Goal: Task Accomplishment & Management: Complete application form

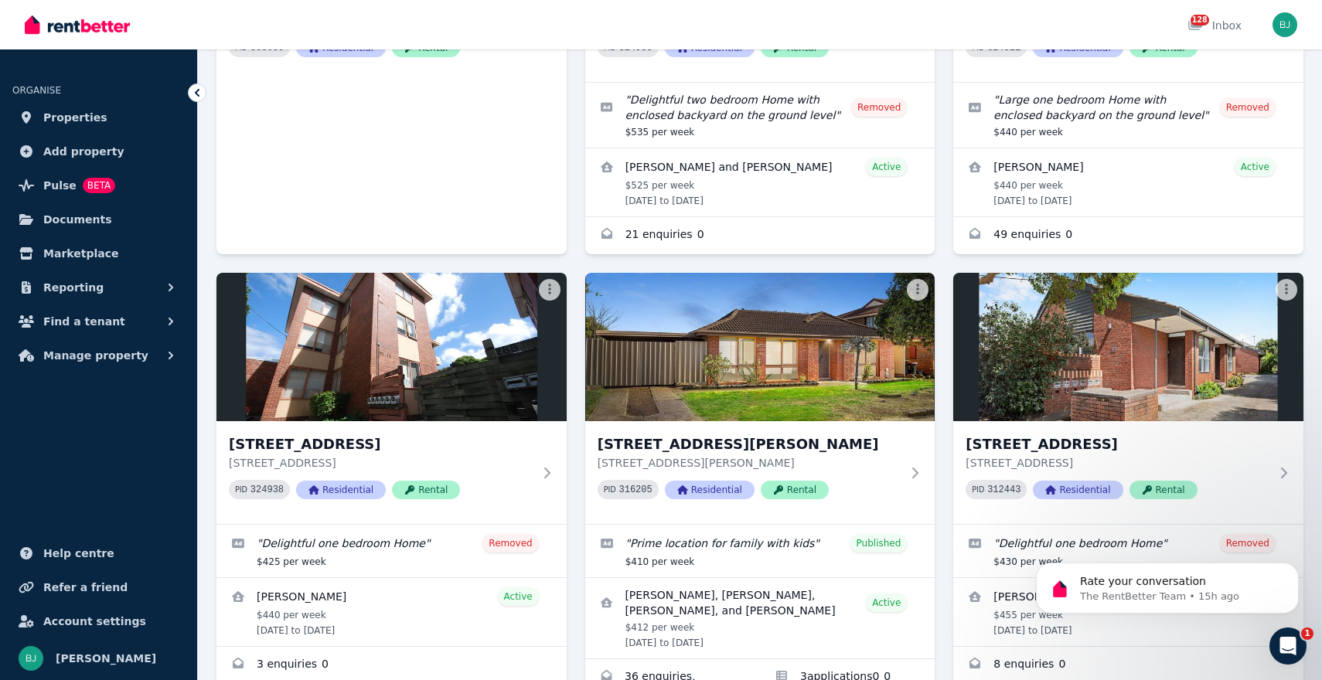
scroll to position [1695, 0]
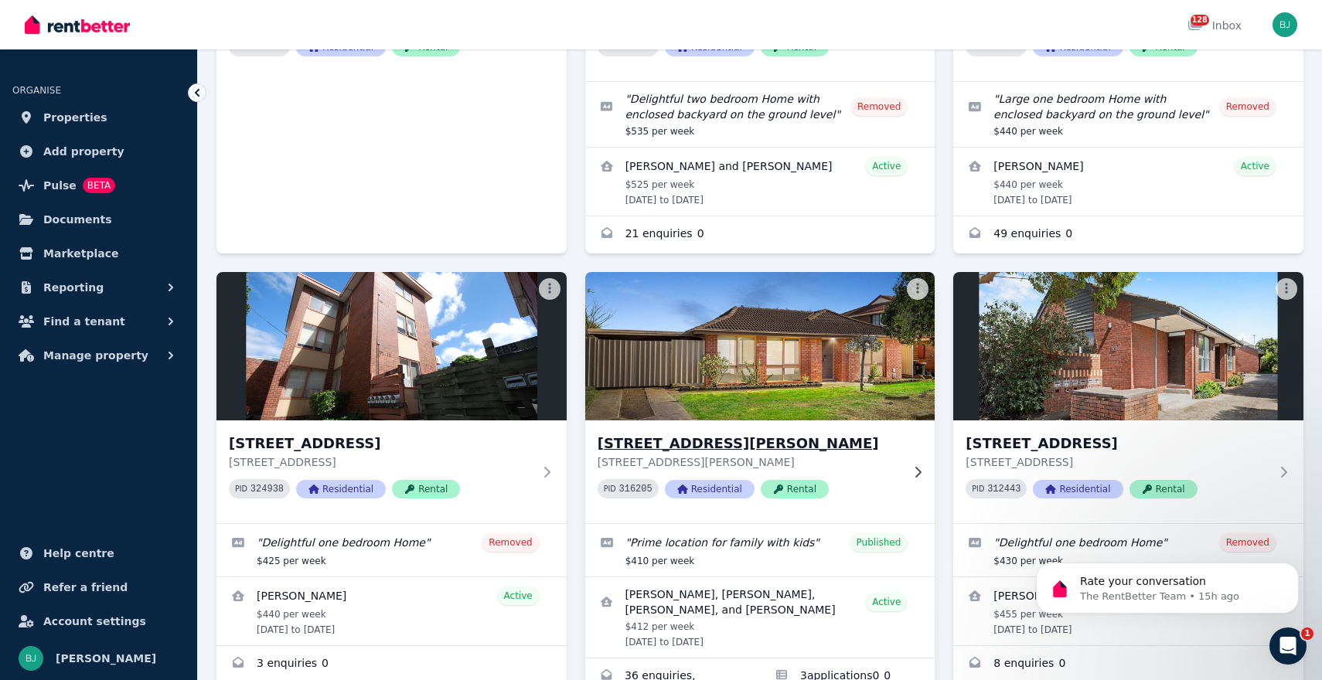
click at [894, 455] on p "[STREET_ADDRESS][PERSON_NAME]" at bounding box center [750, 462] width 304 height 15
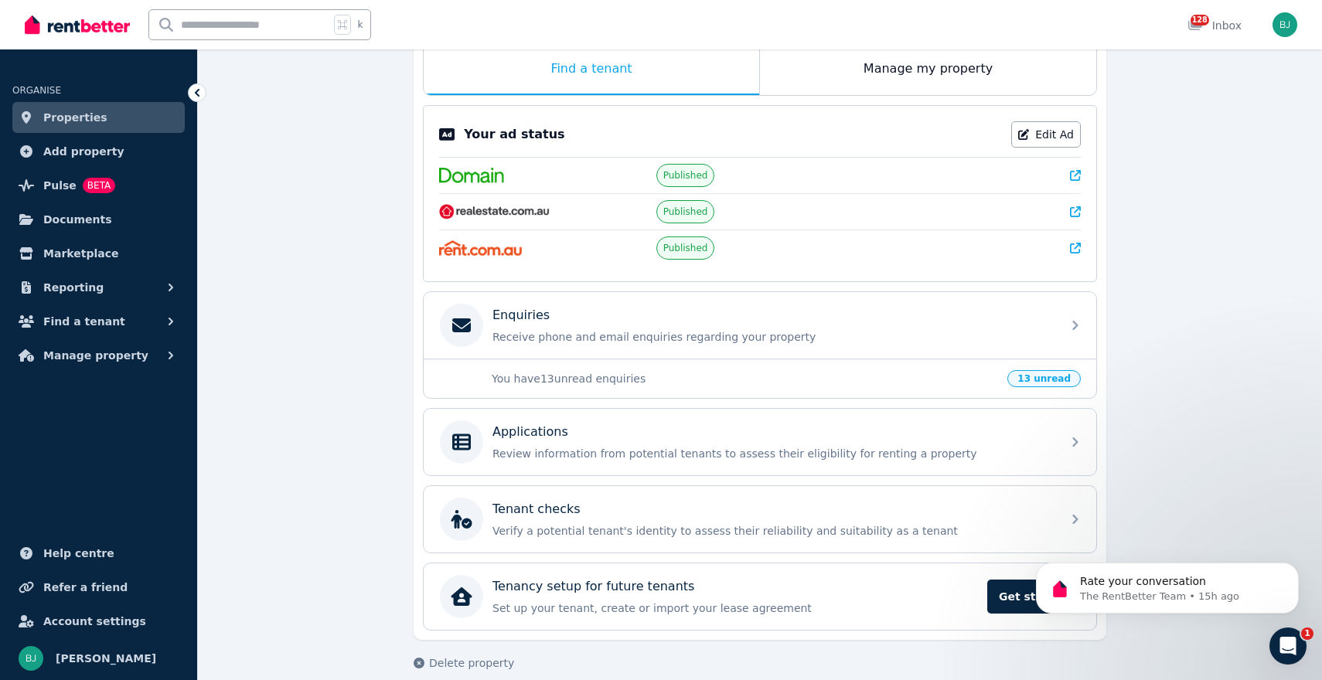
scroll to position [267, 0]
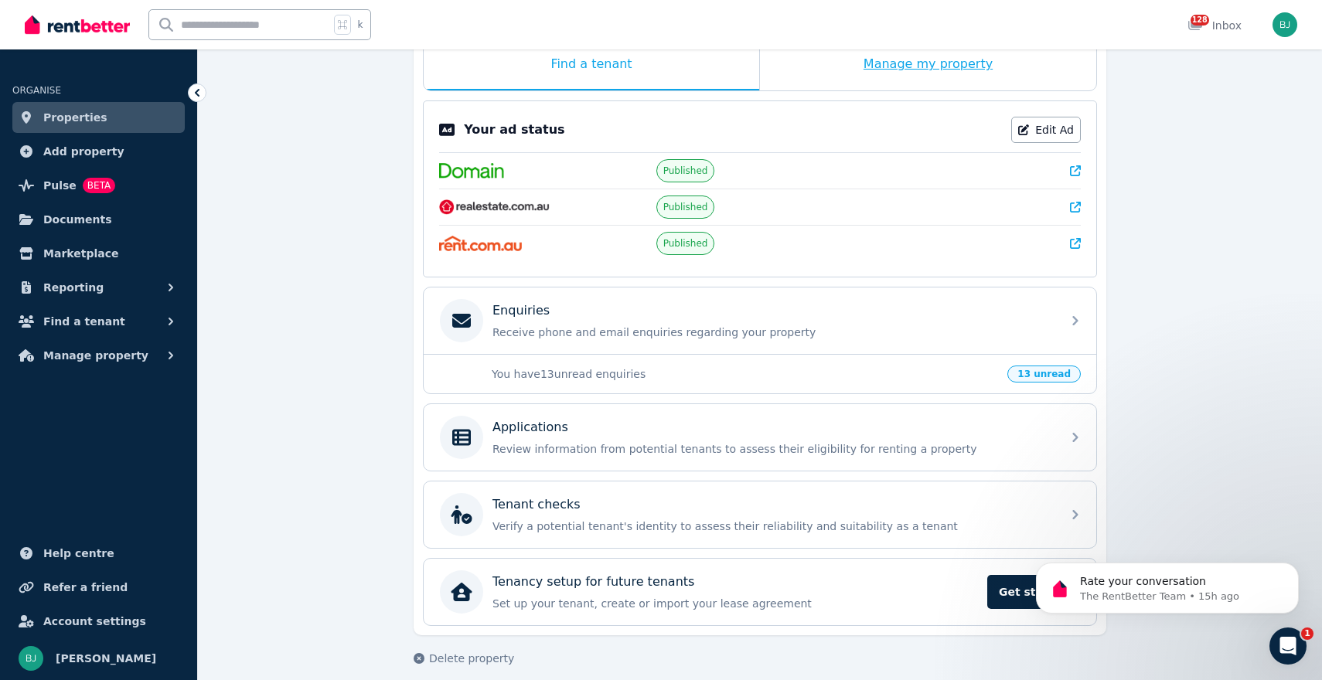
click at [901, 59] on div "Manage my property" at bounding box center [928, 64] width 336 height 51
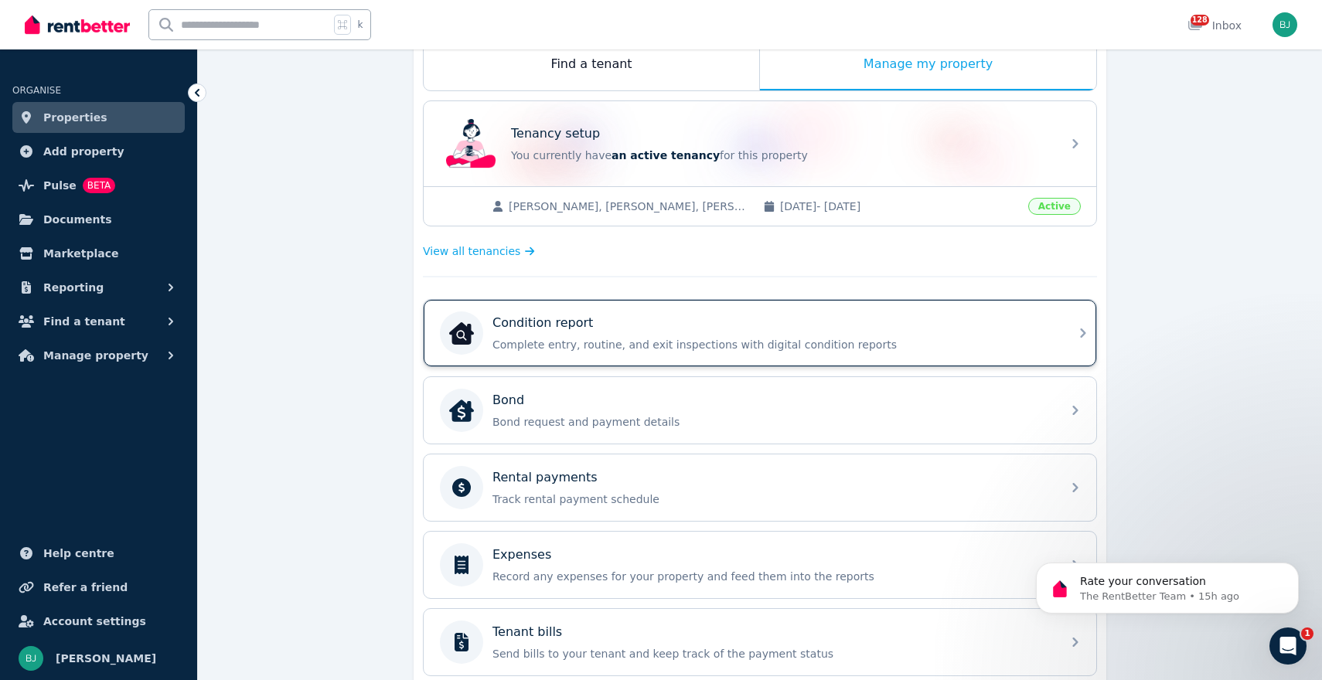
click at [793, 333] on div "Condition report Complete entry, routine, and exit inspections with digital con…" at bounding box center [772, 333] width 560 height 39
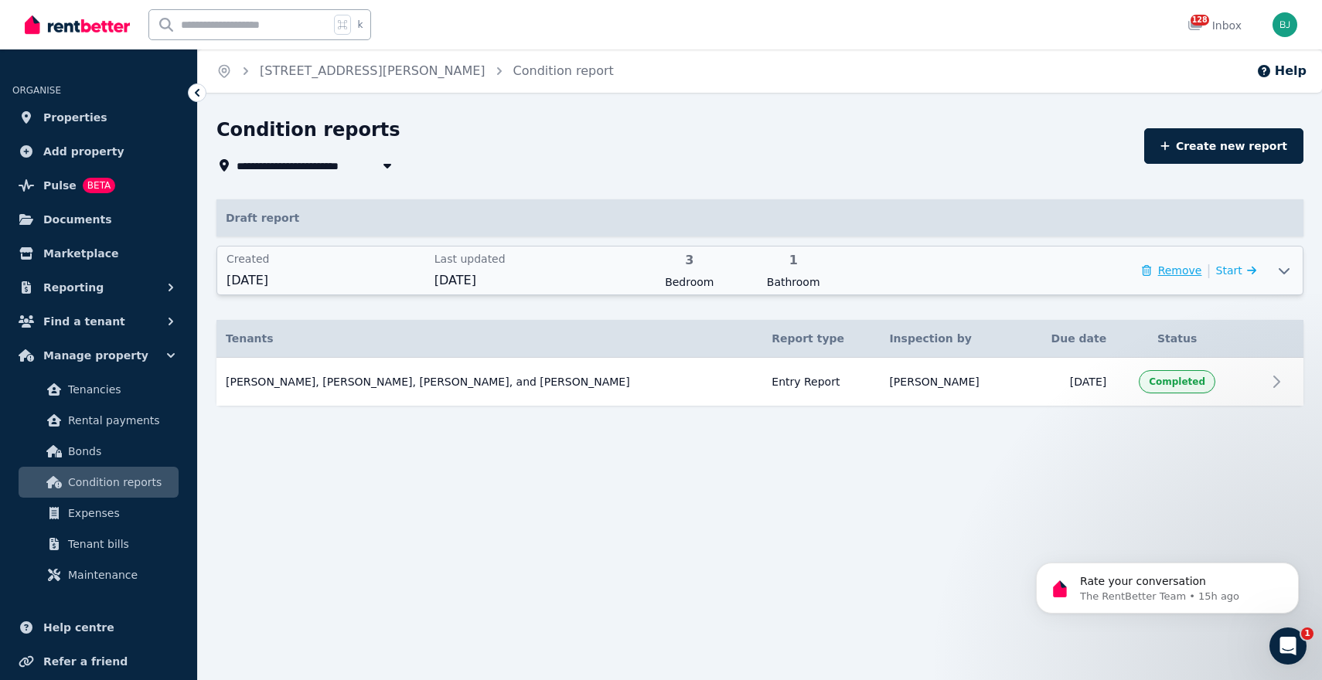
click at [1180, 274] on button "Remove" at bounding box center [1172, 270] width 60 height 15
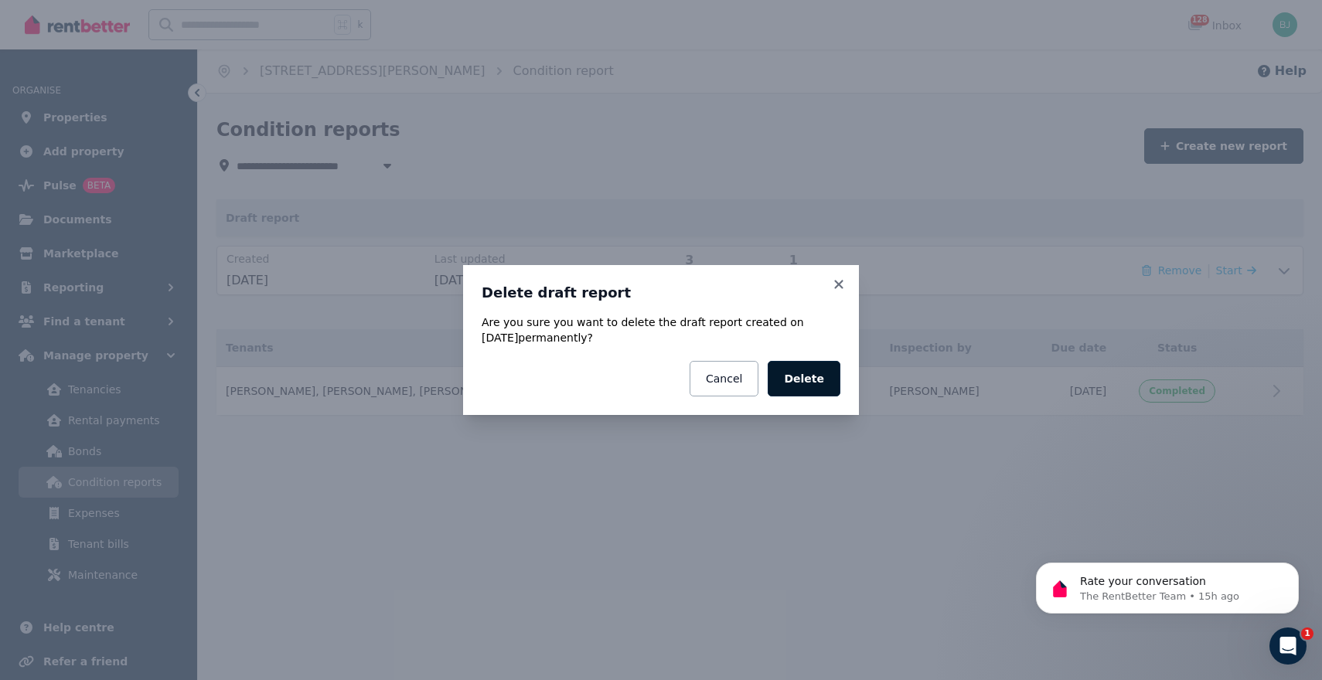
click at [802, 374] on button "Delete" at bounding box center [804, 379] width 73 height 36
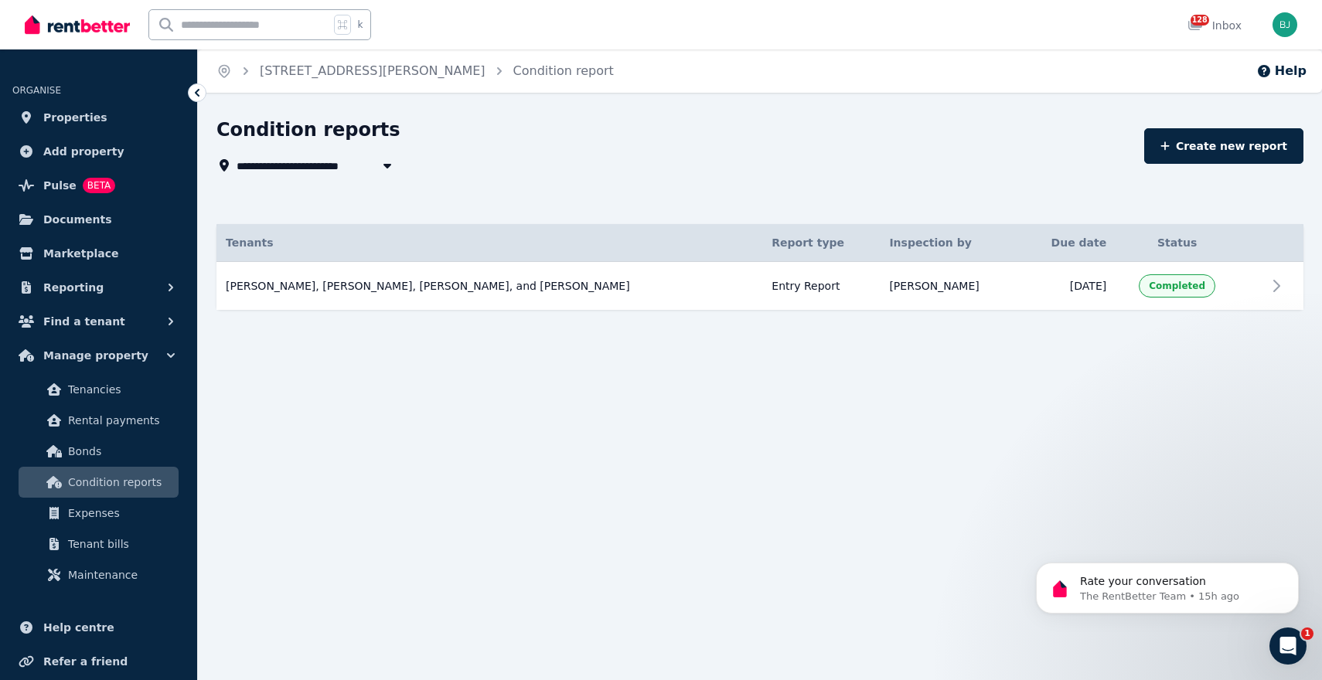
click at [1279, 392] on div "**********" at bounding box center [661, 340] width 1322 height 680
click at [1278, 301] on td at bounding box center [1284, 286] width 37 height 49
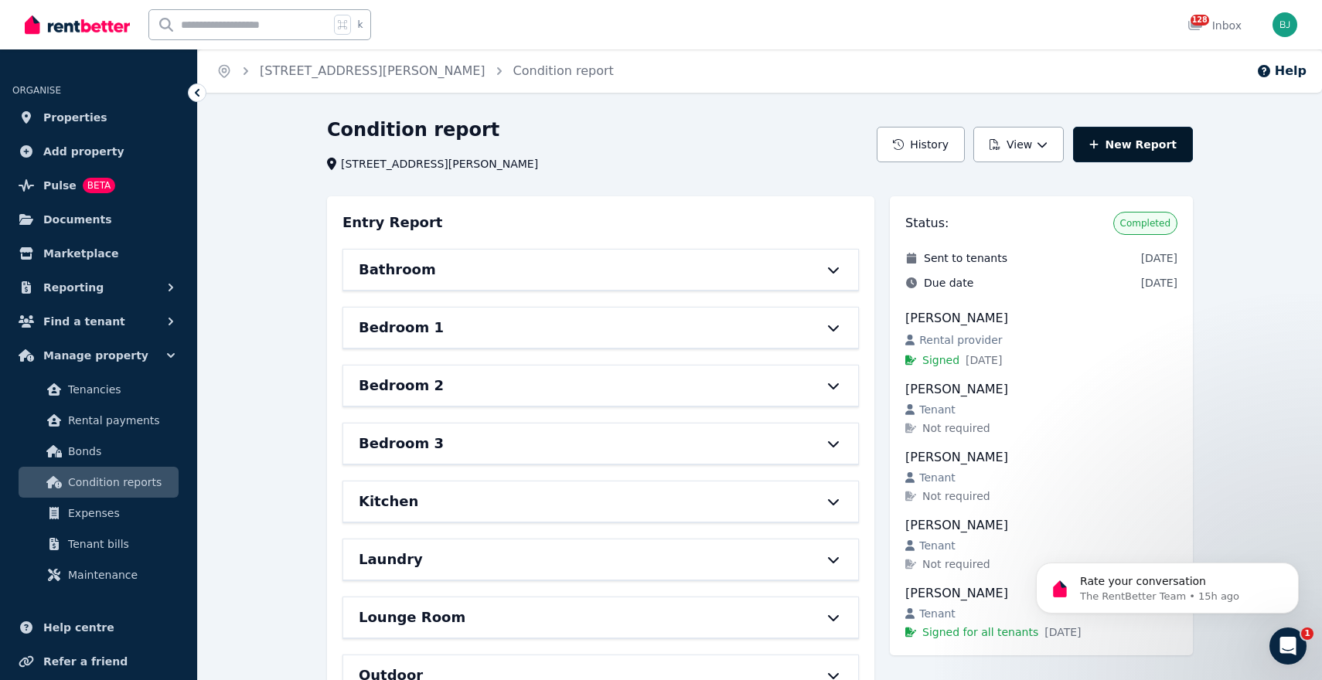
click at [1143, 140] on link "New Report" at bounding box center [1133, 145] width 120 height 36
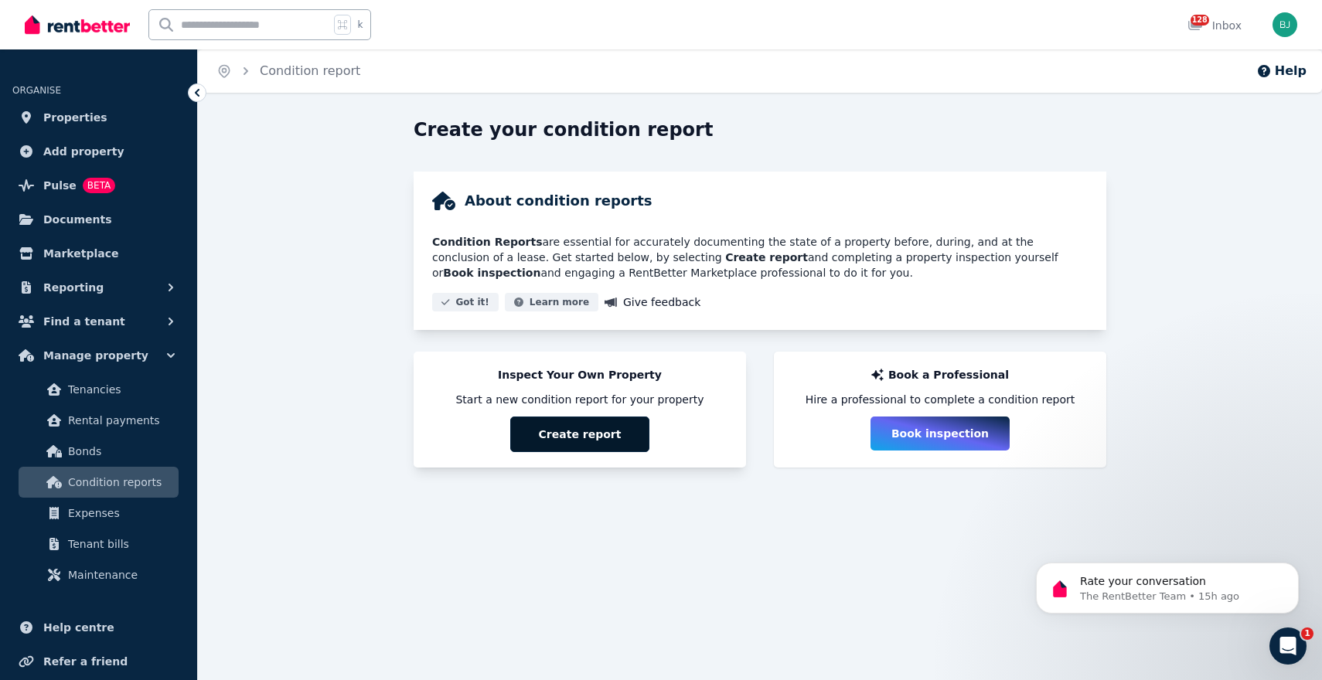
click at [627, 438] on button "Create report" at bounding box center [579, 435] width 139 height 36
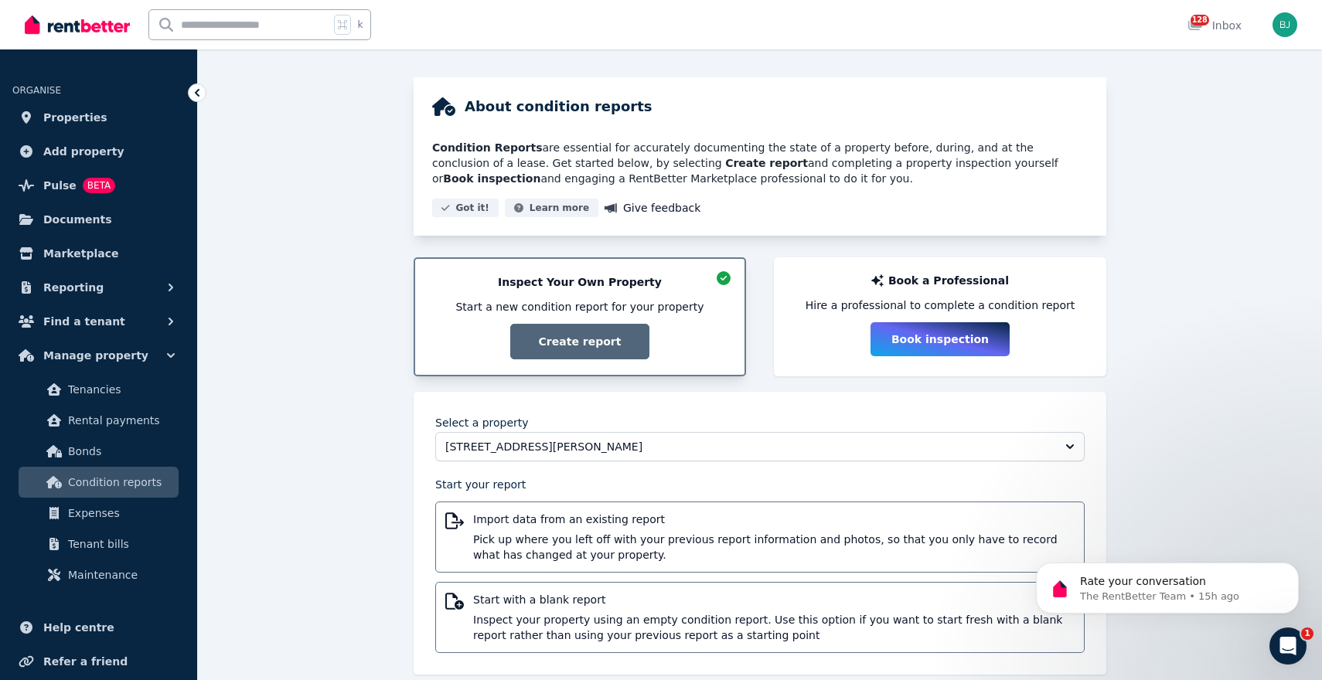
scroll to position [117, 0]
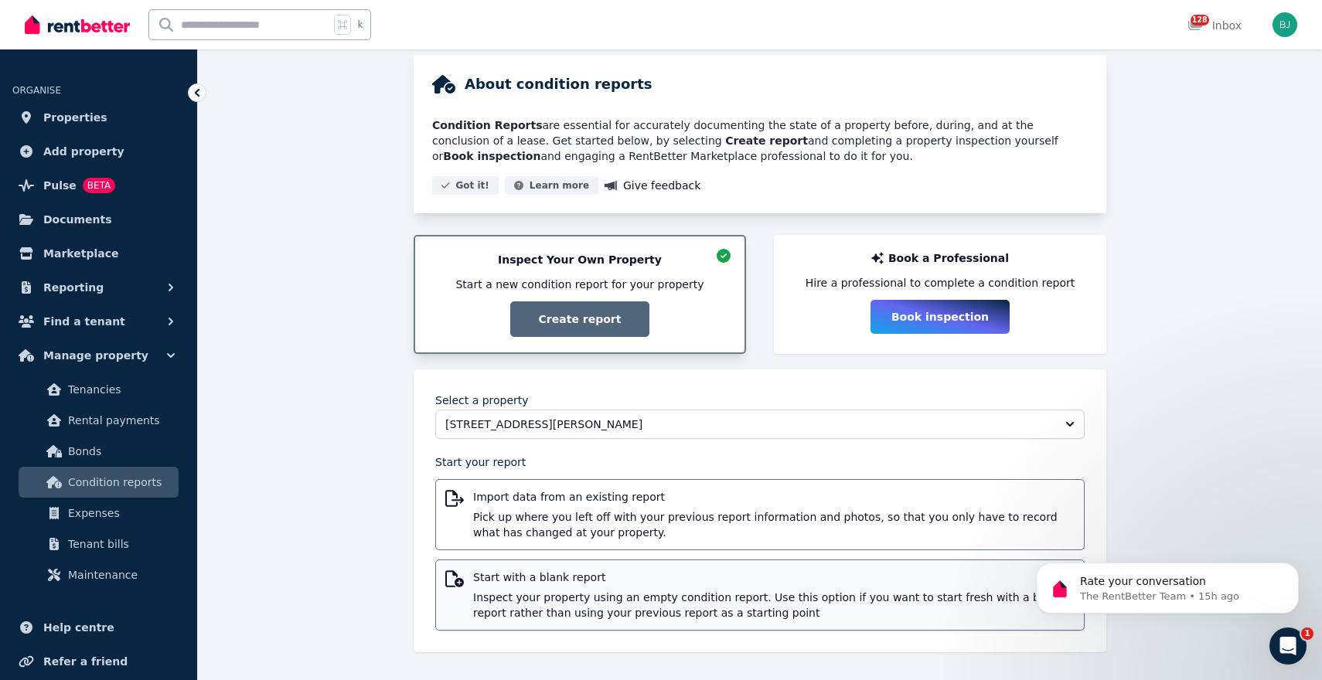
click at [625, 589] on div "Start with a blank report Inspect your property using an empty condition report…" at bounding box center [773, 595] width 601 height 51
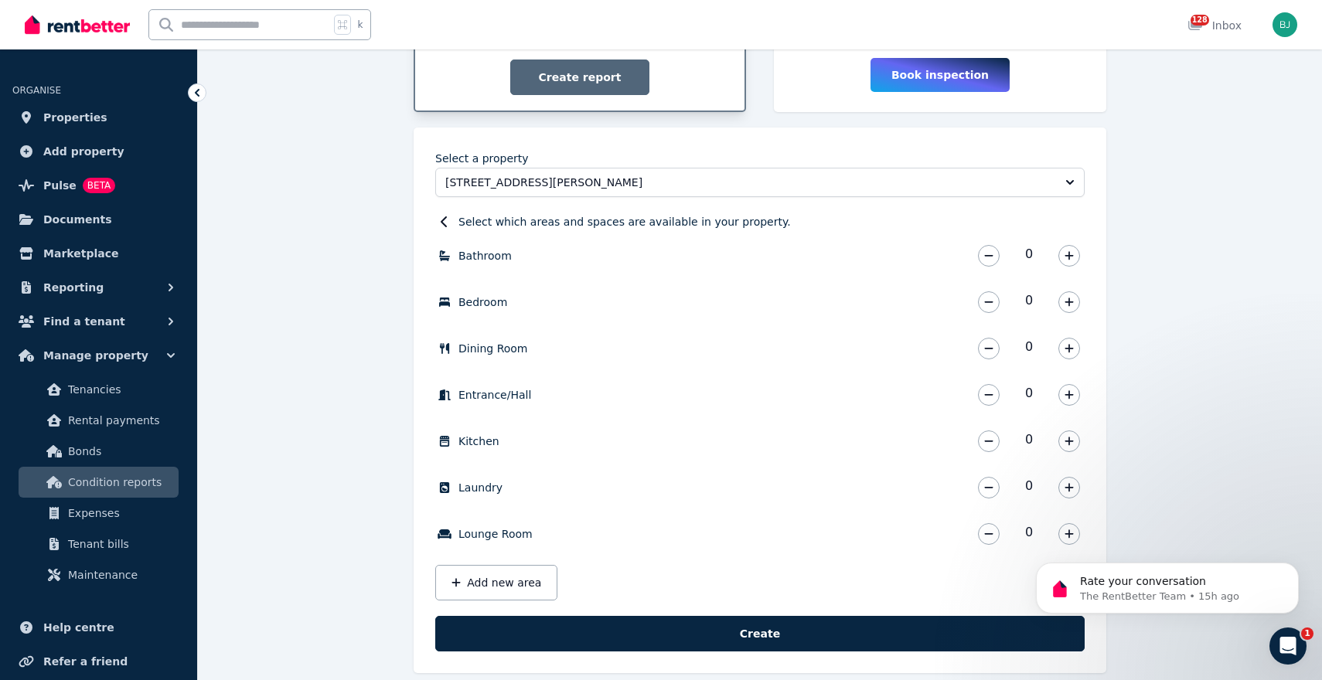
scroll to position [380, 0]
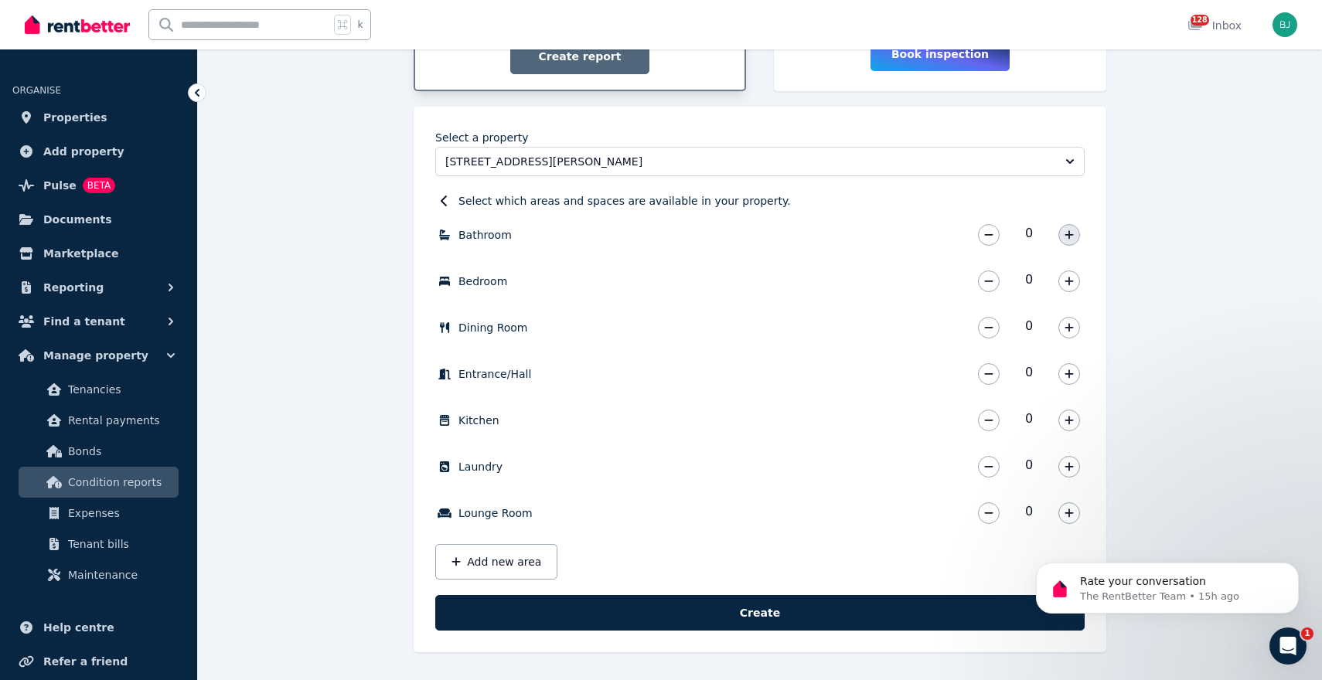
click at [1070, 230] on icon "button" at bounding box center [1068, 235] width 9 height 11
click at [1074, 280] on button "button" at bounding box center [1069, 282] width 22 height 22
click at [1069, 325] on icon "button" at bounding box center [1068, 327] width 9 height 9
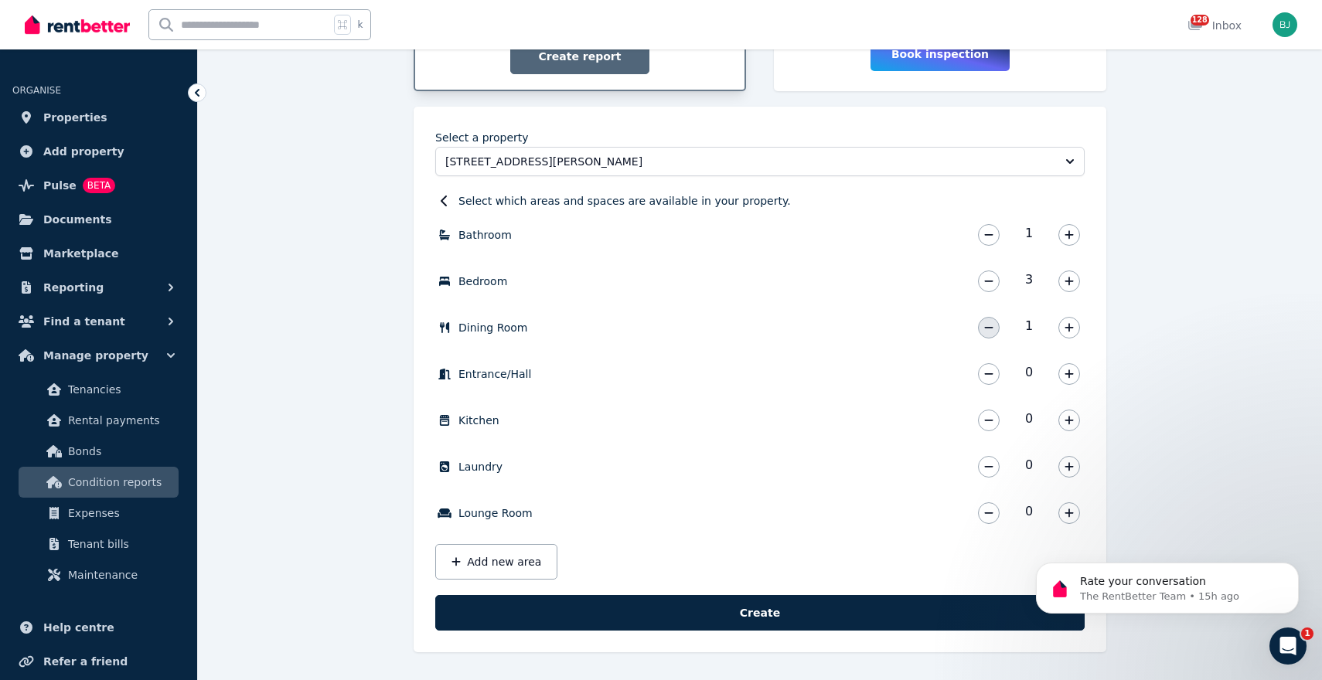
click at [992, 322] on icon "button" at bounding box center [988, 327] width 9 height 11
click at [1069, 417] on icon "button" at bounding box center [1068, 420] width 9 height 9
click at [1069, 372] on icon "button" at bounding box center [1068, 374] width 9 height 9
click at [1074, 465] on button "button" at bounding box center [1069, 467] width 22 height 22
click at [1072, 514] on icon "button" at bounding box center [1068, 513] width 9 height 11
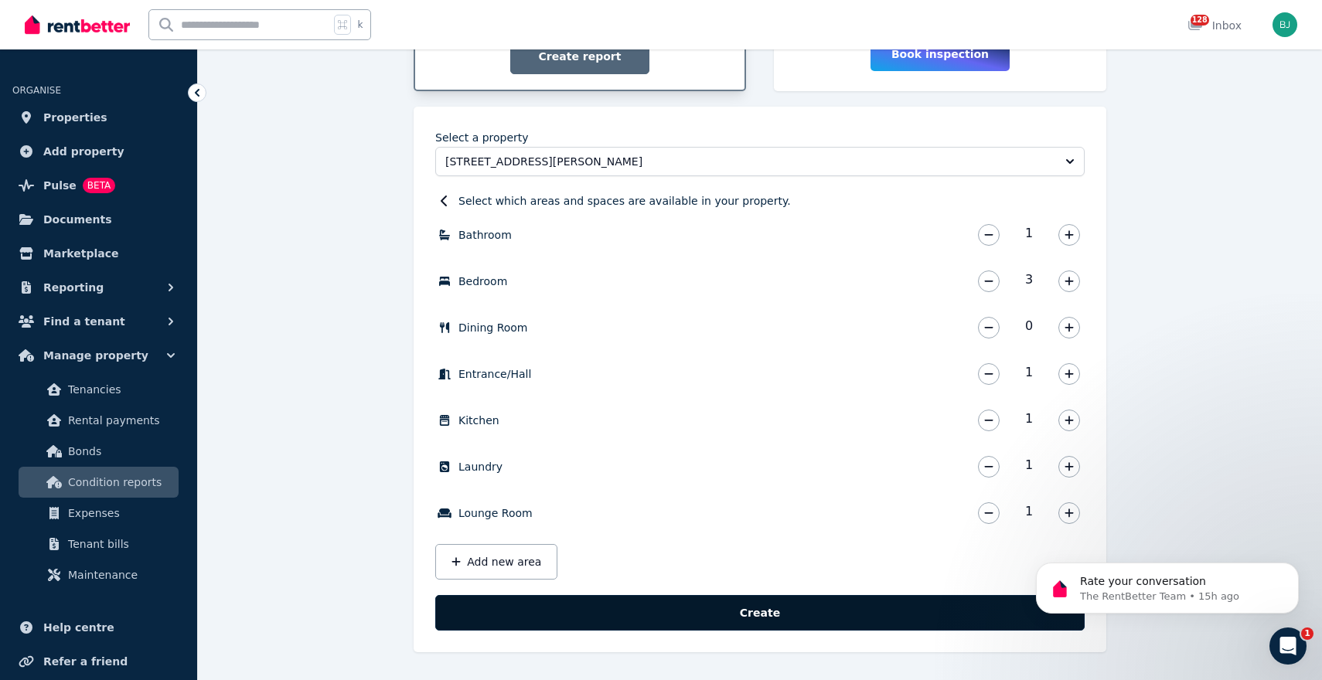
click at [812, 612] on button "Create" at bounding box center [759, 613] width 649 height 36
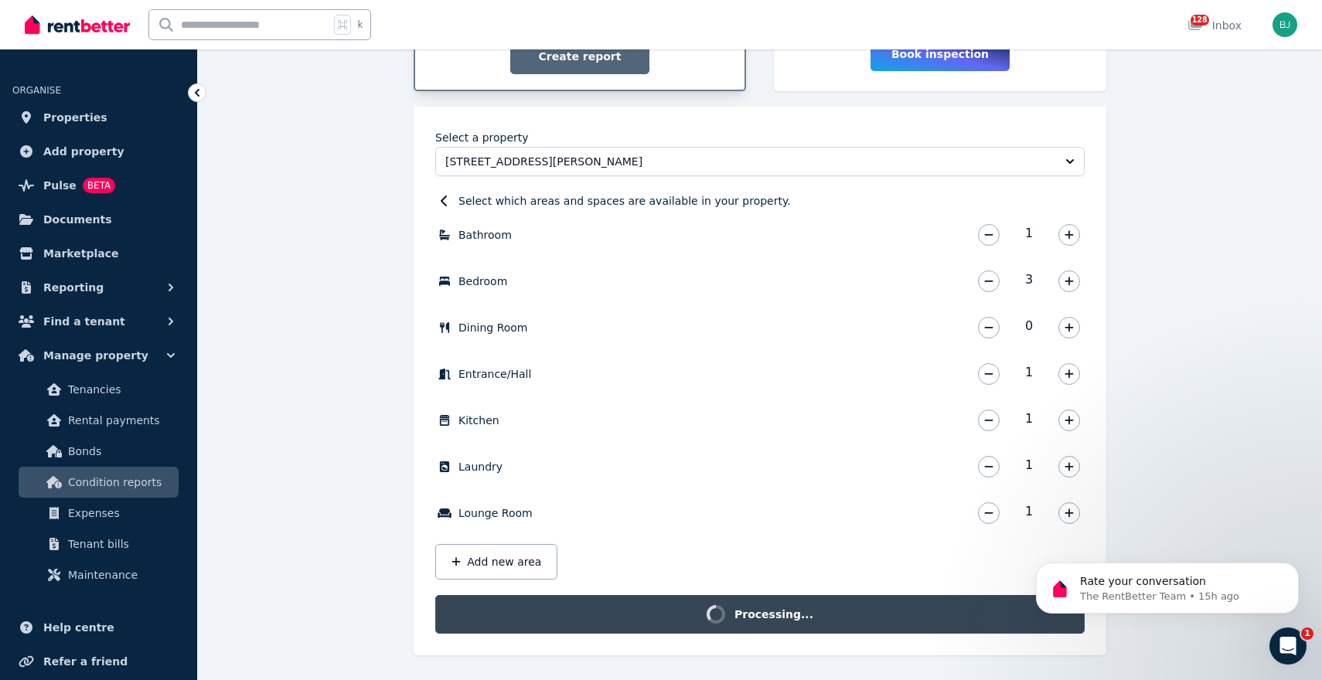
scroll to position [359, 0]
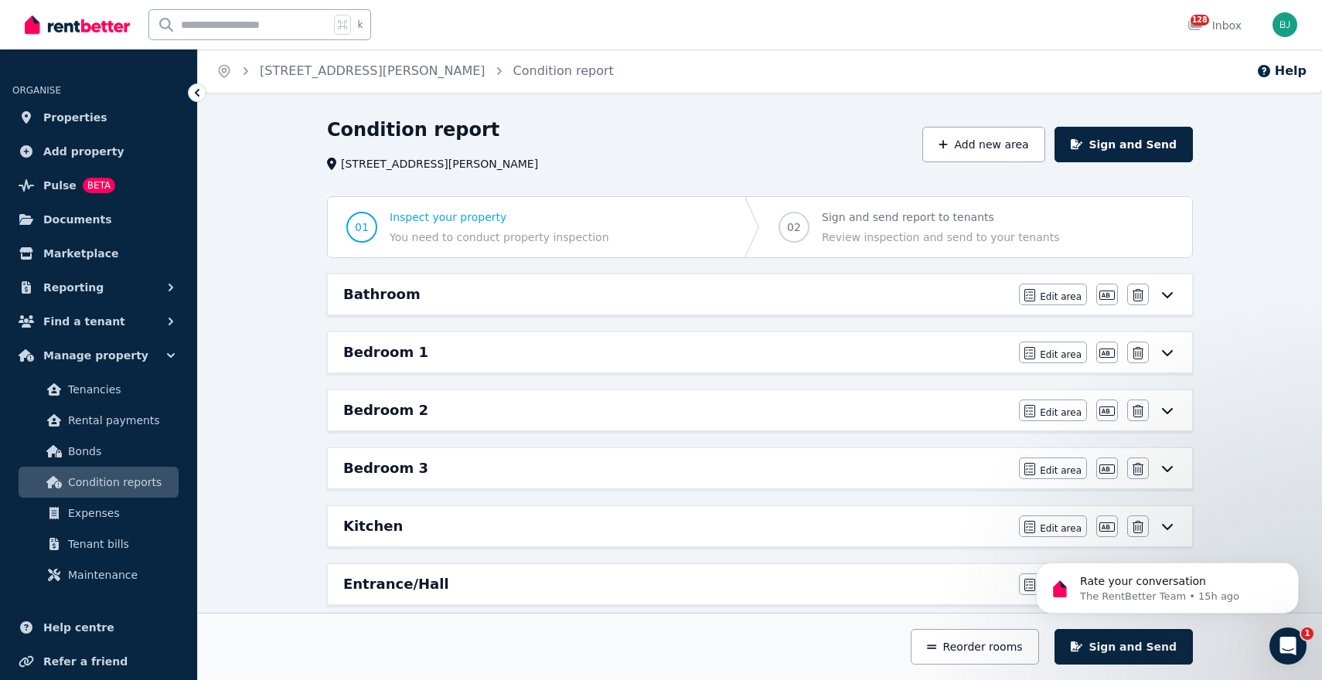
click at [1169, 298] on icon at bounding box center [1167, 294] width 19 height 12
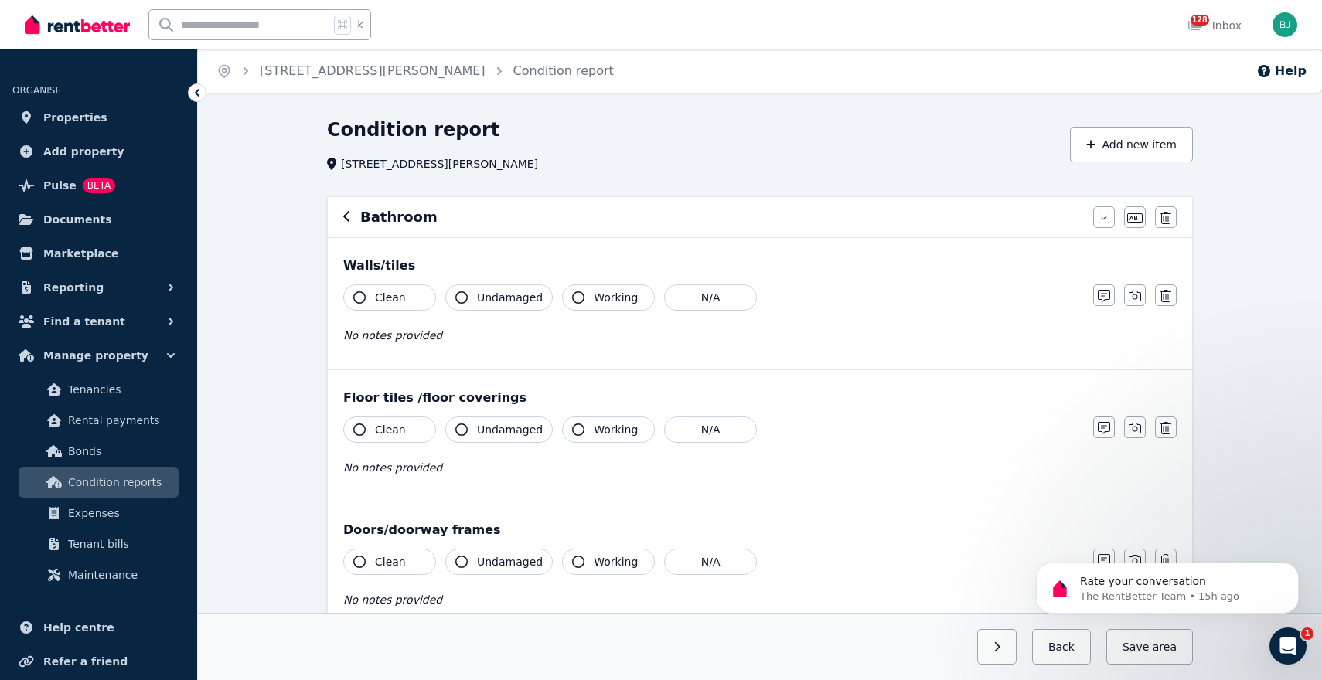
click at [349, 215] on icon "button" at bounding box center [347, 216] width 8 height 12
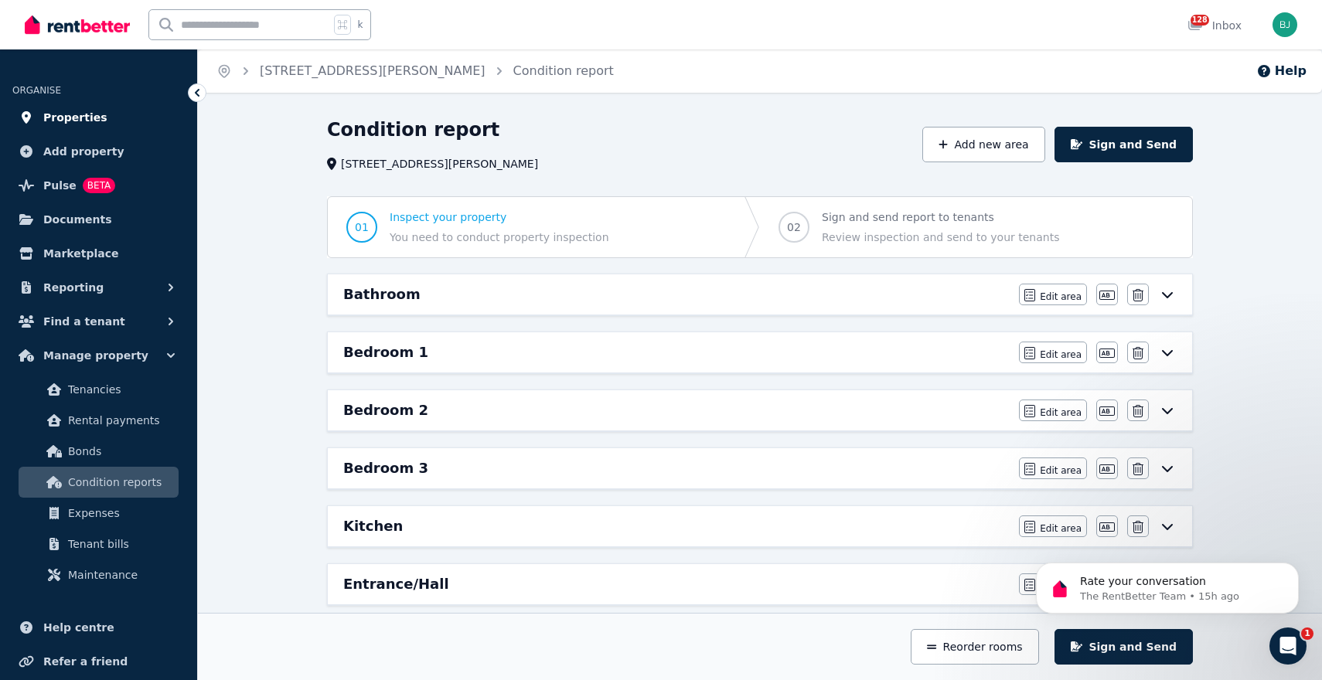
click at [97, 114] on span "Properties" at bounding box center [75, 117] width 64 height 19
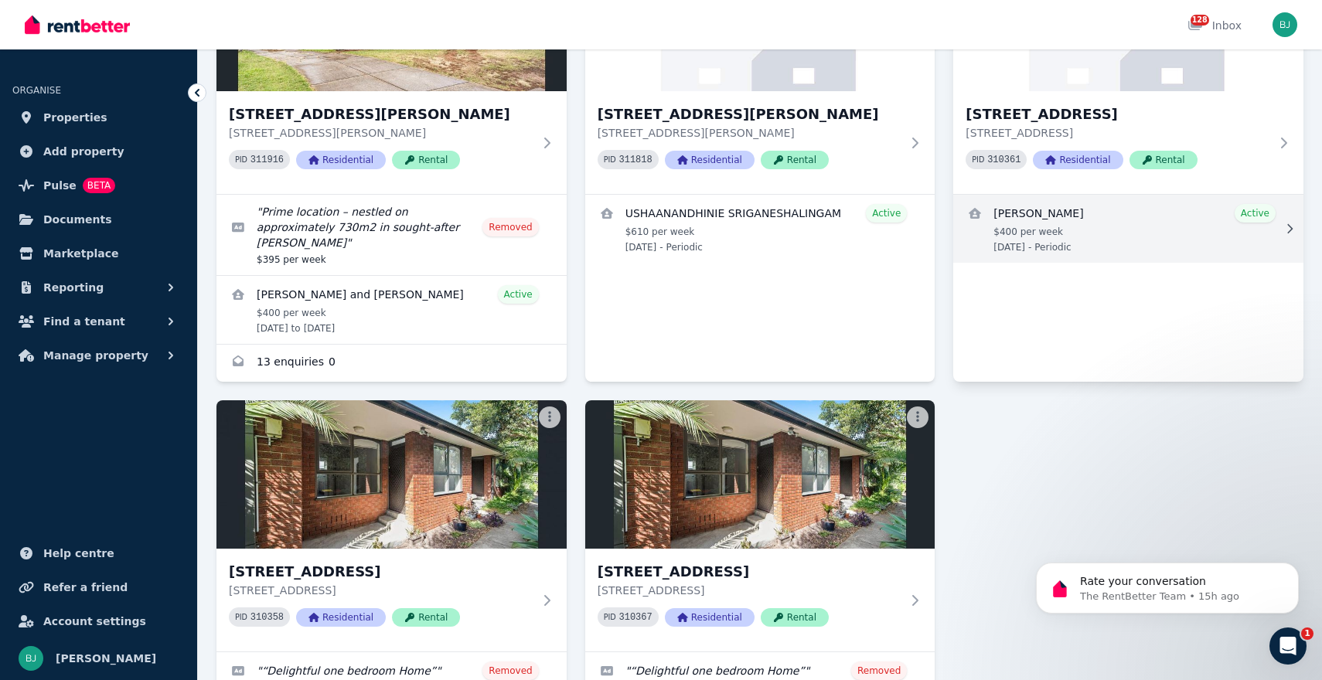
scroll to position [2477, 0]
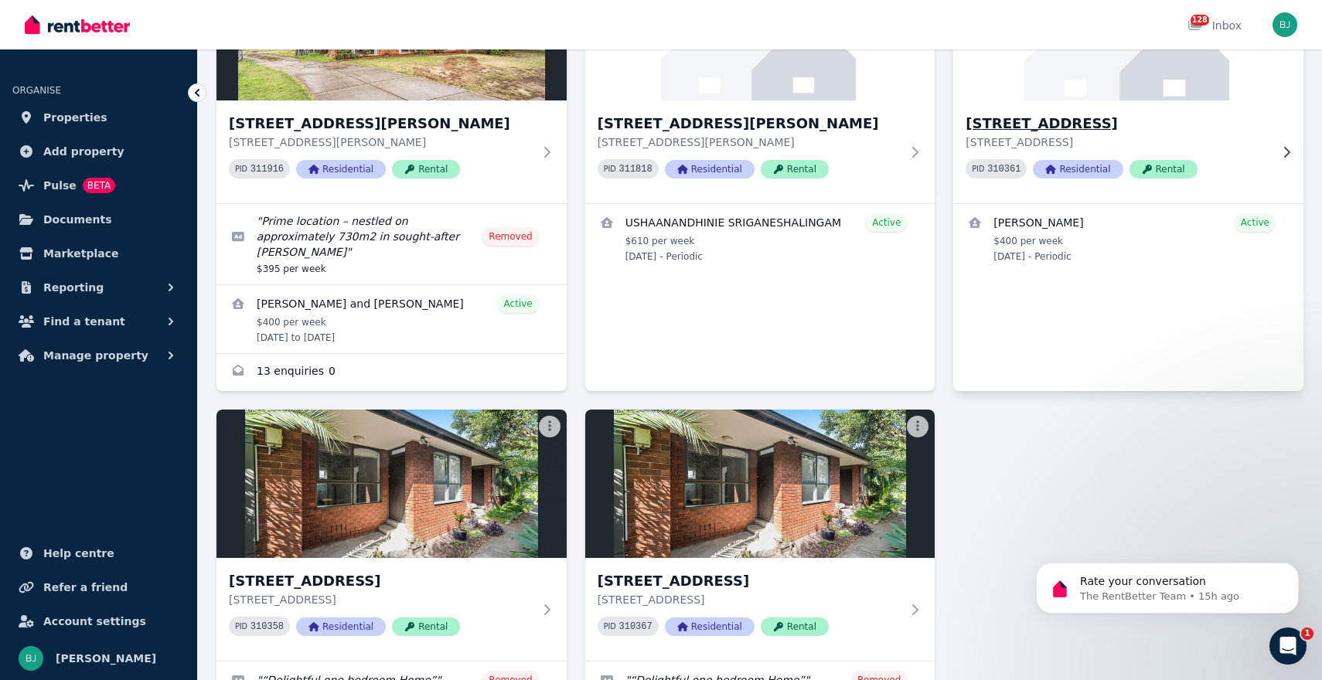
click at [1156, 113] on h3 "[STREET_ADDRESS]" at bounding box center [1118, 124] width 304 height 22
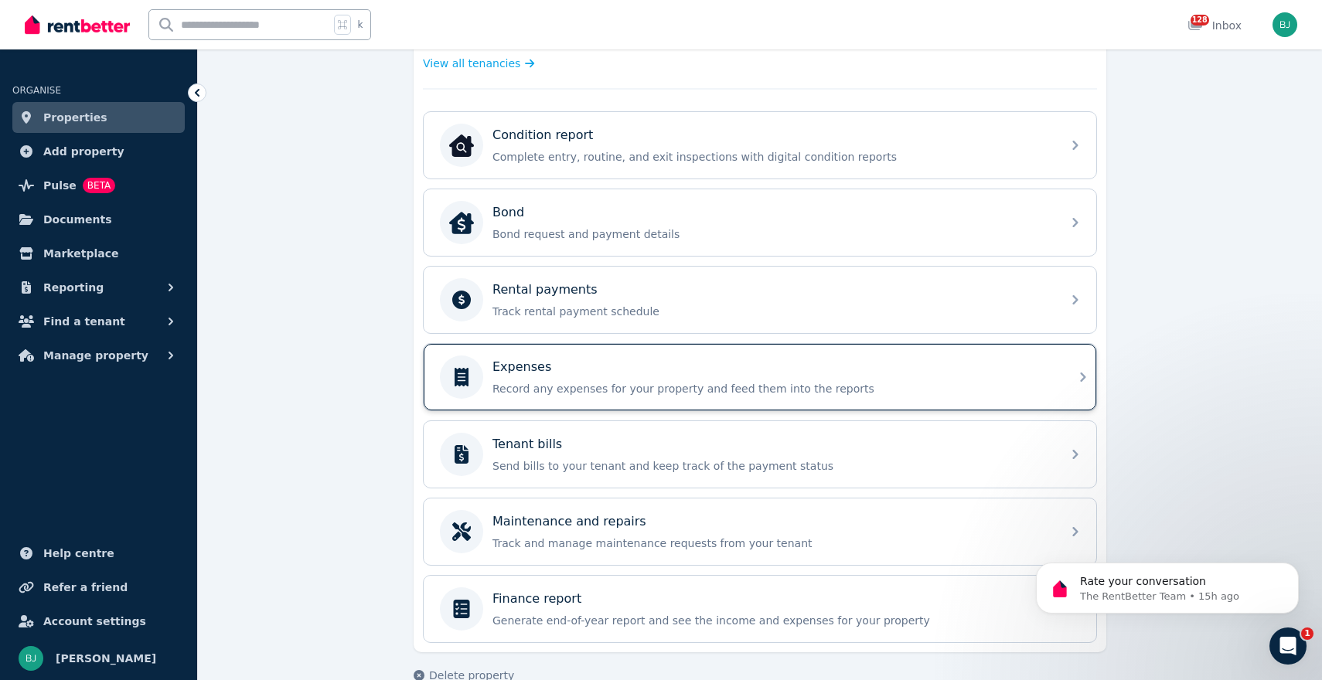
scroll to position [485, 0]
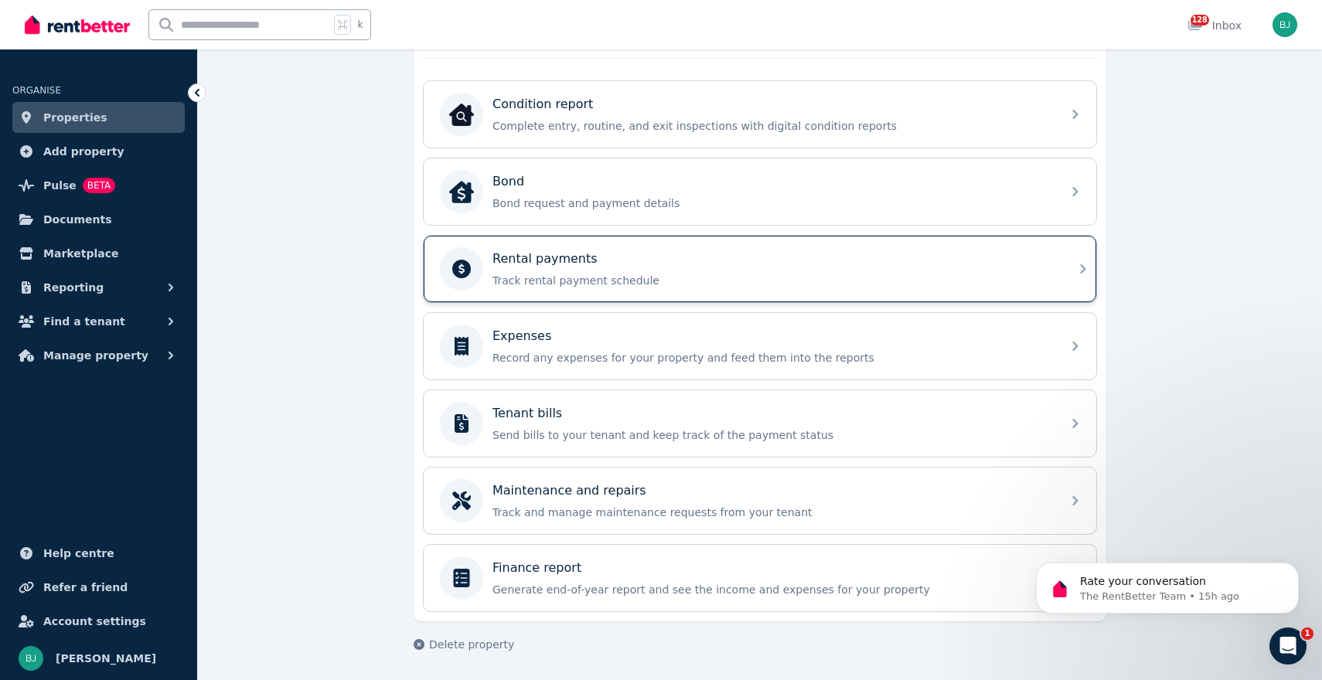
click at [717, 278] on p "Track rental payment schedule" at bounding box center [772, 280] width 560 height 15
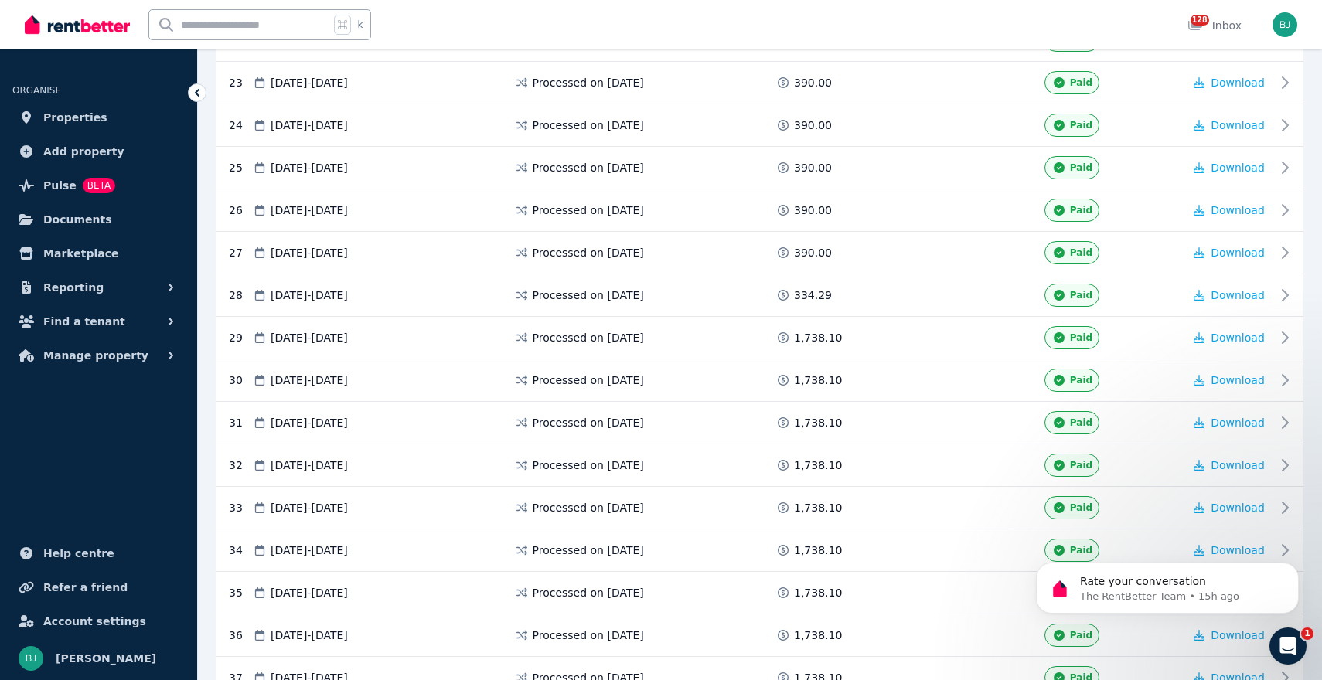
scroll to position [1507, 0]
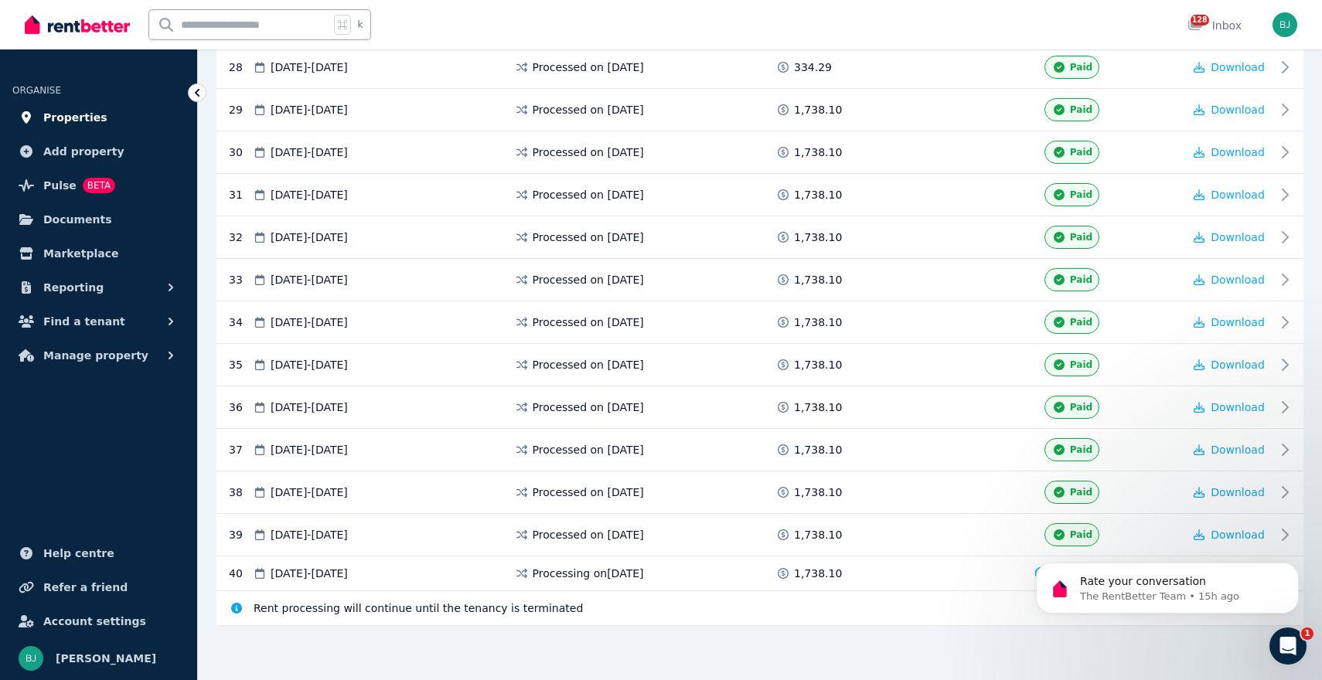
click at [60, 116] on span "Properties" at bounding box center [75, 117] width 64 height 19
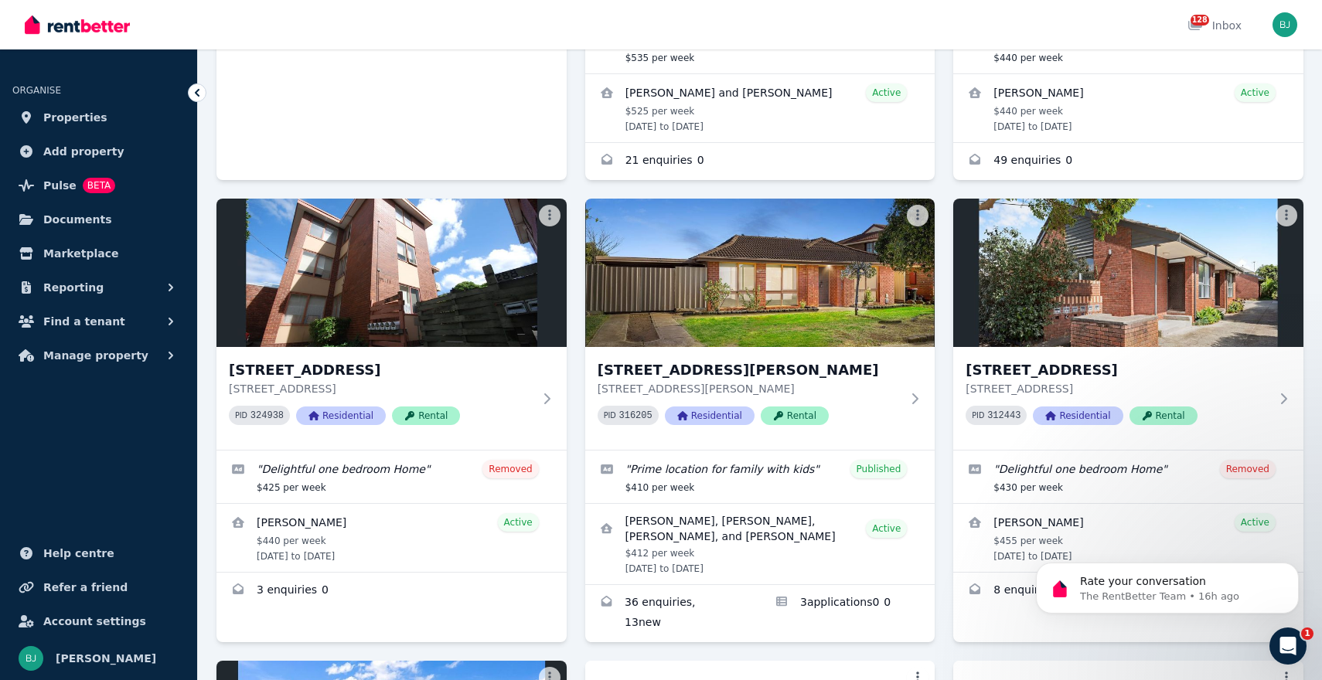
scroll to position [1776, 0]
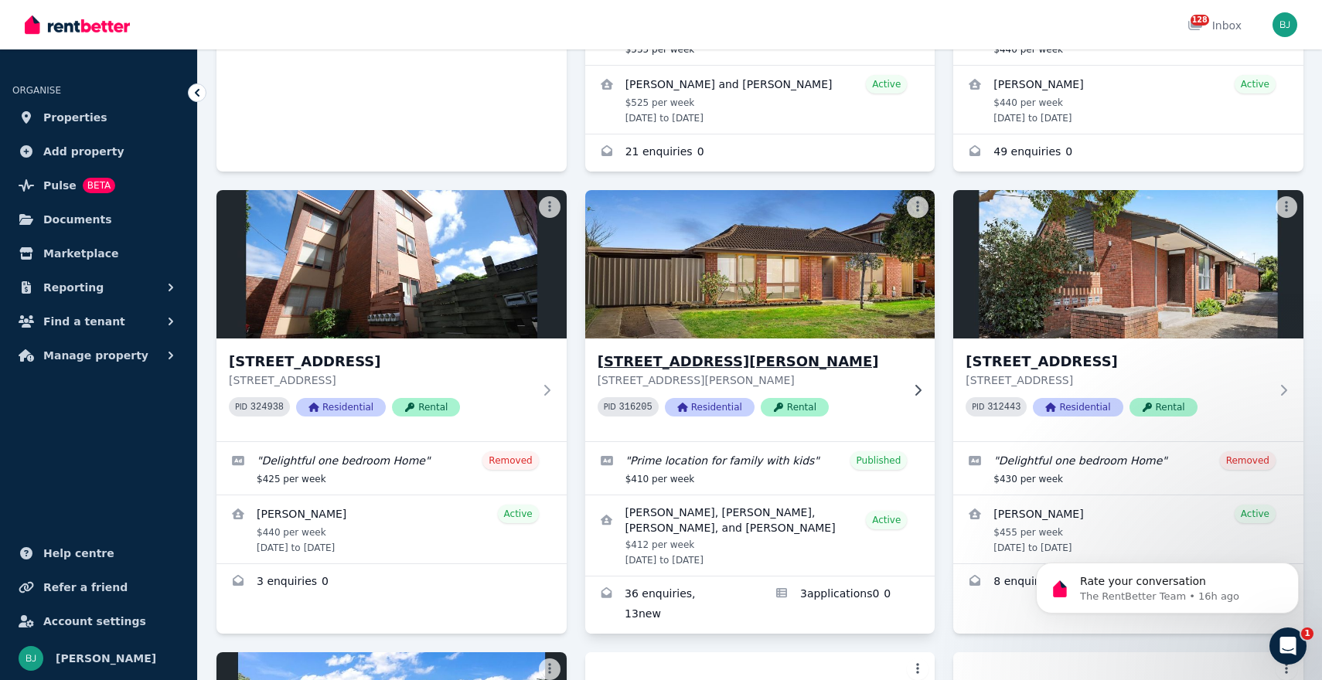
click at [903, 339] on div "[STREET_ADDRESS][PERSON_NAME][PERSON_NAME][PERSON_NAME] PID 316205 Residential …" at bounding box center [760, 390] width 350 height 103
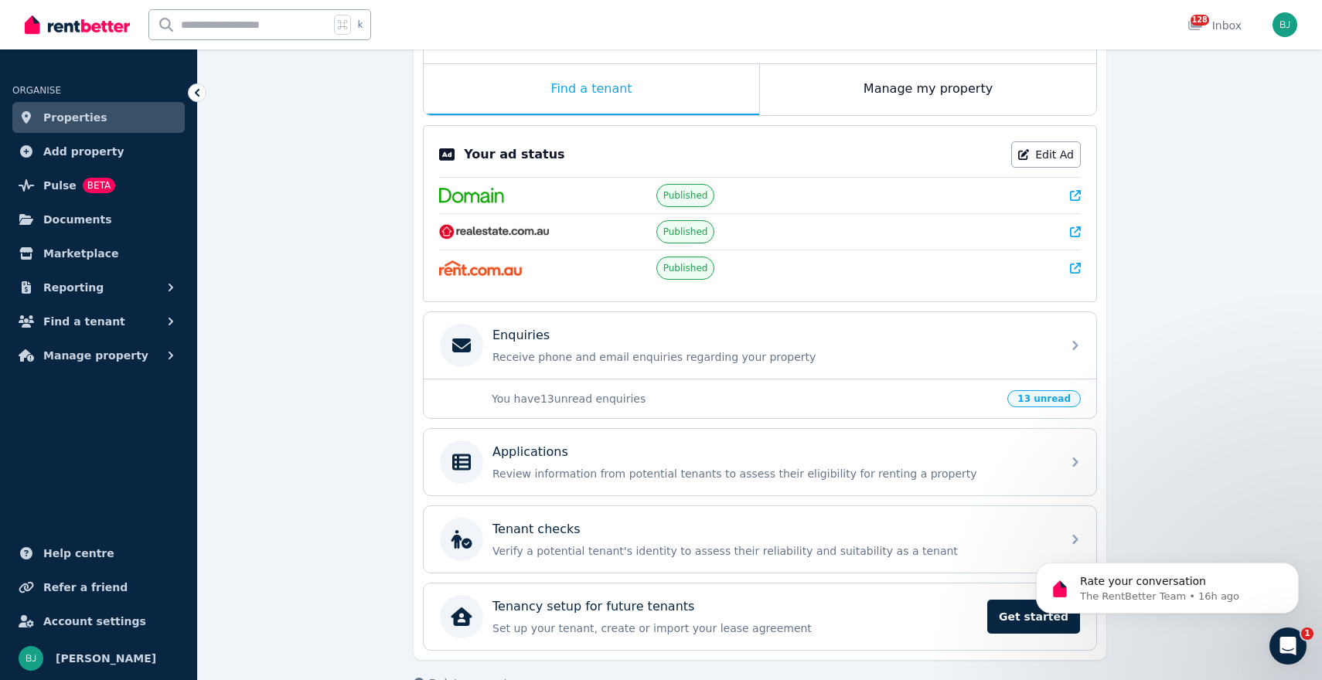
scroll to position [237, 0]
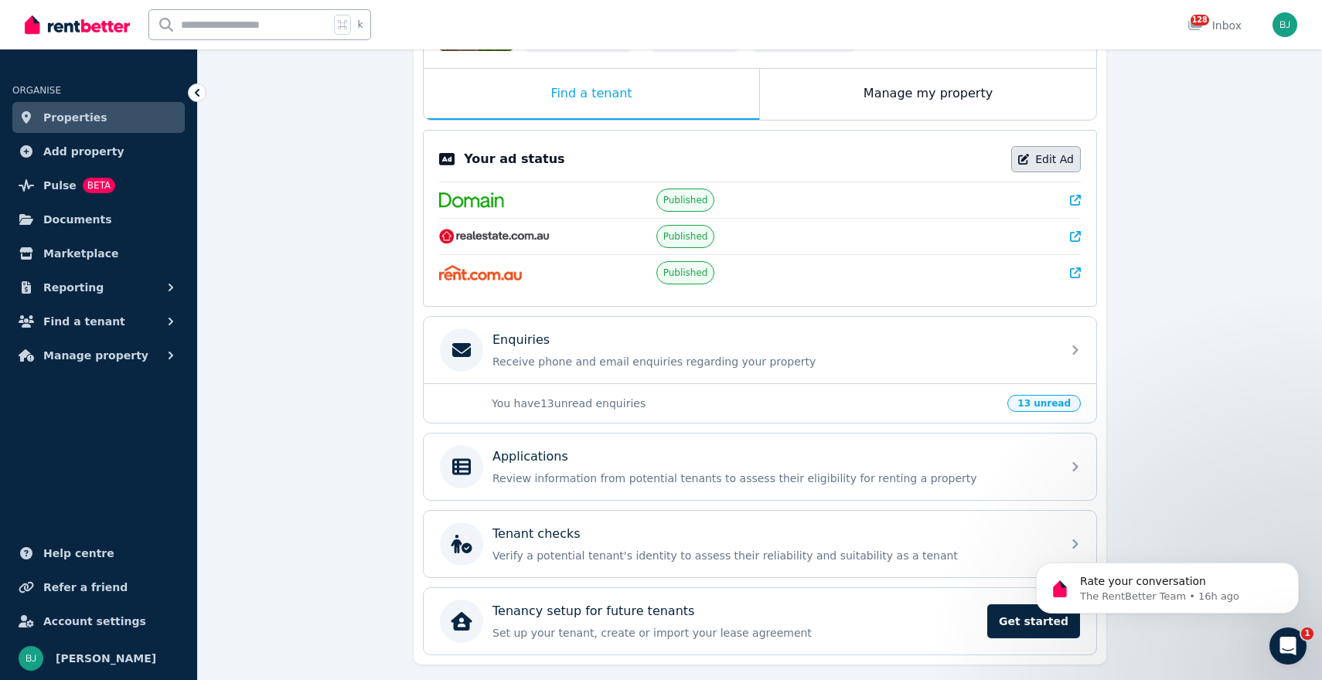
click at [1039, 154] on link "Edit Ad" at bounding box center [1046, 159] width 70 height 26
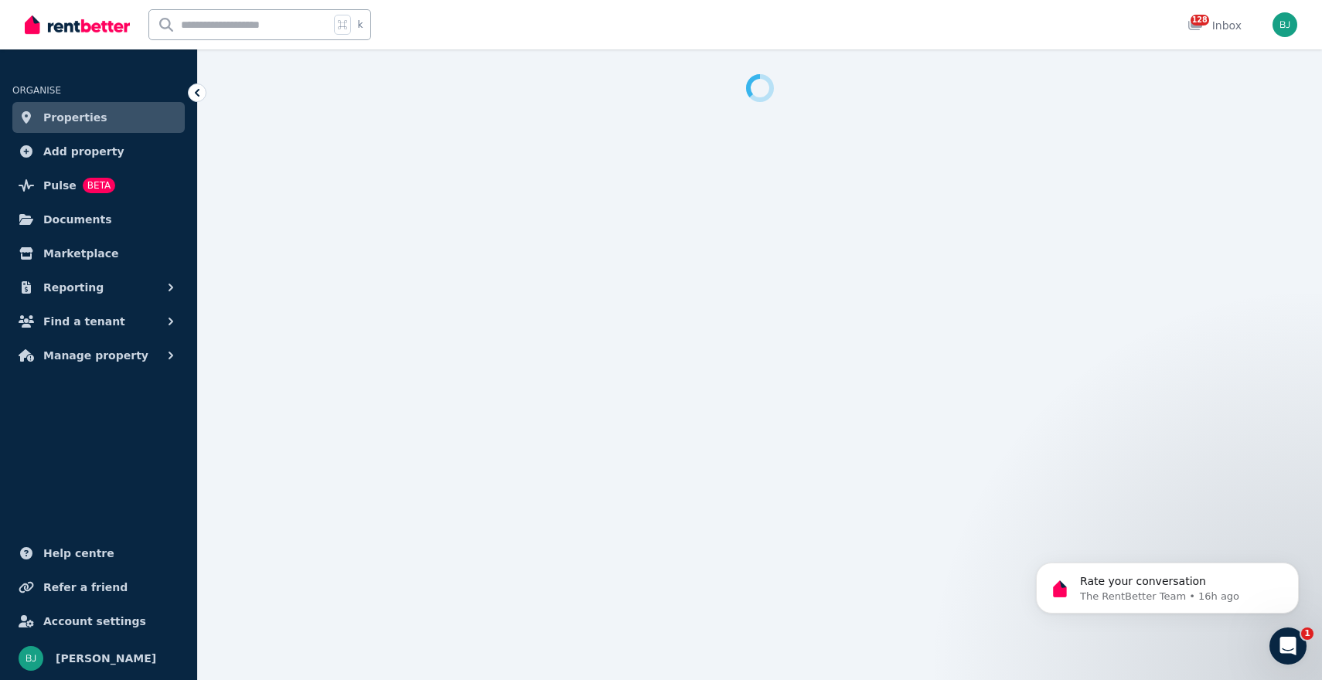
select select "**********"
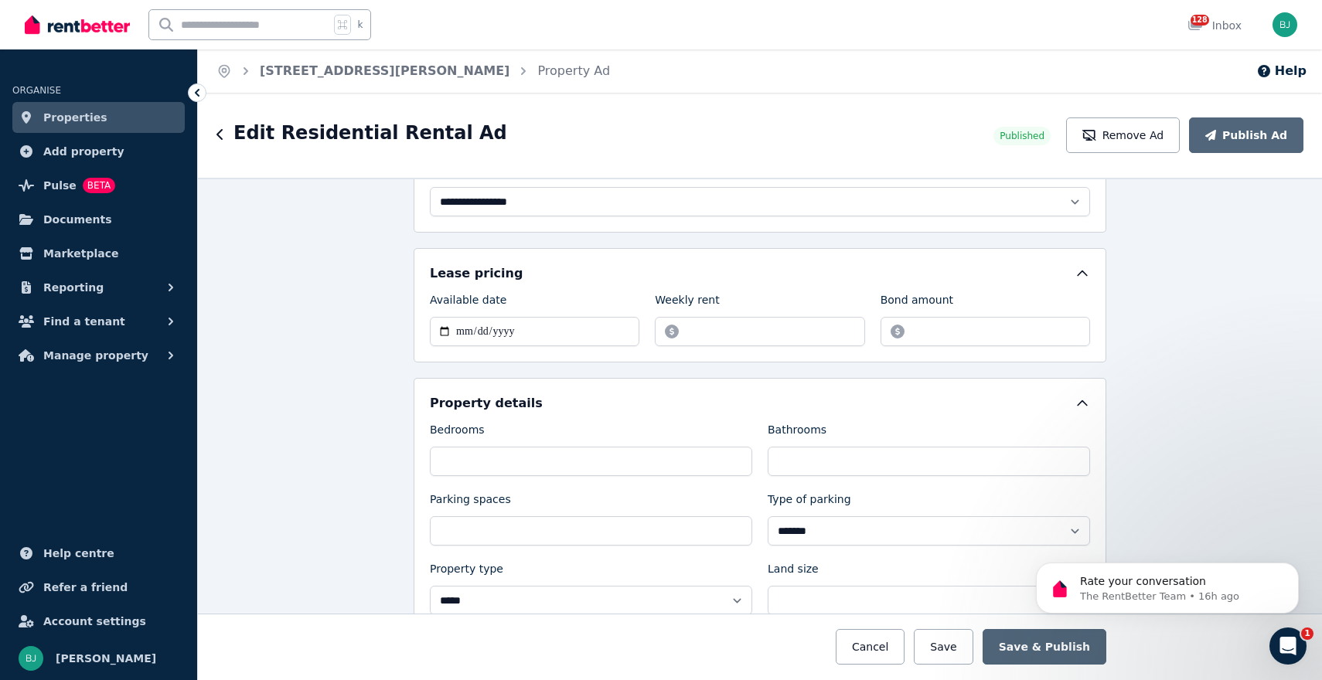
scroll to position [378, 0]
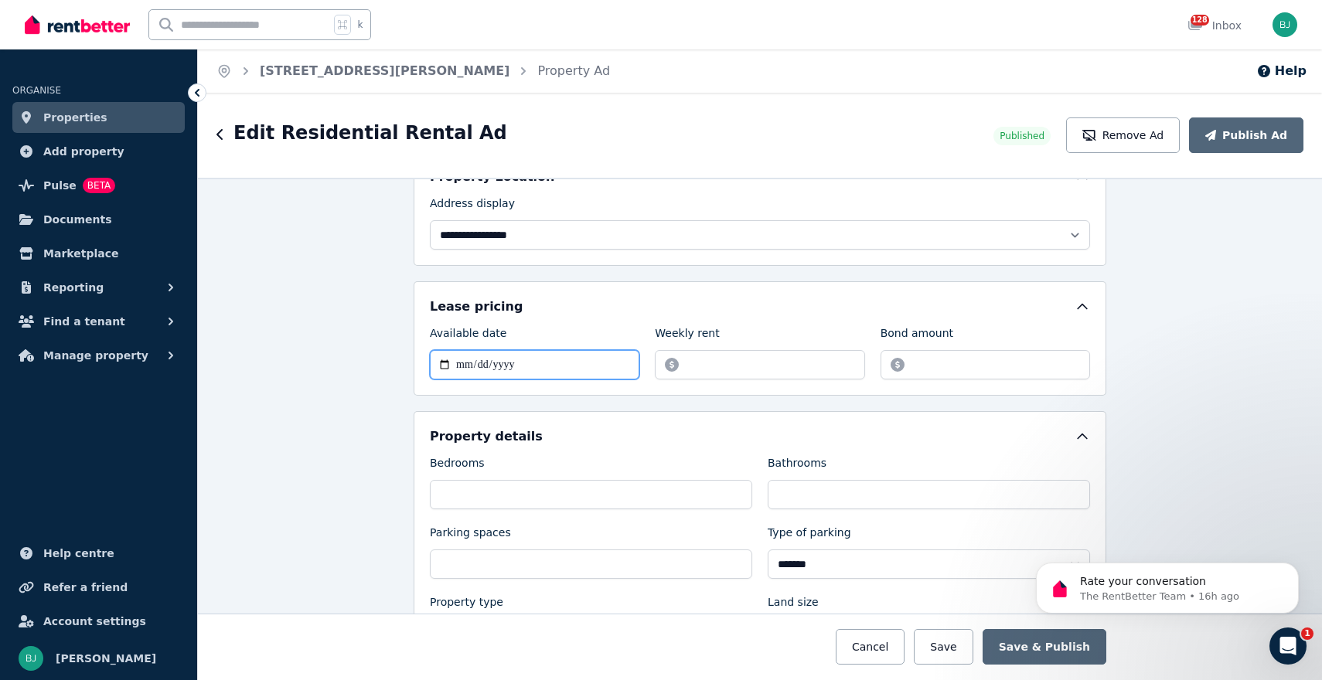
click at [441, 366] on input "**********" at bounding box center [534, 364] width 209 height 29
type input "**********"
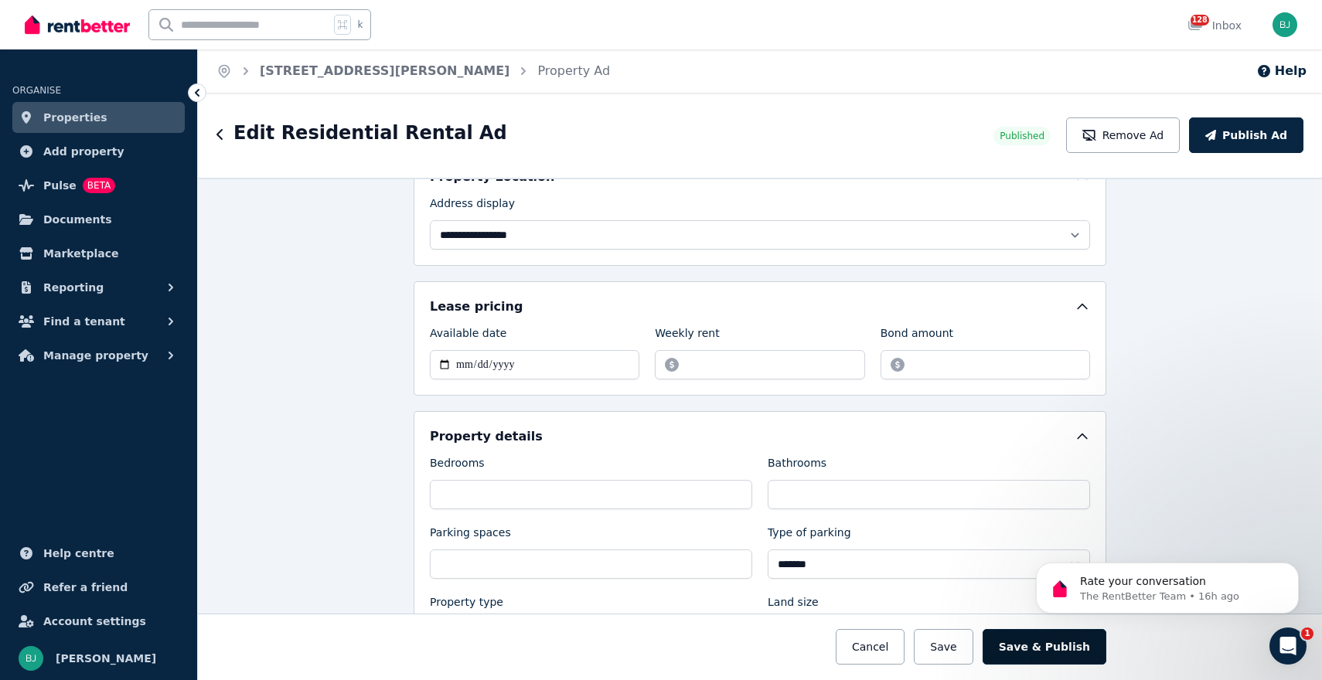
click at [1039, 646] on button "Save & Publish" at bounding box center [1045, 647] width 124 height 36
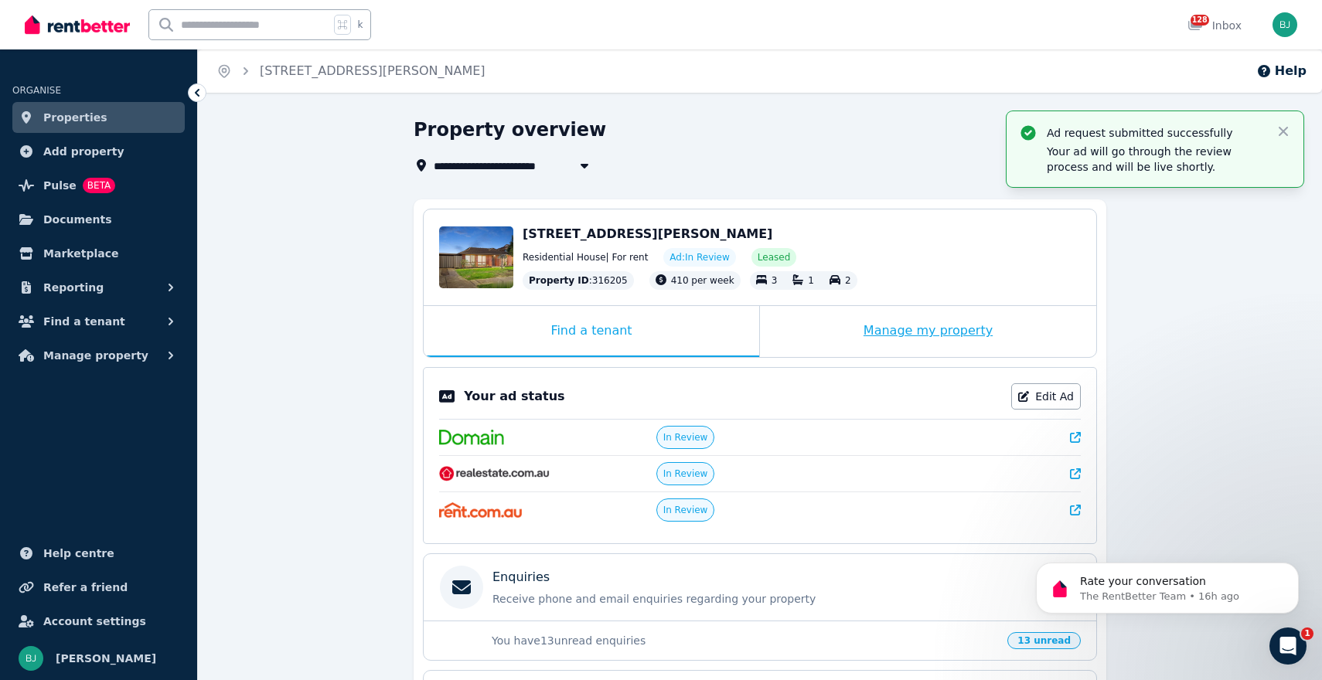
click at [869, 331] on div "Manage my property" at bounding box center [928, 331] width 336 height 51
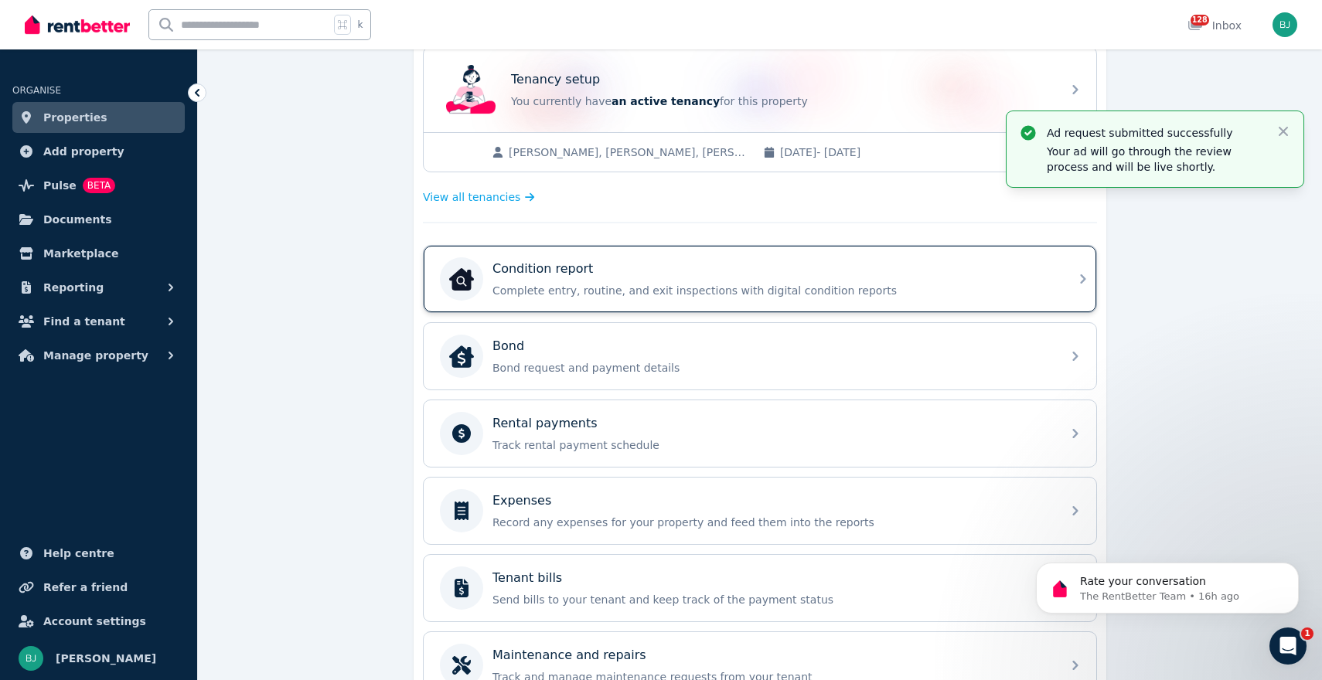
scroll to position [304, 0]
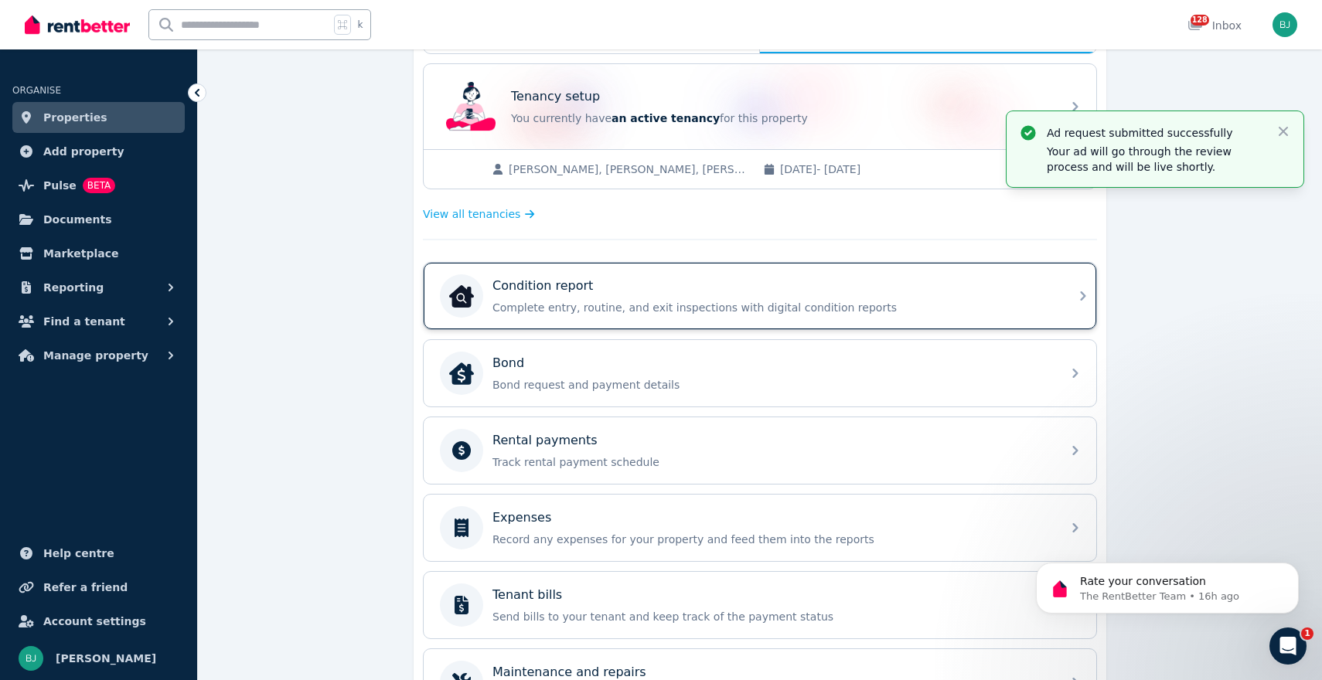
click at [856, 288] on div "Condition report" at bounding box center [772, 286] width 560 height 19
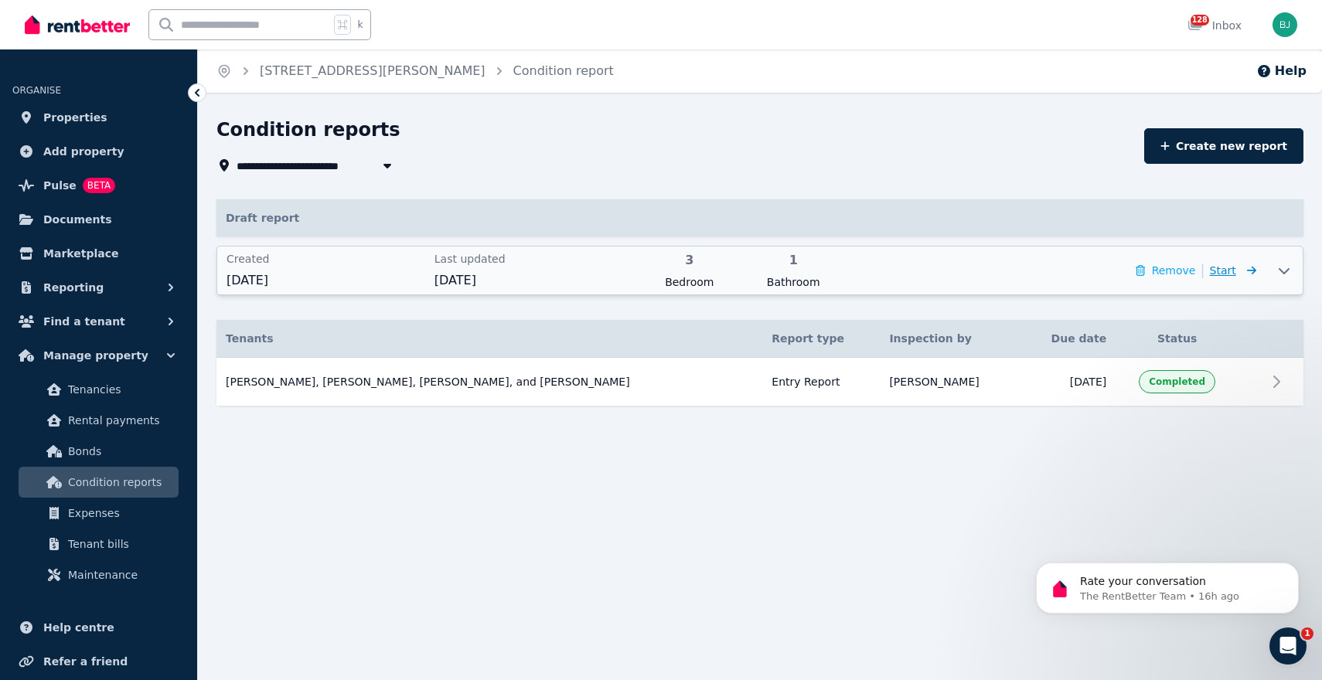
click at [1238, 270] on span "Start" at bounding box center [1233, 270] width 46 height 19
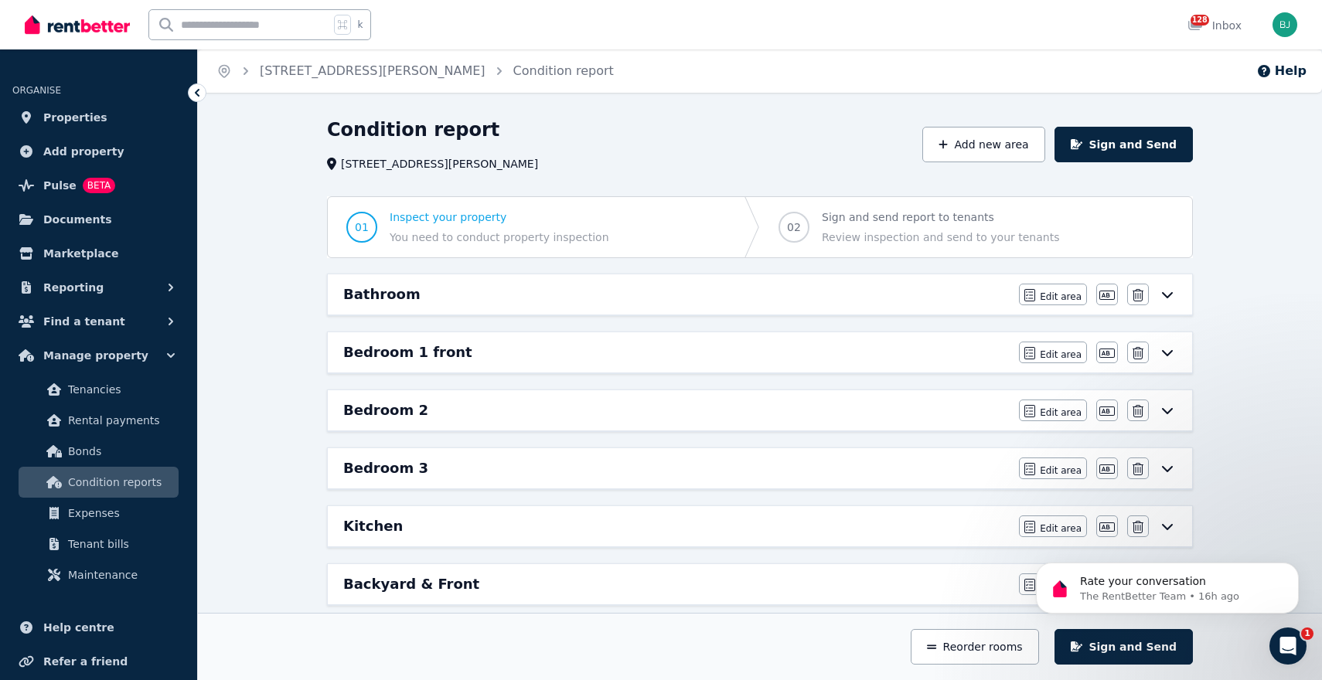
click at [1173, 295] on icon at bounding box center [1167, 294] width 19 height 12
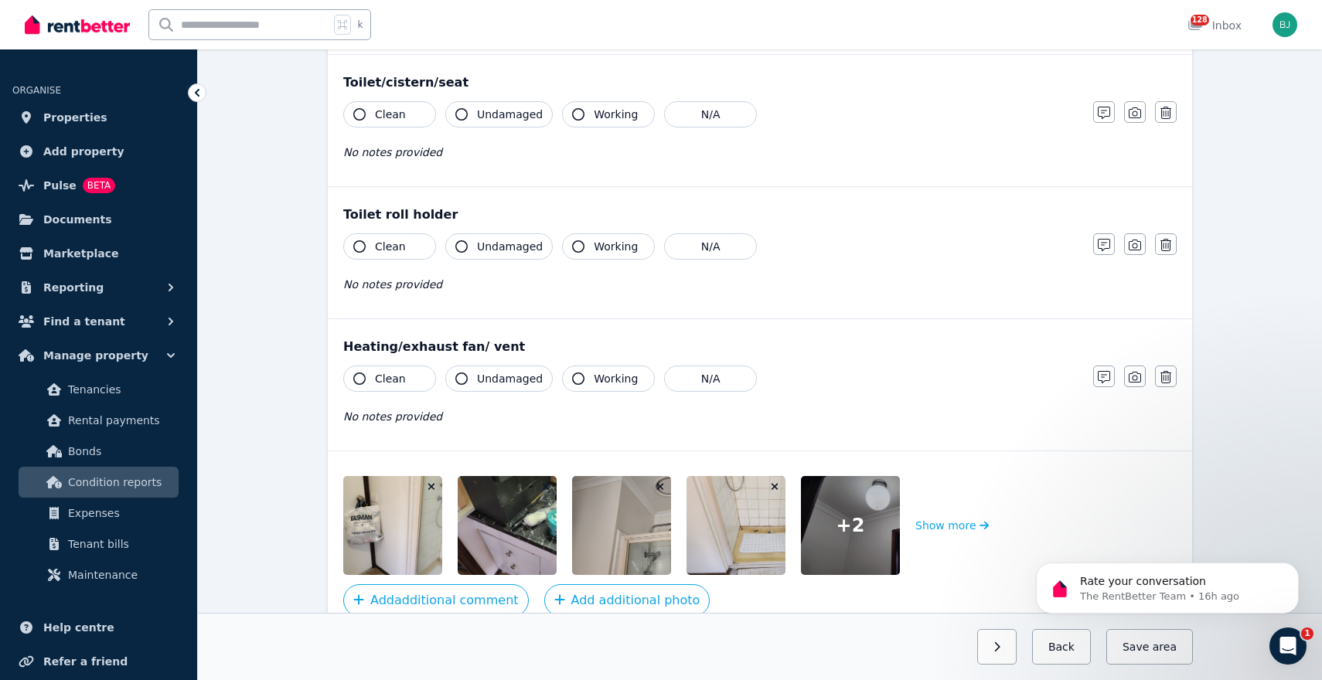
scroll to position [1848, 0]
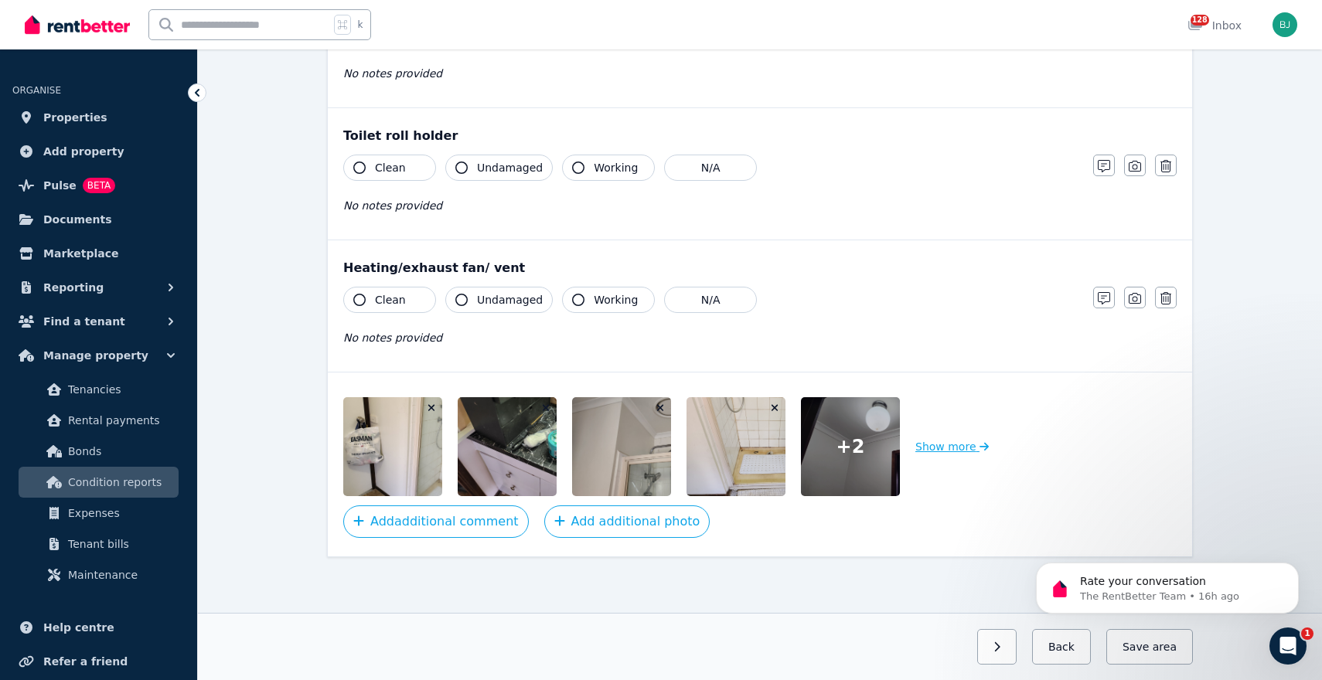
click at [944, 443] on button "Show more" at bounding box center [951, 446] width 73 height 99
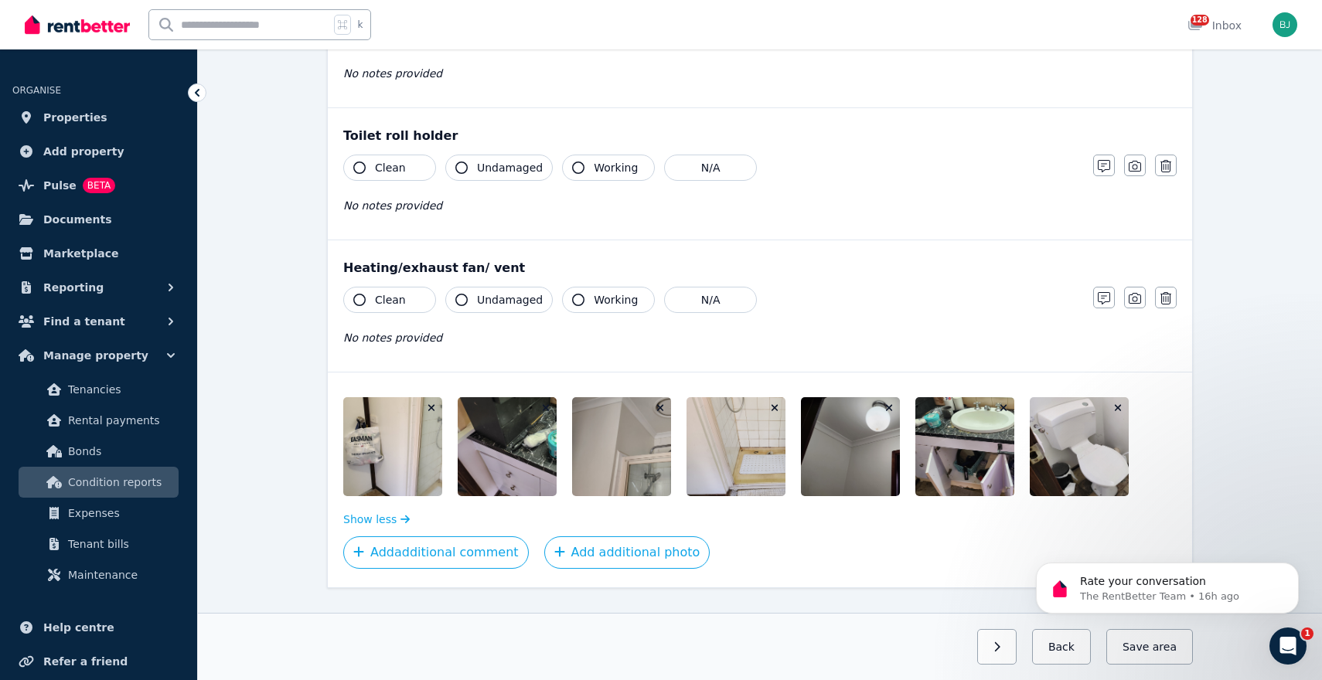
click at [395, 465] on img at bounding box center [430, 446] width 175 height 99
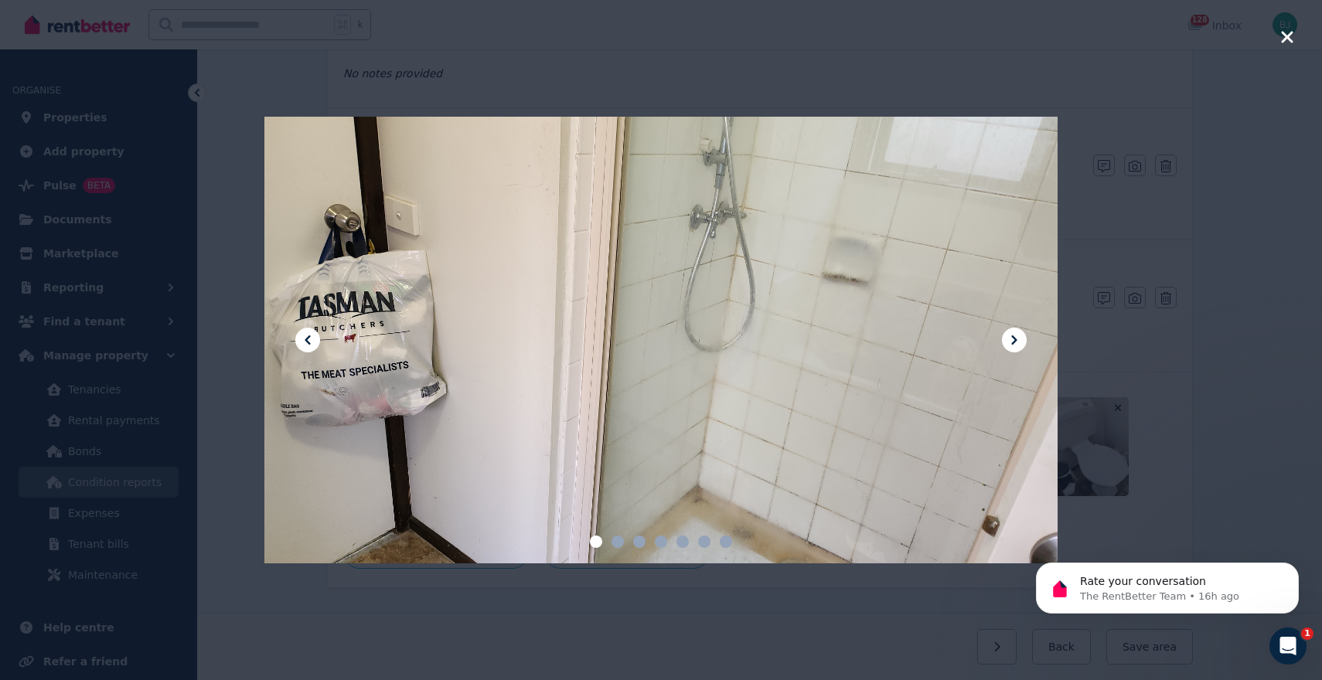
click at [1014, 341] on icon at bounding box center [1013, 340] width 5 height 9
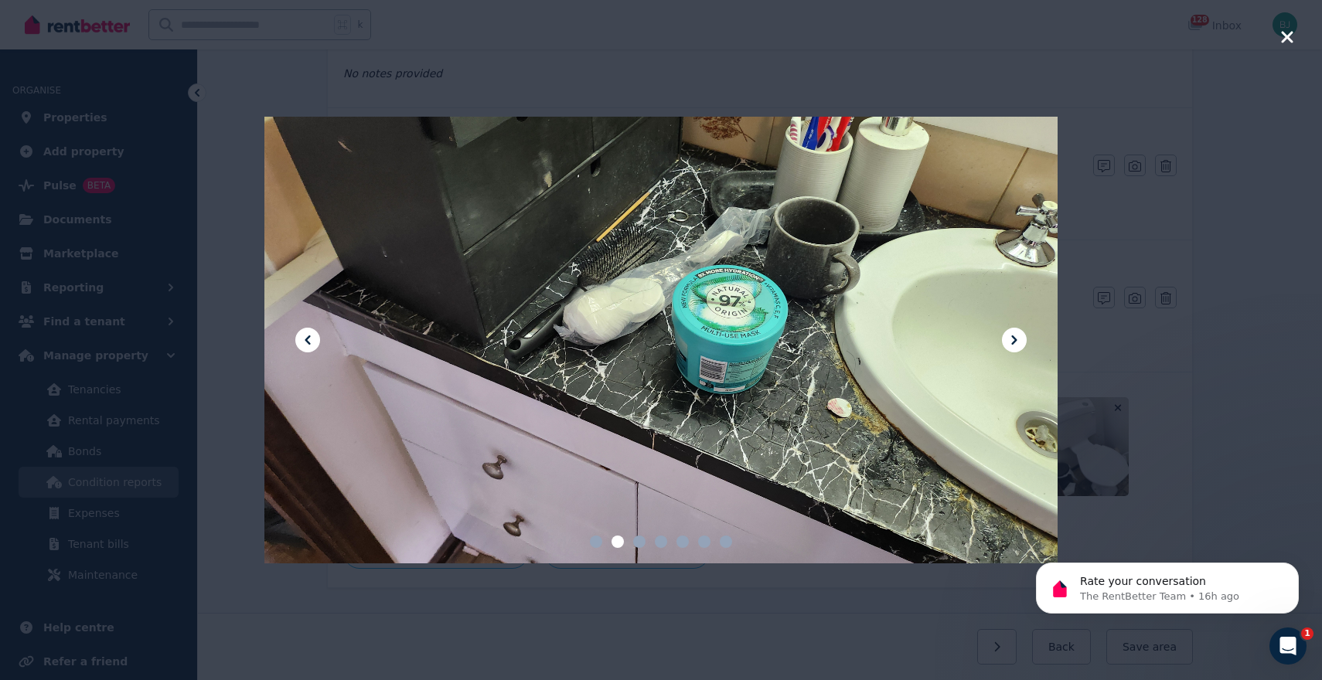
click at [1014, 341] on icon at bounding box center [1013, 340] width 5 height 9
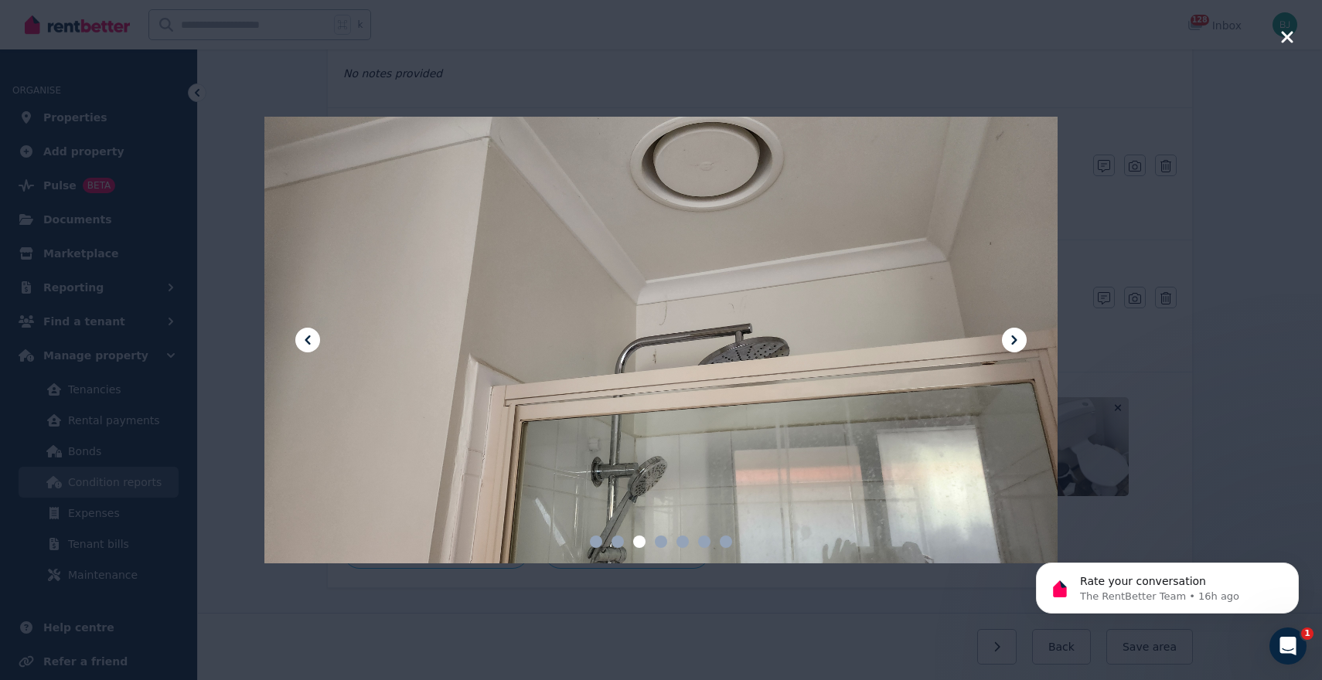
click at [308, 338] on icon at bounding box center [307, 340] width 5 height 9
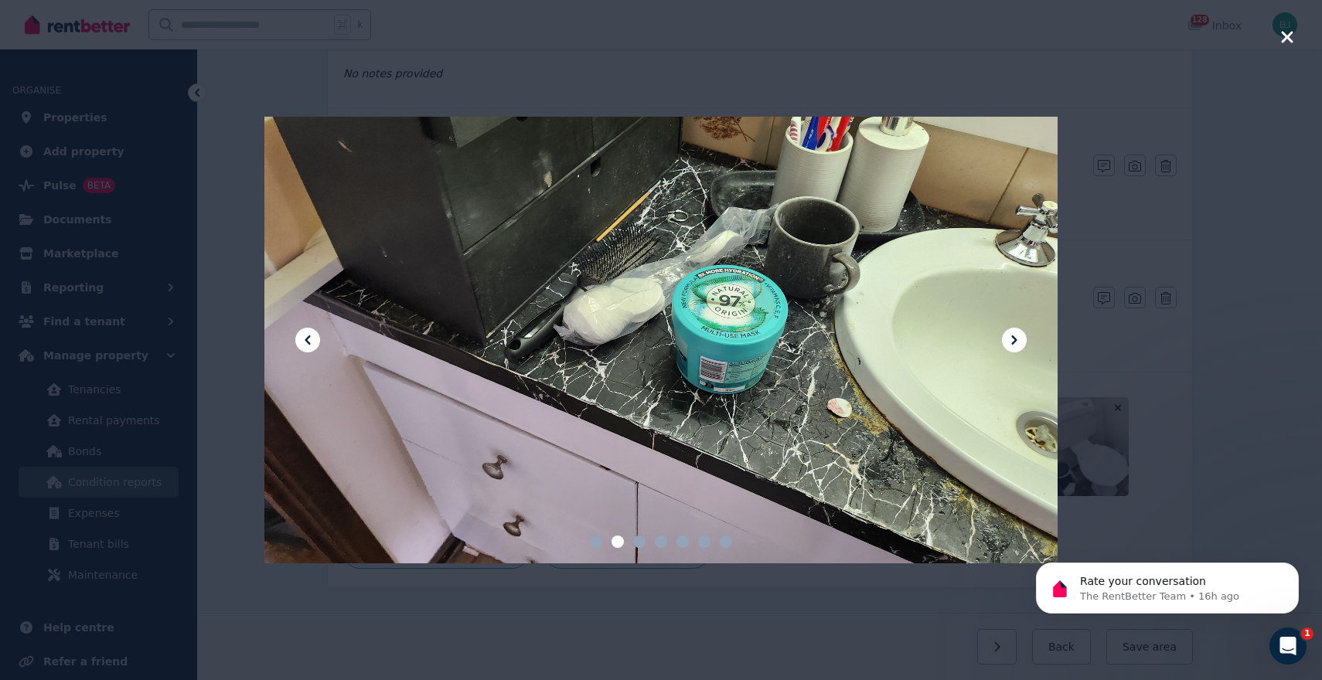
click at [1287, 30] on icon "button" at bounding box center [1287, 37] width 14 height 19
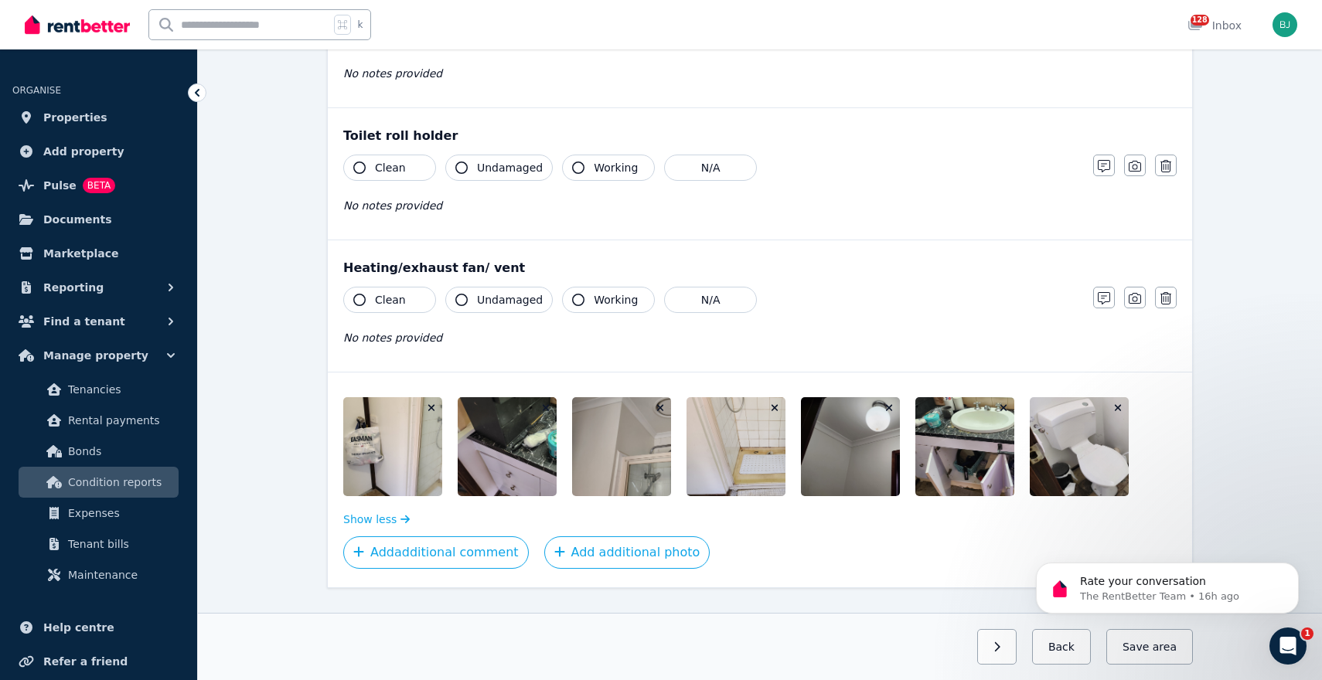
scroll to position [1879, 0]
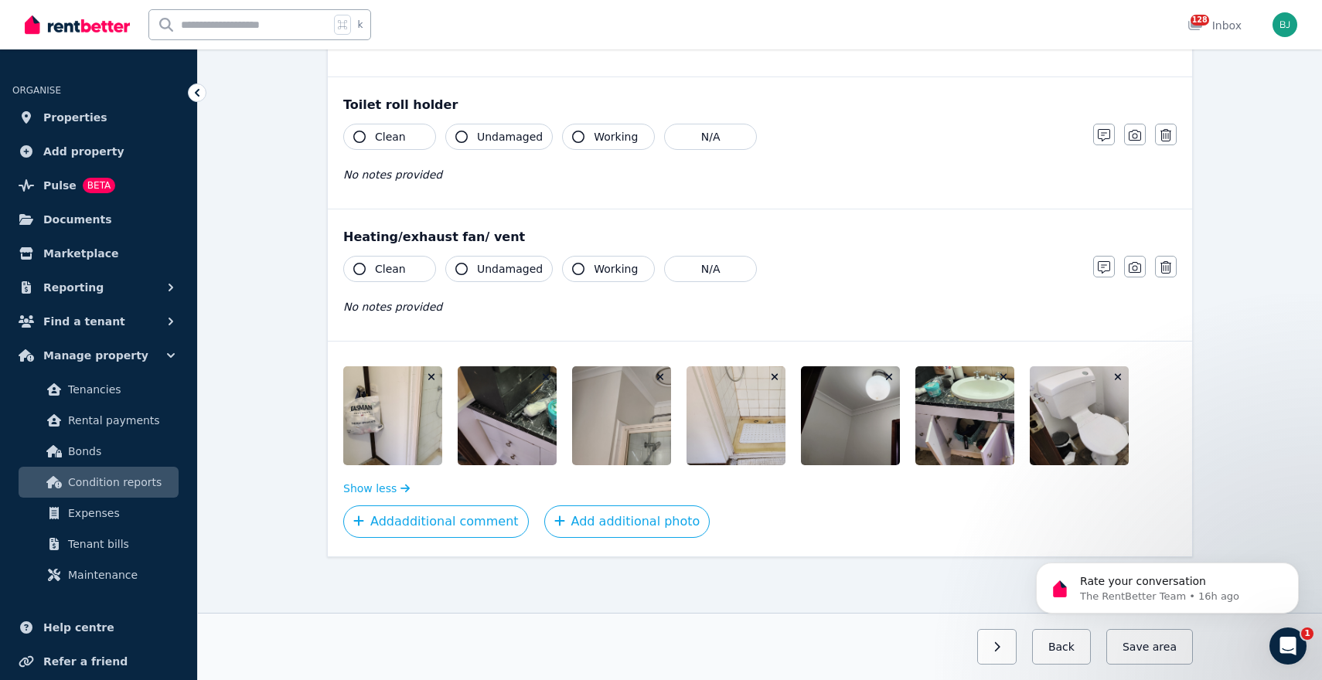
click at [598, 267] on span "Working" at bounding box center [616, 268] width 44 height 15
click at [362, 273] on icon "button" at bounding box center [359, 269] width 12 height 12
click at [585, 271] on button "Working" at bounding box center [608, 269] width 93 height 26
click at [584, 271] on button "Working" at bounding box center [608, 269] width 93 height 26
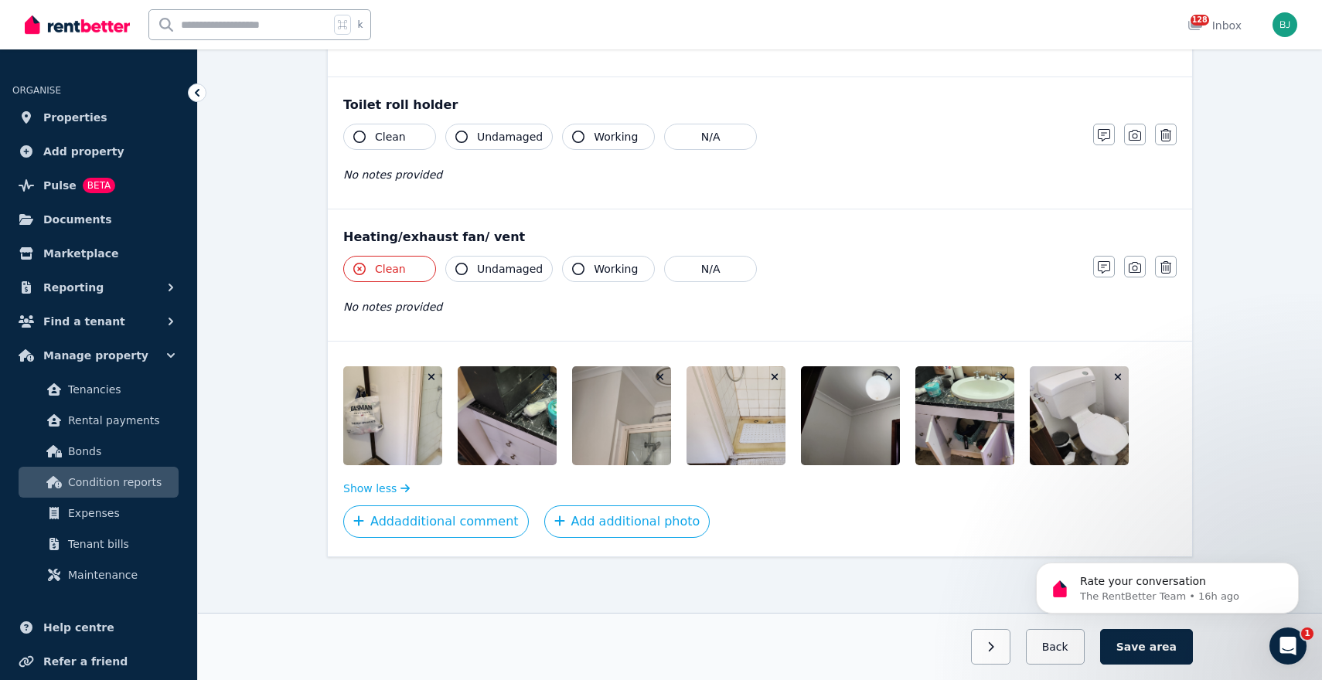
click at [585, 271] on button "Working" at bounding box center [608, 269] width 93 height 26
click at [477, 276] on span "Undamaged" at bounding box center [510, 268] width 66 height 15
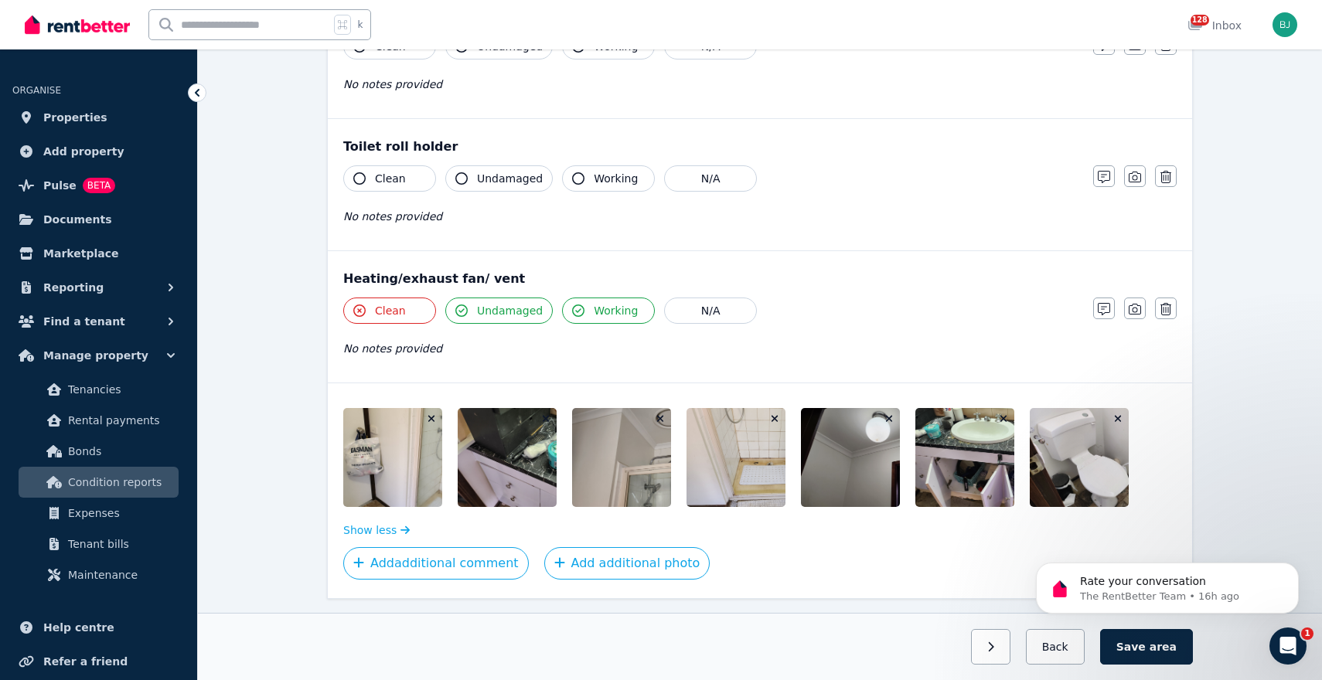
scroll to position [1825, 0]
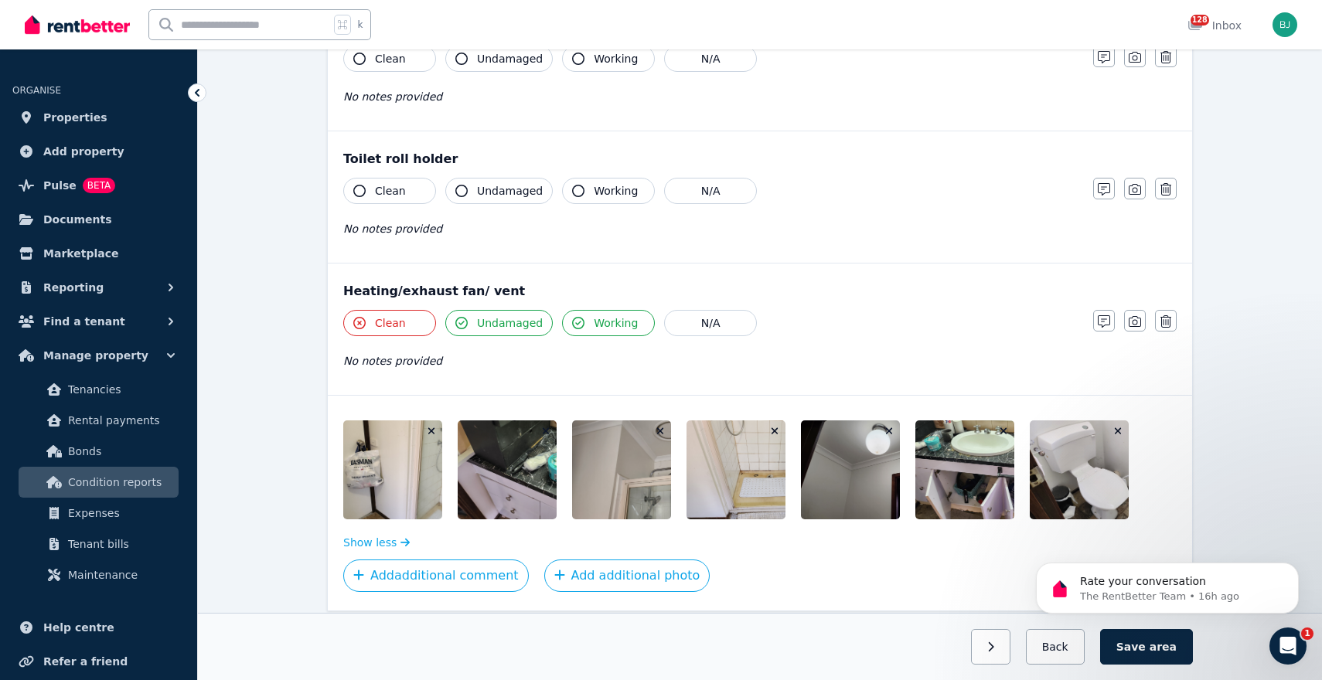
click at [608, 185] on span "Working" at bounding box center [616, 190] width 44 height 15
click at [474, 180] on button "Undamaged" at bounding box center [498, 191] width 107 height 26
click at [390, 186] on span "Clean" at bounding box center [390, 190] width 31 height 15
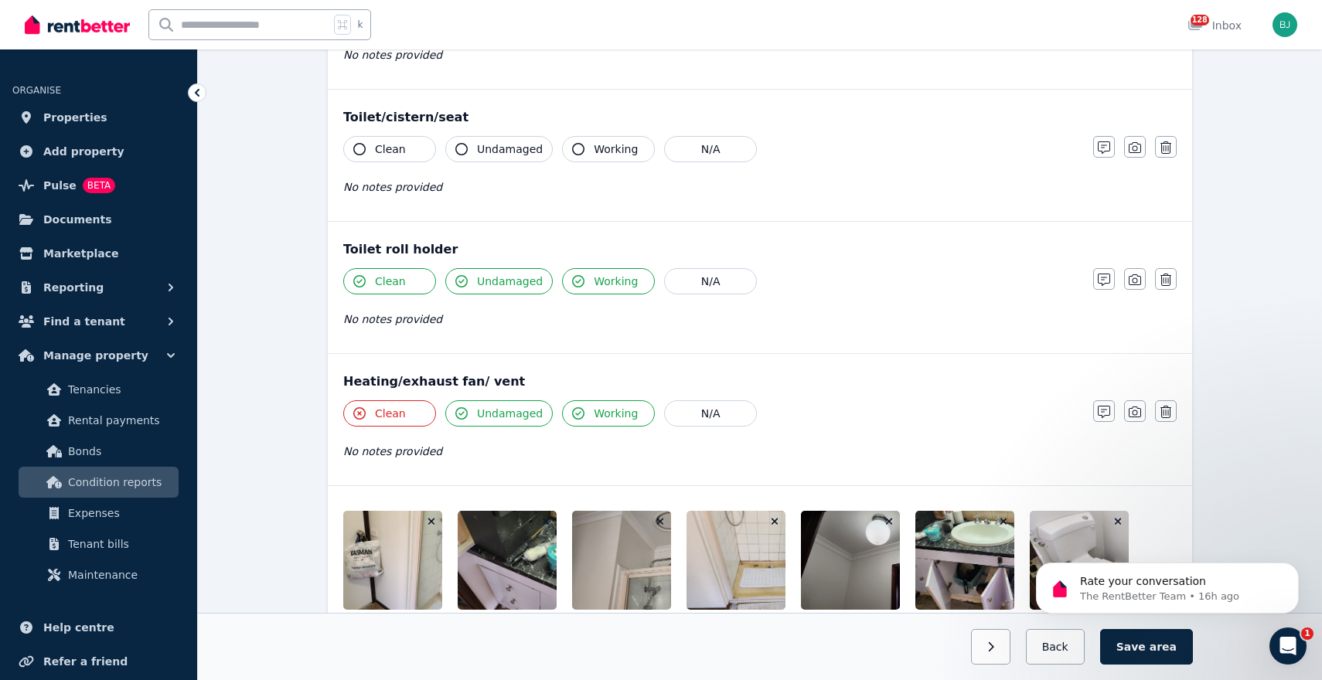
scroll to position [1734, 0]
click at [403, 148] on span "Clean" at bounding box center [390, 149] width 31 height 15
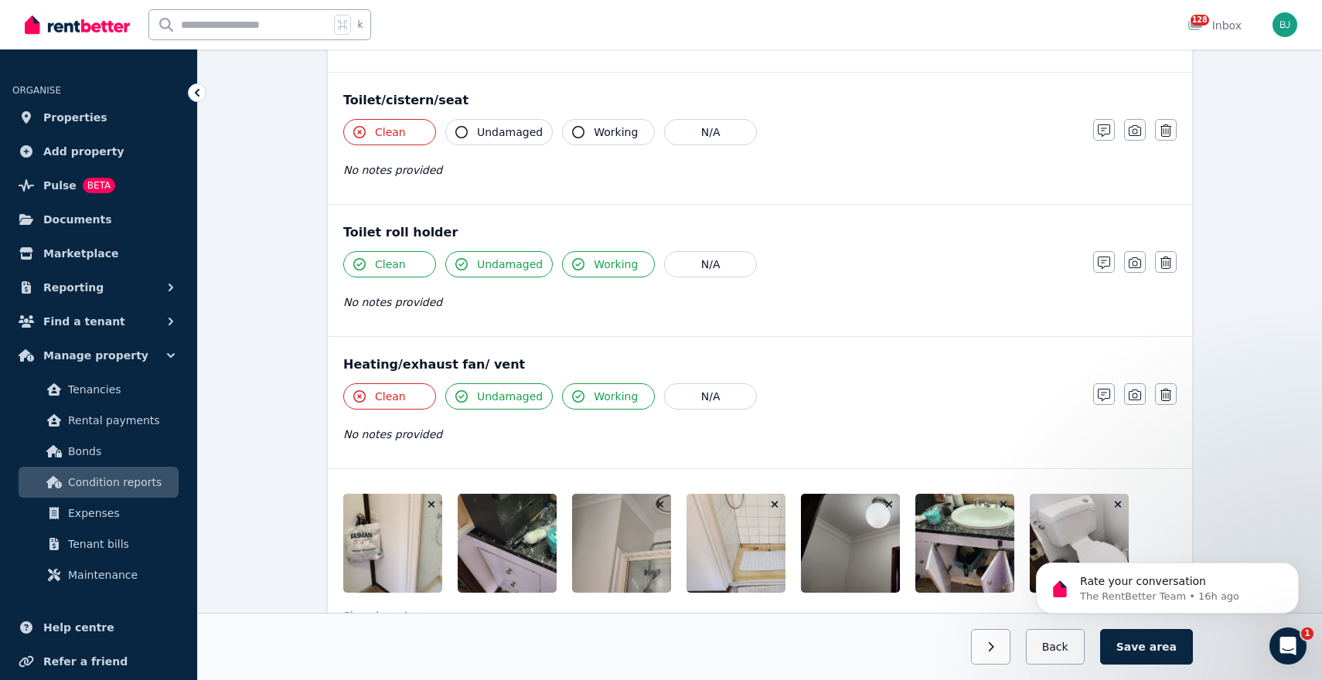
scroll to position [1748, 0]
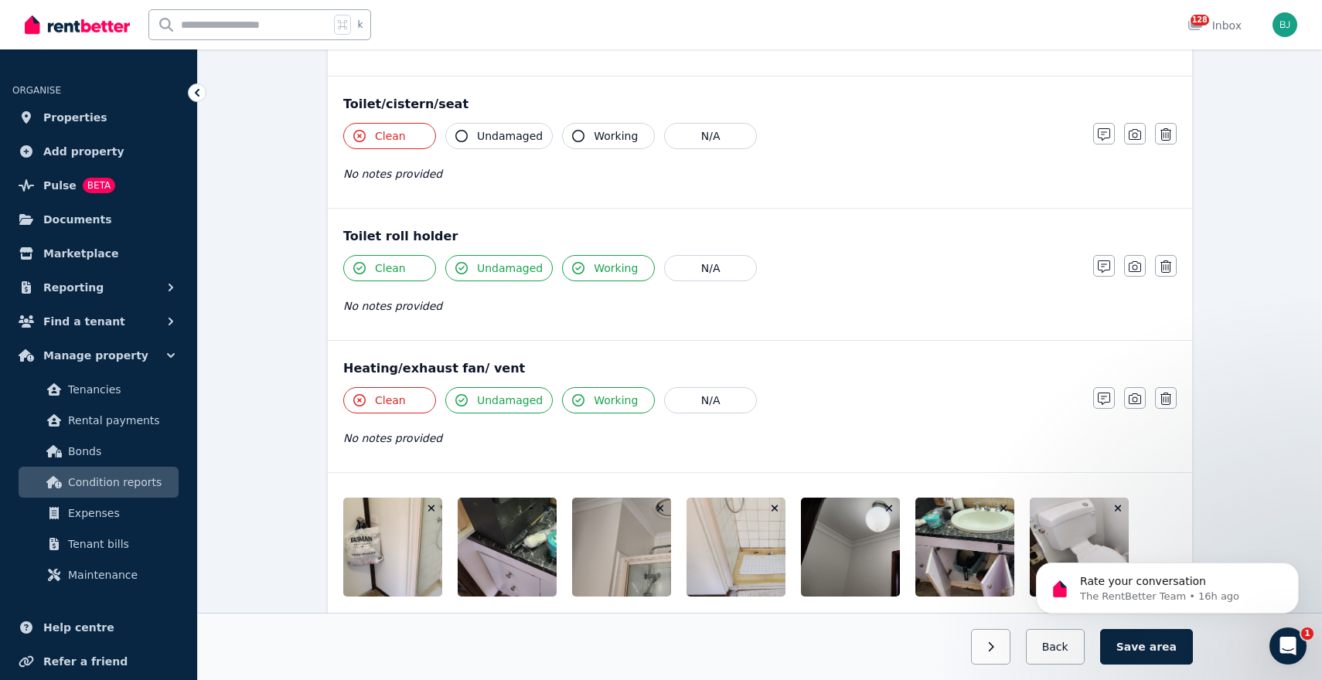
click at [400, 145] on button "Clean" at bounding box center [389, 136] width 93 height 26
click at [487, 137] on span "Undamaged" at bounding box center [510, 135] width 66 height 15
click at [392, 138] on span "Clean" at bounding box center [390, 135] width 31 height 15
click at [599, 135] on span "Working" at bounding box center [616, 135] width 44 height 15
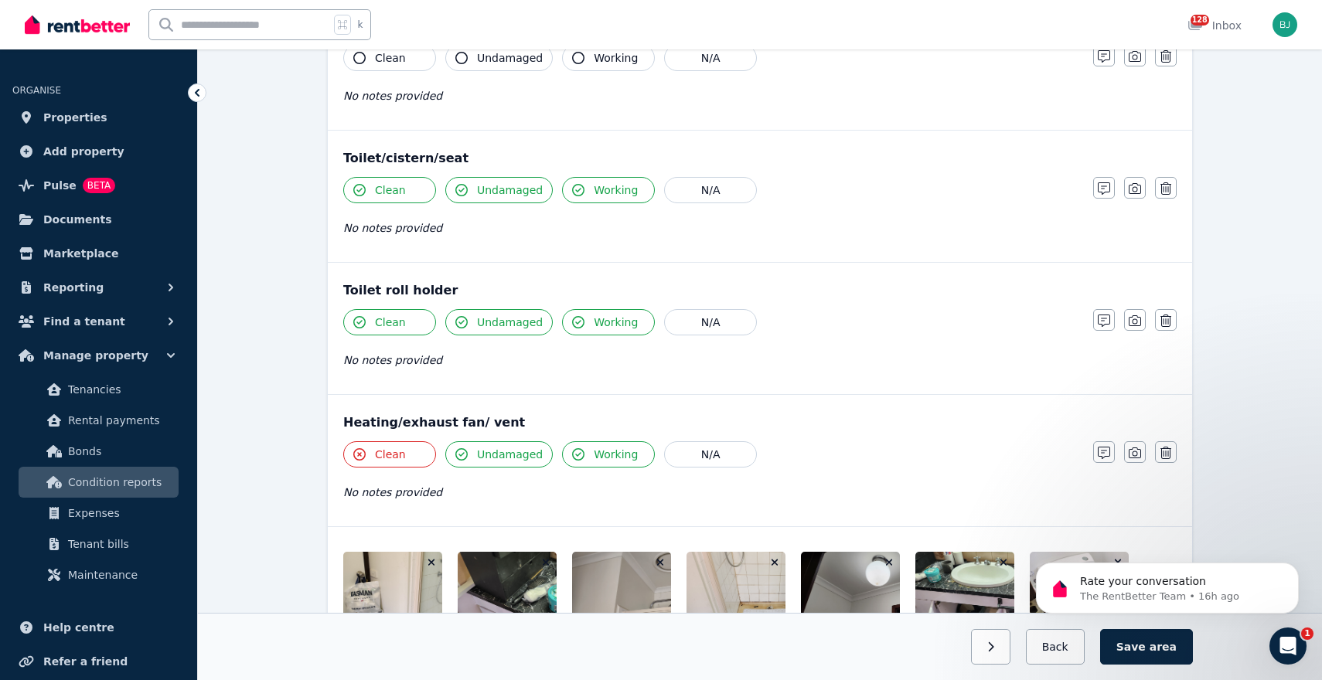
scroll to position [1603, 0]
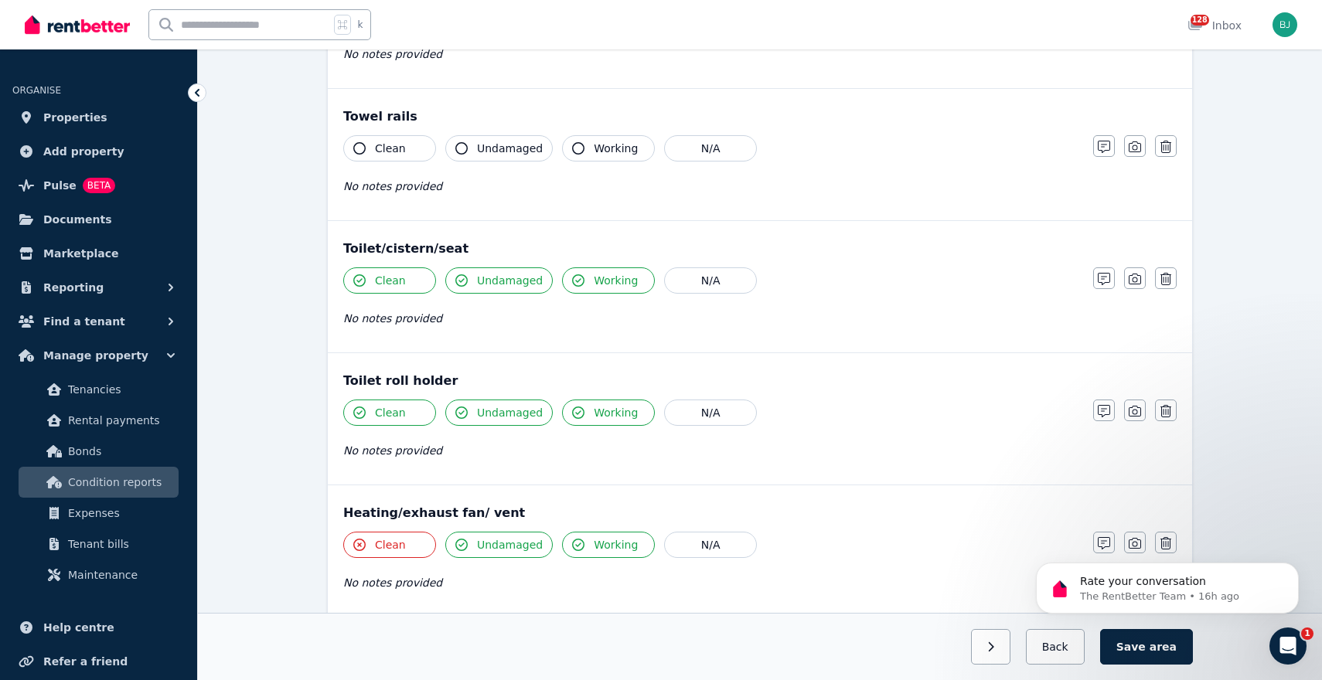
click at [605, 157] on button "Working" at bounding box center [608, 148] width 93 height 26
click at [491, 145] on span "Undamaged" at bounding box center [510, 148] width 66 height 15
click at [393, 148] on span "Clean" at bounding box center [390, 148] width 31 height 15
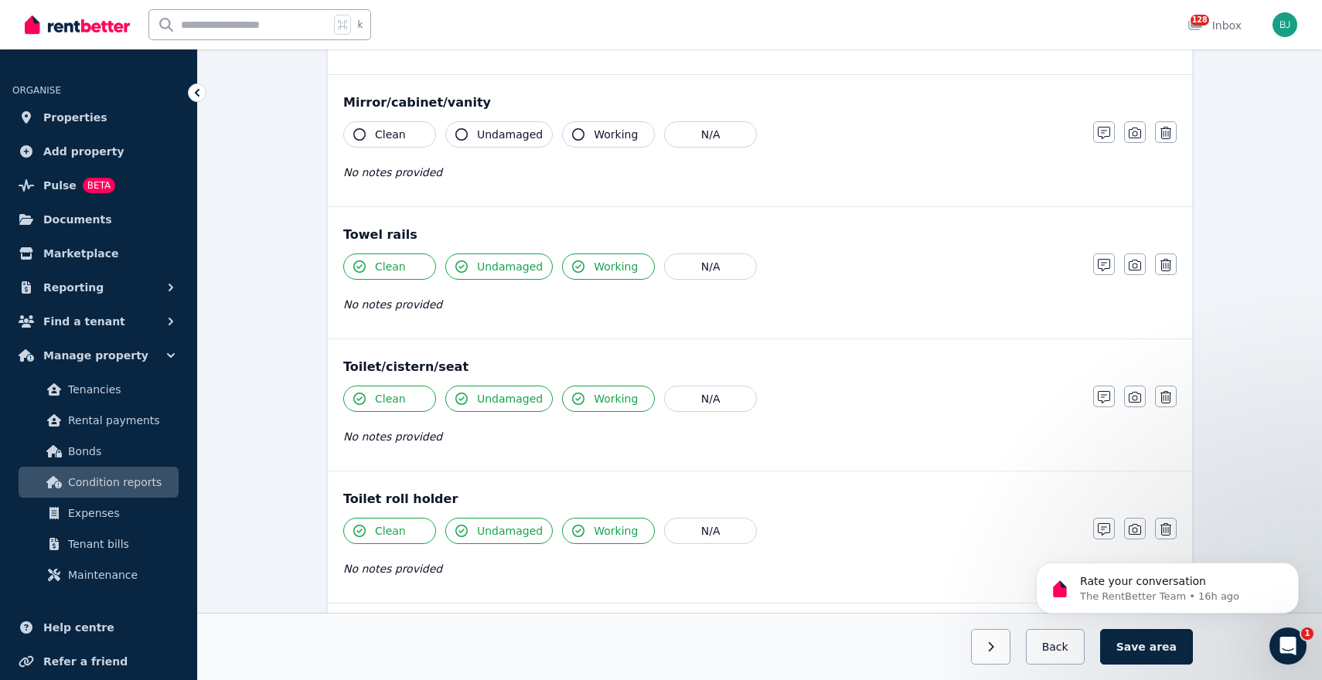
scroll to position [1483, 0]
click at [395, 143] on span "Clean" at bounding box center [390, 136] width 31 height 15
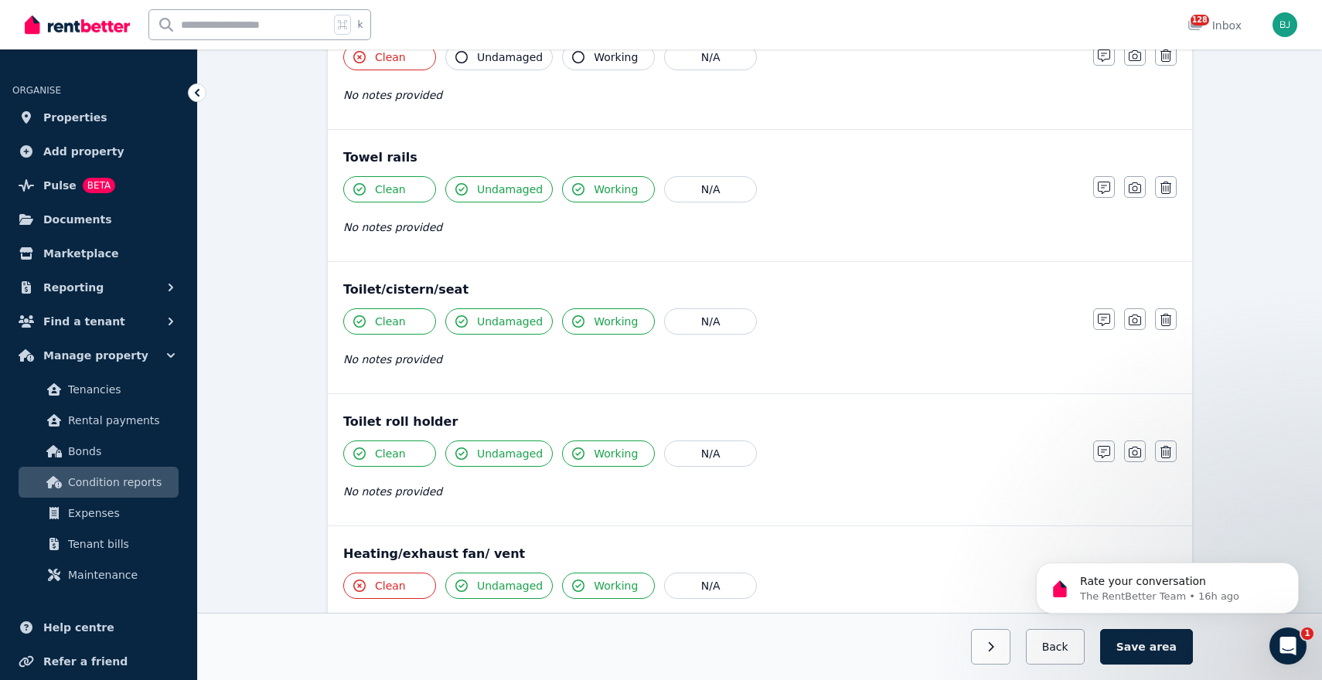
scroll to position [1830, 0]
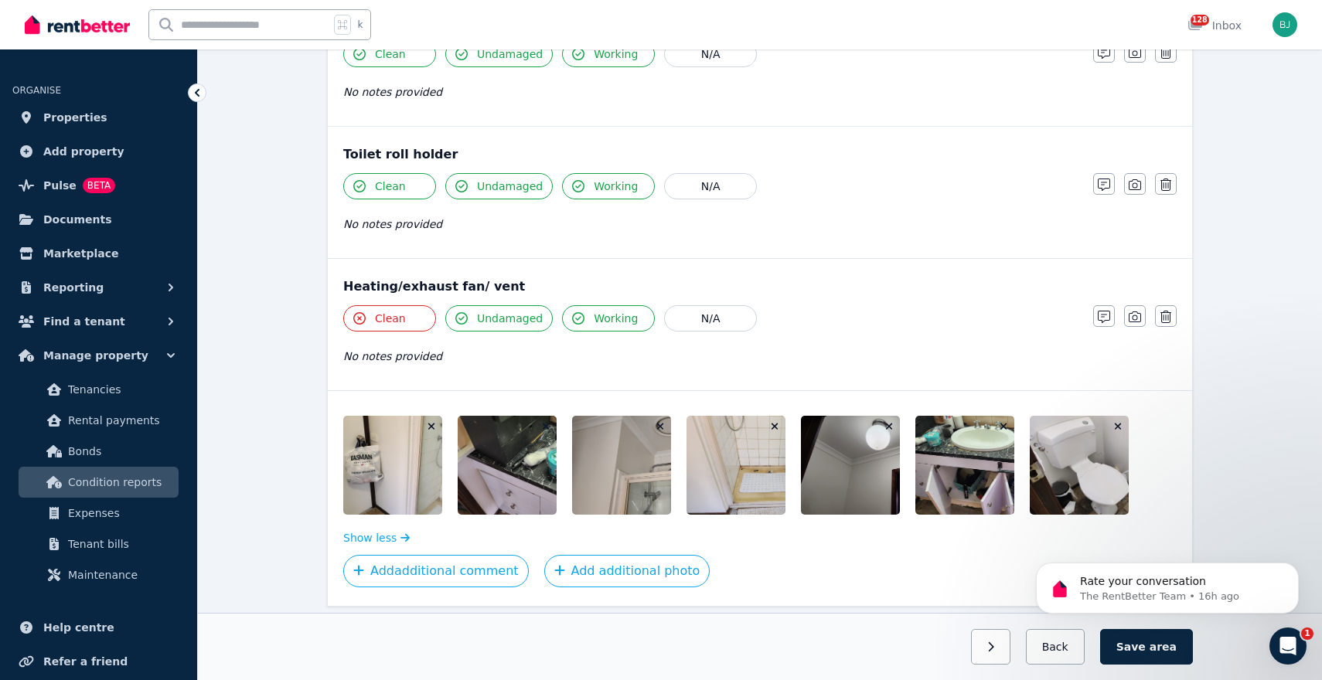
click at [1007, 475] on img at bounding box center [1002, 465] width 175 height 99
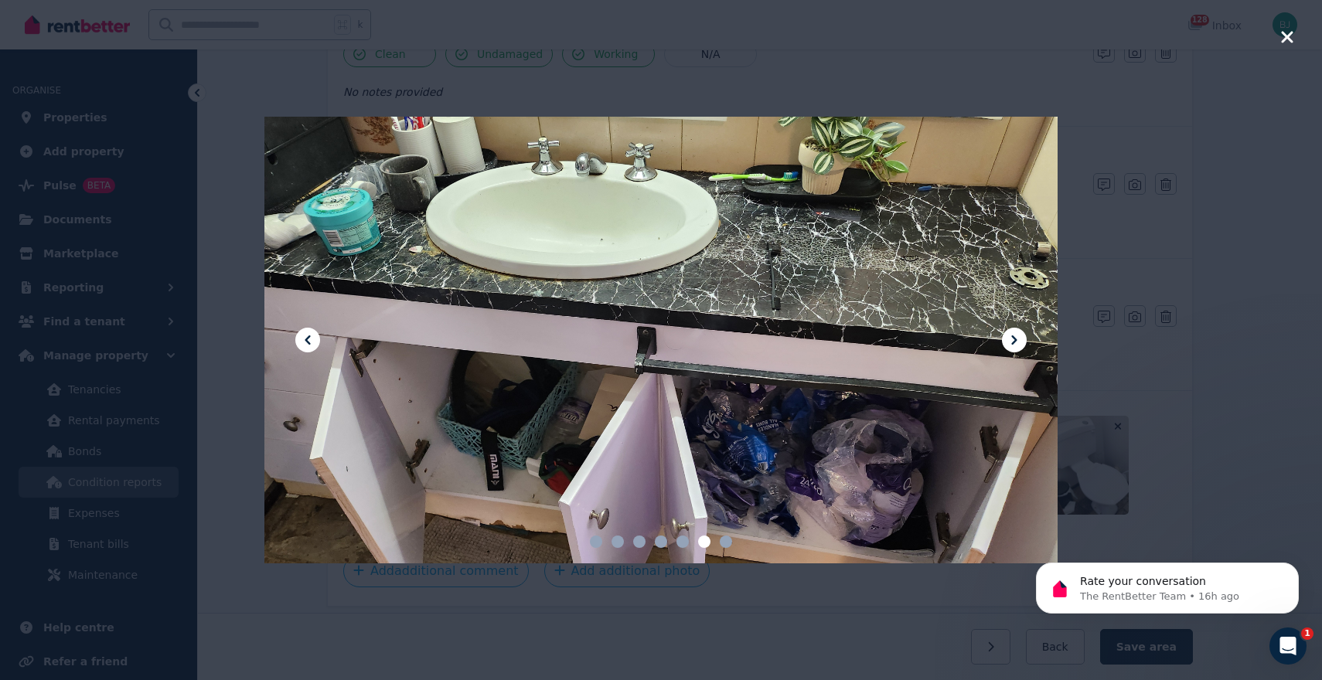
click at [1020, 336] on icon at bounding box center [1014, 340] width 19 height 19
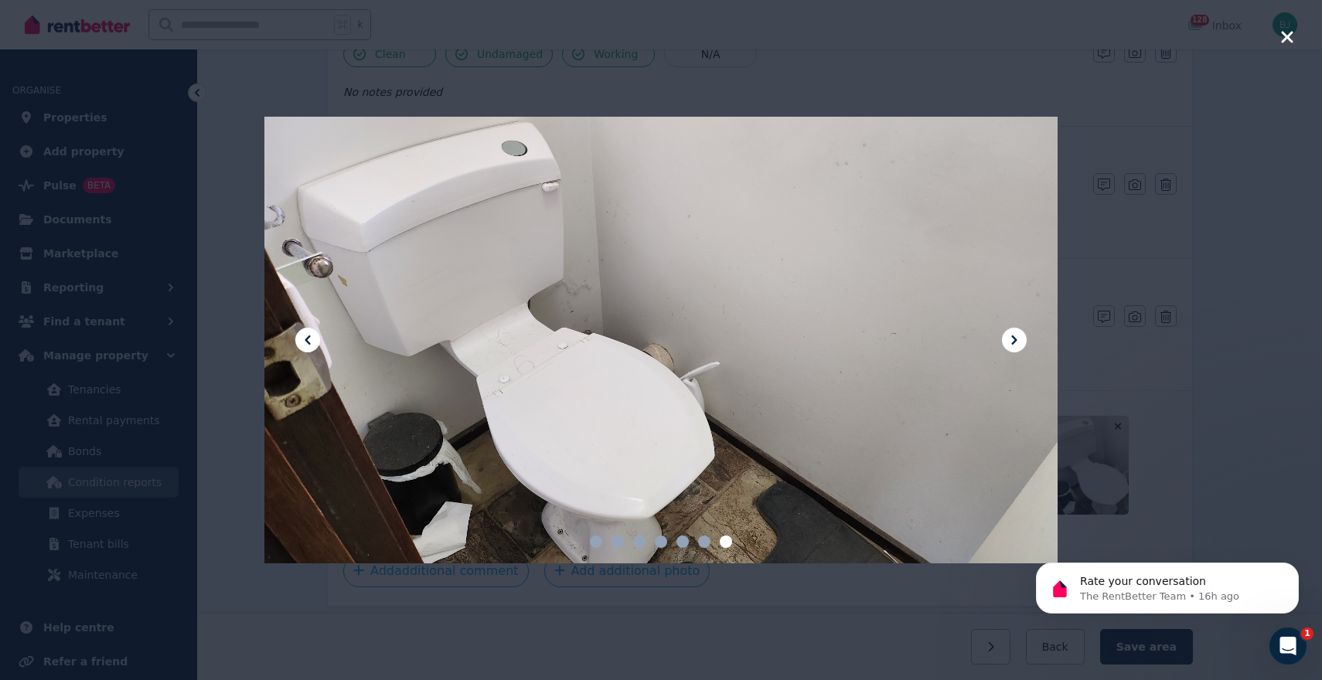
click at [1020, 336] on icon at bounding box center [1014, 340] width 19 height 19
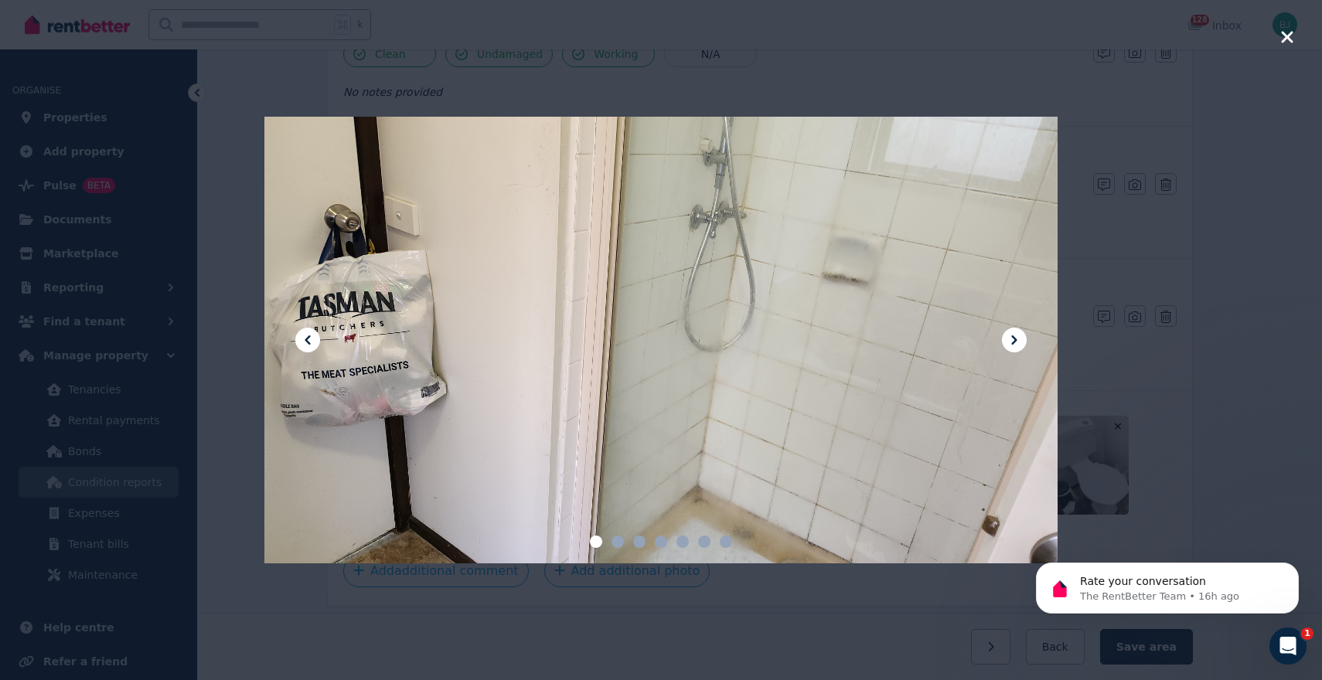
click at [1020, 336] on icon at bounding box center [1014, 340] width 19 height 19
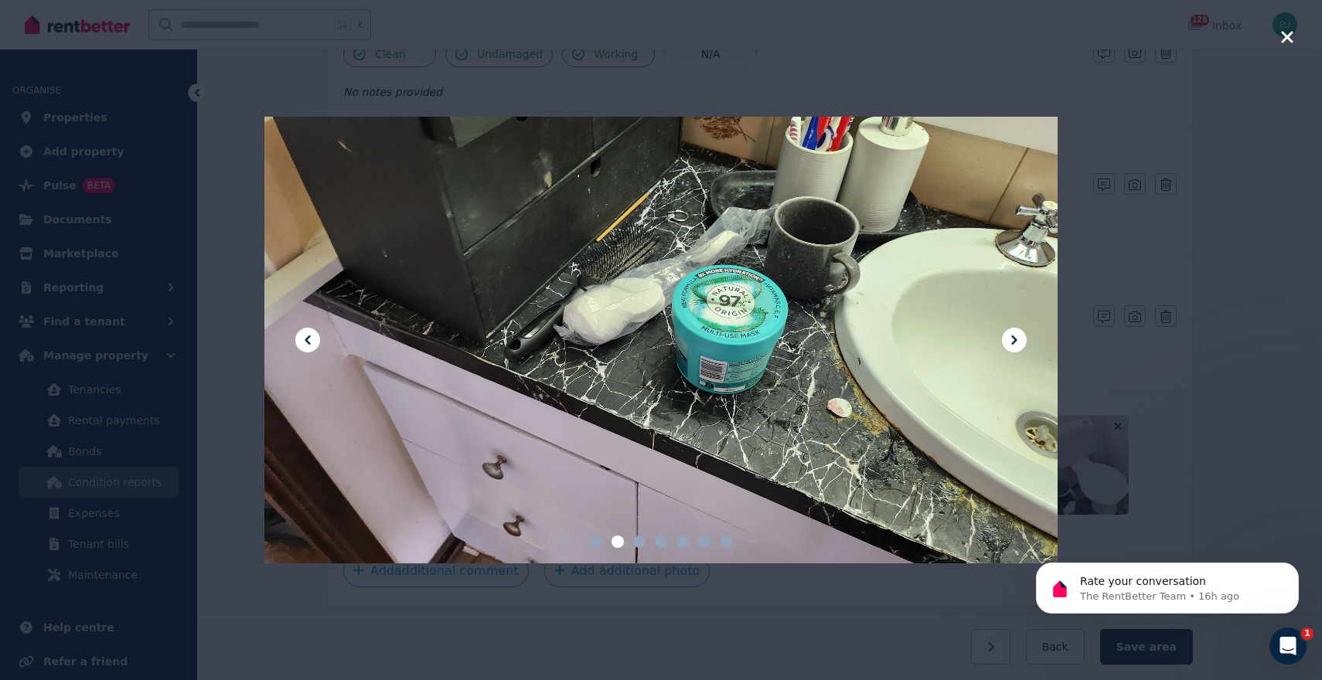
click at [1020, 336] on icon at bounding box center [1014, 340] width 19 height 19
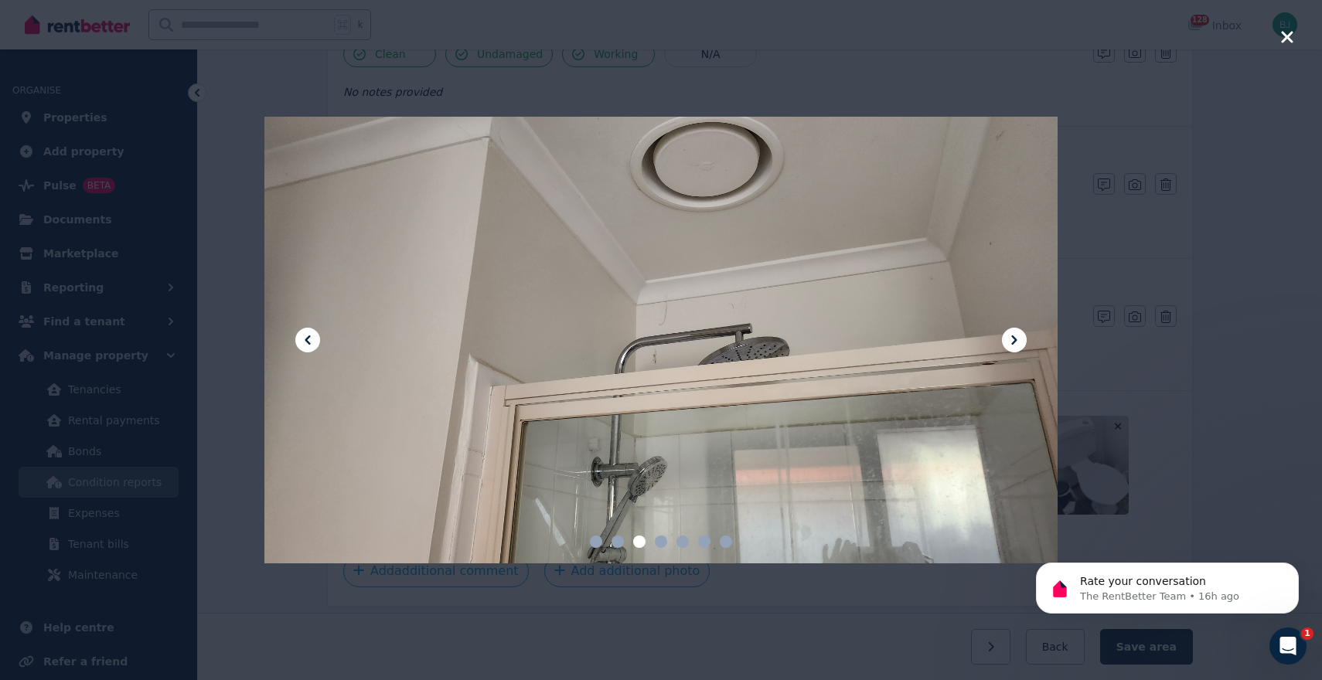
click at [1291, 37] on icon "button" at bounding box center [1287, 37] width 14 height 19
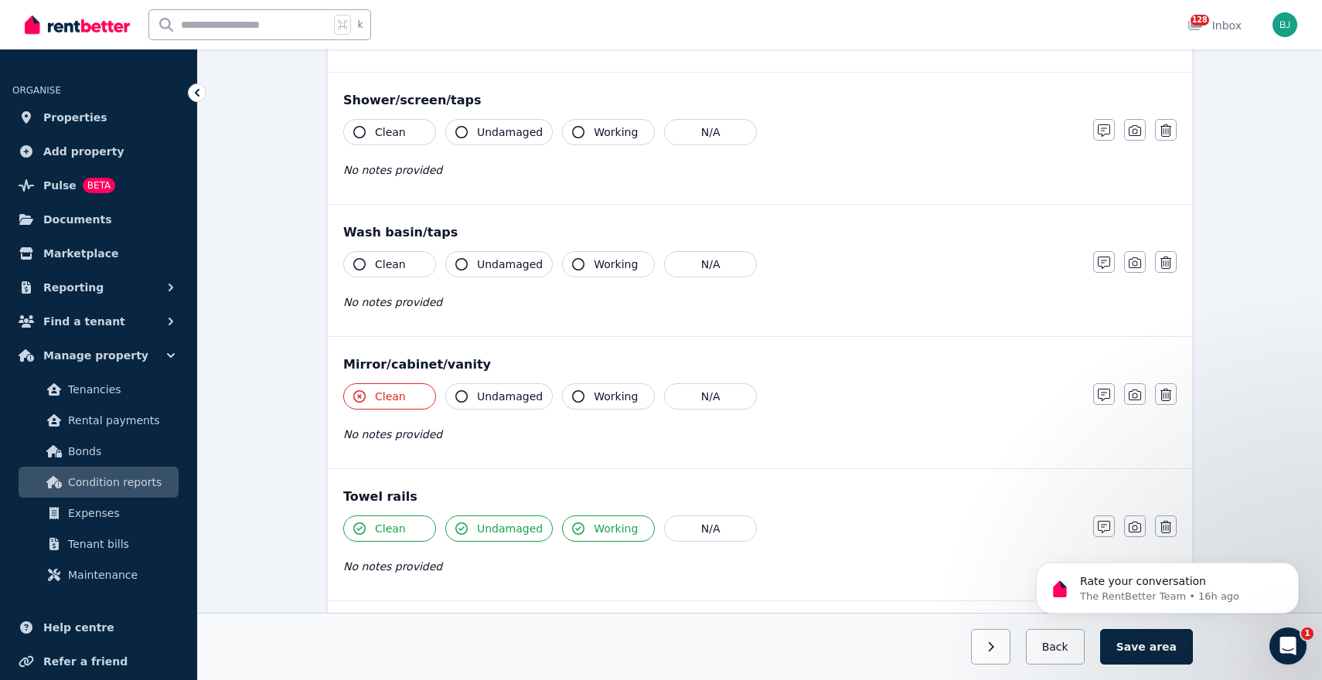
scroll to position [1187, 0]
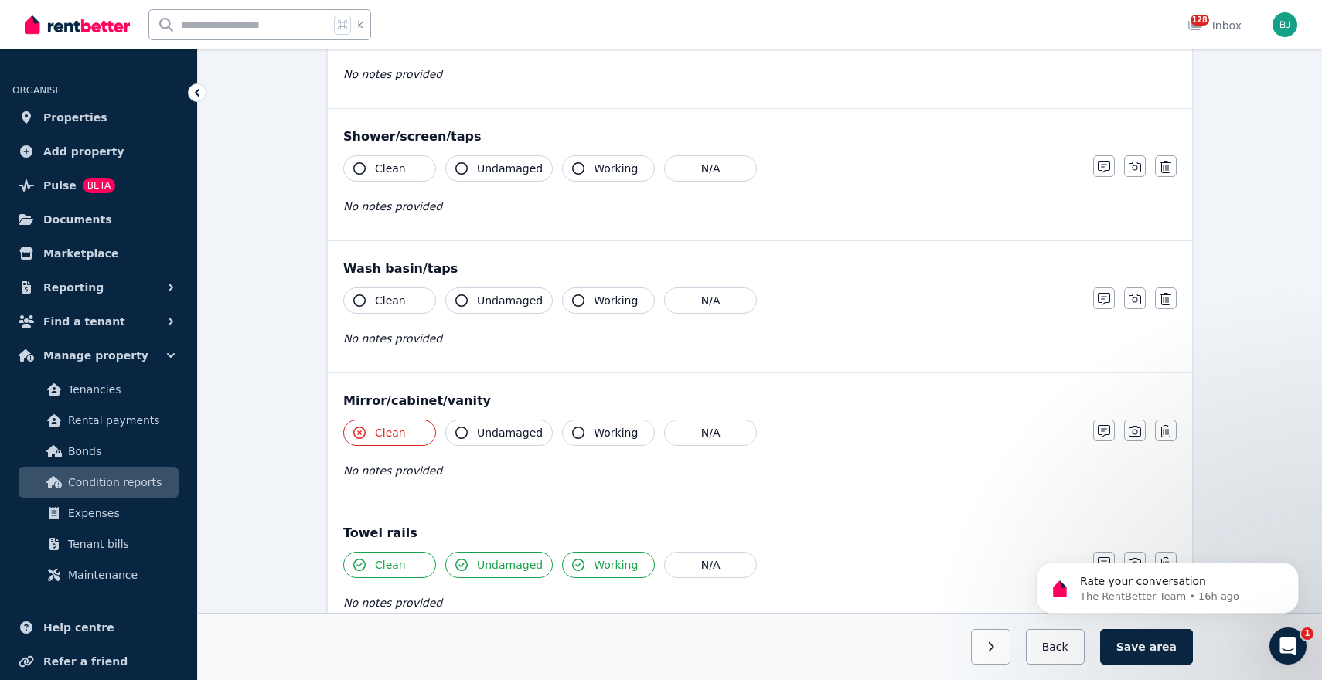
click at [499, 425] on span "Undamaged" at bounding box center [510, 432] width 66 height 15
click at [622, 442] on button "Working" at bounding box center [608, 433] width 93 height 26
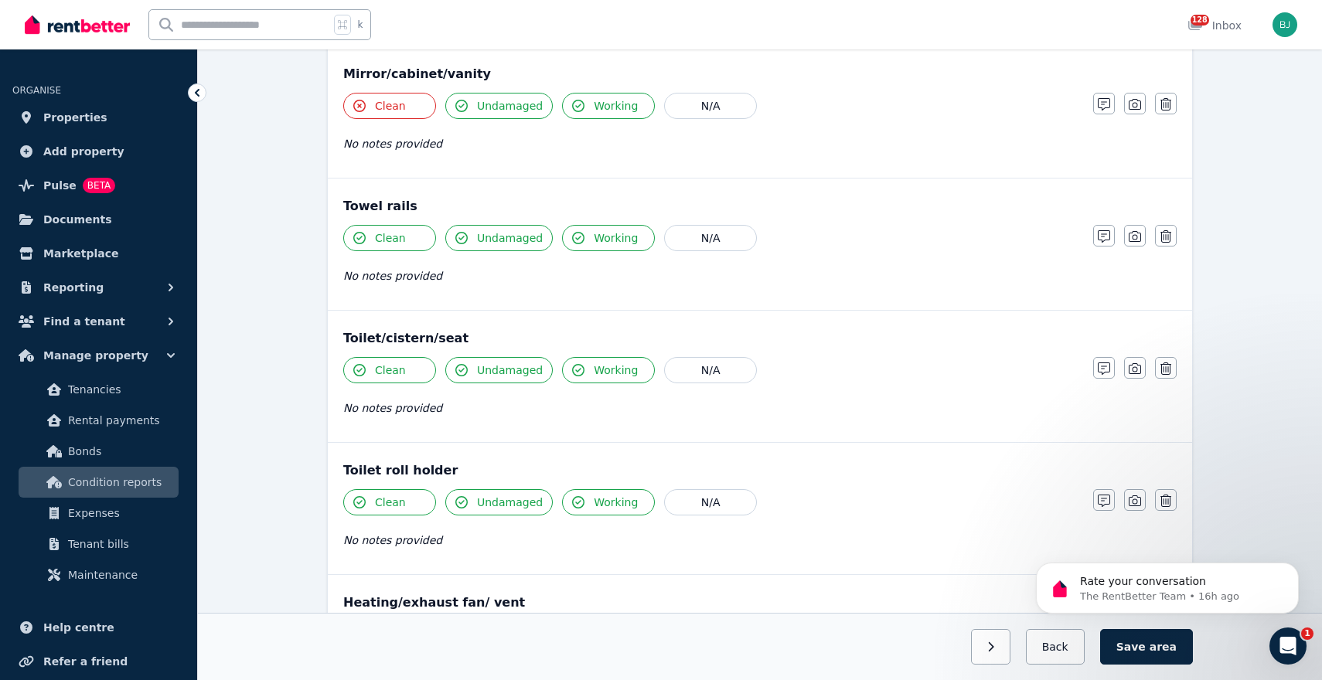
scroll to position [1299, 0]
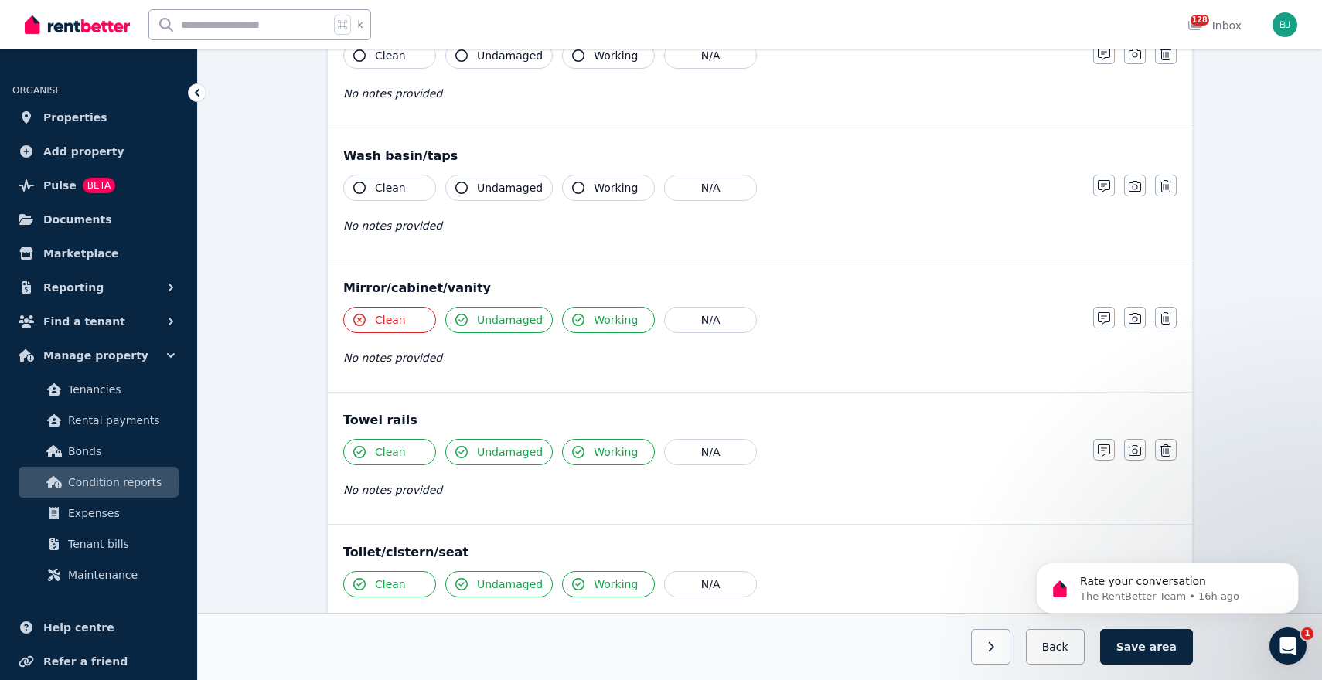
click at [391, 181] on span "Clean" at bounding box center [390, 187] width 31 height 15
click at [479, 181] on span "Undamaged" at bounding box center [510, 187] width 66 height 15
click at [584, 186] on button "Working" at bounding box center [608, 188] width 93 height 26
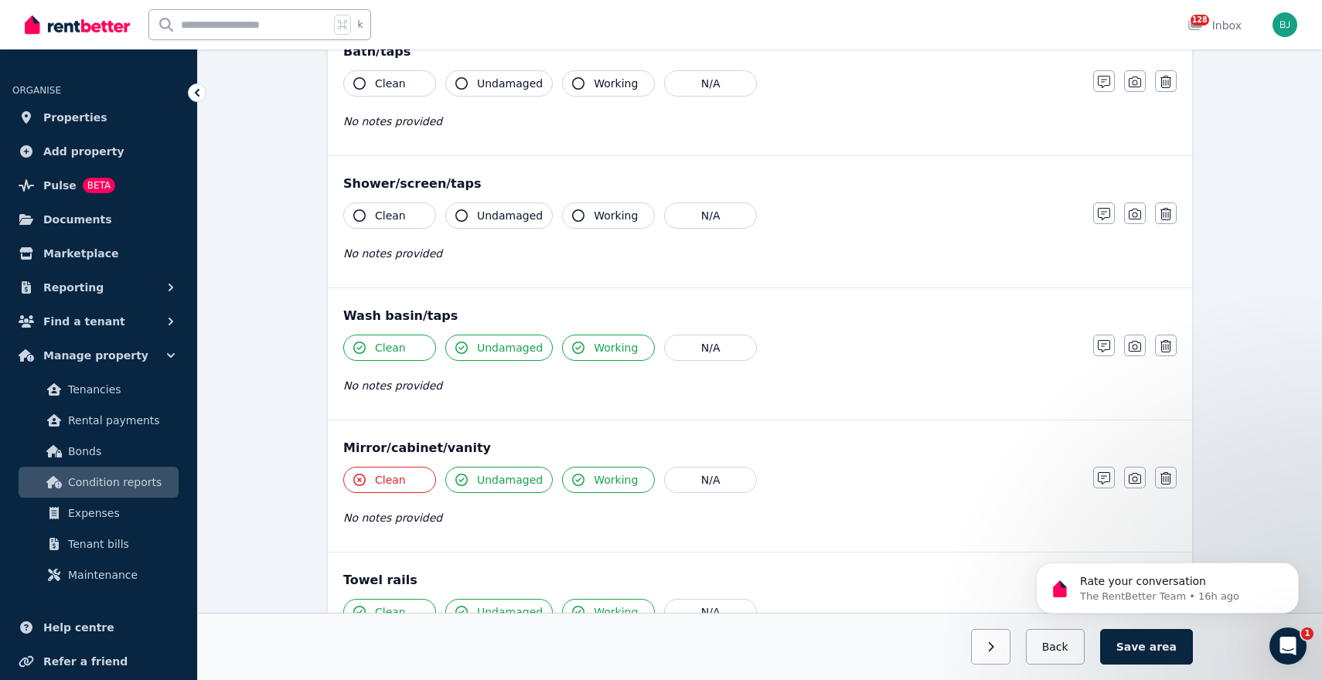
scroll to position [1133, 0]
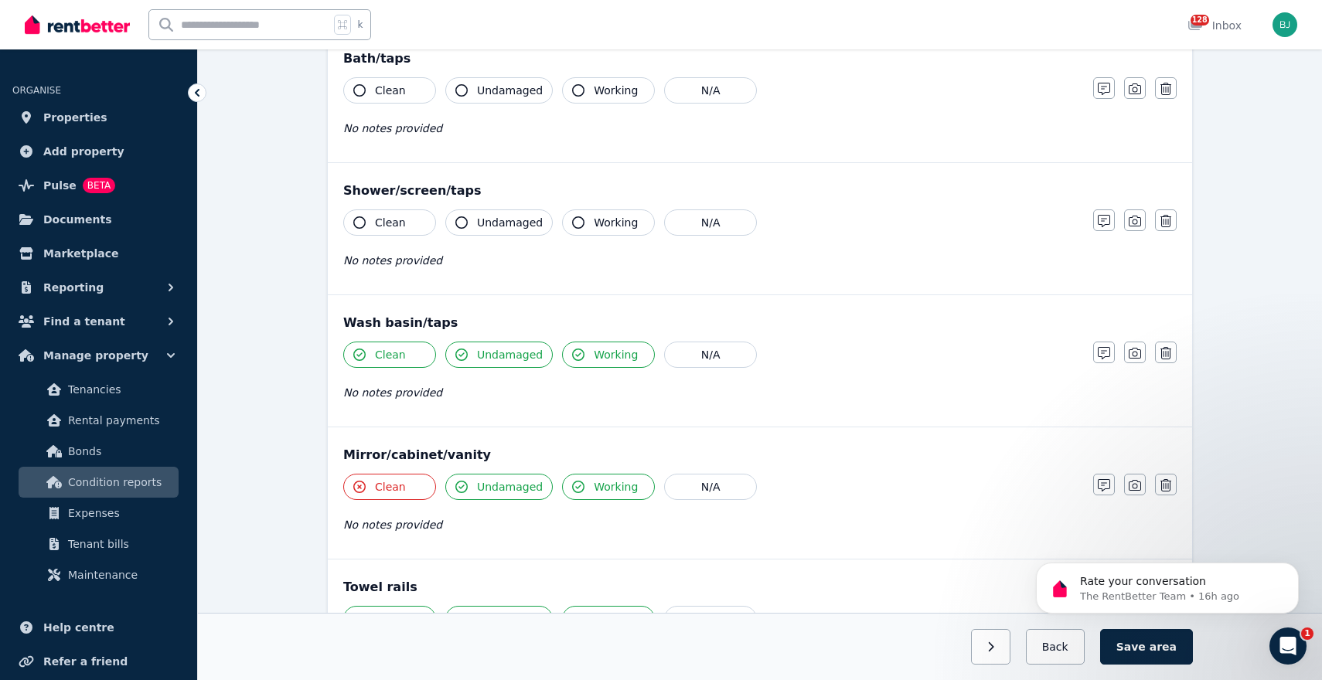
click at [599, 223] on span "Working" at bounding box center [616, 222] width 44 height 15
click at [496, 221] on span "Undamaged" at bounding box center [510, 222] width 66 height 15
click at [373, 224] on button "Clean" at bounding box center [389, 222] width 93 height 26
click at [375, 223] on span "Clean" at bounding box center [390, 222] width 31 height 15
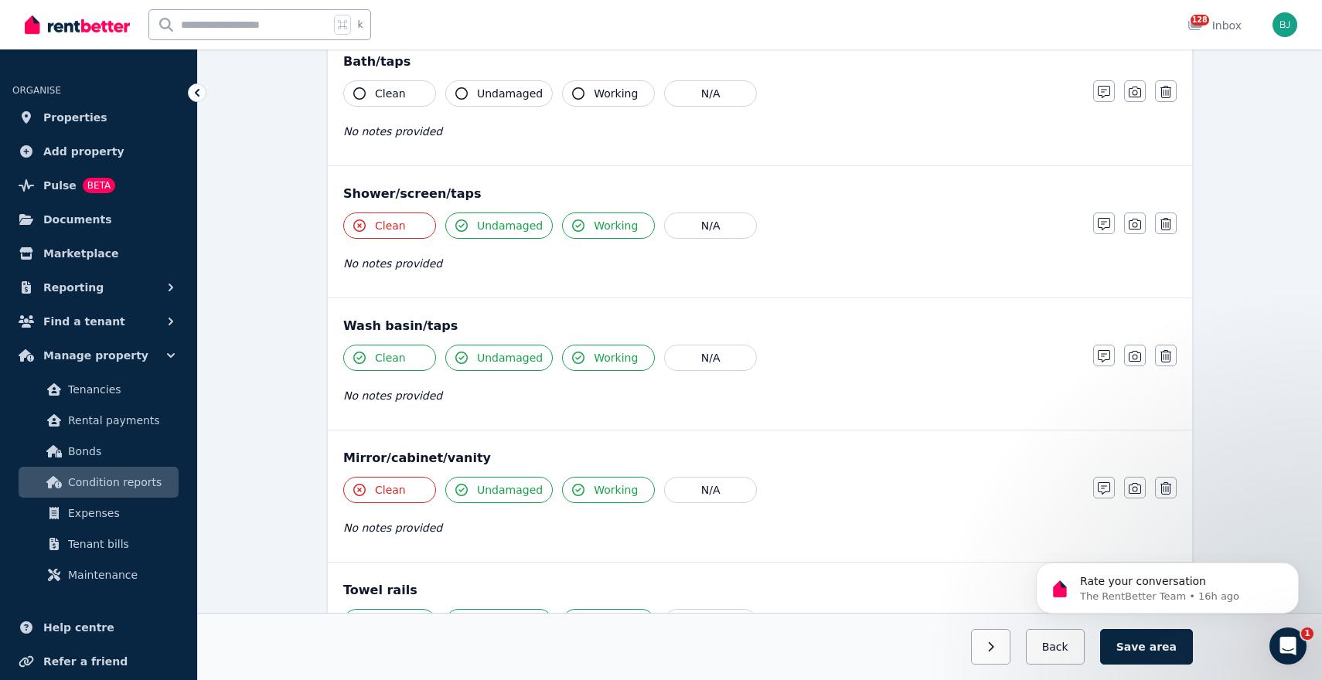
scroll to position [1102, 0]
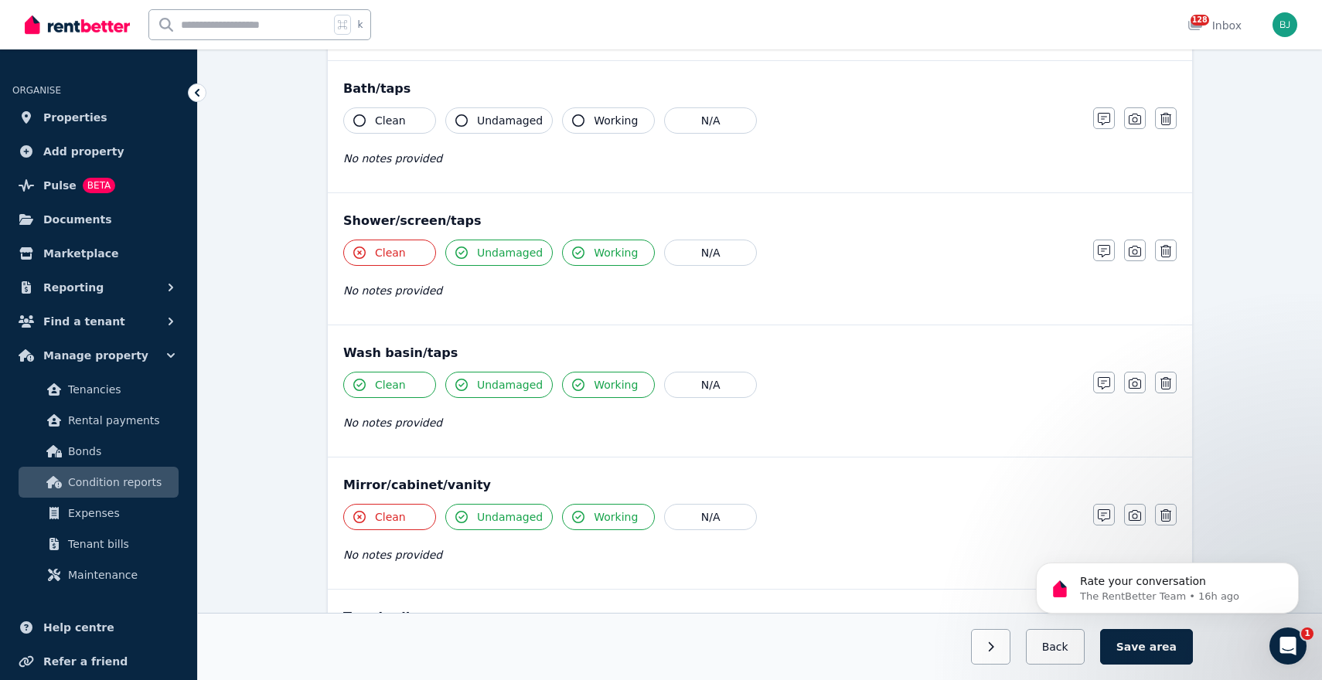
click at [398, 114] on span "Clean" at bounding box center [390, 120] width 31 height 15
click at [416, 118] on button "Clean" at bounding box center [389, 120] width 93 height 26
click at [494, 114] on span "Undamaged" at bounding box center [510, 120] width 66 height 15
click at [596, 126] on span "Working" at bounding box center [616, 120] width 44 height 15
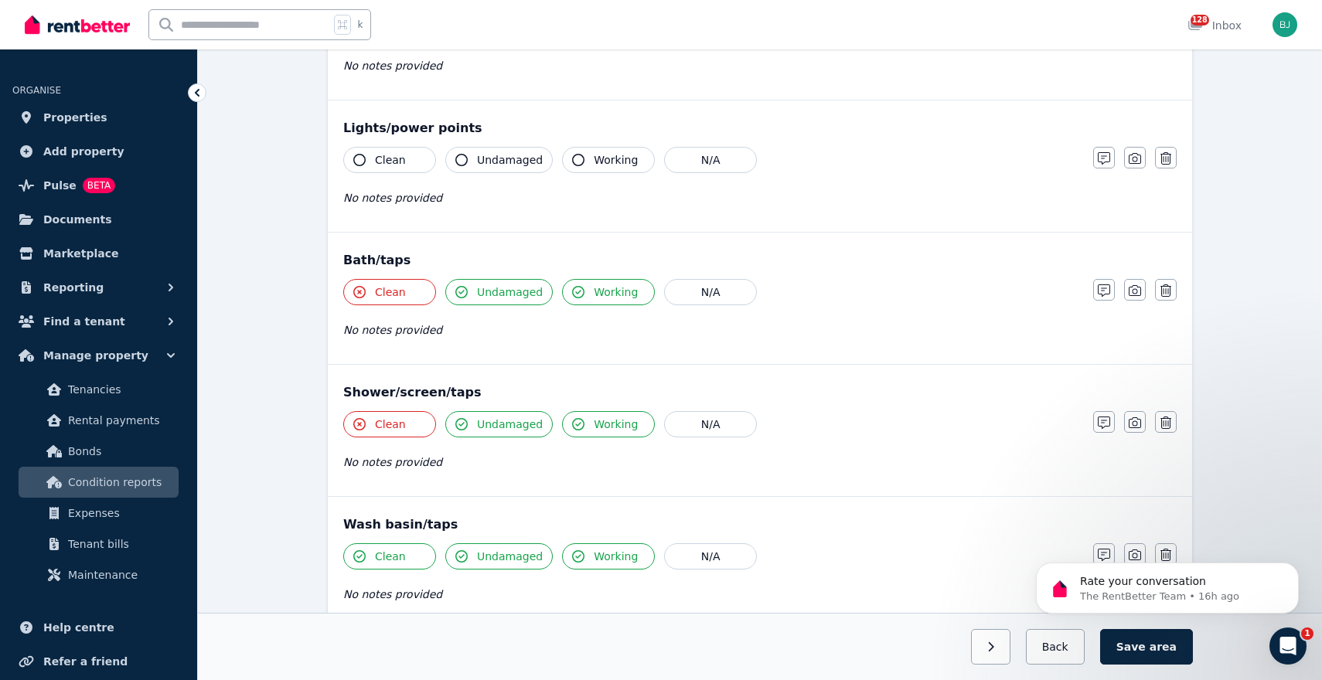
scroll to position [925, 0]
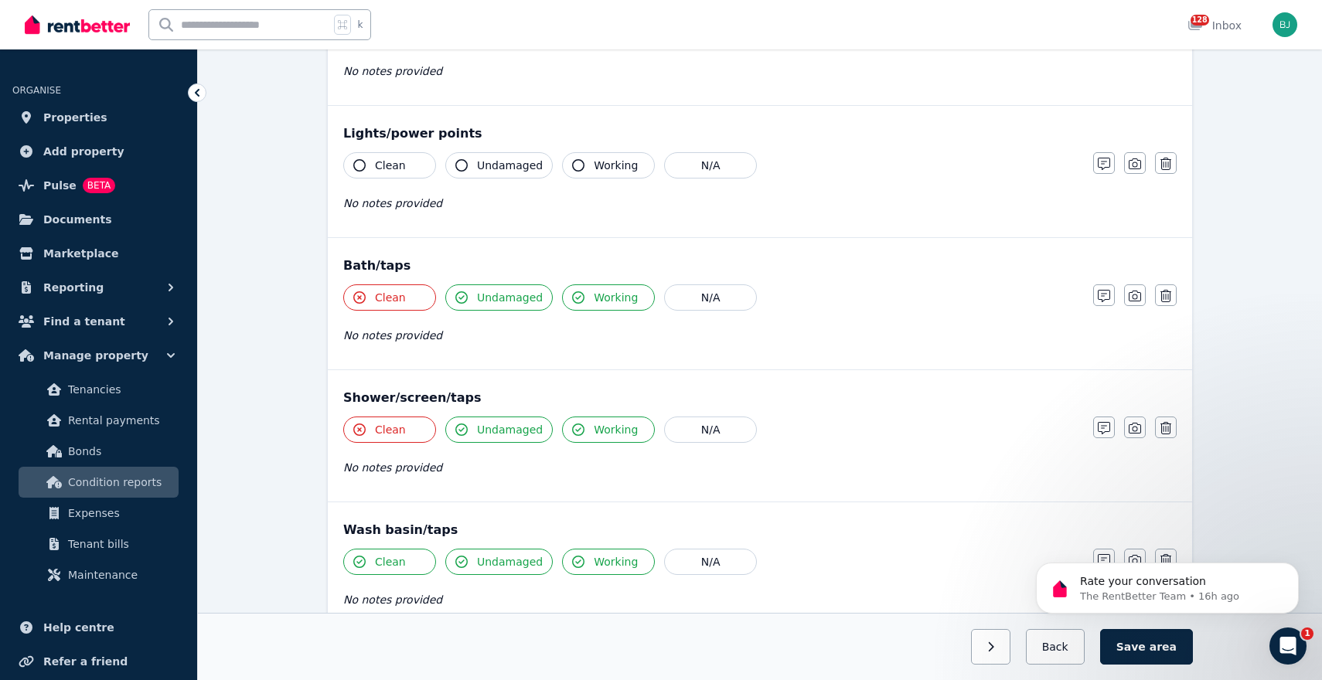
click at [390, 163] on span "Clean" at bounding box center [390, 165] width 31 height 15
click at [470, 161] on button "Undamaged" at bounding box center [498, 165] width 107 height 26
click at [615, 158] on span "Working" at bounding box center [616, 165] width 44 height 15
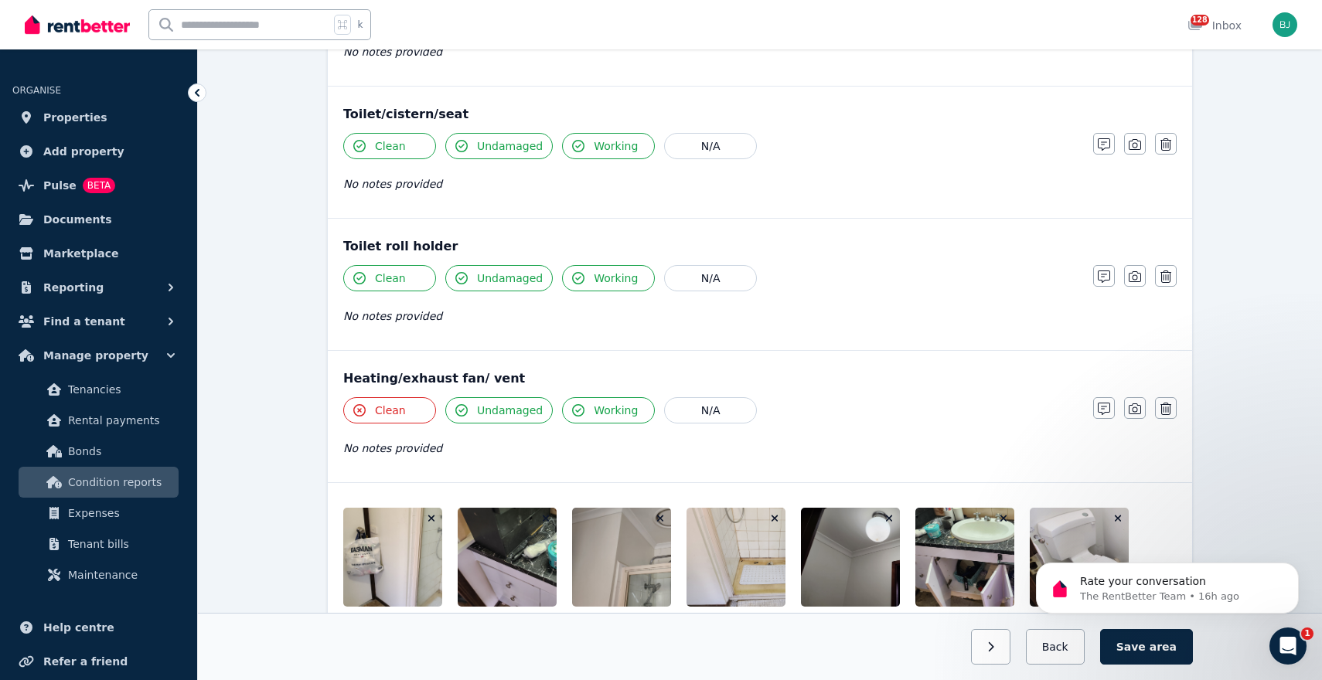
scroll to position [1879, 0]
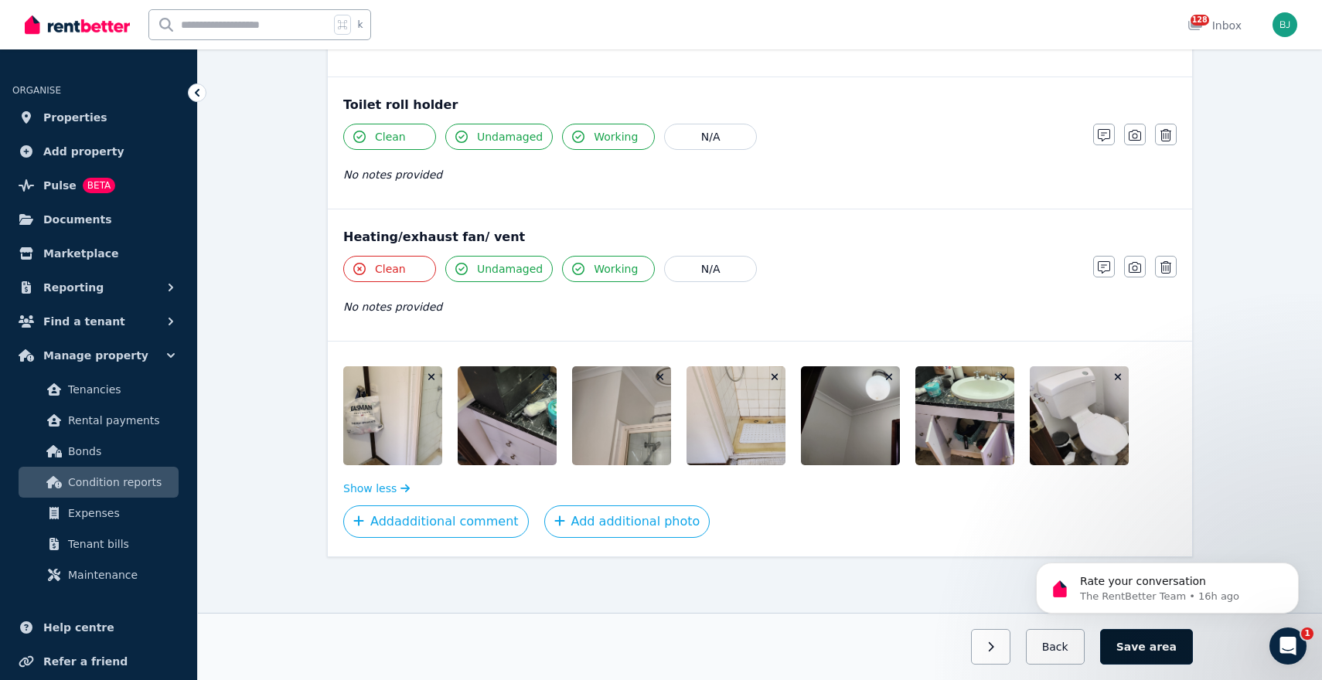
click at [1160, 652] on span "area" at bounding box center [1163, 646] width 27 height 15
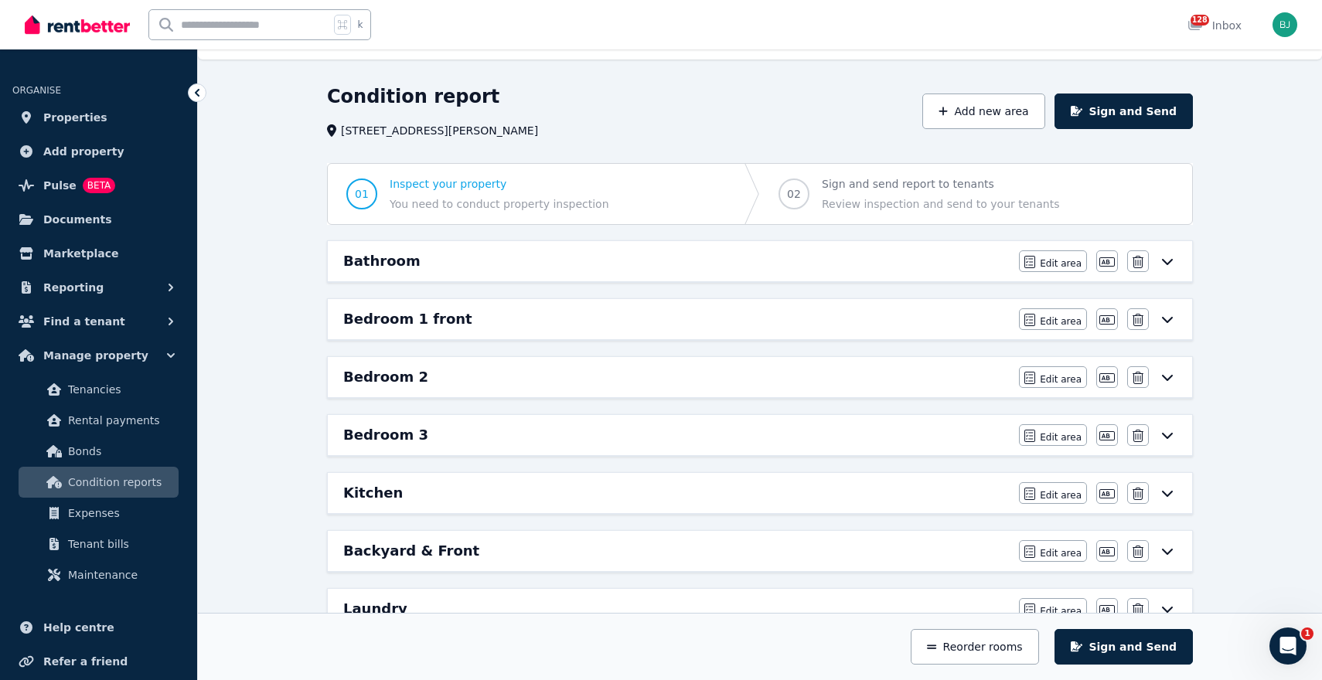
scroll to position [39, 0]
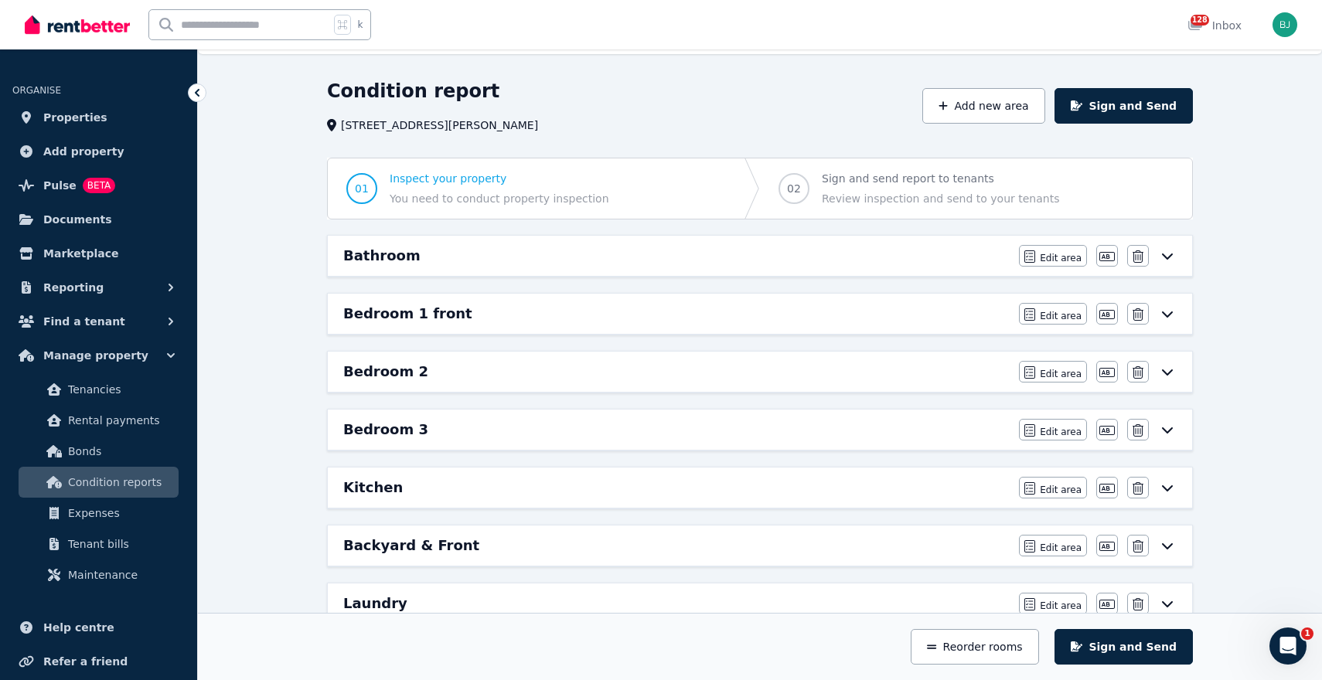
click at [1169, 257] on icon at bounding box center [1167, 257] width 11 height 6
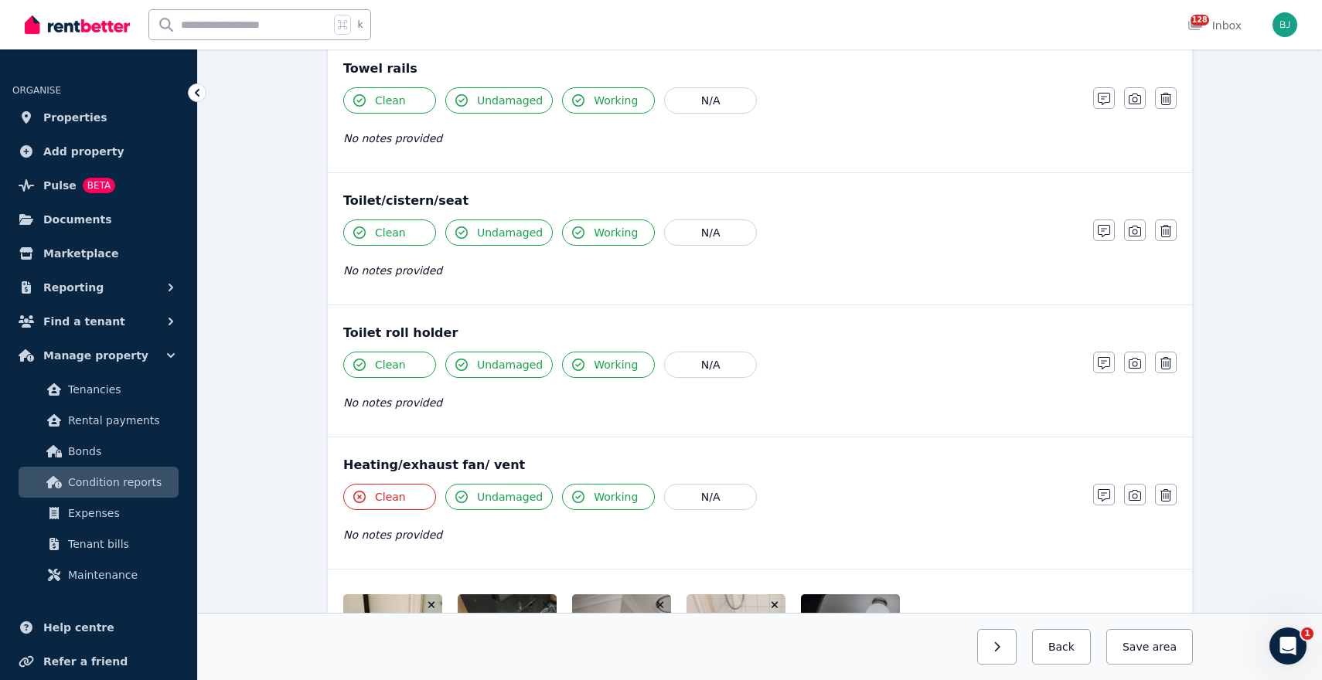
scroll to position [1848, 0]
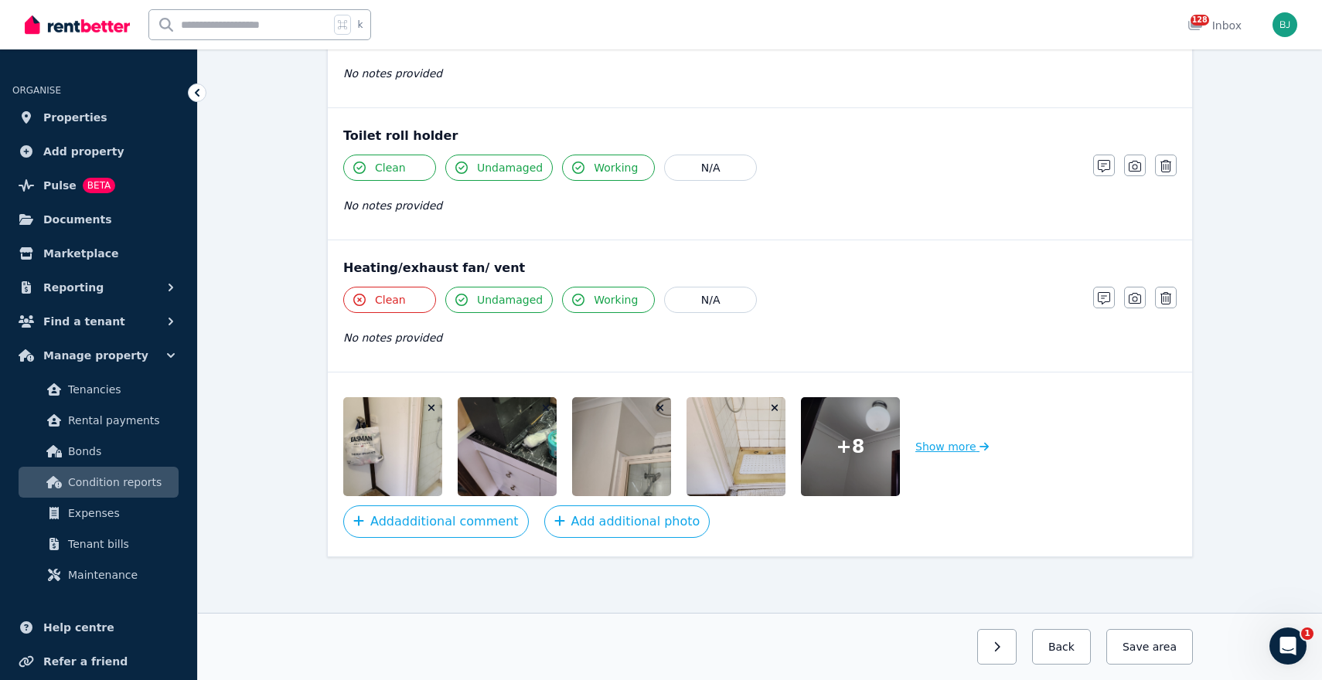
click at [948, 445] on button "Show more" at bounding box center [951, 446] width 73 height 99
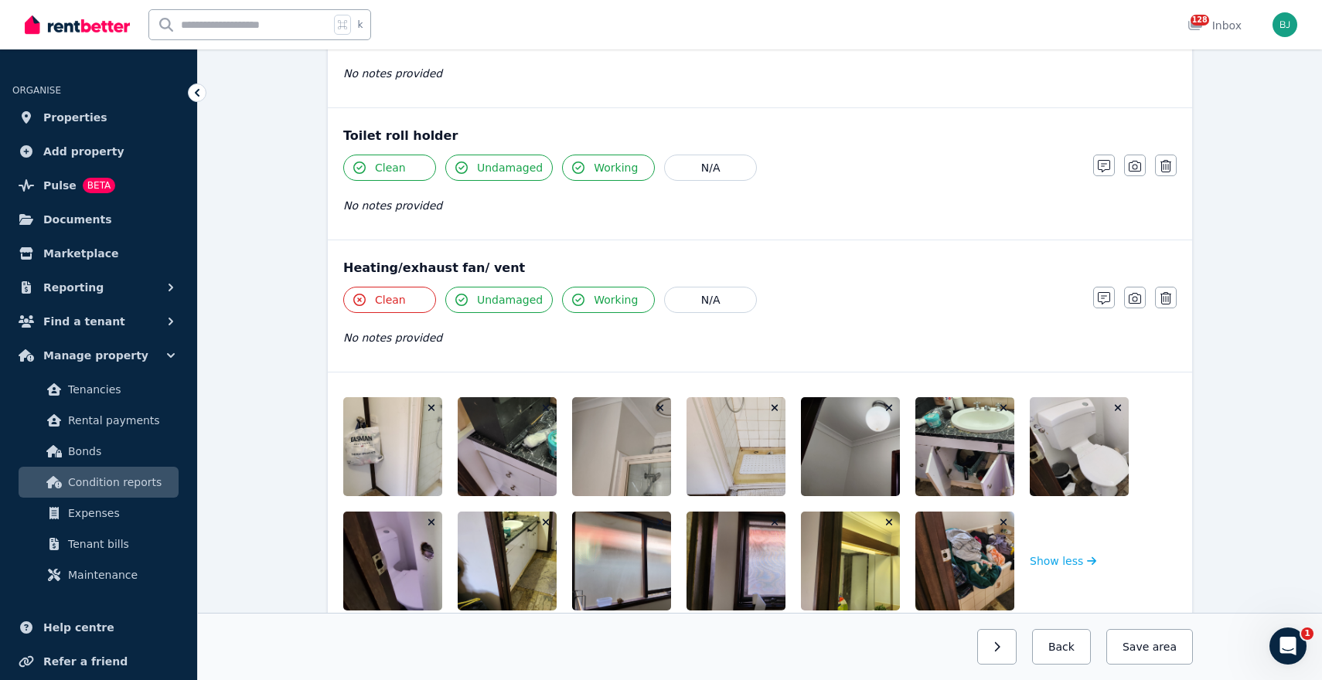
click at [961, 568] on img at bounding box center [1002, 561] width 175 height 99
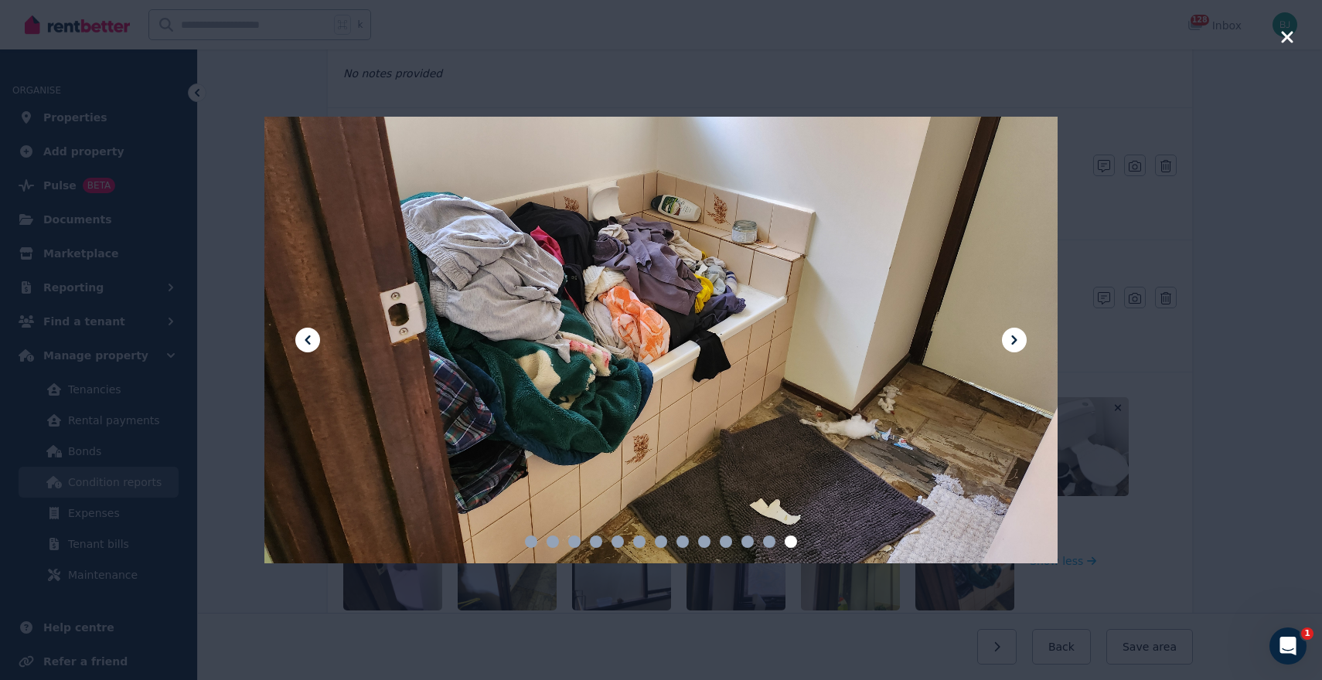
click at [1292, 44] on icon "button" at bounding box center [1287, 37] width 14 height 19
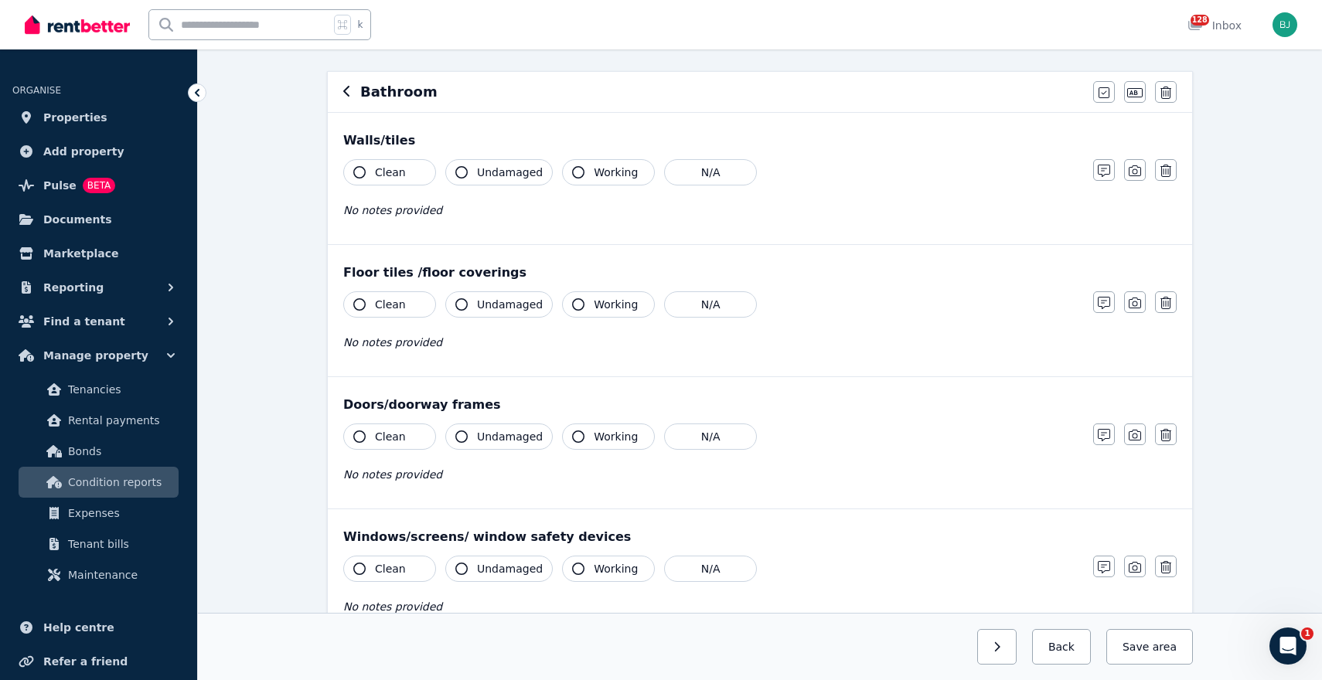
scroll to position [121, 0]
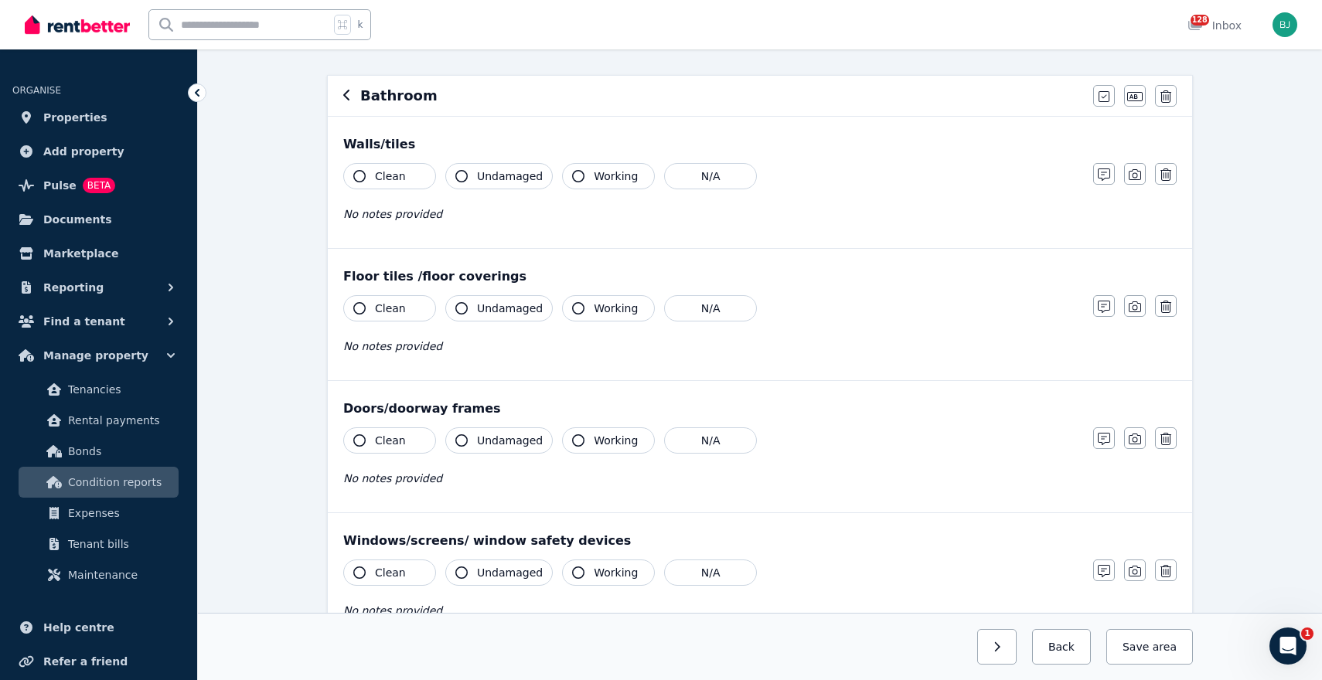
click at [413, 179] on button "Clean" at bounding box center [389, 176] width 93 height 26
click at [522, 179] on span "Undamaged" at bounding box center [510, 176] width 66 height 15
click at [601, 172] on span "Working" at bounding box center [616, 176] width 44 height 15
click at [385, 309] on span "Clean" at bounding box center [390, 308] width 31 height 15
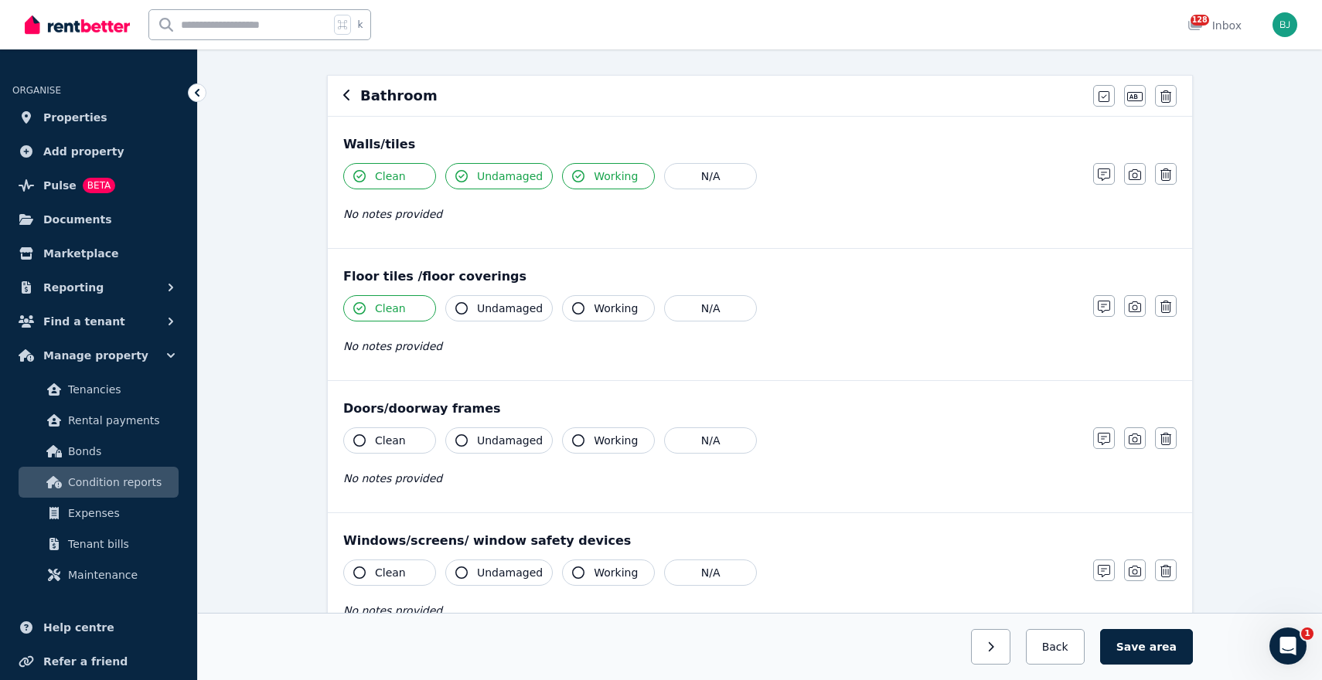
click at [385, 309] on span "Clean" at bounding box center [390, 308] width 31 height 15
click at [475, 308] on button "Undamaged" at bounding box center [498, 308] width 107 height 26
click at [608, 308] on span "Working" at bounding box center [616, 308] width 44 height 15
click at [381, 435] on span "Clean" at bounding box center [390, 440] width 31 height 15
click at [494, 442] on span "Undamaged" at bounding box center [510, 440] width 66 height 15
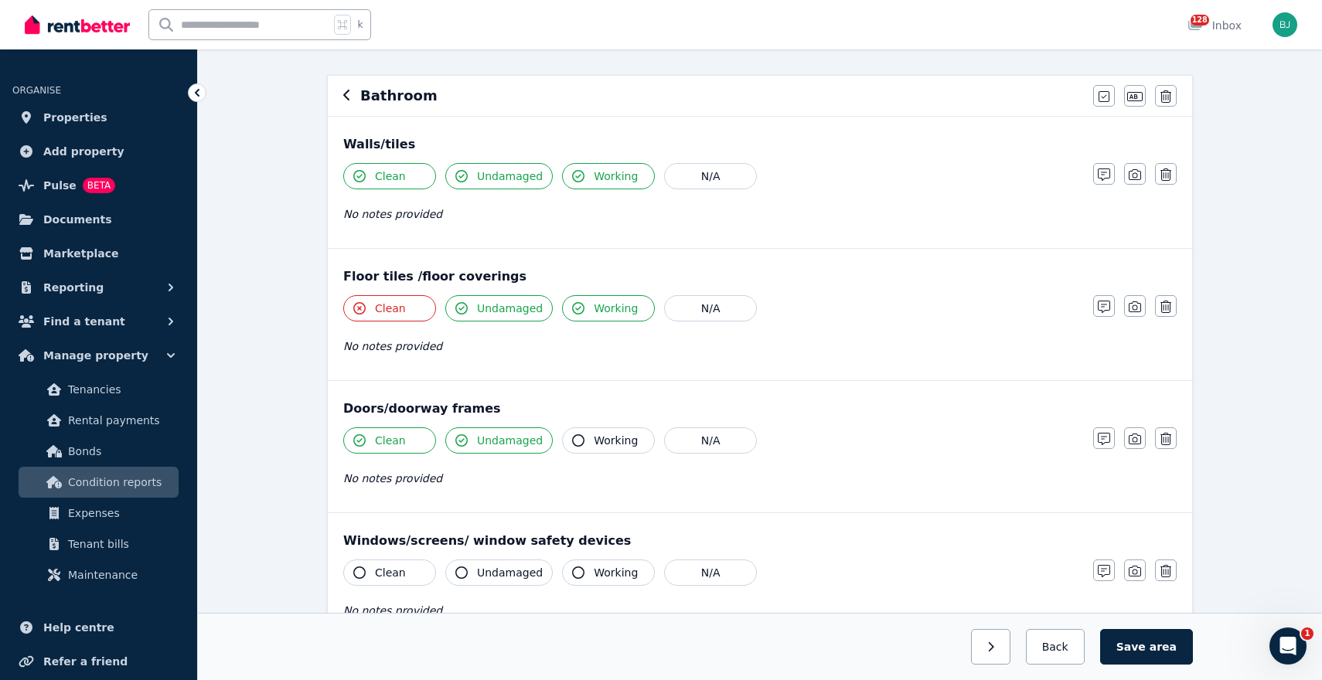
click at [494, 442] on span "Undamaged" at bounding box center [510, 440] width 66 height 15
click at [639, 443] on button "Working" at bounding box center [608, 440] width 93 height 26
click at [378, 570] on span "Clean" at bounding box center [390, 572] width 31 height 15
click at [506, 571] on span "Undamaged" at bounding box center [510, 572] width 66 height 15
click at [578, 571] on icon "button" at bounding box center [578, 573] width 12 height 12
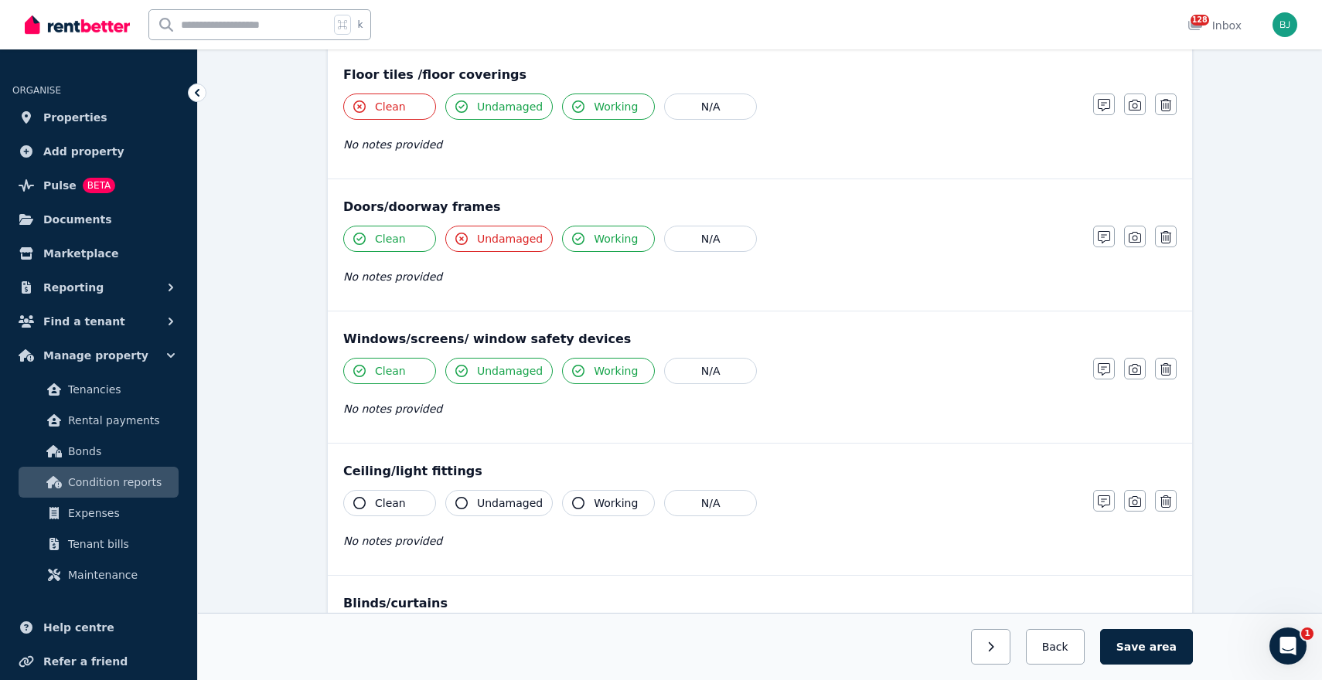
scroll to position [328, 0]
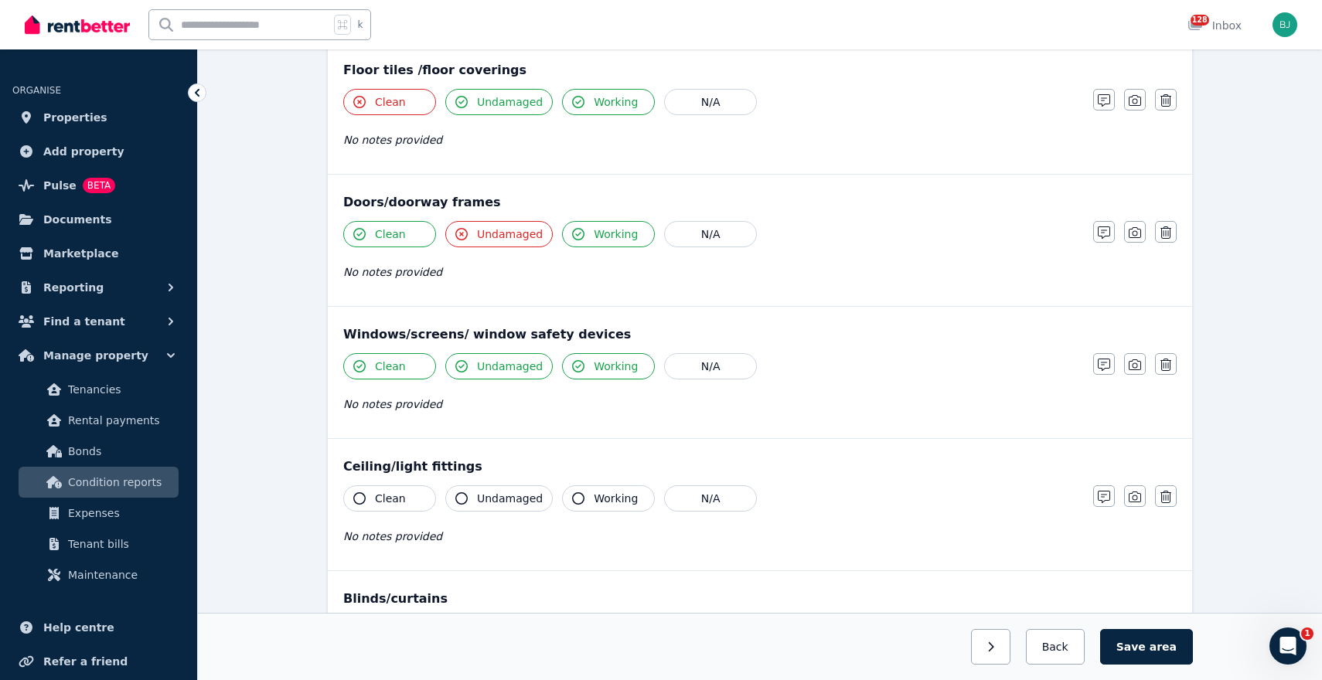
click at [387, 496] on span "Clean" at bounding box center [390, 498] width 31 height 15
click at [493, 496] on span "Undamaged" at bounding box center [510, 498] width 66 height 15
click at [625, 497] on span "Working" at bounding box center [616, 498] width 44 height 15
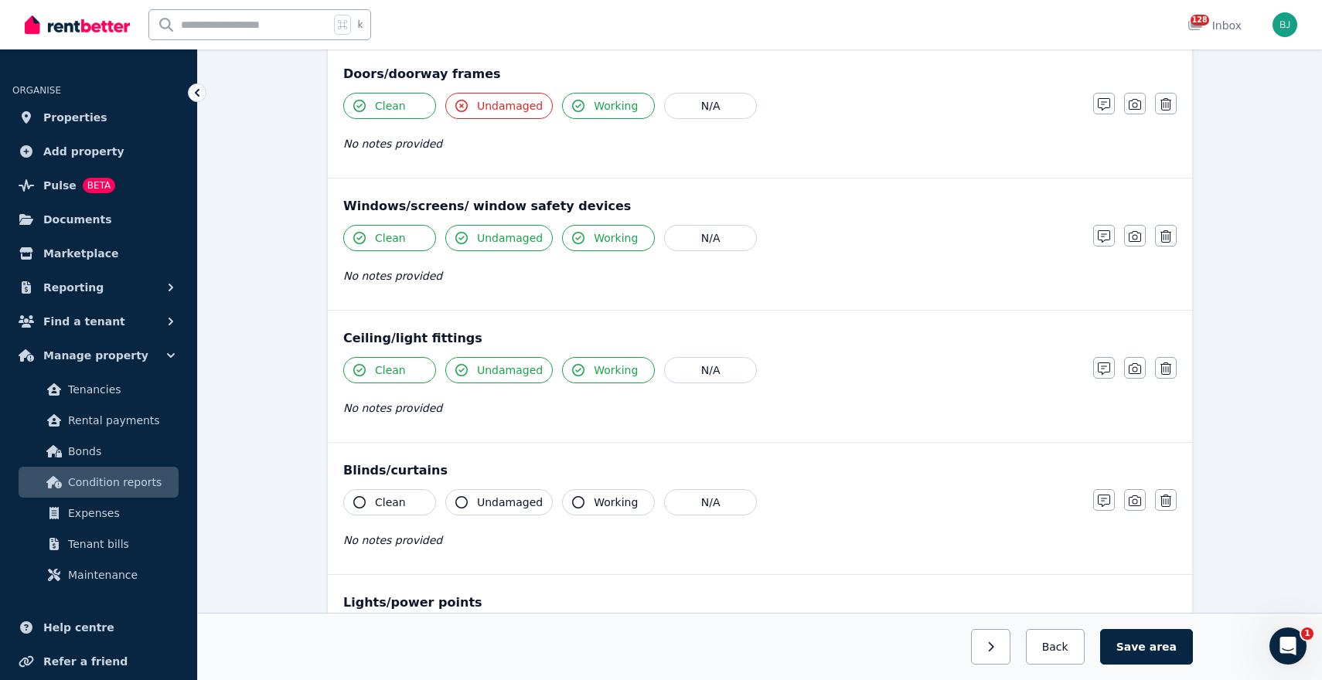
scroll to position [457, 0]
click at [399, 502] on span "Clean" at bounding box center [390, 501] width 31 height 15
click at [498, 492] on button "Undamaged" at bounding box center [498, 502] width 107 height 26
click at [594, 499] on span "Working" at bounding box center [616, 501] width 44 height 15
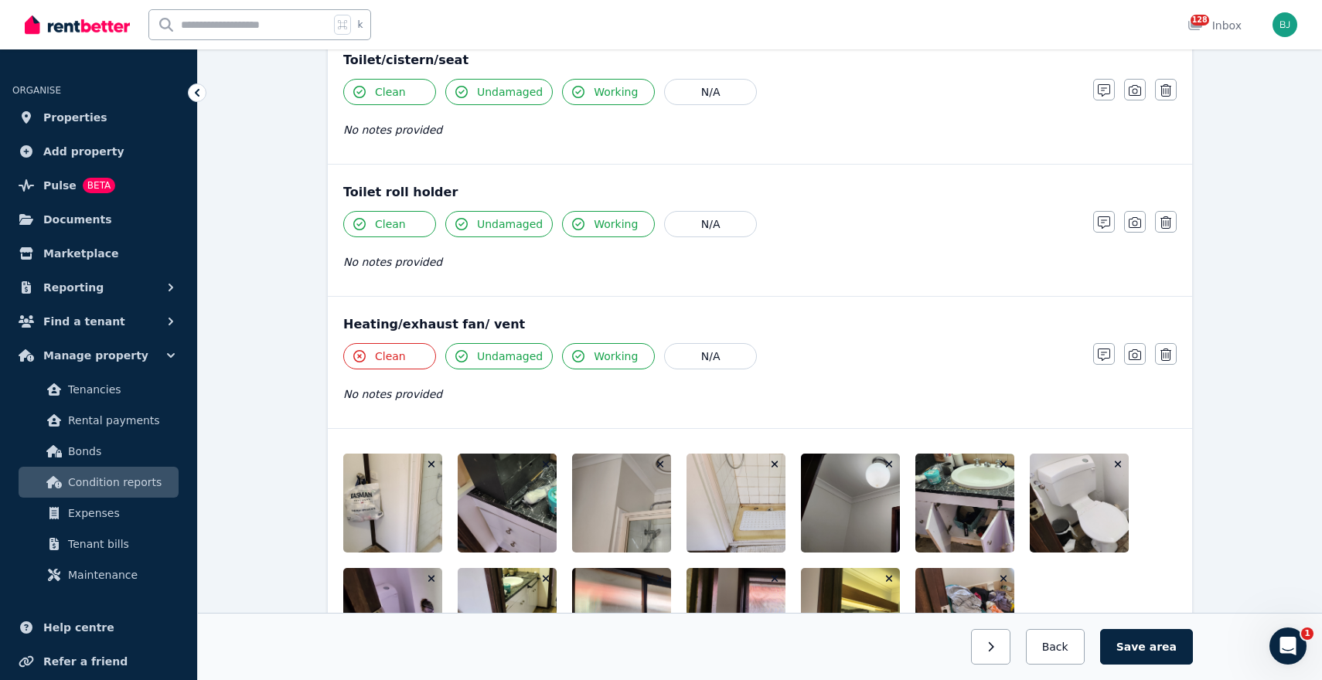
scroll to position [1963, 0]
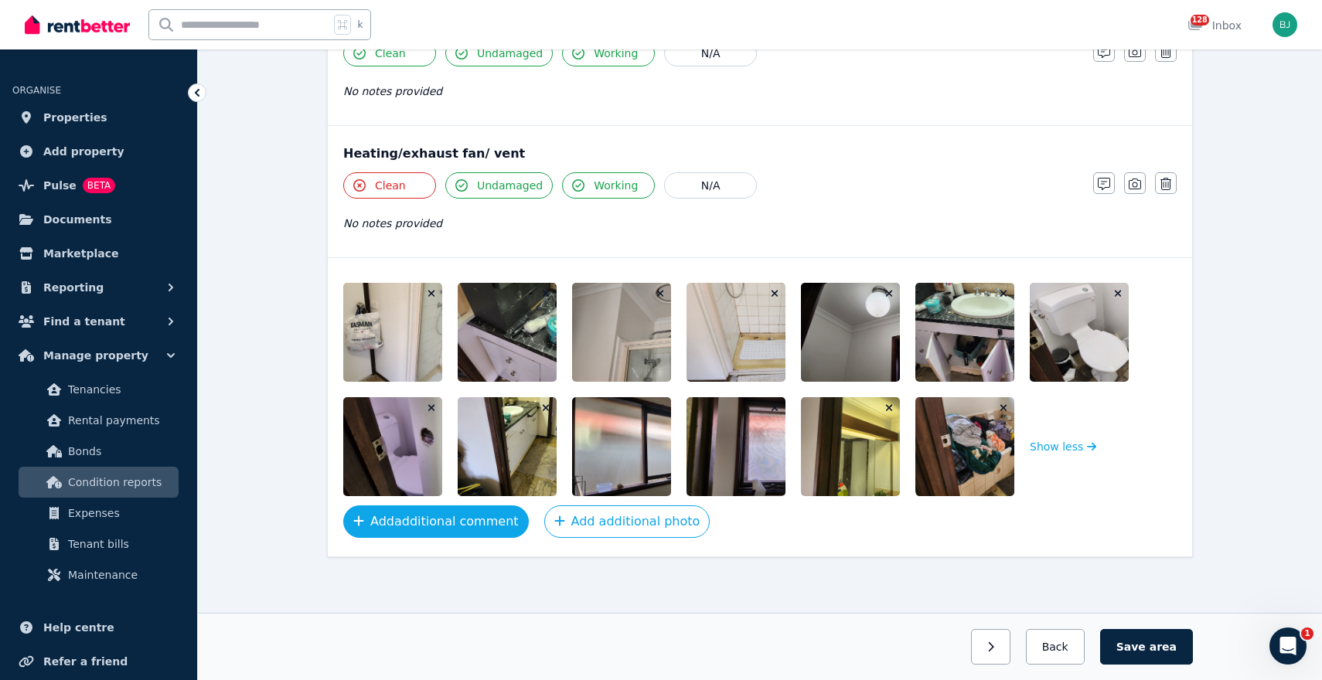
click at [449, 532] on button "Add additional comment" at bounding box center [436, 522] width 186 height 32
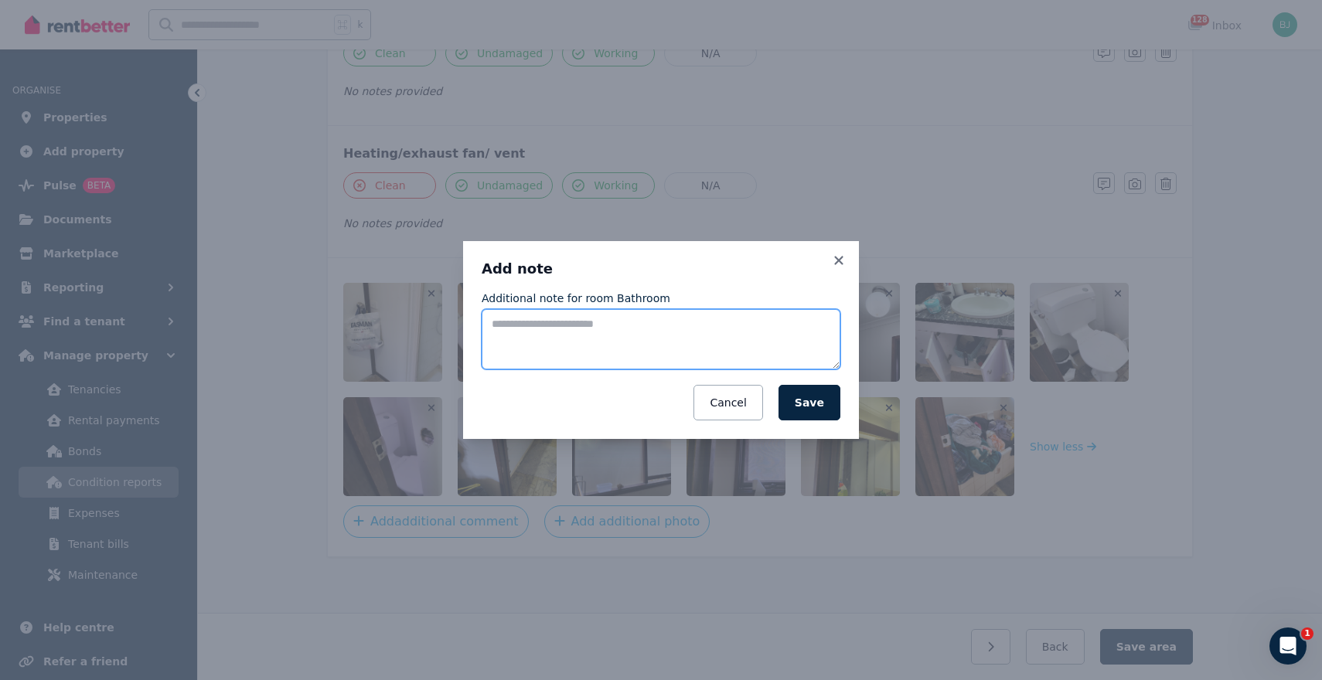
click at [584, 342] on textarea "Additional note for room Bathroom" at bounding box center [661, 339] width 359 height 60
type textarea "**********"
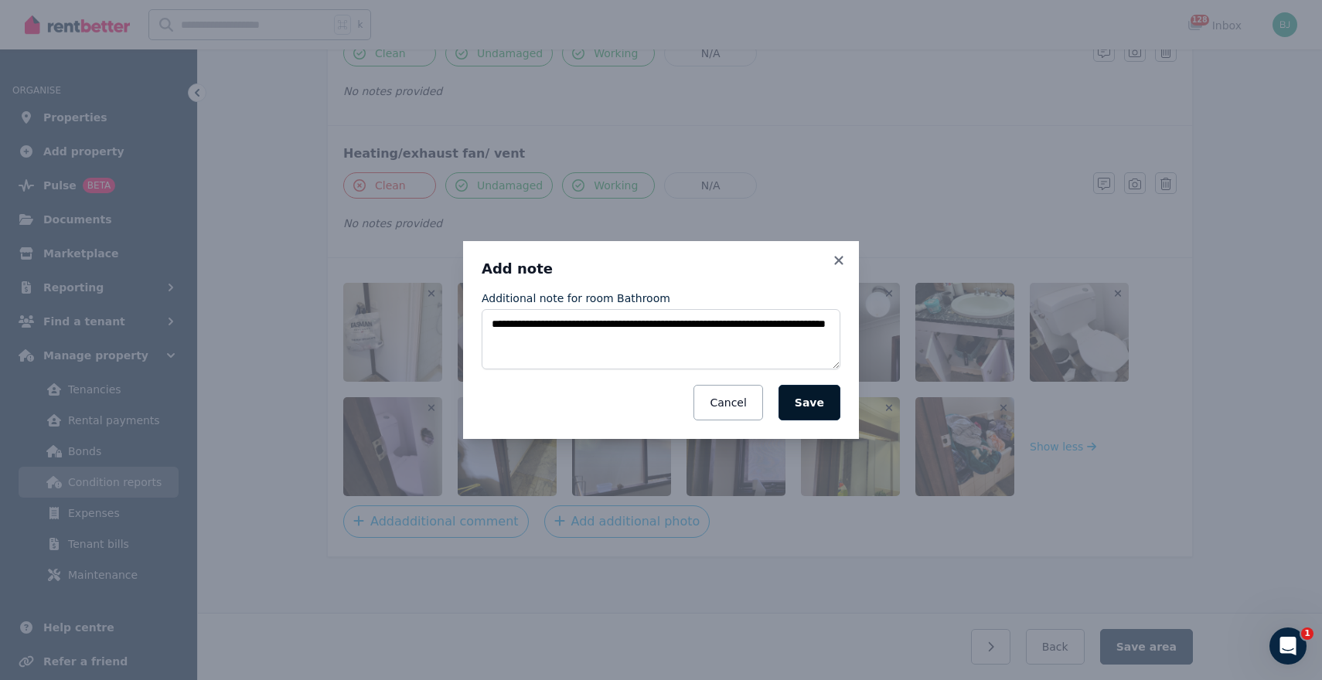
click at [796, 400] on button "Save" at bounding box center [809, 403] width 62 height 36
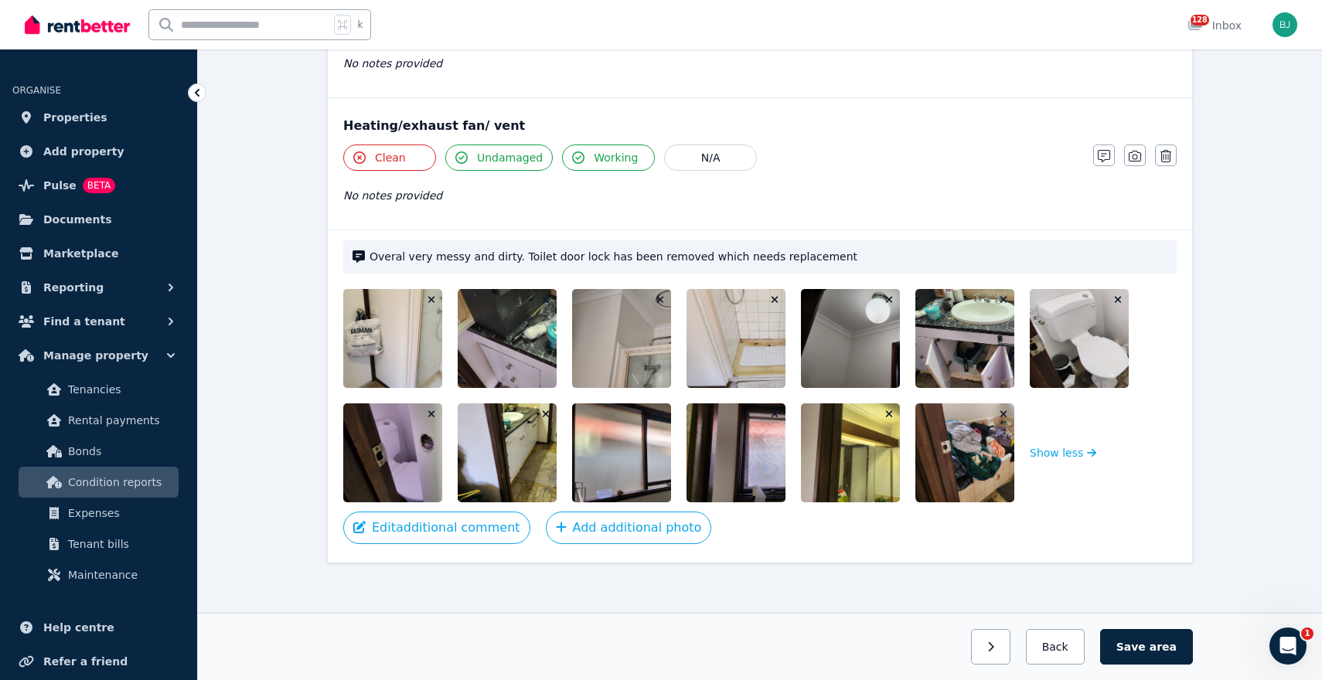
scroll to position [1991, 0]
click at [1143, 646] on button "Save area" at bounding box center [1146, 647] width 93 height 36
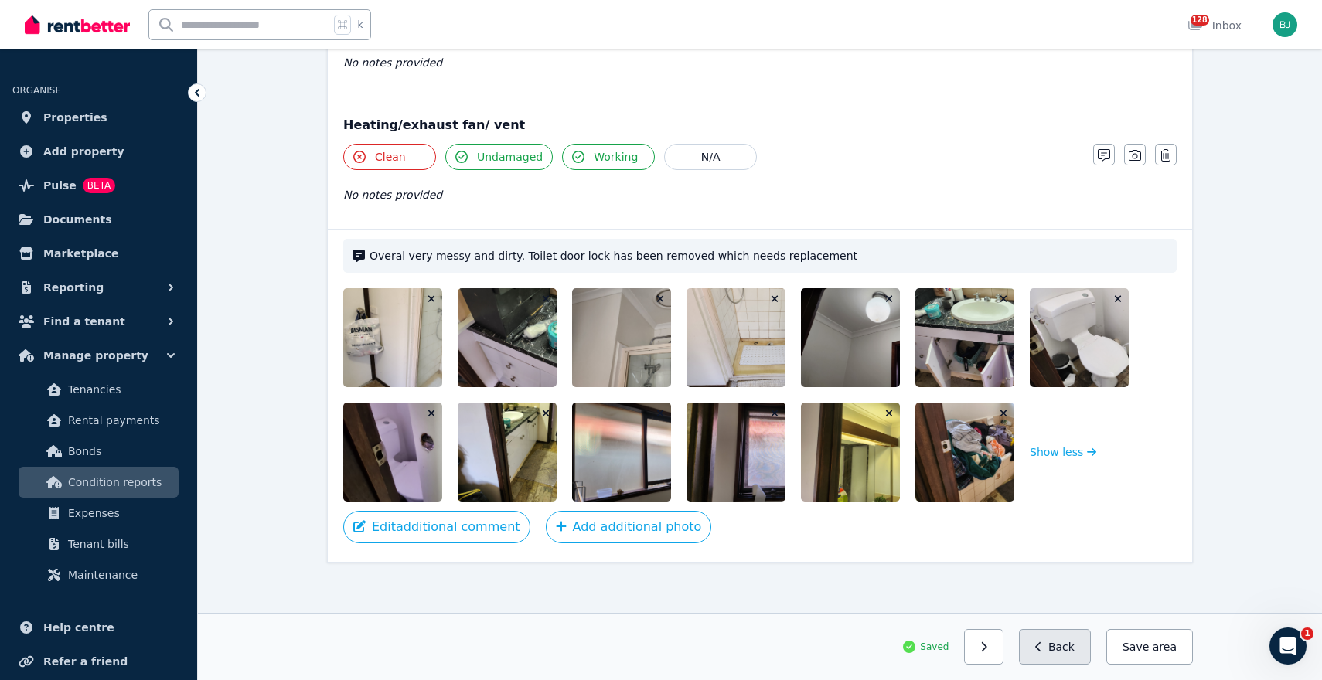
click at [1068, 653] on button "Back" at bounding box center [1055, 647] width 72 height 36
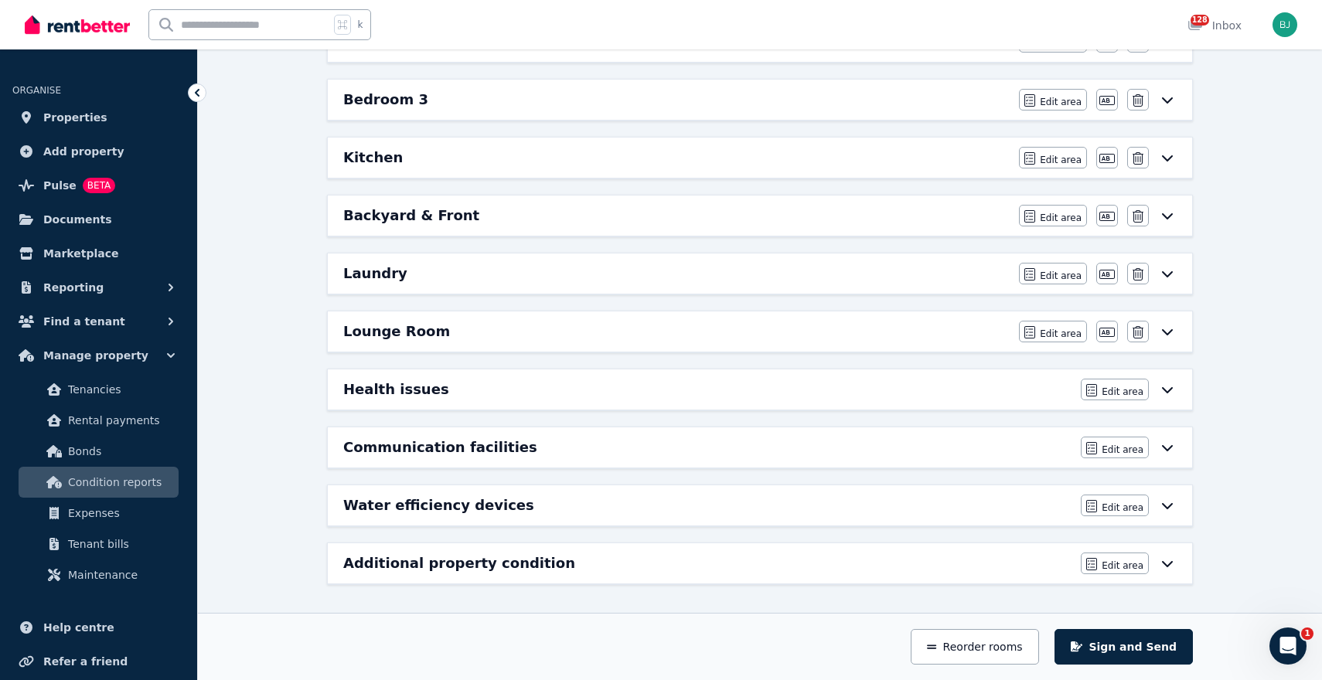
scroll to position [0, 0]
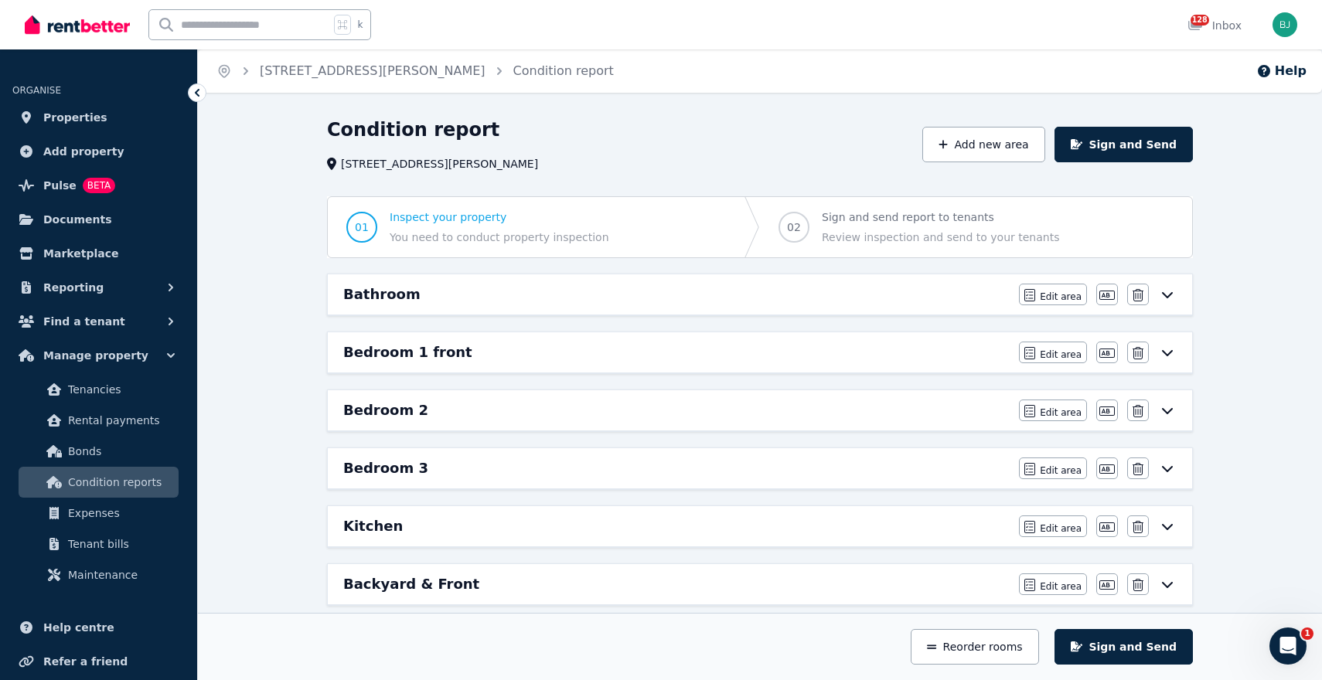
click at [873, 365] on div "Bedroom 1 front Edit area Edit area Edit name Delete" at bounding box center [760, 352] width 864 height 40
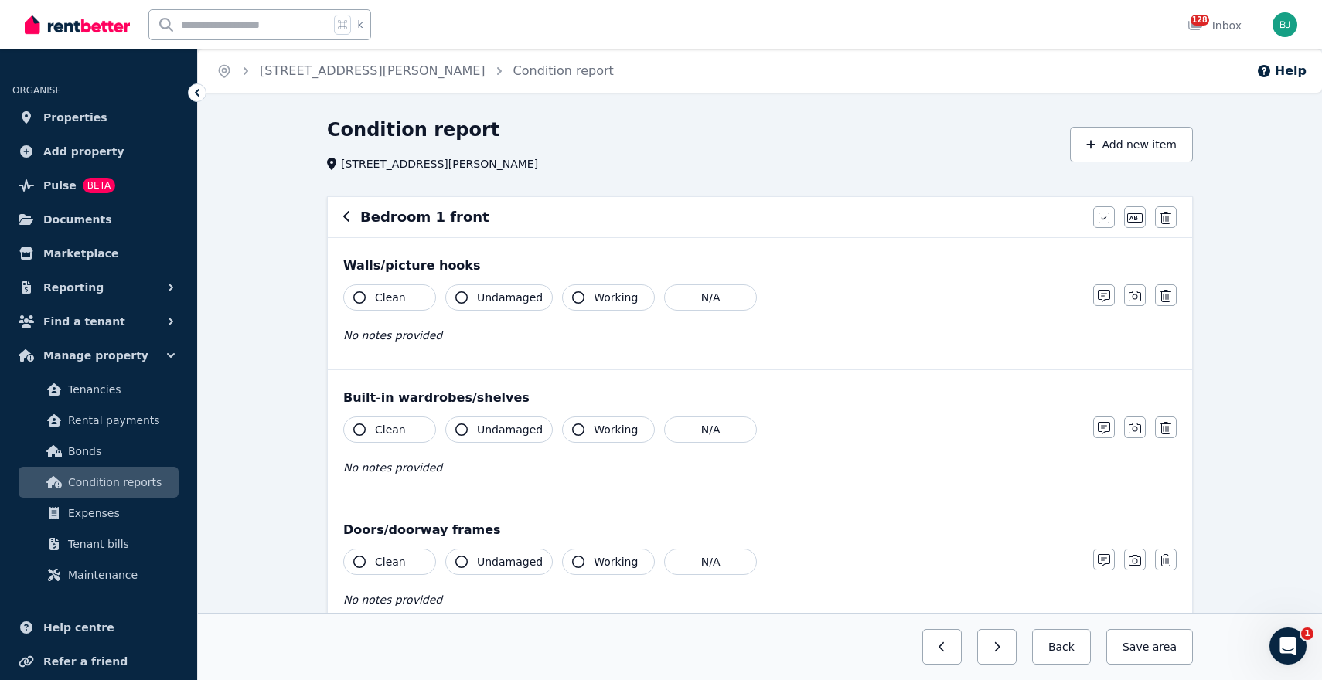
scroll to position [1, 0]
click at [400, 297] on span "Clean" at bounding box center [390, 296] width 31 height 15
click at [504, 301] on span "Undamaged" at bounding box center [510, 296] width 66 height 15
click at [601, 291] on span "Working" at bounding box center [616, 296] width 44 height 15
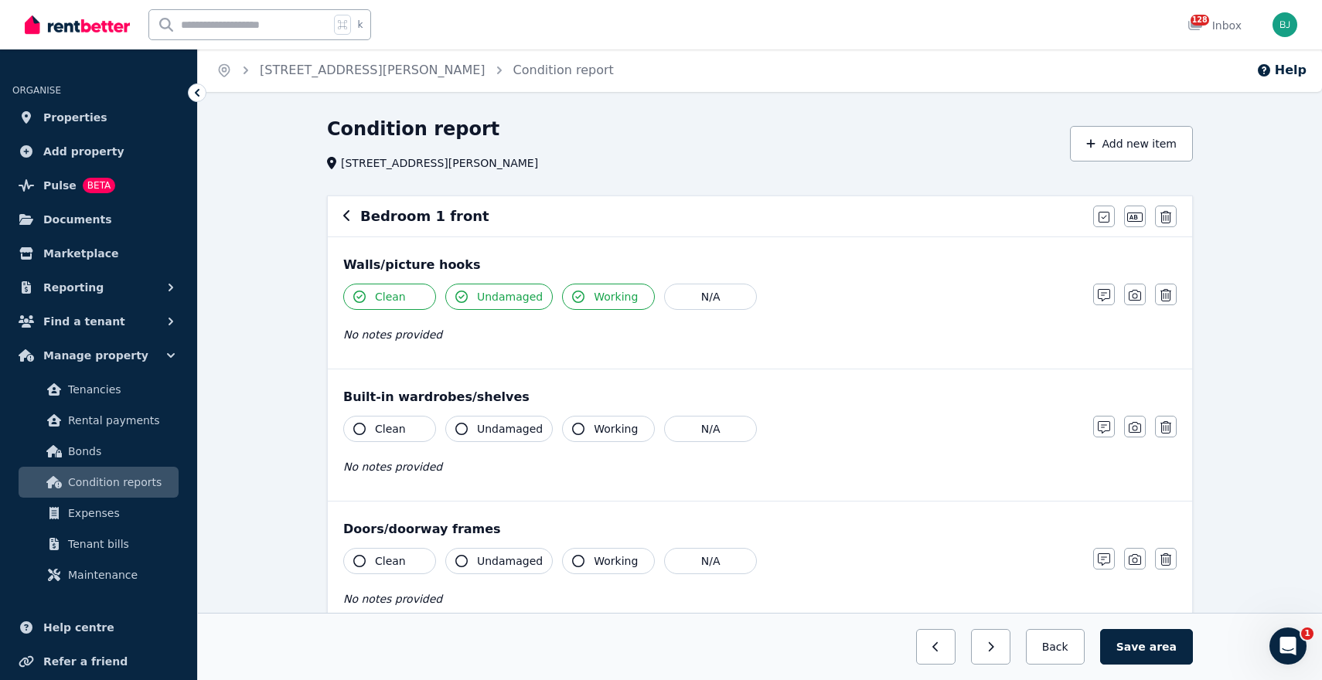
click at [397, 446] on div "Clean Undamaged Working N/A No notes provided" at bounding box center [710, 454] width 734 height 76
click at [405, 431] on button "Clean" at bounding box center [389, 429] width 93 height 26
click at [506, 427] on span "Undamaged" at bounding box center [510, 428] width 66 height 15
click at [615, 432] on span "Working" at bounding box center [616, 428] width 44 height 15
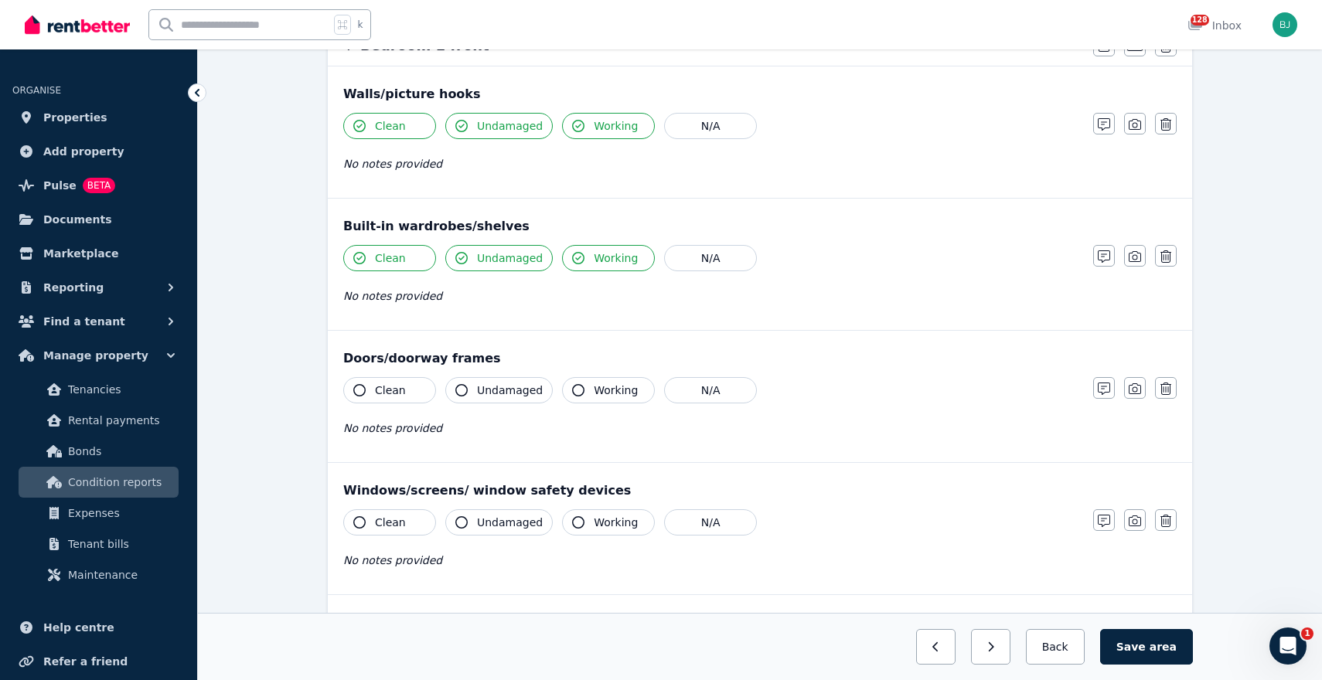
scroll to position [172, 0]
click at [404, 389] on button "Clean" at bounding box center [389, 389] width 93 height 26
click at [482, 389] on span "Undamaged" at bounding box center [510, 389] width 66 height 15
click at [608, 393] on span "Working" at bounding box center [616, 389] width 44 height 15
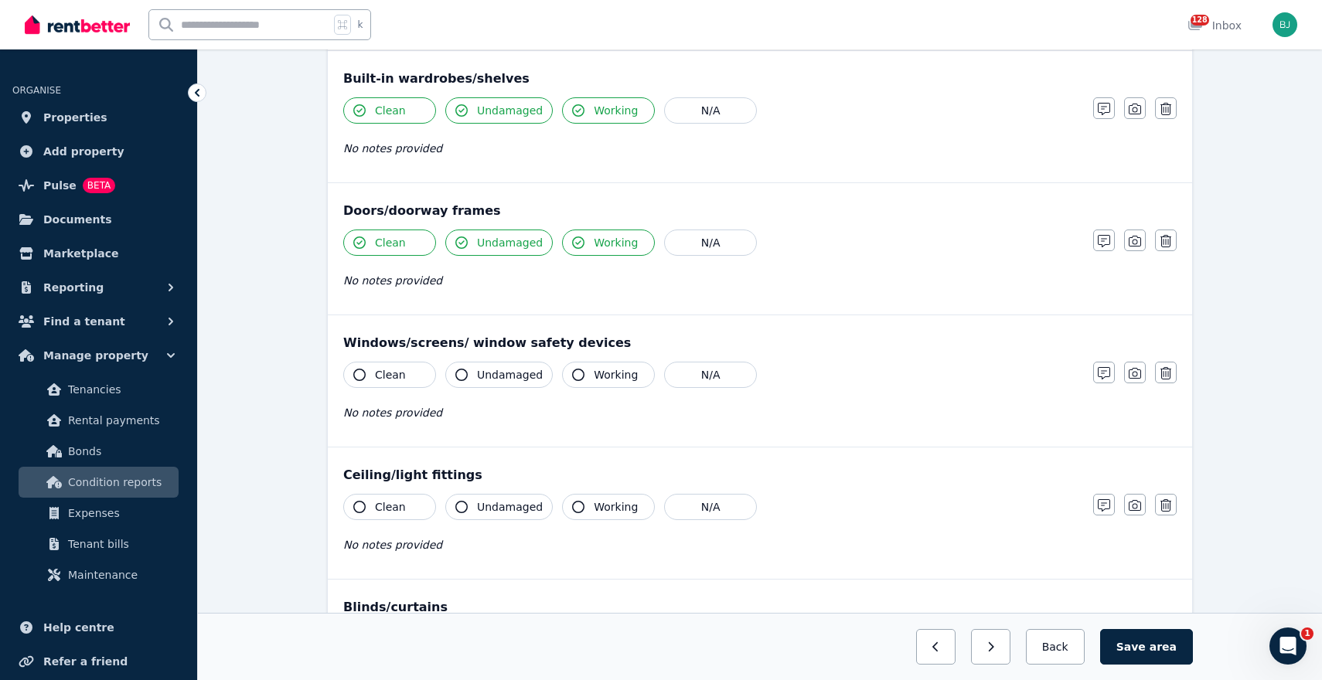
scroll to position [320, 0]
click at [393, 373] on span "Clean" at bounding box center [390, 373] width 31 height 15
click at [493, 373] on span "Undamaged" at bounding box center [510, 373] width 66 height 15
click at [598, 369] on span "Working" at bounding box center [616, 373] width 44 height 15
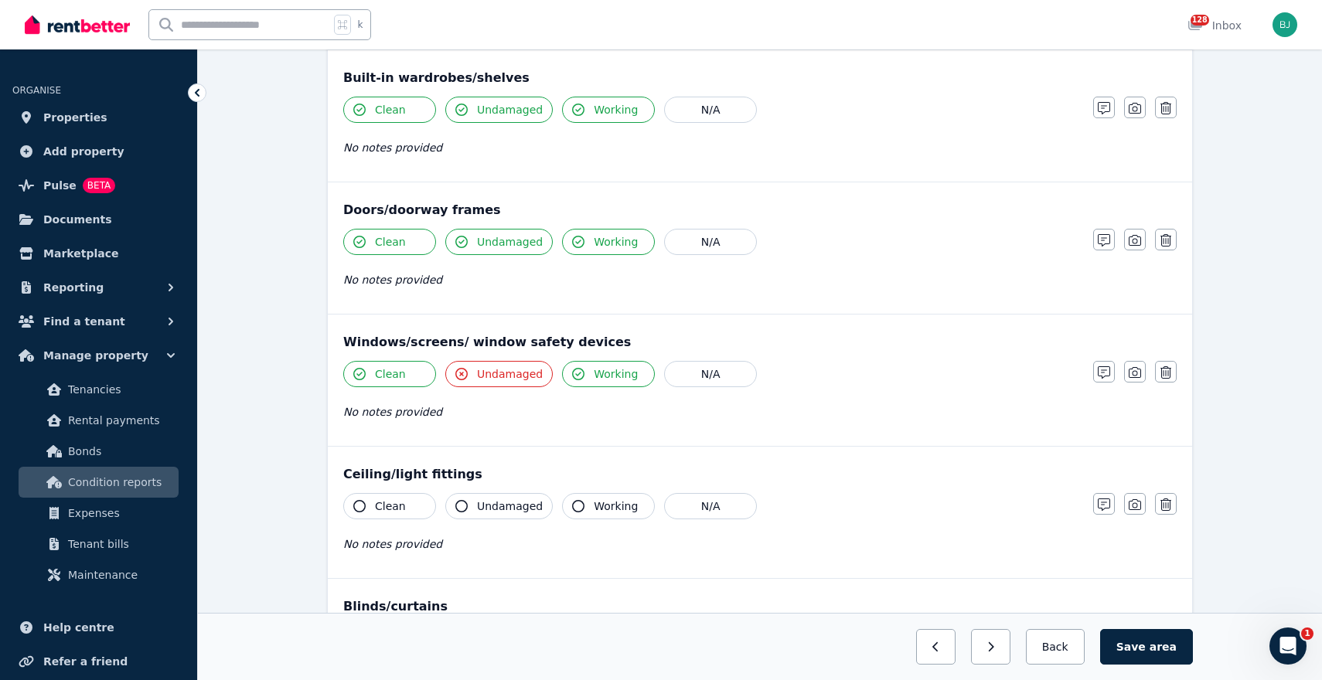
click at [381, 514] on button "Clean" at bounding box center [389, 506] width 93 height 26
click at [470, 513] on button "Undamaged" at bounding box center [498, 506] width 107 height 26
click at [606, 512] on span "Working" at bounding box center [616, 506] width 44 height 15
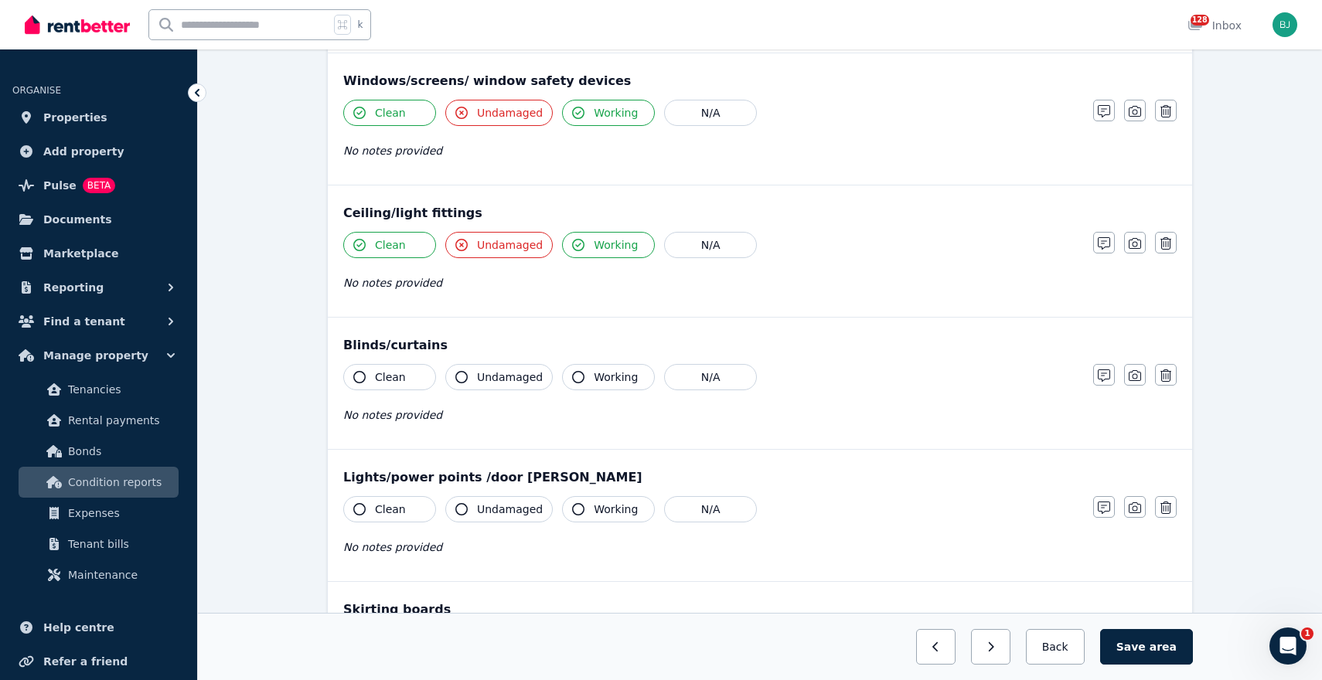
scroll to position [588, 0]
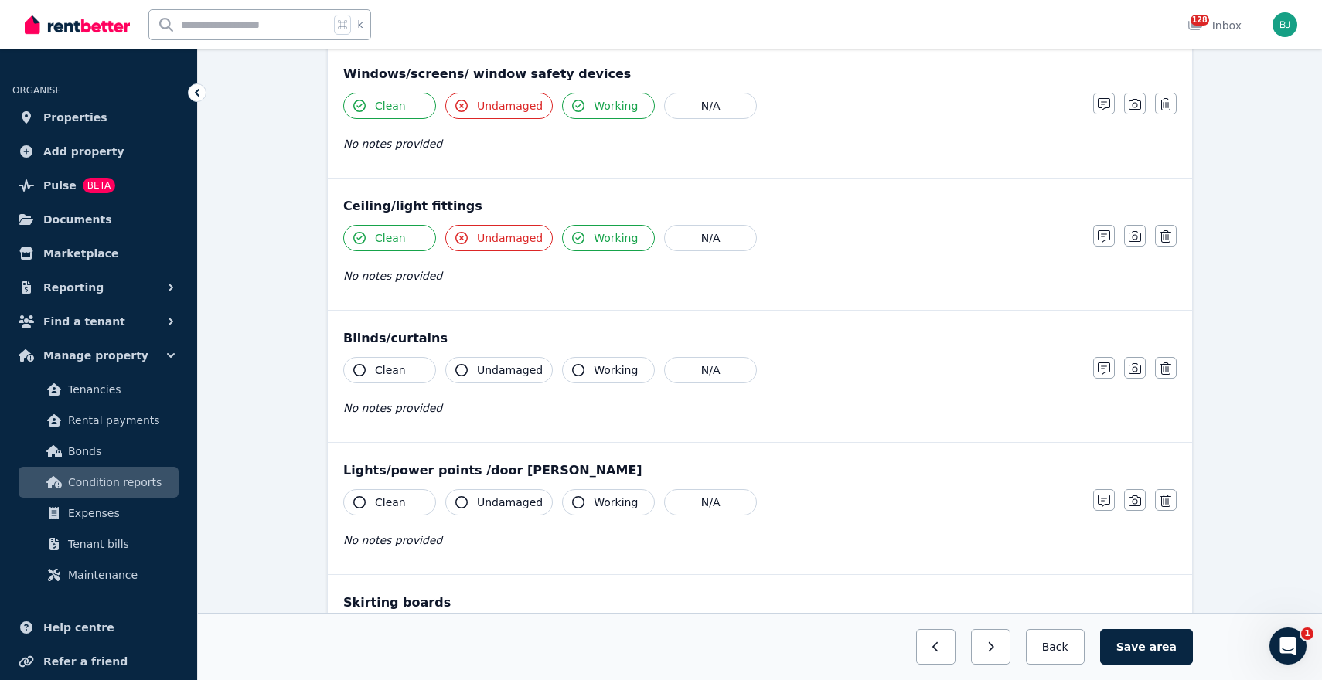
click at [376, 363] on span "Clean" at bounding box center [390, 370] width 31 height 15
click at [508, 361] on button "Undamaged" at bounding box center [498, 370] width 107 height 26
click at [620, 366] on span "Working" at bounding box center [616, 370] width 44 height 15
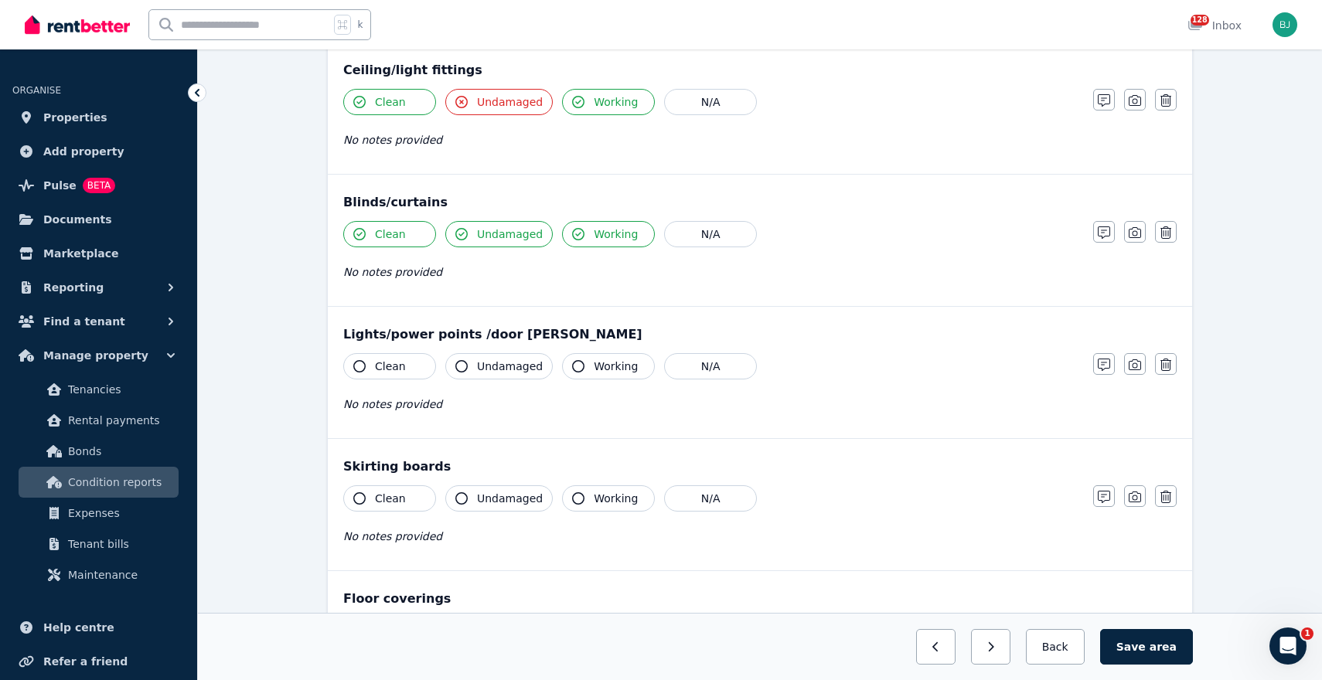
scroll to position [762, 0]
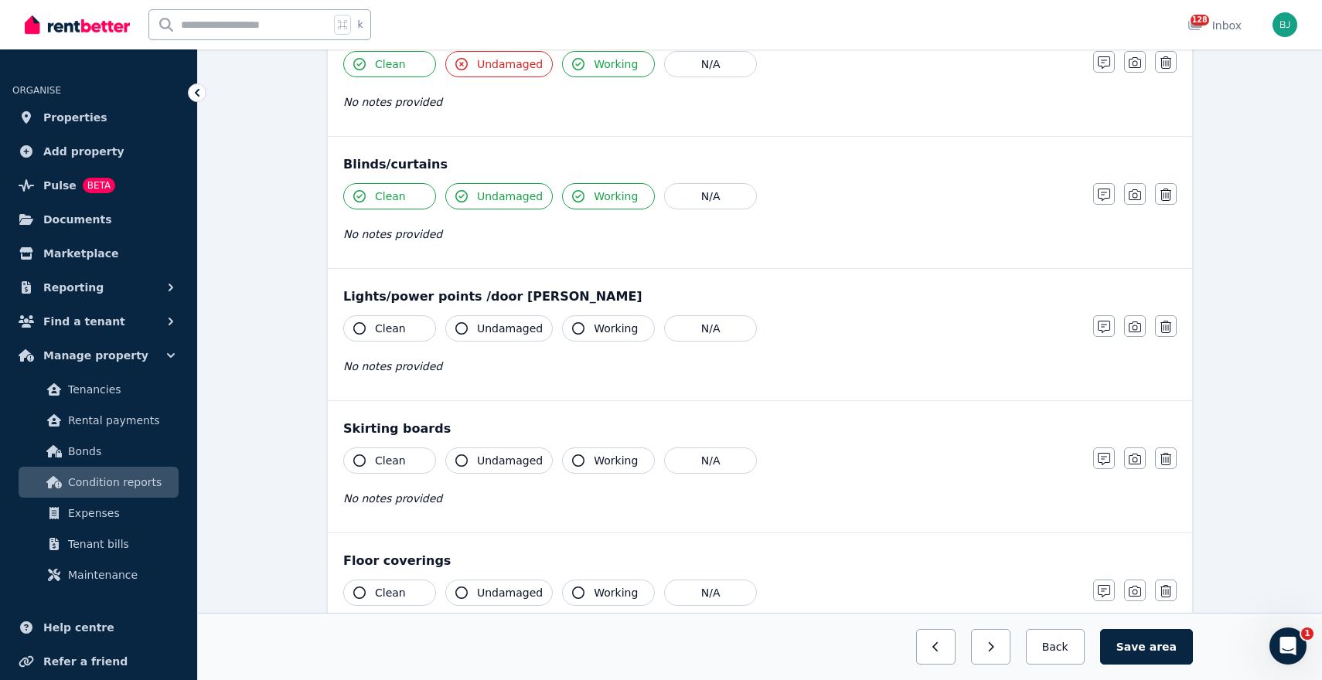
click at [376, 329] on span "Clean" at bounding box center [390, 328] width 31 height 15
click at [485, 322] on span "Undamaged" at bounding box center [510, 328] width 66 height 15
click at [613, 320] on button "Working" at bounding box center [608, 328] width 93 height 26
click at [380, 469] on button "Clean" at bounding box center [389, 461] width 93 height 26
click at [484, 472] on button "Undamaged" at bounding box center [498, 461] width 107 height 26
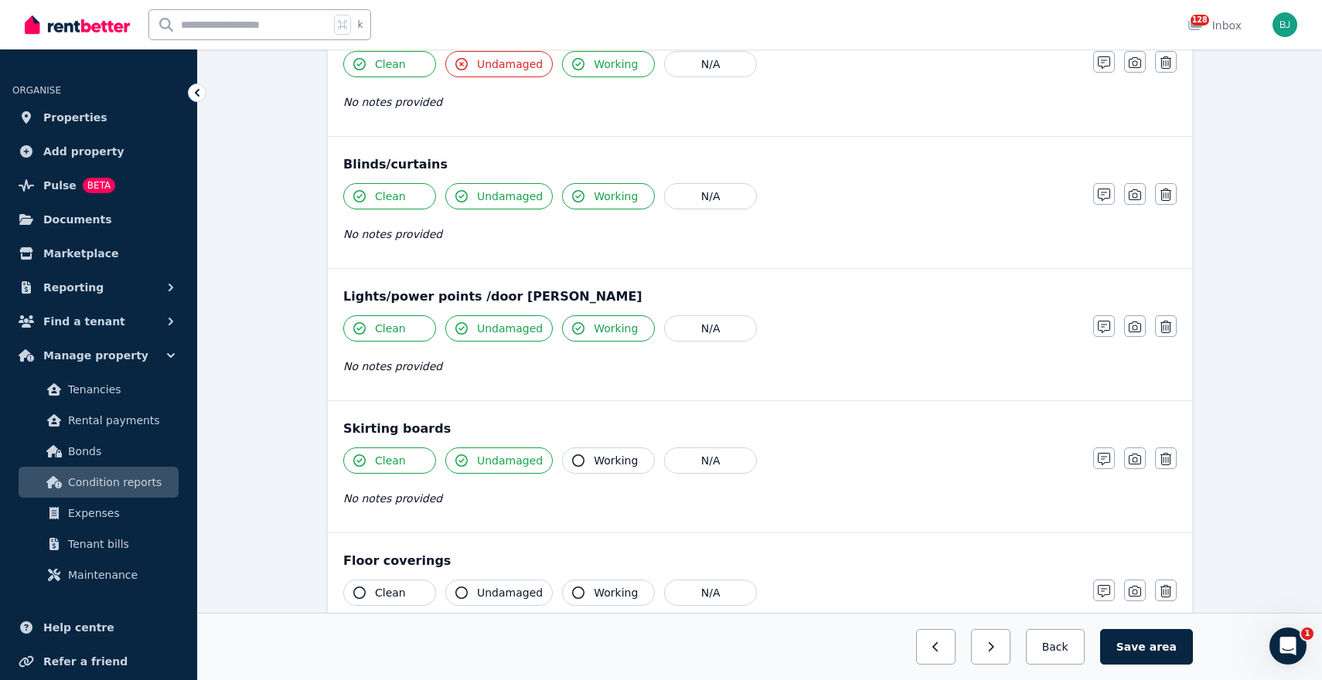
click at [607, 470] on button "Working" at bounding box center [608, 461] width 93 height 26
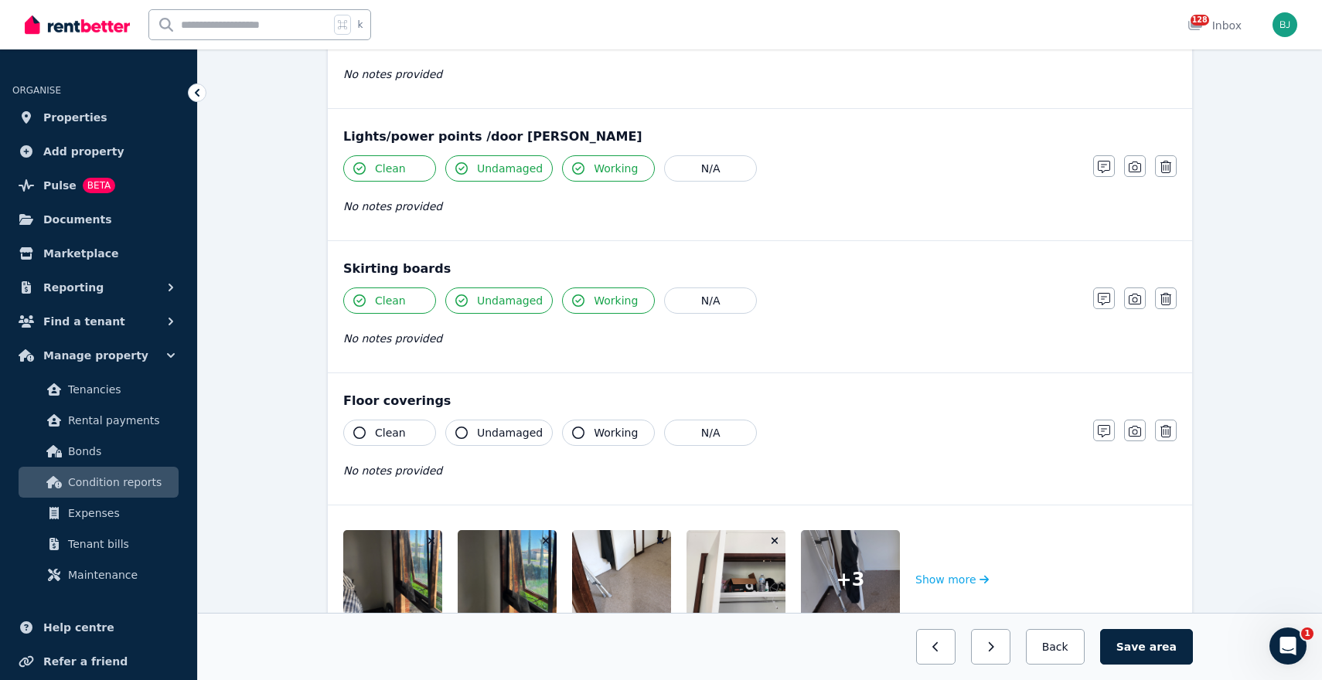
scroll to position [925, 0]
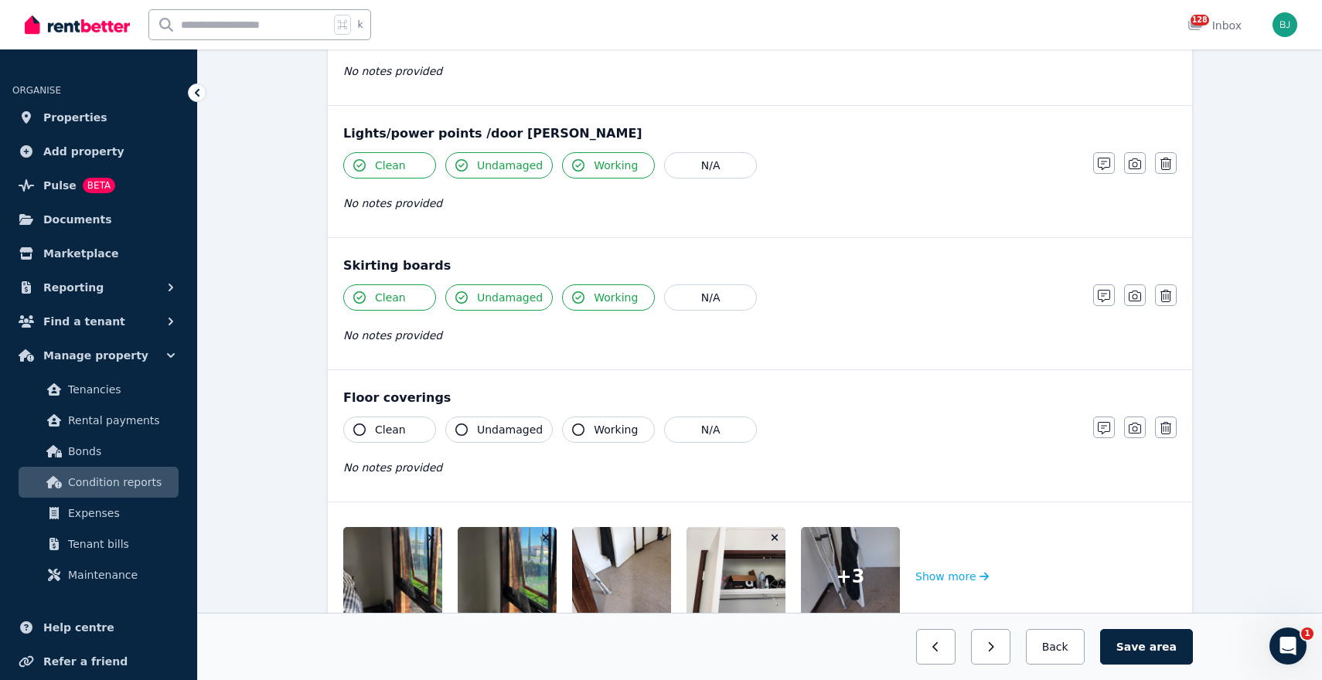
click at [410, 427] on button "Clean" at bounding box center [389, 430] width 93 height 26
click at [470, 427] on button "Undamaged" at bounding box center [498, 430] width 107 height 26
click at [600, 425] on span "Working" at bounding box center [616, 429] width 44 height 15
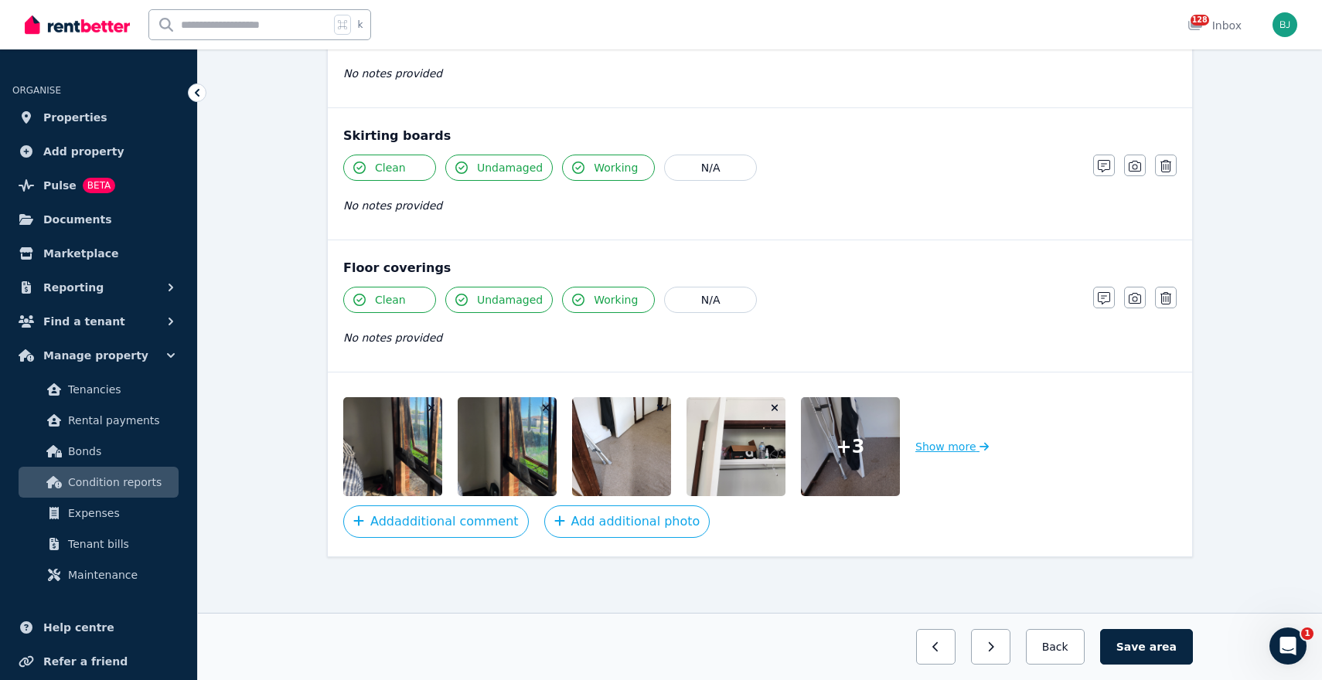
click at [959, 444] on button "Show more" at bounding box center [951, 446] width 73 height 99
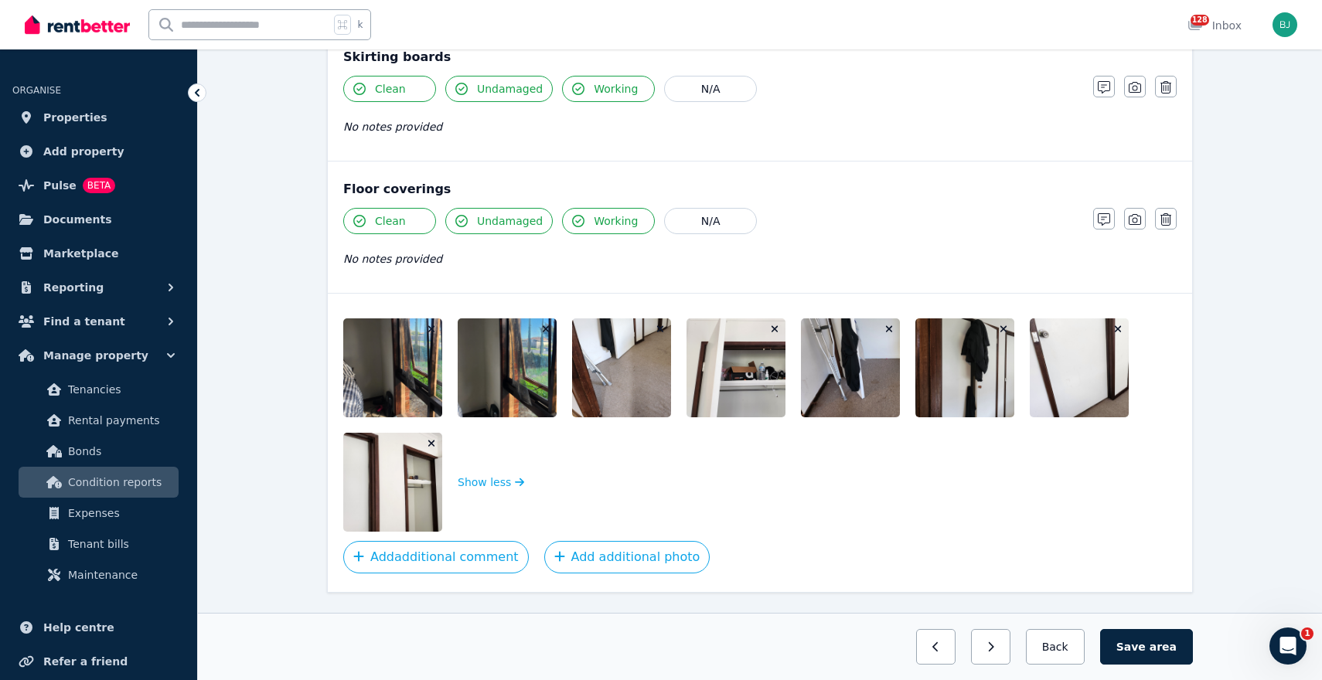
scroll to position [1138, 0]
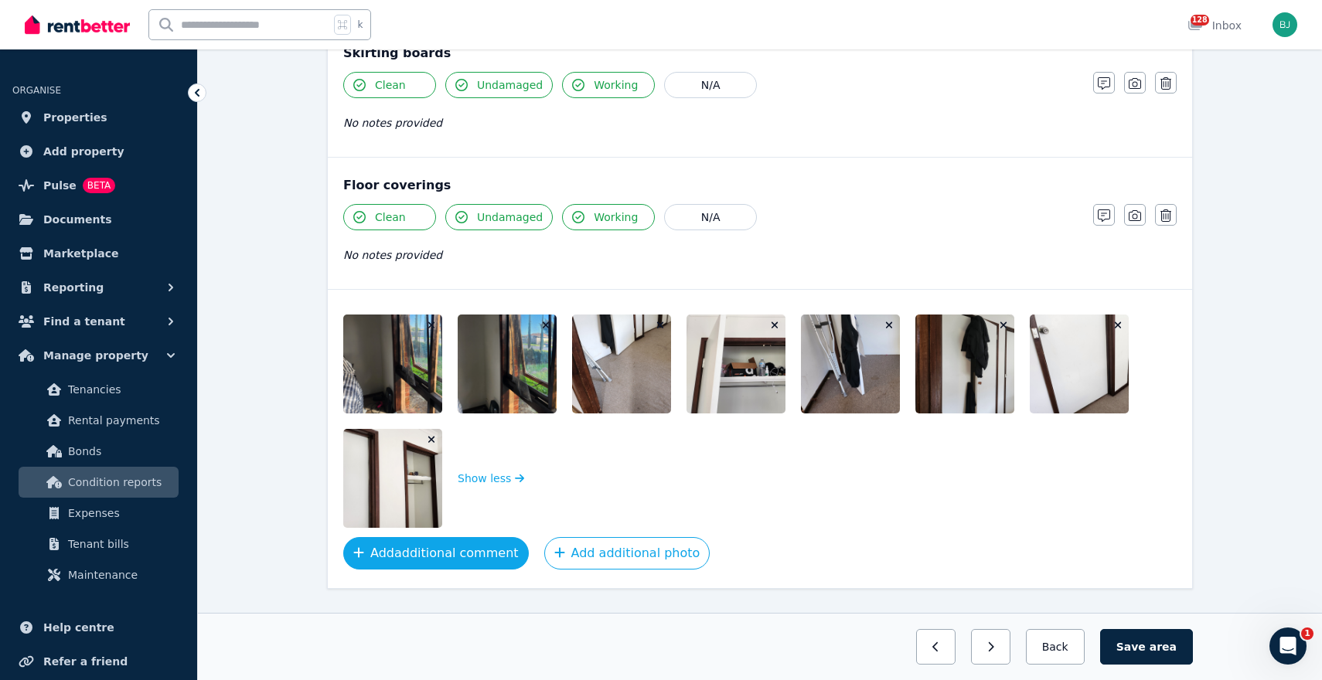
click at [482, 552] on button "Add additional comment" at bounding box center [436, 553] width 186 height 32
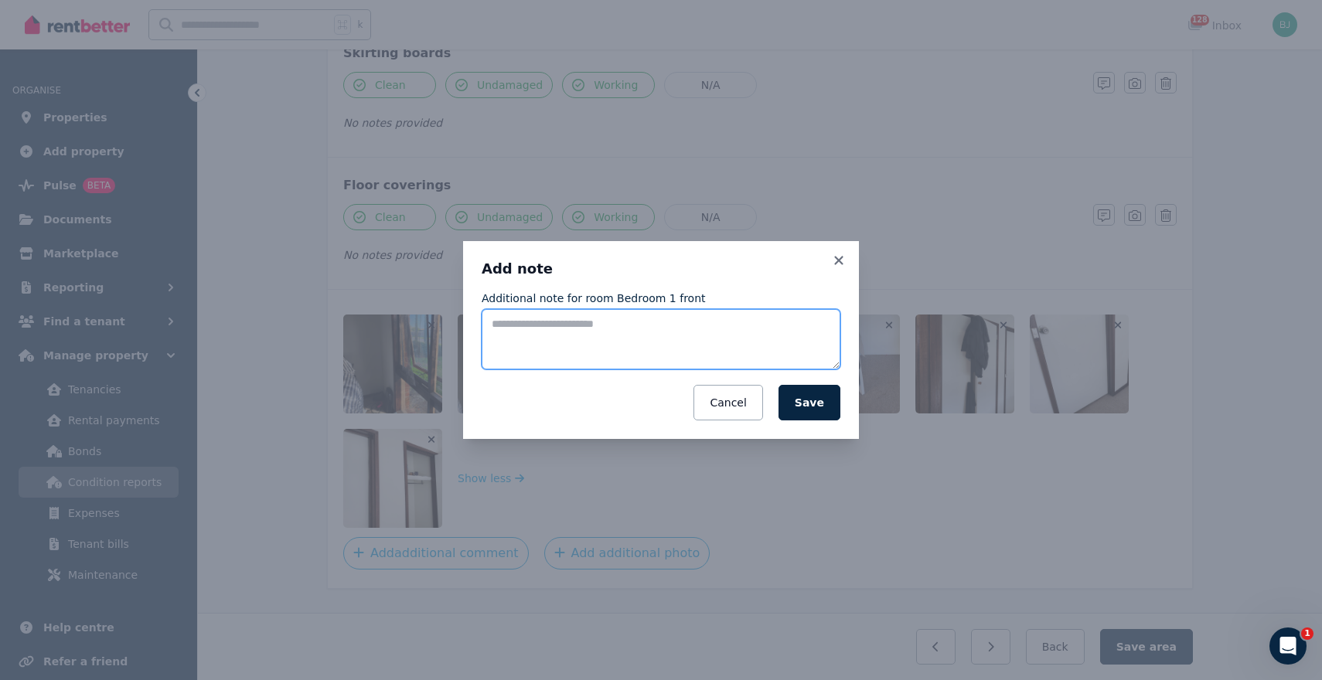
click at [608, 326] on textarea "Additional note for room Bedroom 1 front" at bounding box center [661, 339] width 359 height 60
type textarea "**********"
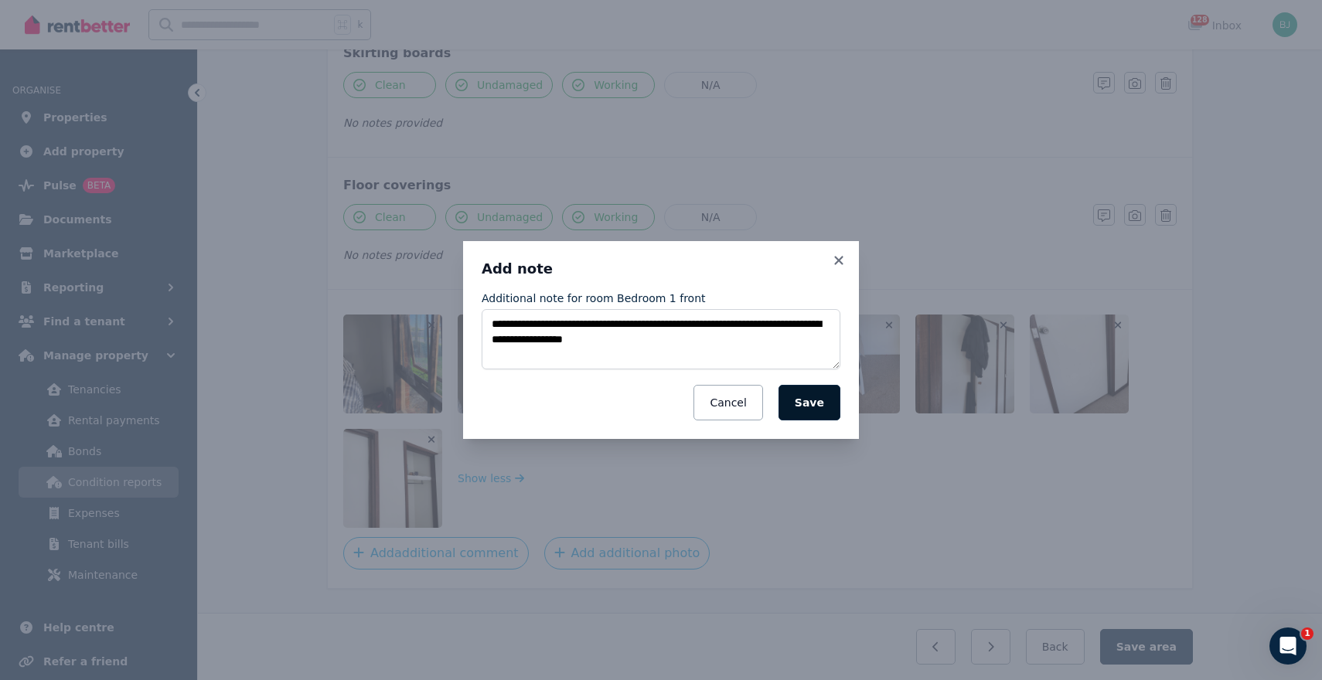
click at [816, 410] on button "Save" at bounding box center [809, 403] width 62 height 36
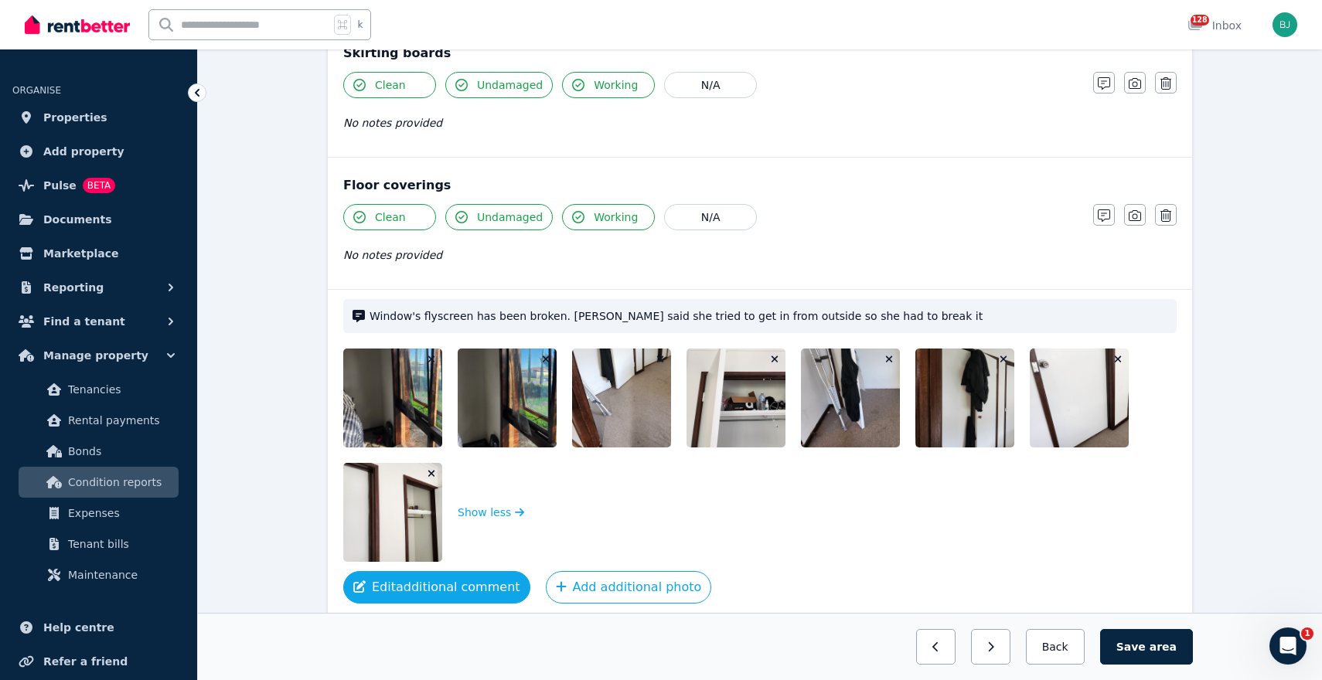
click at [448, 587] on button "Edit additional comment" at bounding box center [436, 587] width 187 height 32
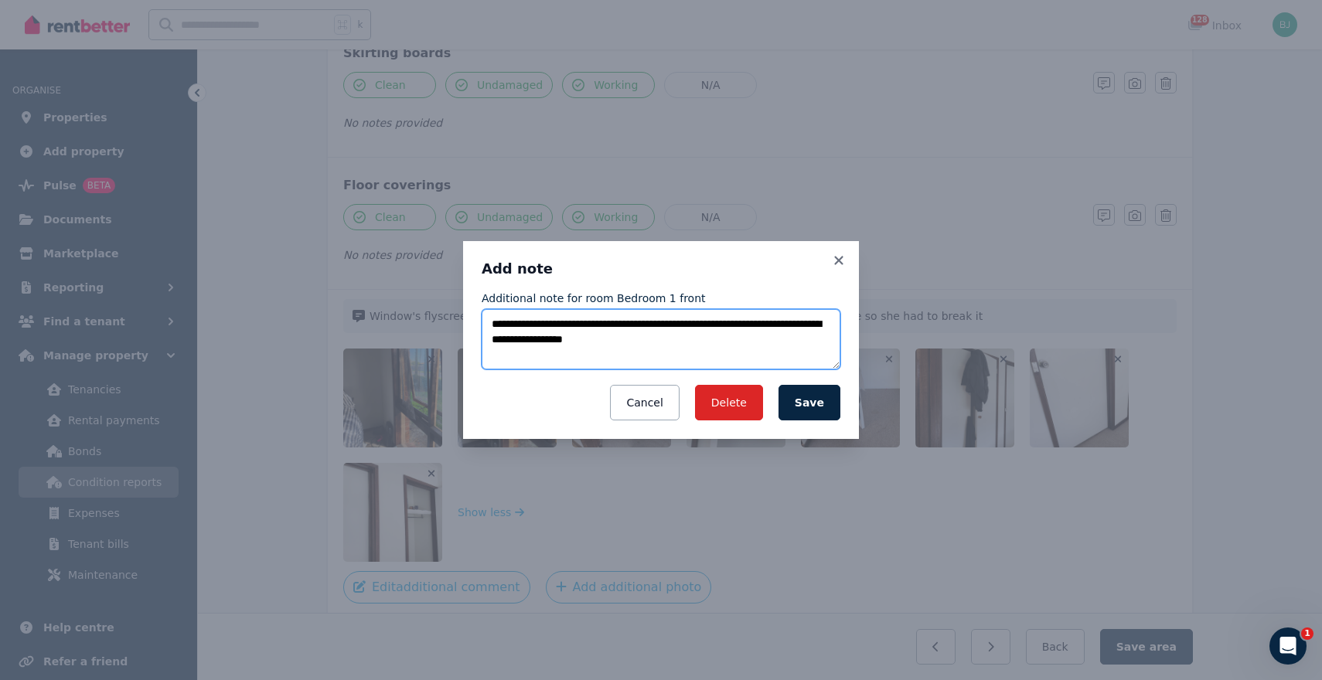
click at [681, 333] on textarea "**********" at bounding box center [661, 339] width 359 height 60
type textarea "**********"
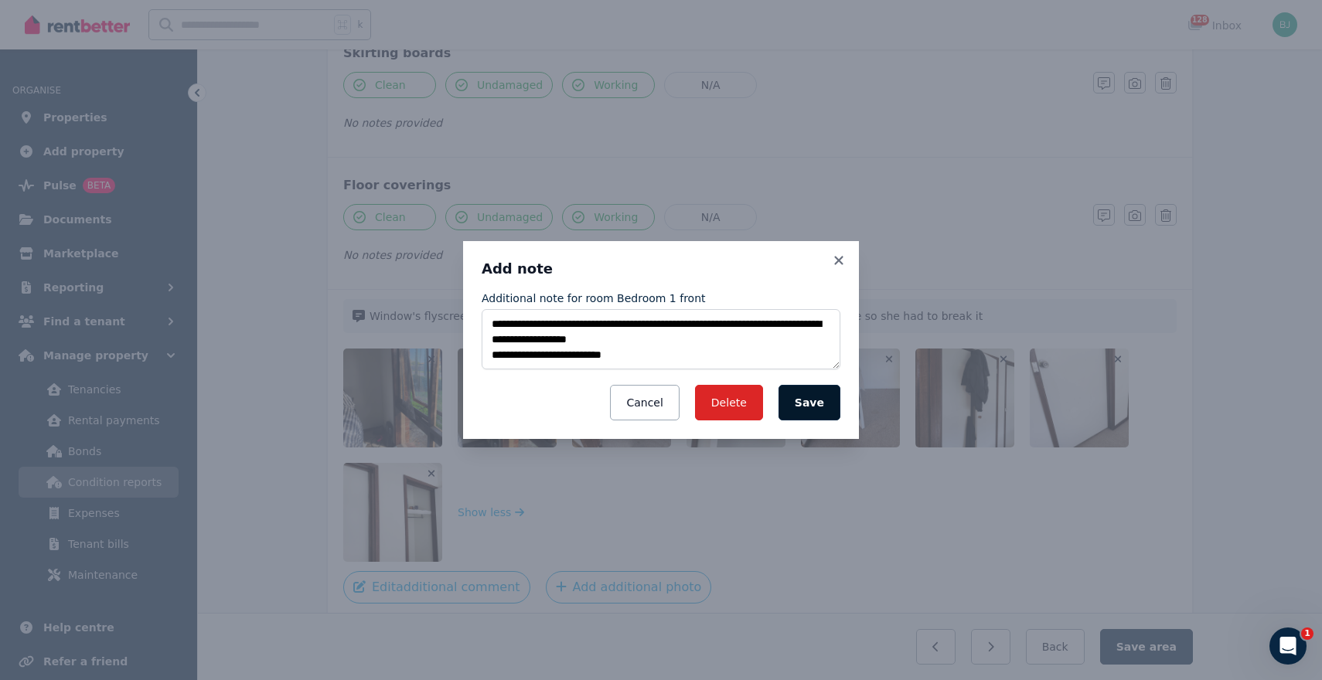
click at [817, 404] on button "Save" at bounding box center [809, 403] width 62 height 36
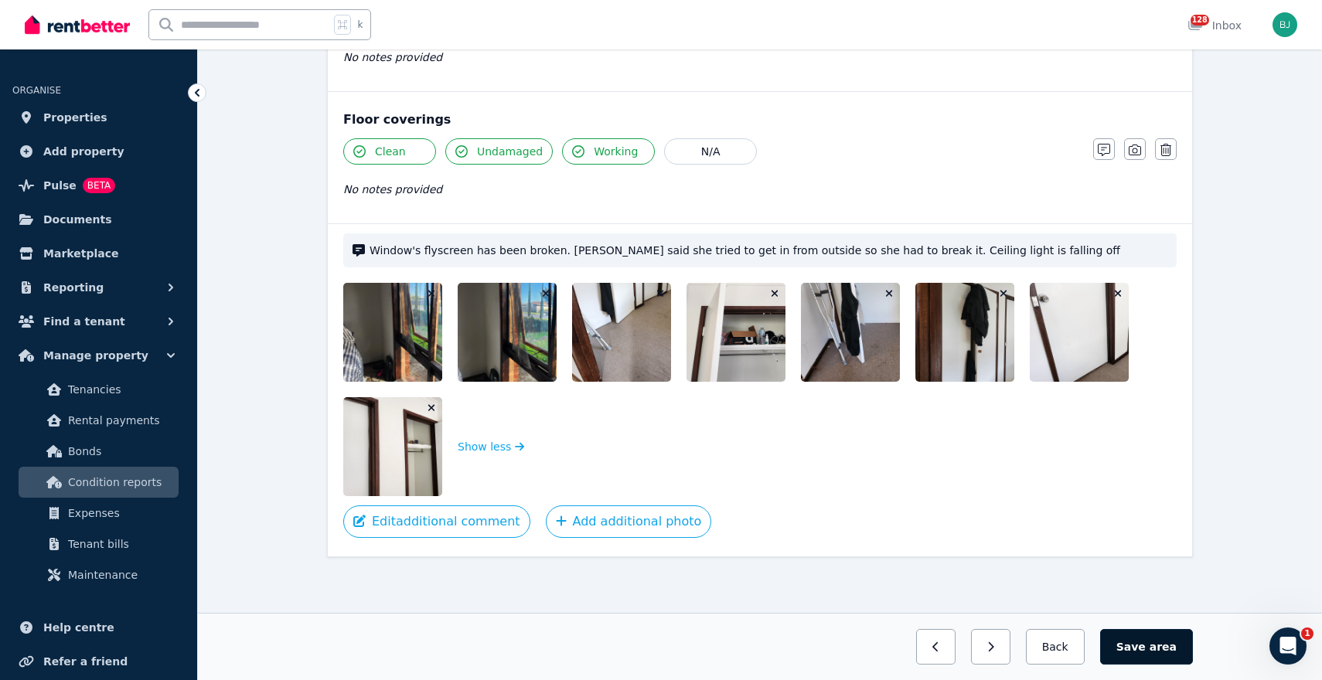
click at [1160, 644] on span "area" at bounding box center [1163, 646] width 27 height 15
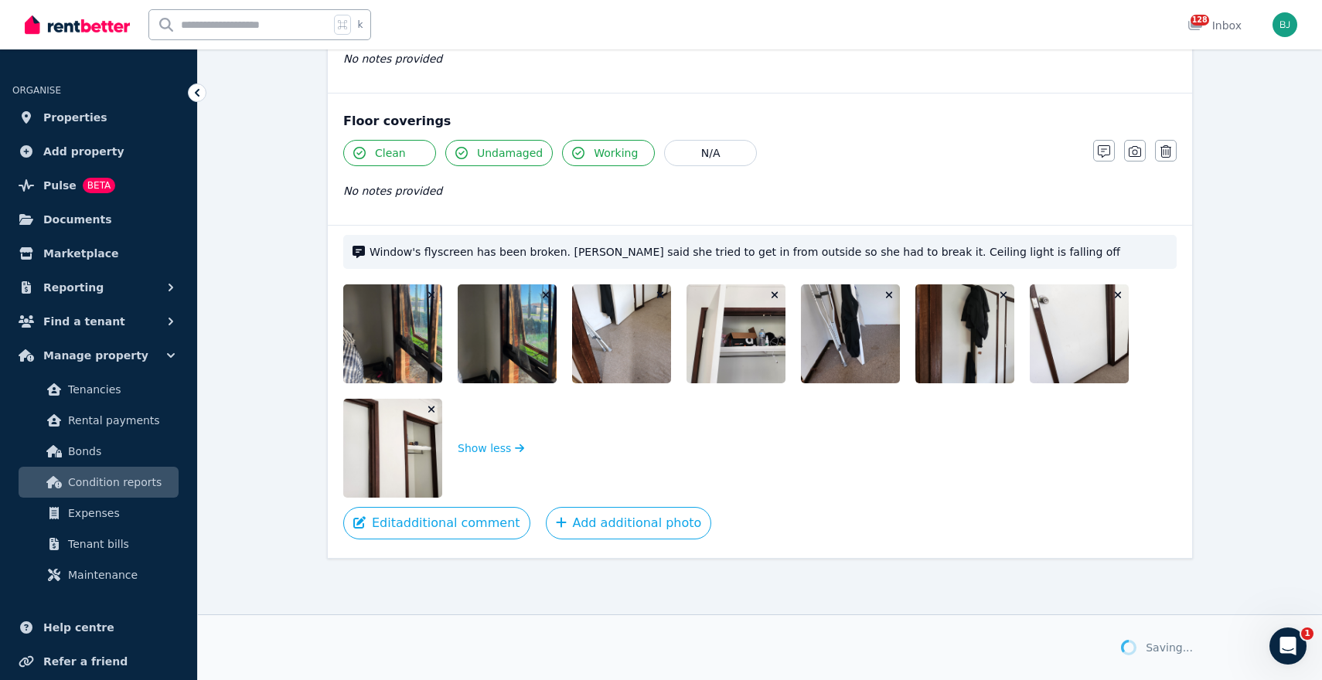
scroll to position [1204, 0]
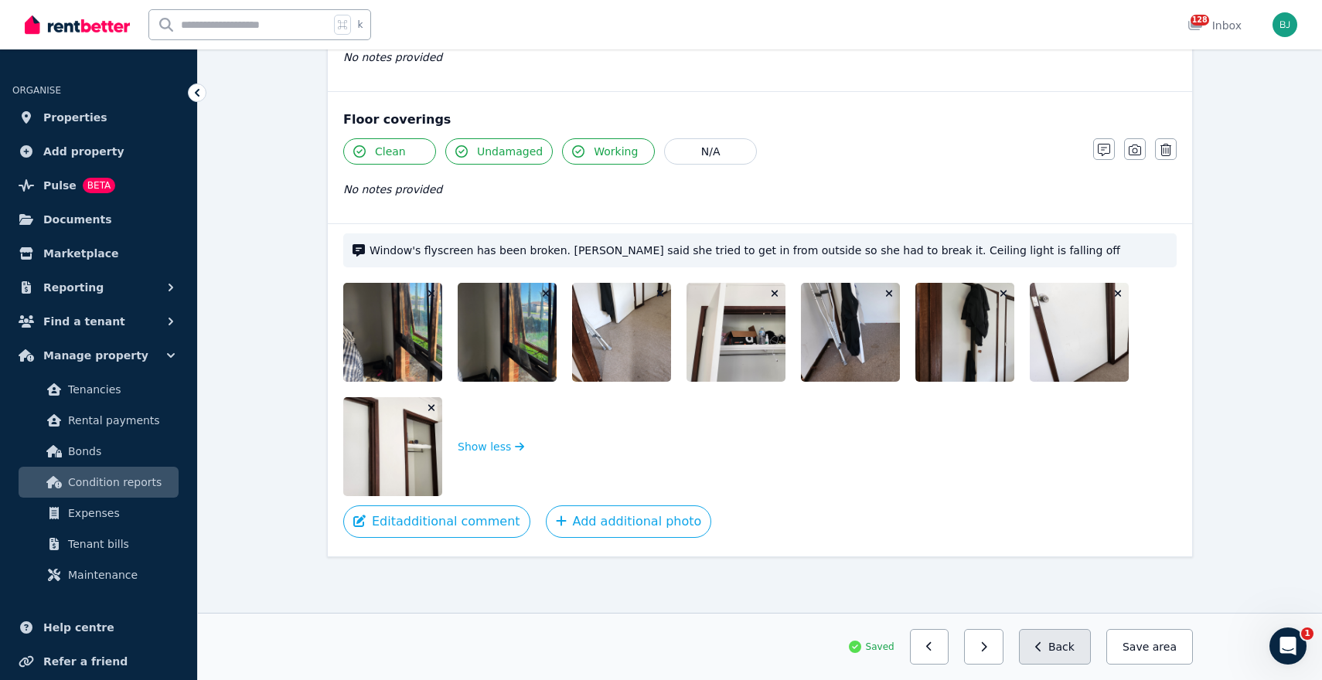
click at [1058, 647] on button "Back" at bounding box center [1055, 647] width 72 height 36
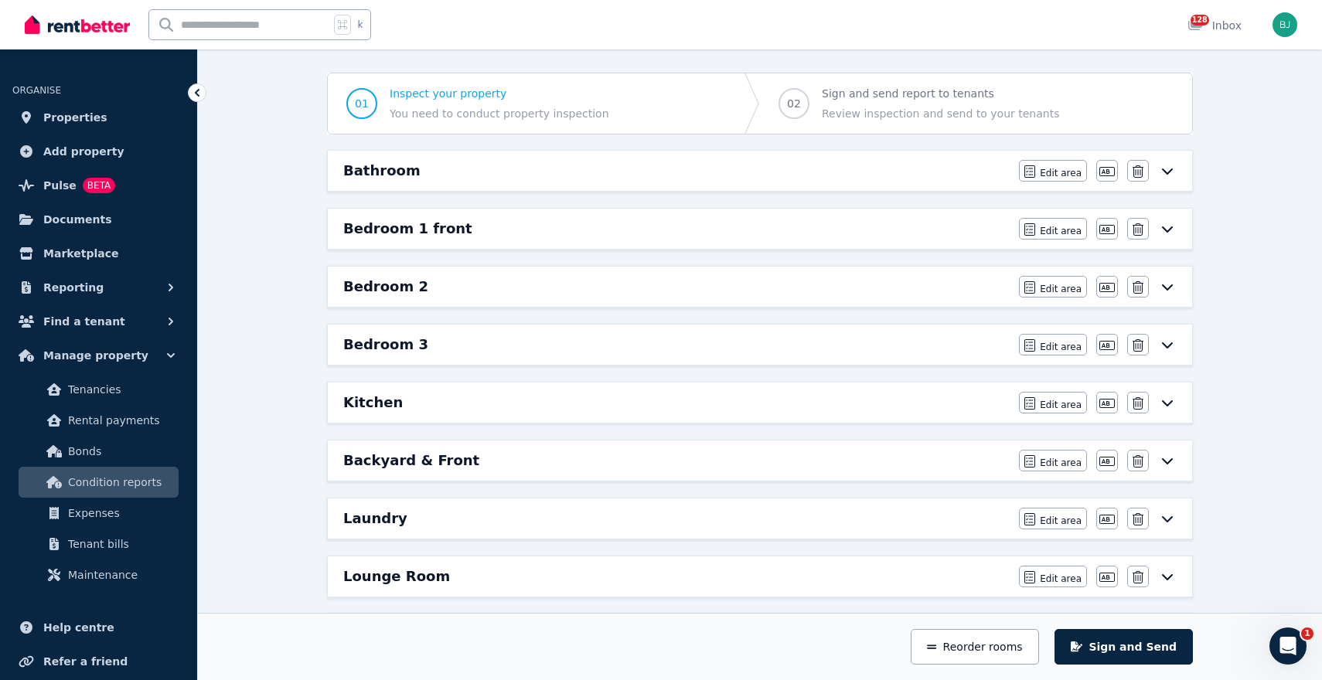
scroll to position [155, 0]
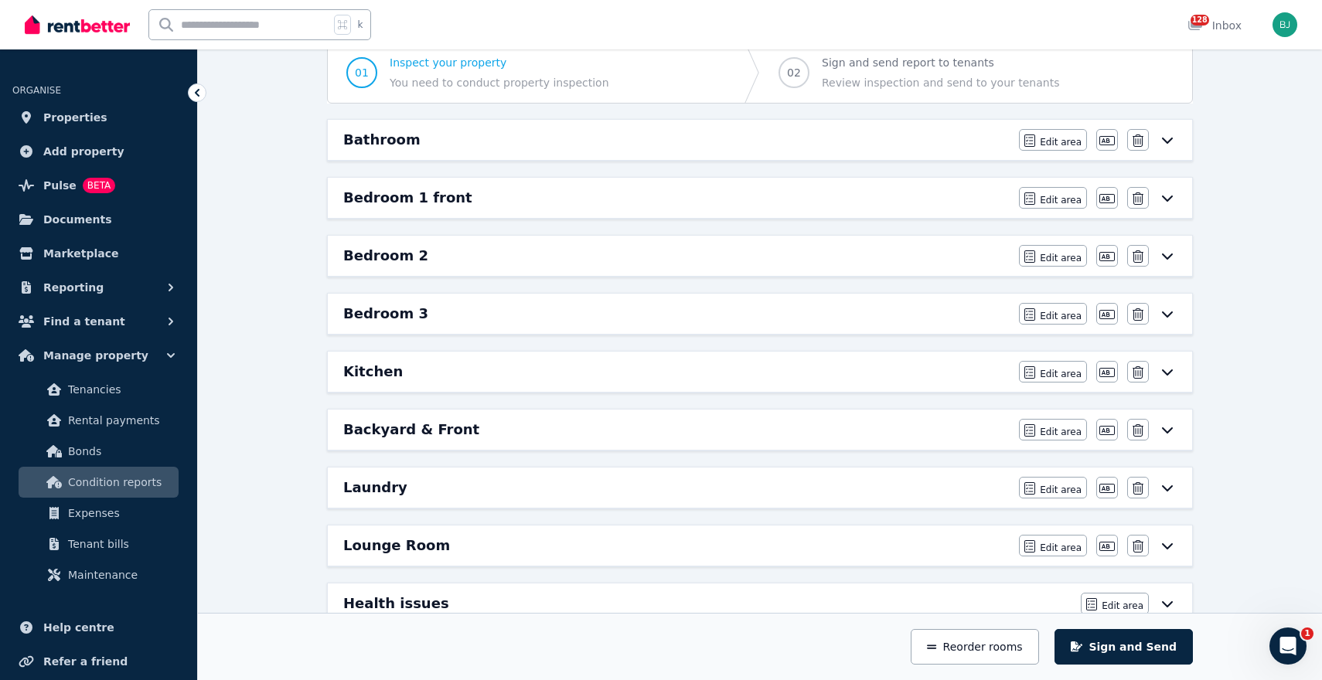
click at [1168, 253] on icon at bounding box center [1167, 256] width 19 height 12
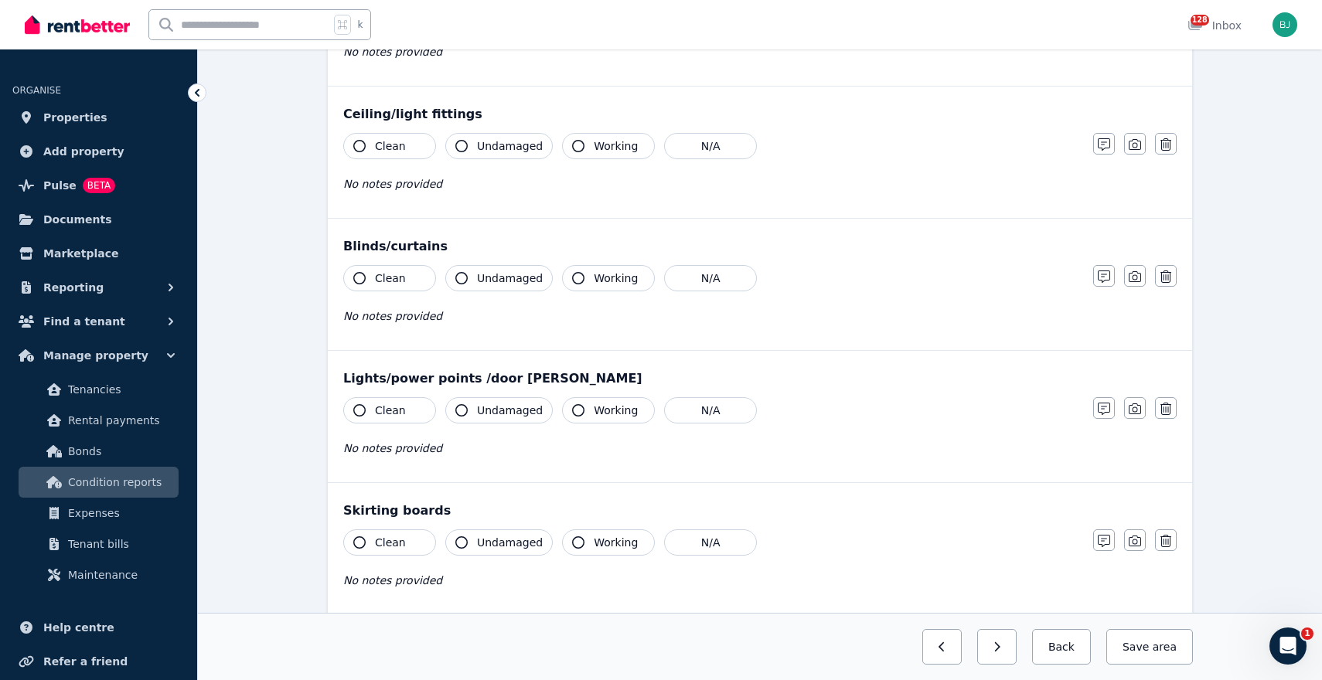
scroll to position [1055, 0]
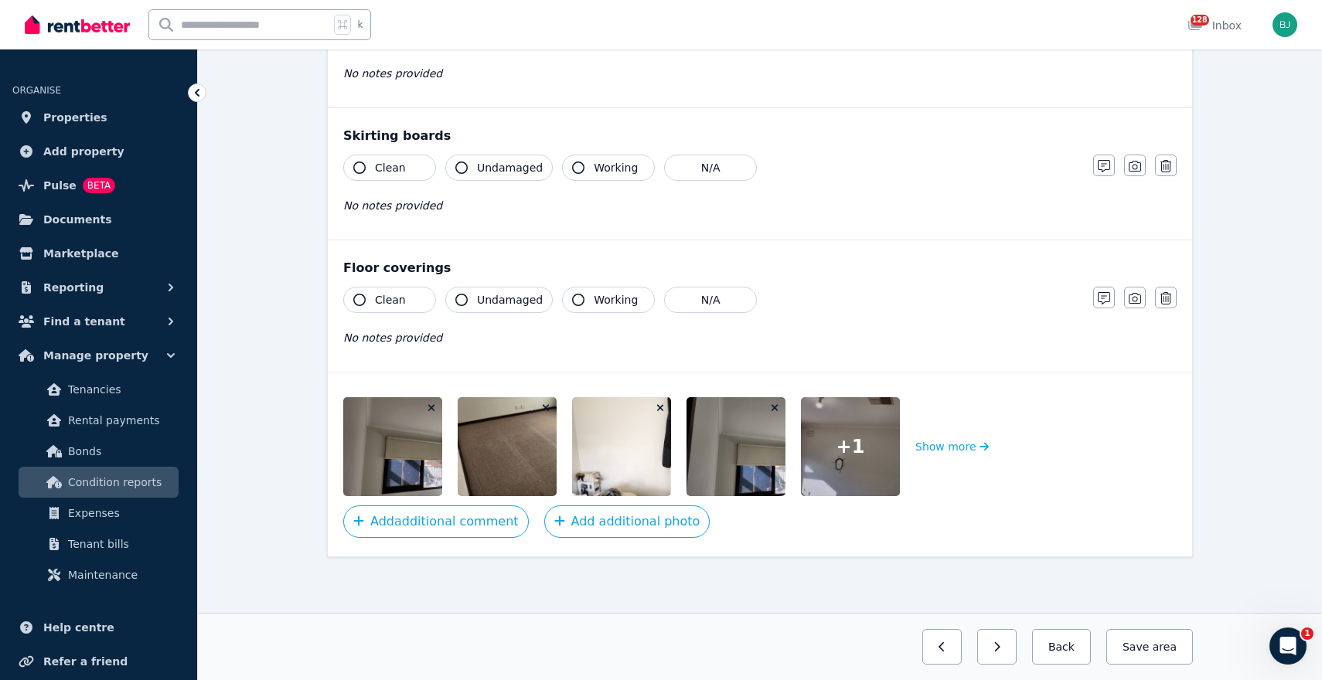
click at [853, 445] on span "+ 1" at bounding box center [850, 446] width 29 height 25
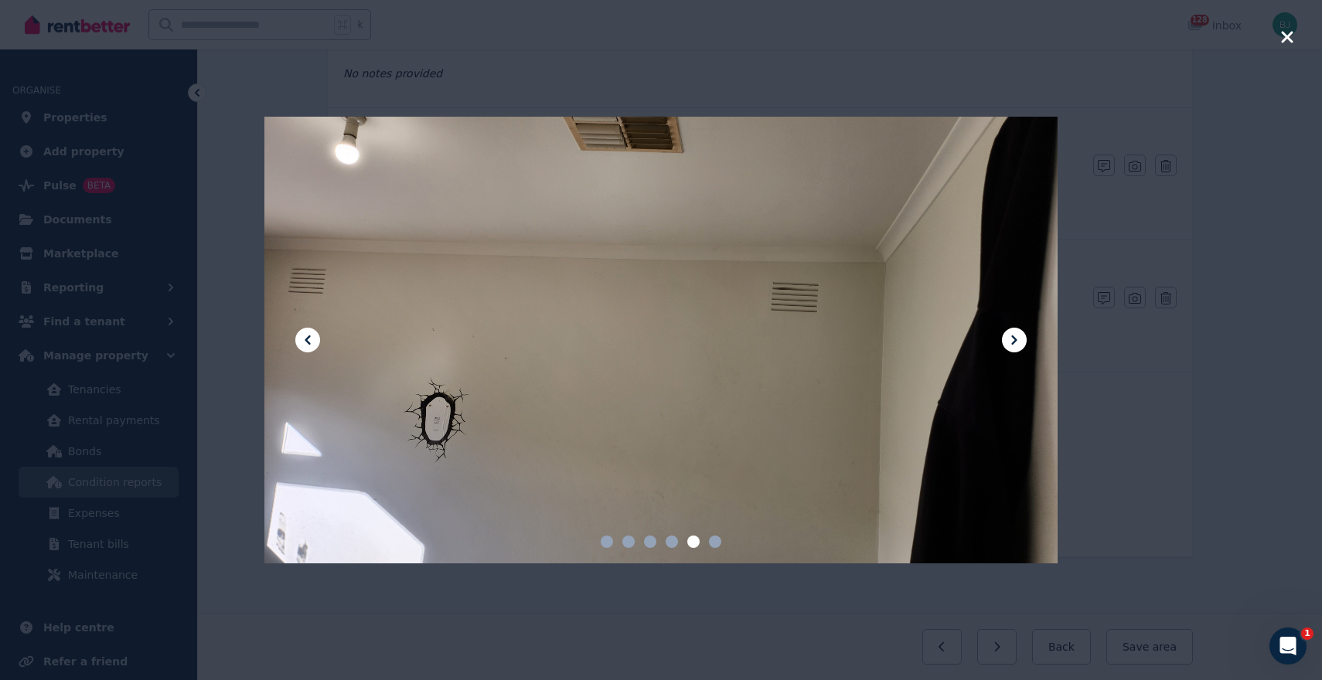
click at [1023, 335] on icon at bounding box center [1014, 340] width 19 height 19
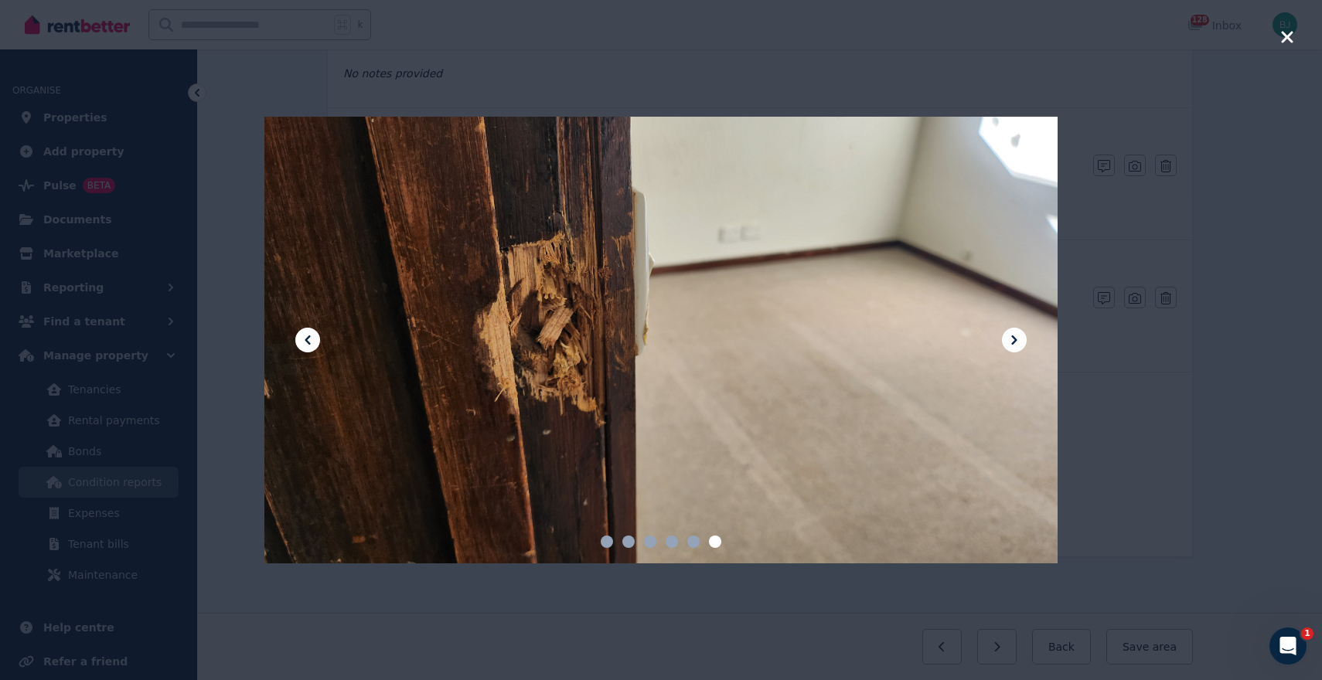
click at [1283, 37] on icon "button" at bounding box center [1287, 37] width 14 height 19
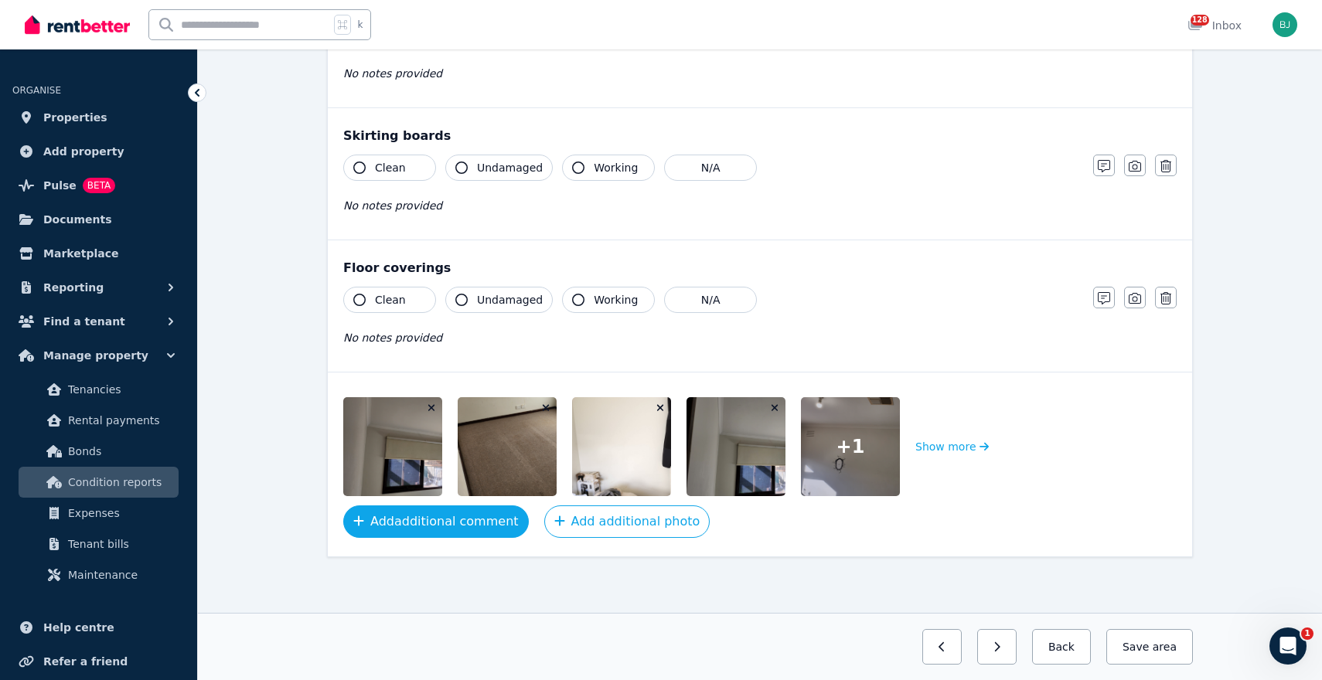
click at [426, 526] on button "Add additional comment" at bounding box center [436, 522] width 186 height 32
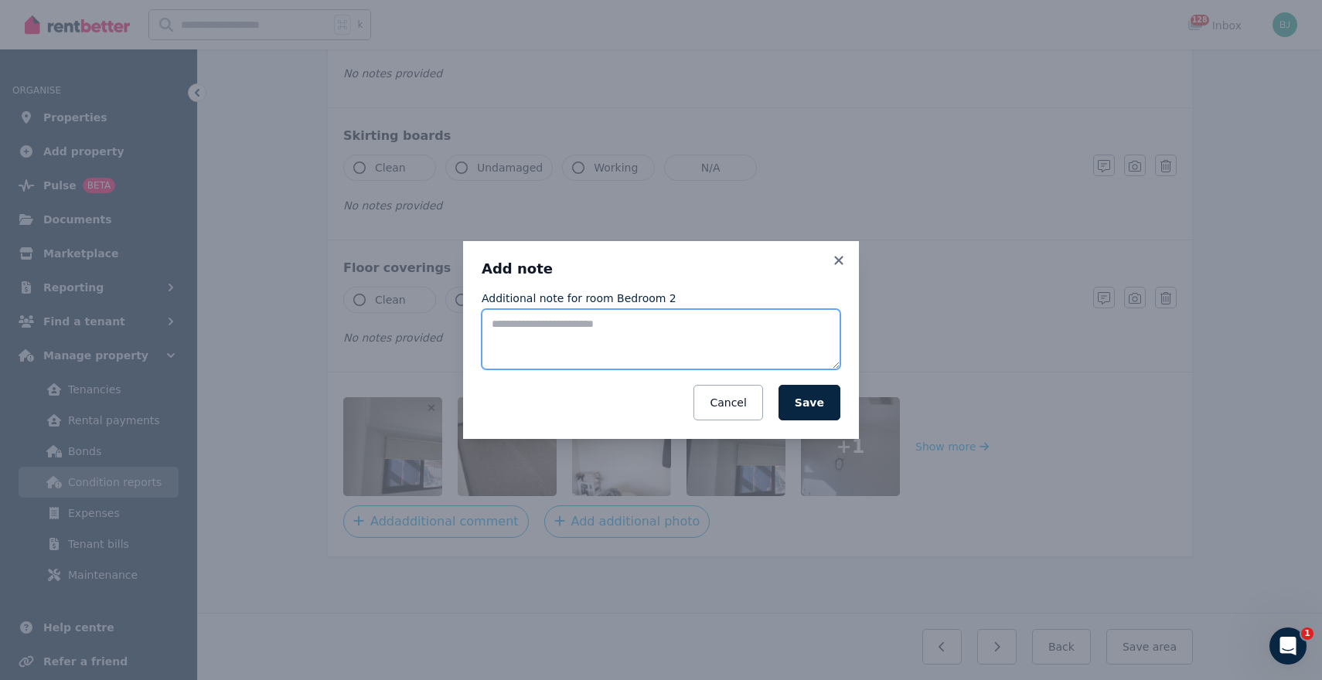
click at [560, 338] on textarea "Additional note for room Bedroom 2" at bounding box center [661, 339] width 359 height 60
type textarea "**********"
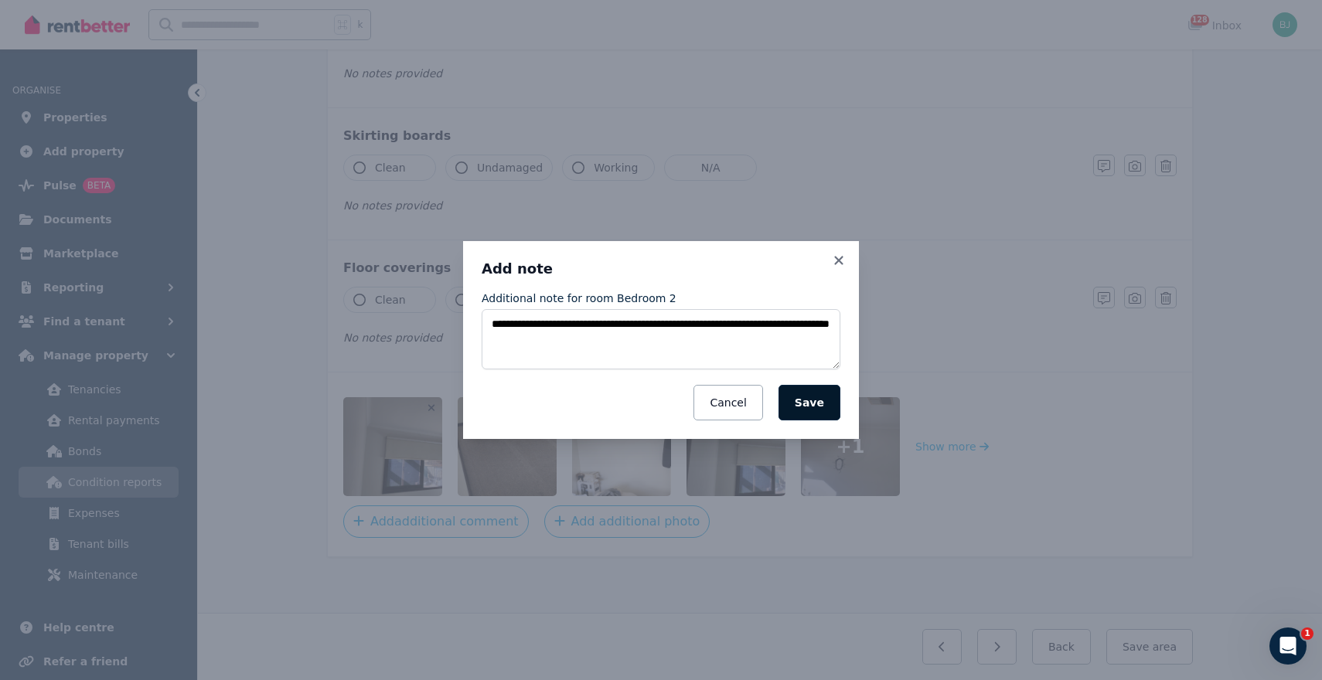
click at [796, 404] on button "Save" at bounding box center [809, 403] width 62 height 36
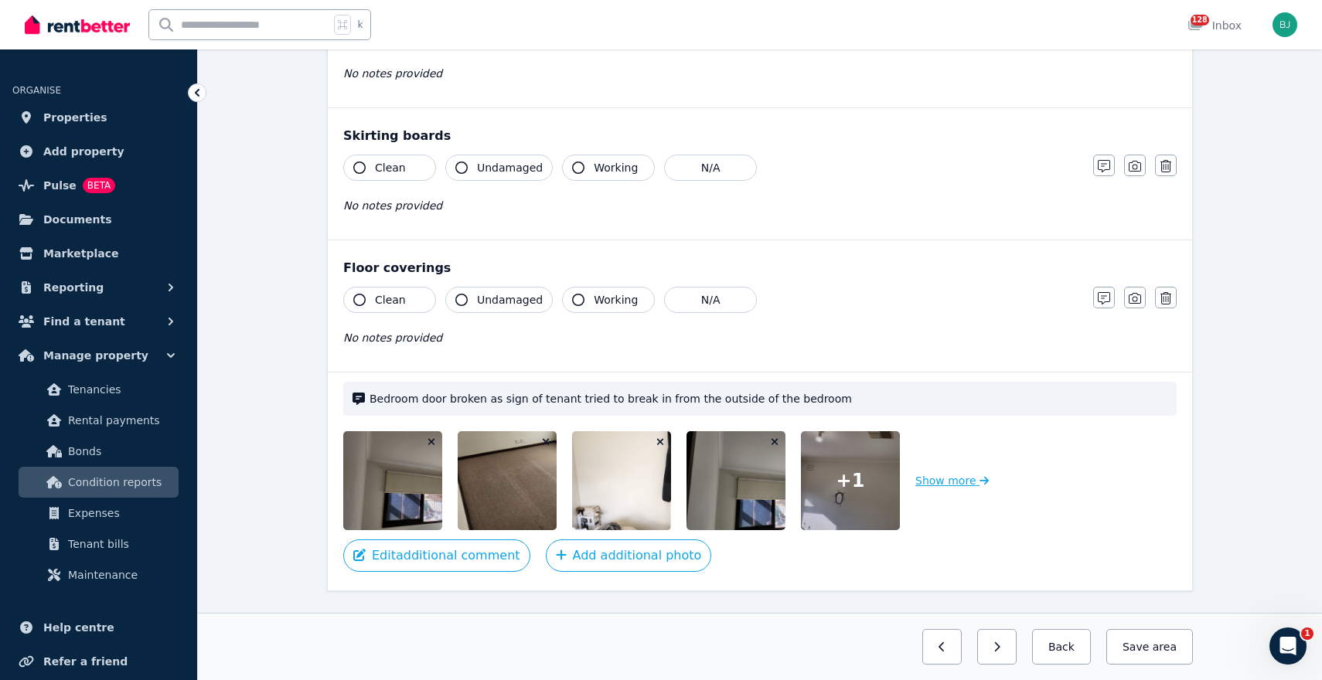
click at [947, 480] on button "Show more" at bounding box center [951, 480] width 73 height 99
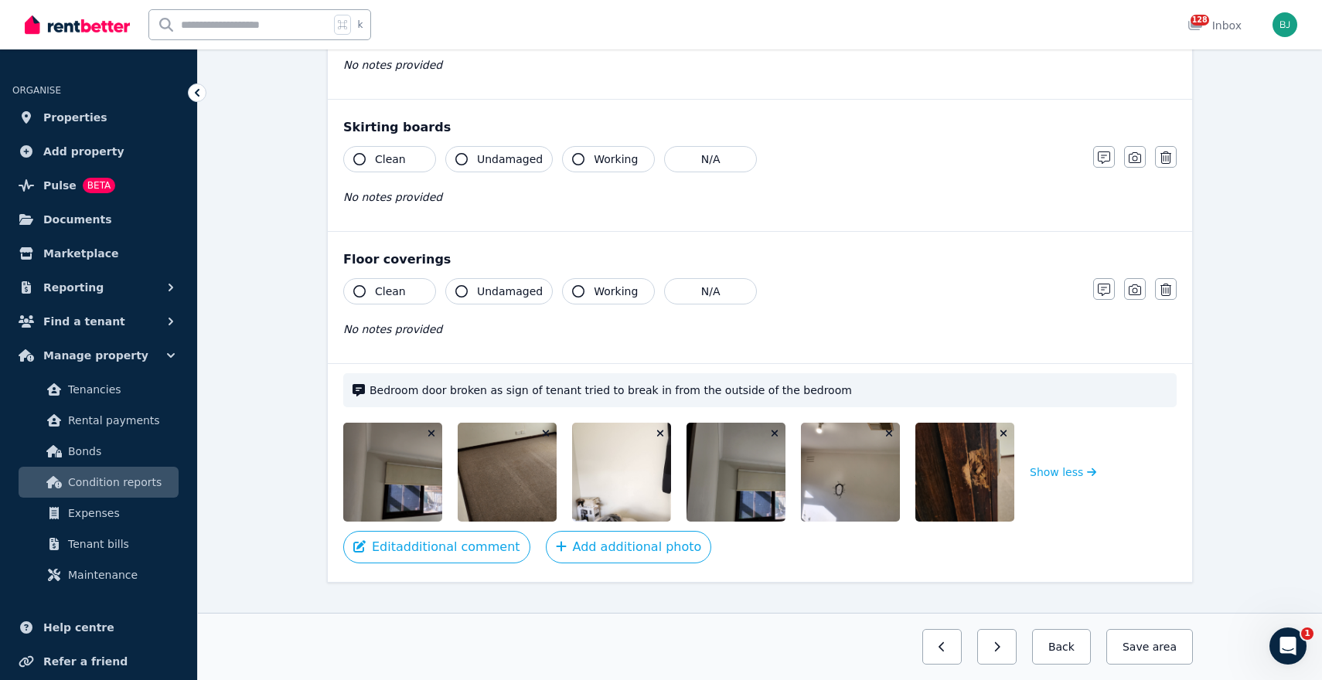
scroll to position [1059, 0]
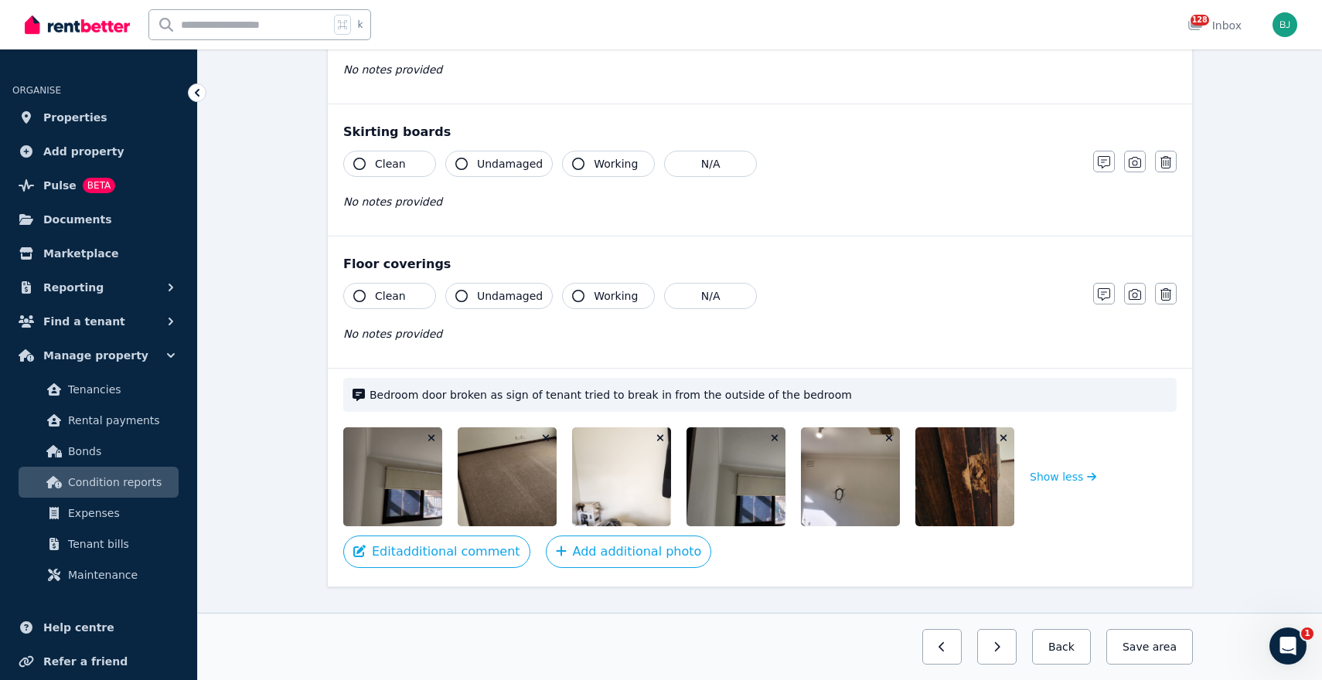
click at [414, 314] on div "Clean Undamaged Working N/A No notes provided" at bounding box center [710, 321] width 734 height 76
click at [406, 302] on button "Clean" at bounding box center [389, 296] width 93 height 26
click at [511, 300] on span "Undamaged" at bounding box center [510, 295] width 66 height 15
click at [594, 300] on span "Working" at bounding box center [616, 295] width 44 height 15
click at [603, 159] on span "Working" at bounding box center [616, 163] width 44 height 15
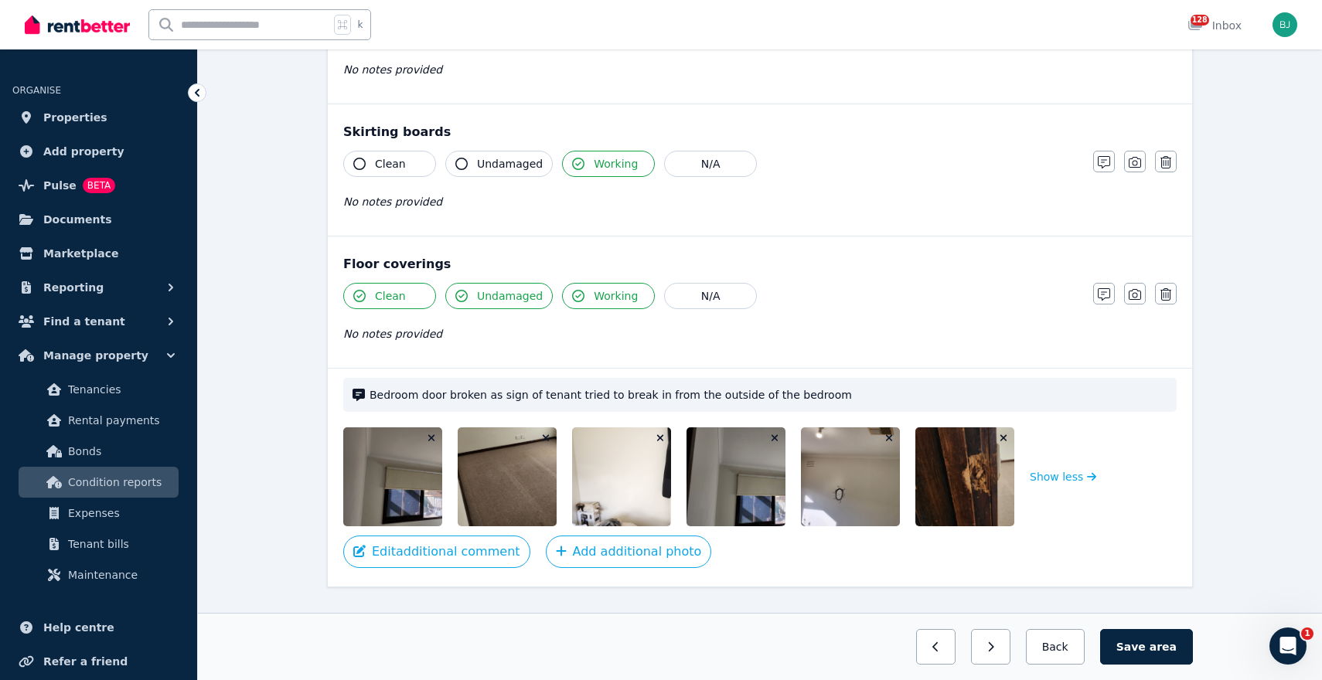
click at [518, 158] on span "Undamaged" at bounding box center [510, 163] width 66 height 15
click at [354, 169] on button "Clean" at bounding box center [389, 164] width 93 height 26
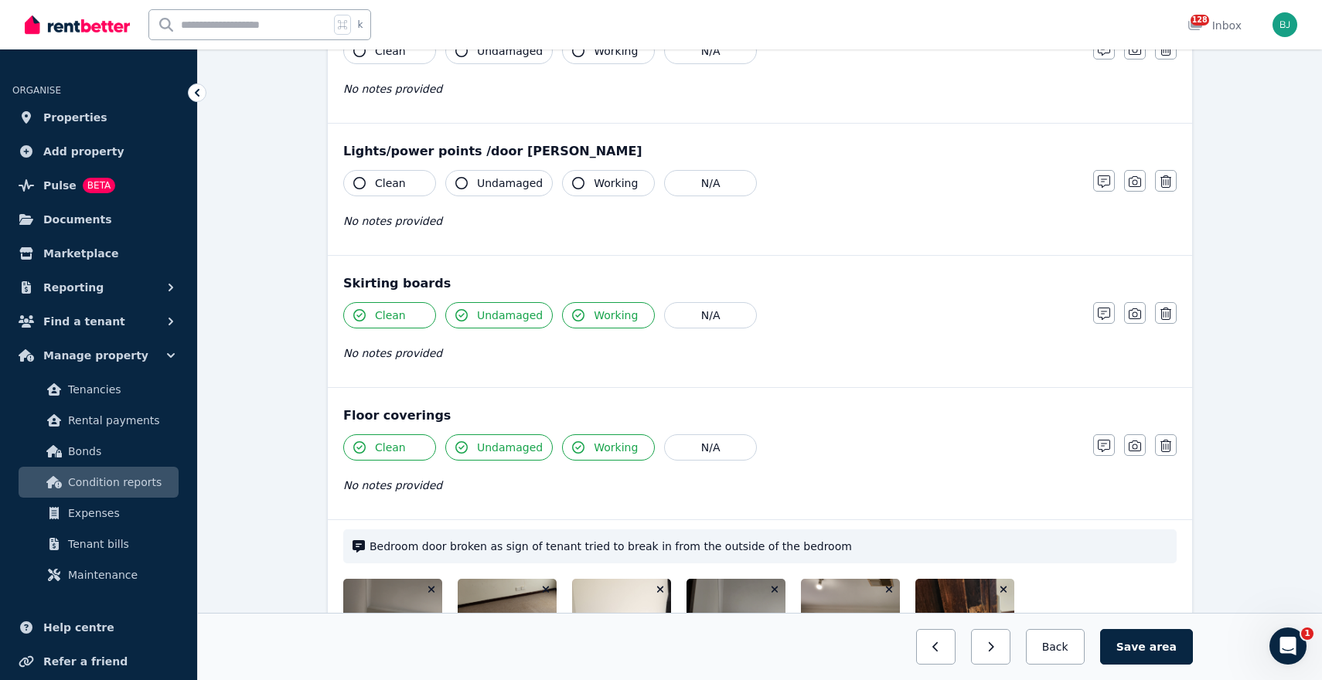
click at [390, 175] on button "Clean" at bounding box center [389, 183] width 93 height 26
click at [492, 182] on span "Undamaged" at bounding box center [510, 182] width 66 height 15
click at [564, 187] on button "Working" at bounding box center [608, 183] width 93 height 26
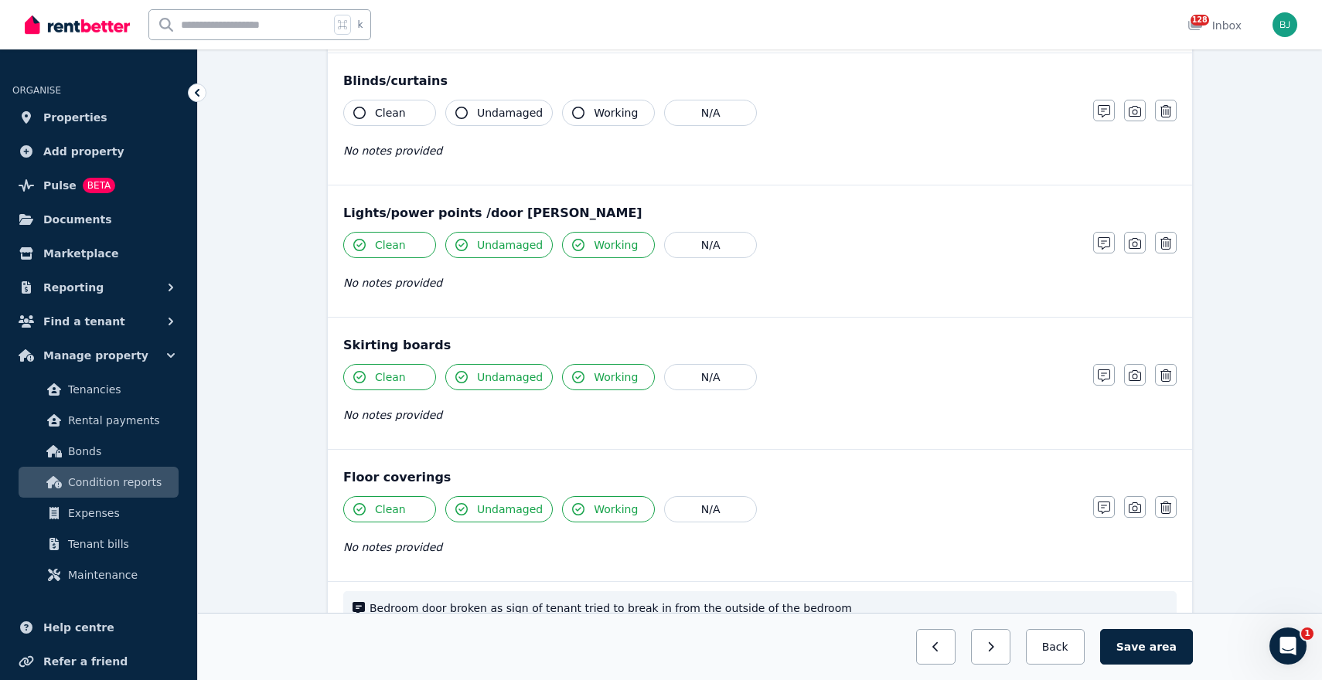
scroll to position [844, 0]
click at [594, 113] on span "Working" at bounding box center [616, 114] width 44 height 15
click at [482, 117] on span "Undamaged" at bounding box center [510, 114] width 66 height 15
click at [400, 117] on span "Clean" at bounding box center [390, 114] width 31 height 15
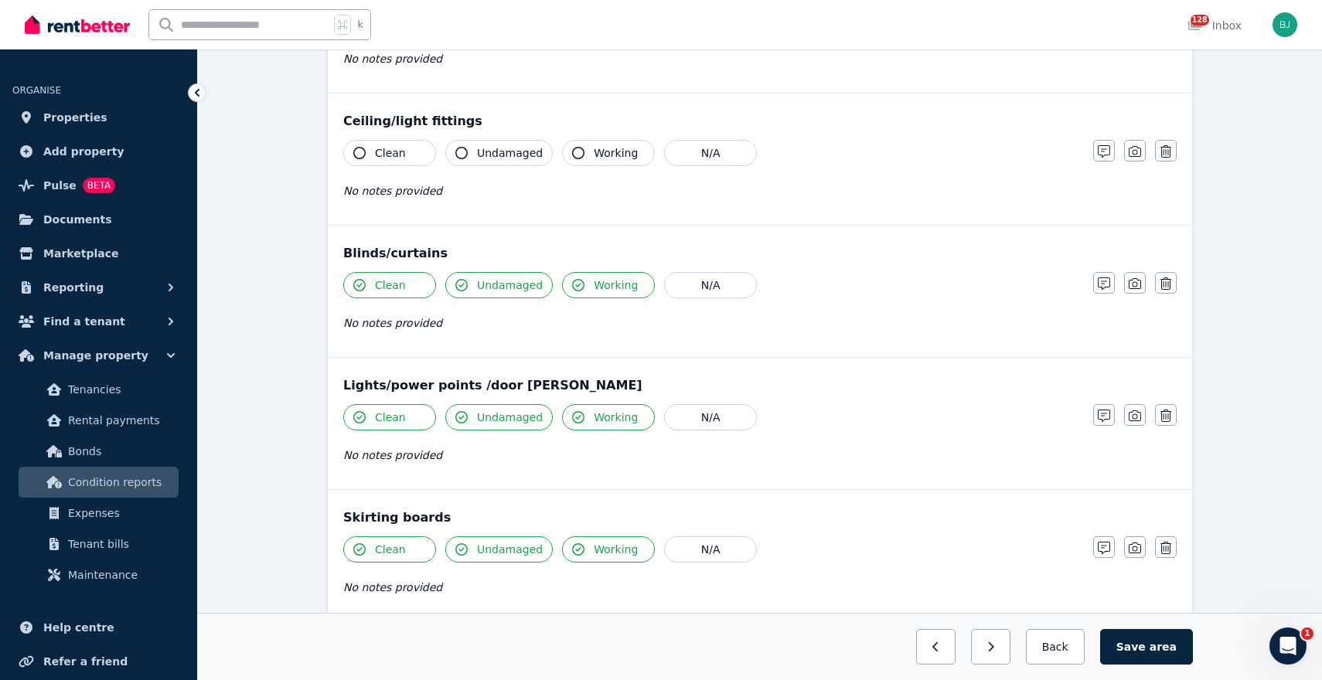
scroll to position [670, 0]
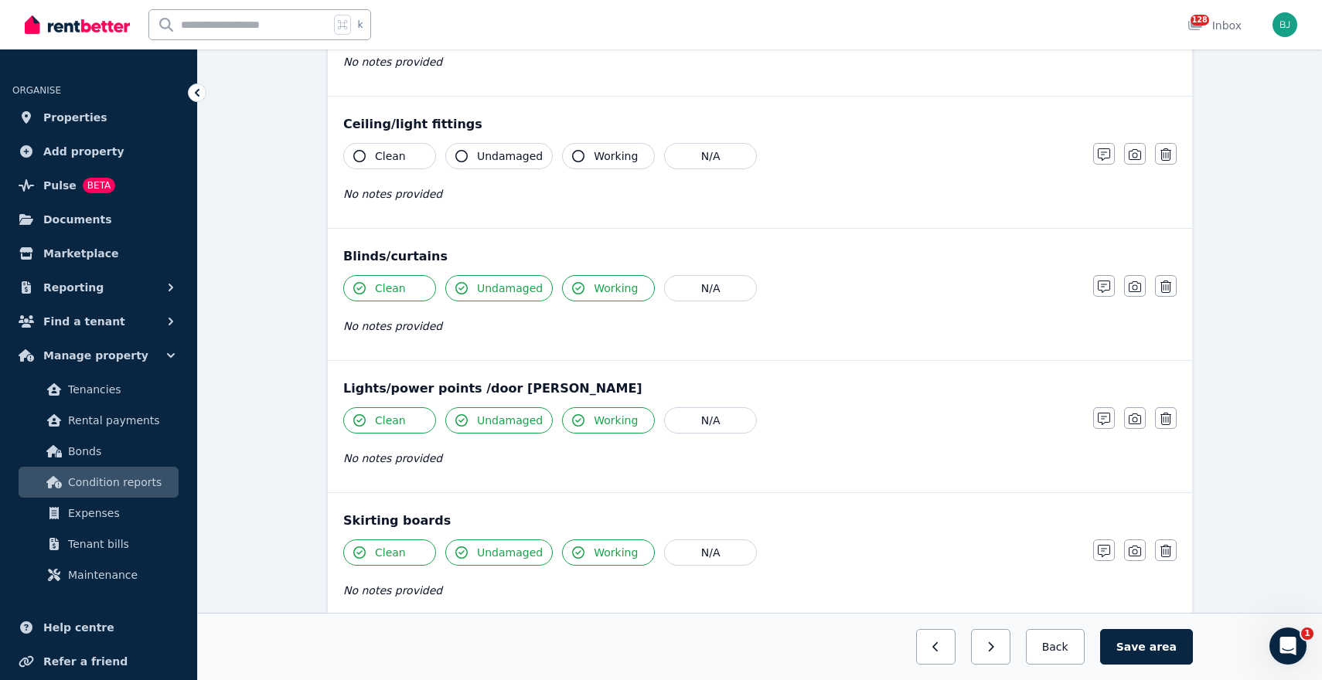
click at [414, 147] on button "Clean" at bounding box center [389, 156] width 93 height 26
click at [510, 158] on span "Undamaged" at bounding box center [510, 155] width 66 height 15
click at [586, 158] on button "Working" at bounding box center [608, 156] width 93 height 26
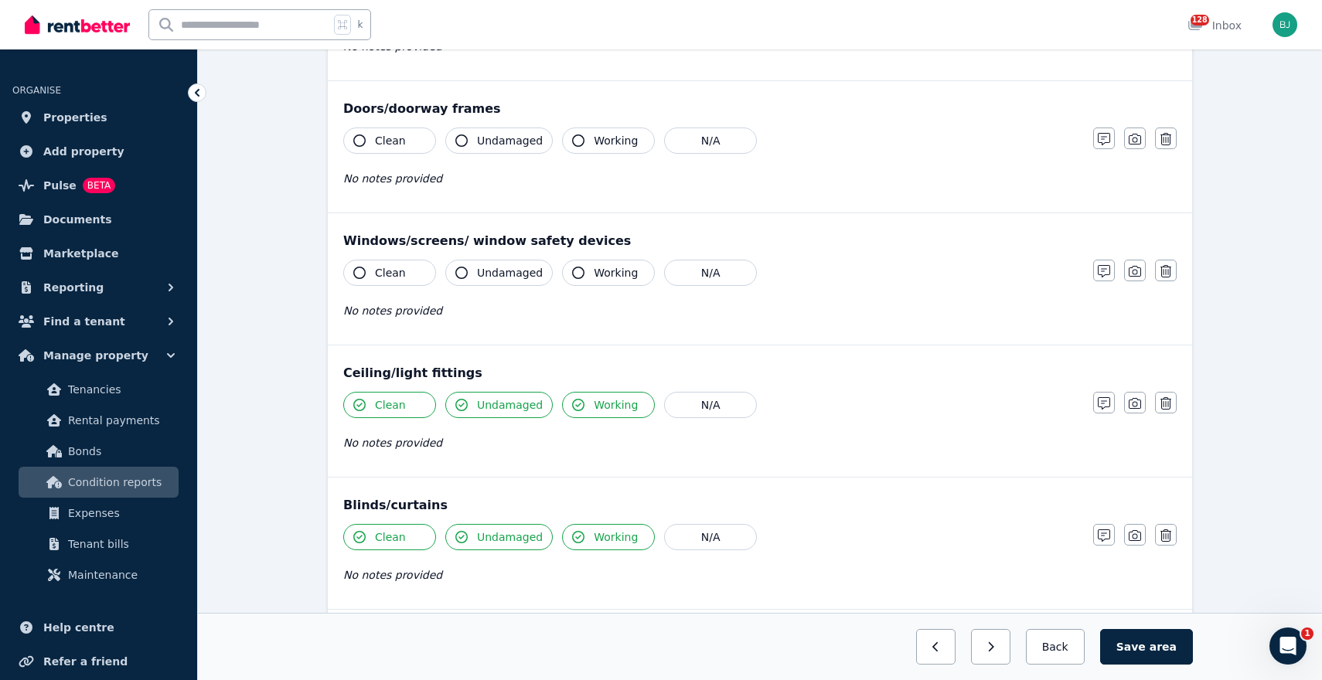
click at [398, 265] on span "Clean" at bounding box center [390, 272] width 31 height 15
click at [494, 268] on span "Undamaged" at bounding box center [510, 272] width 66 height 15
click at [609, 279] on span "Working" at bounding box center [616, 272] width 44 height 15
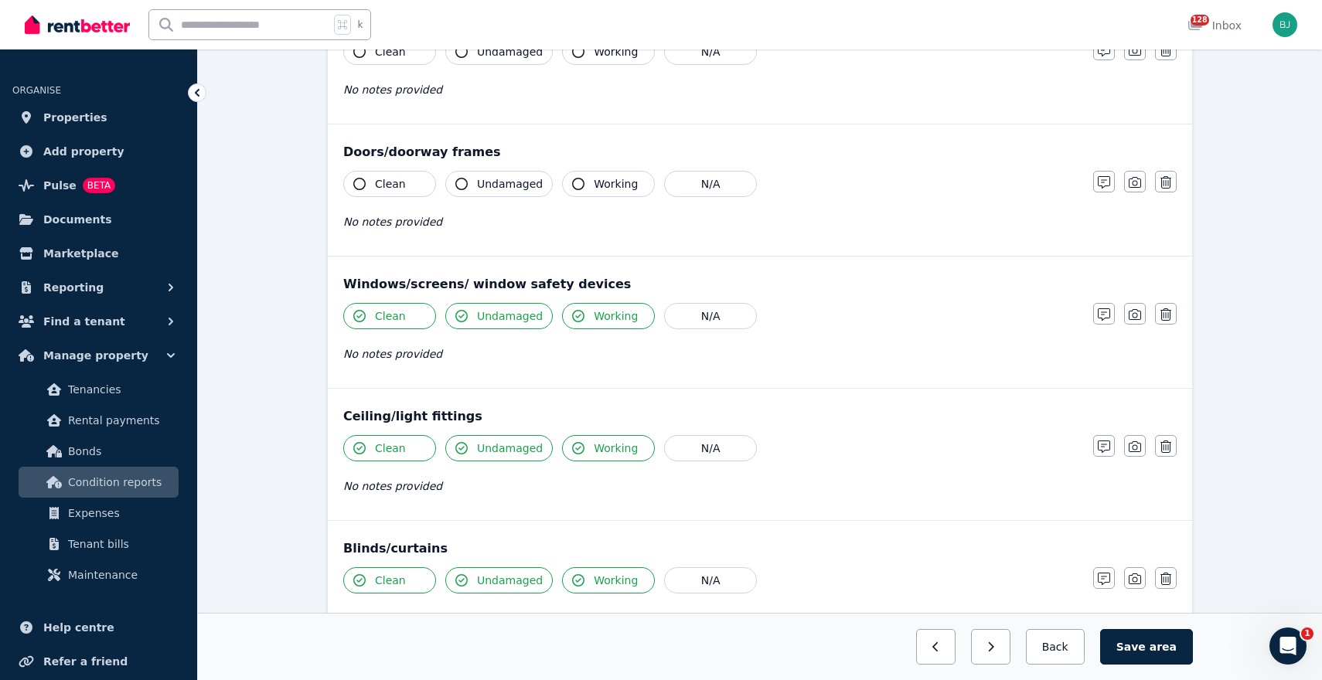
scroll to position [376, 0]
click at [595, 184] on span "Working" at bounding box center [616, 185] width 44 height 15
click at [488, 179] on span "Undamaged" at bounding box center [510, 185] width 66 height 15
click at [399, 178] on span "Clean" at bounding box center [390, 185] width 31 height 15
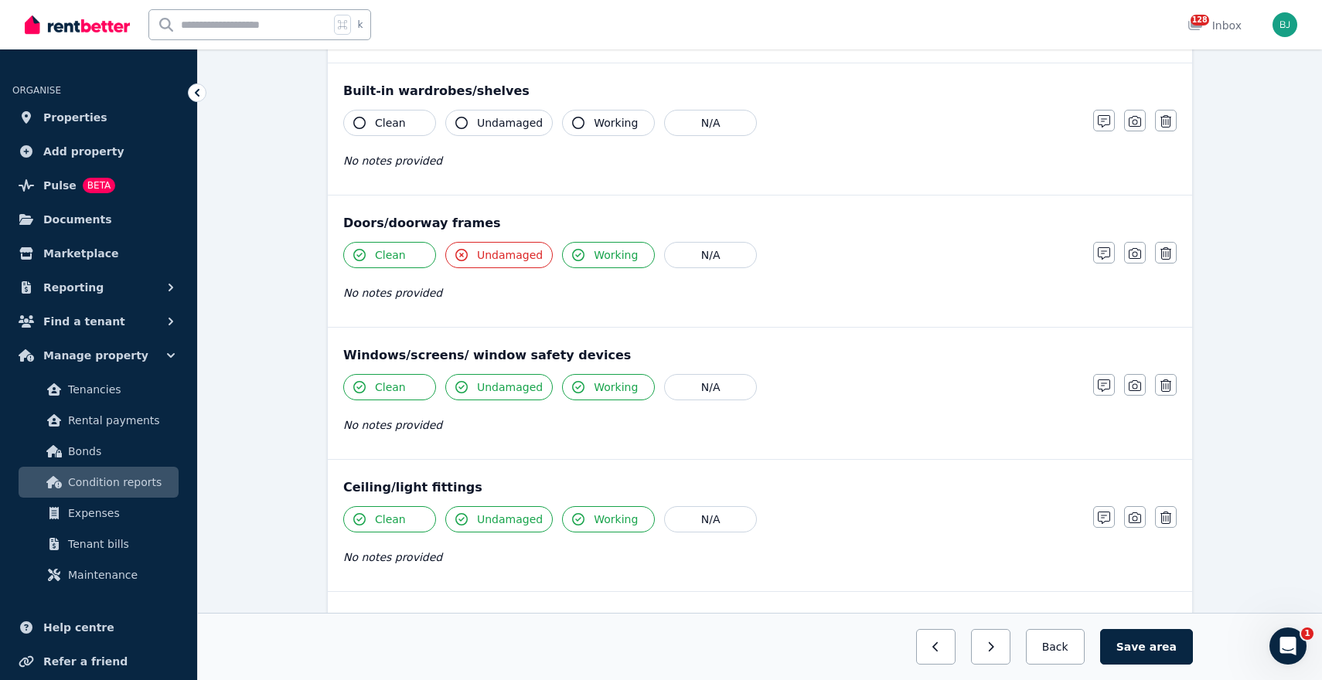
scroll to position [301, 0]
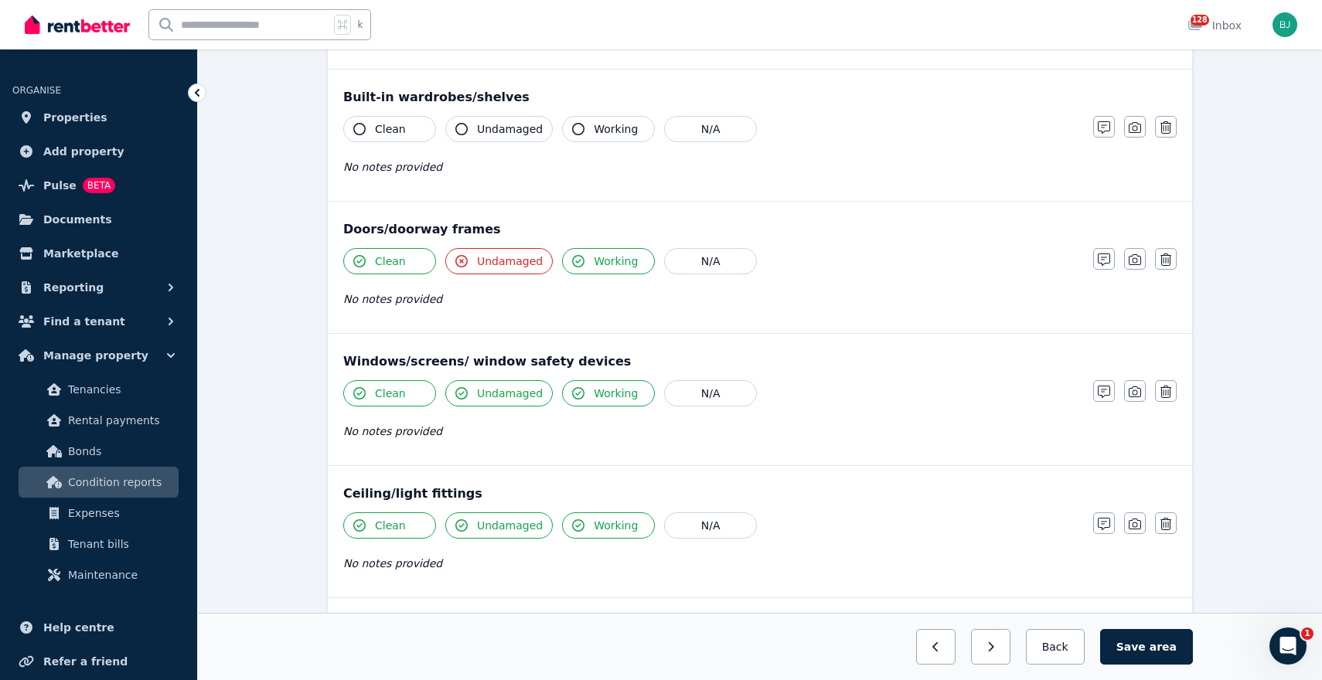
click at [396, 123] on span "Clean" at bounding box center [390, 128] width 31 height 15
click at [504, 125] on span "Undamaged" at bounding box center [510, 128] width 66 height 15
click at [608, 131] on span "Working" at bounding box center [616, 128] width 44 height 15
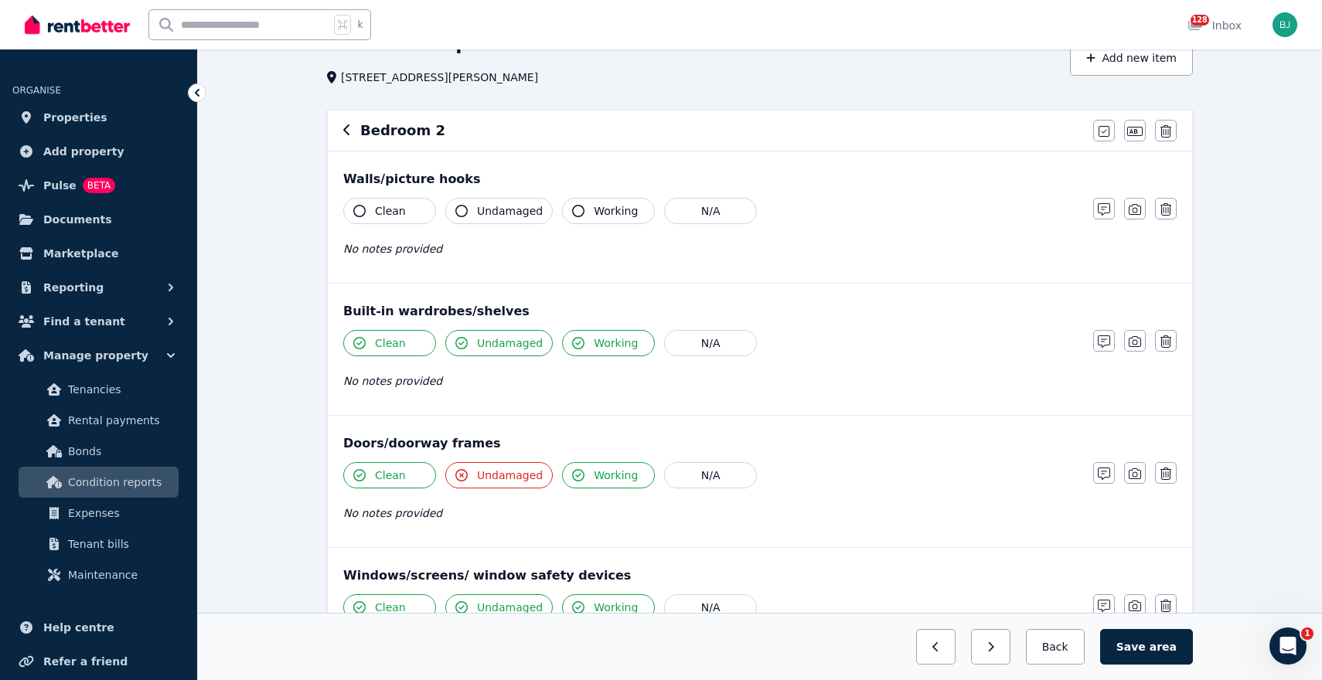
click at [394, 213] on span "Clean" at bounding box center [390, 210] width 31 height 15
click at [484, 224] on div "Clean Undamaged Working N/A No notes provided" at bounding box center [710, 236] width 734 height 76
click at [511, 208] on span "Undamaged" at bounding box center [510, 210] width 66 height 15
click at [594, 208] on span "Working" at bounding box center [616, 210] width 44 height 15
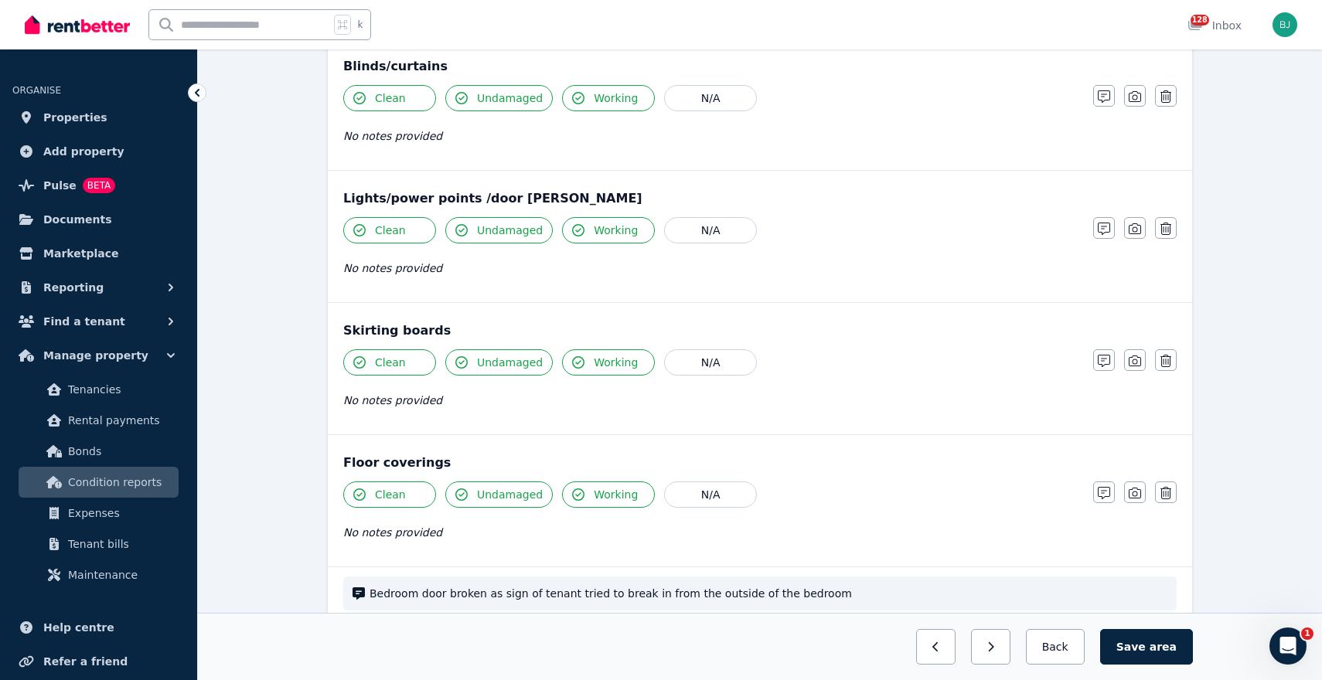
scroll to position [1035, 0]
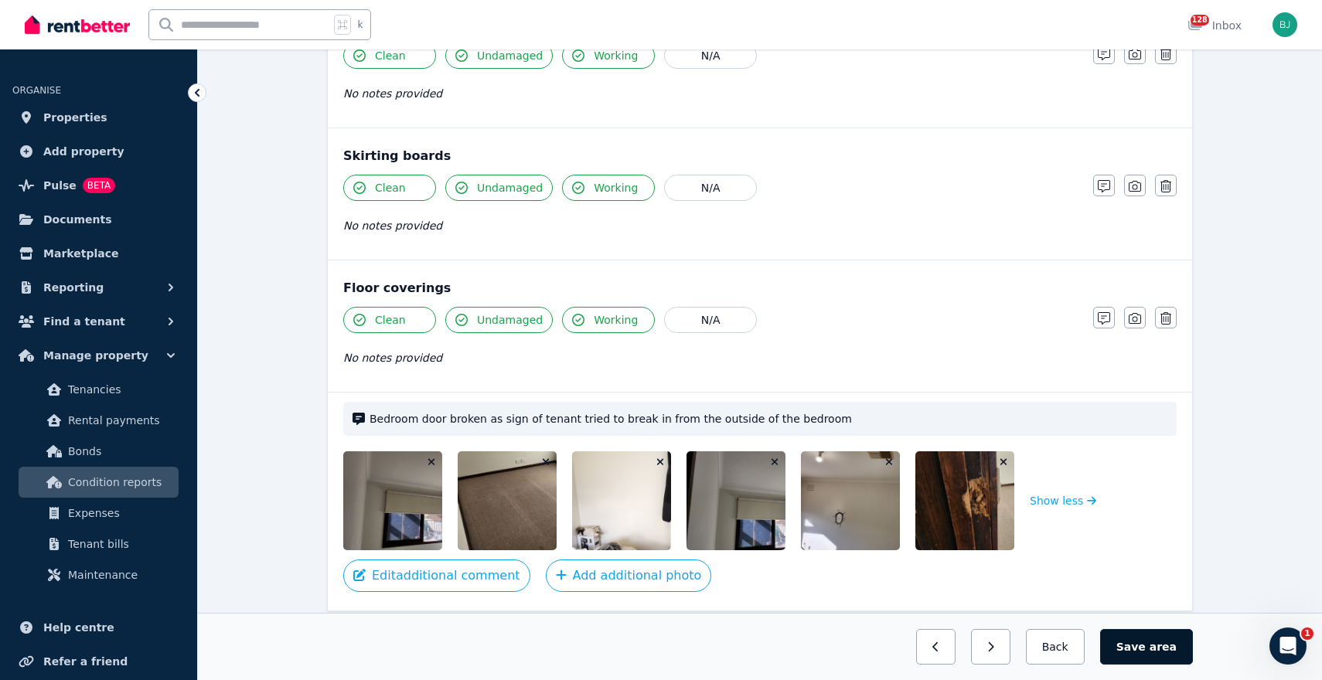
click at [1150, 652] on button "Save area" at bounding box center [1146, 647] width 93 height 36
click at [1073, 650] on button "Back" at bounding box center [1055, 647] width 72 height 36
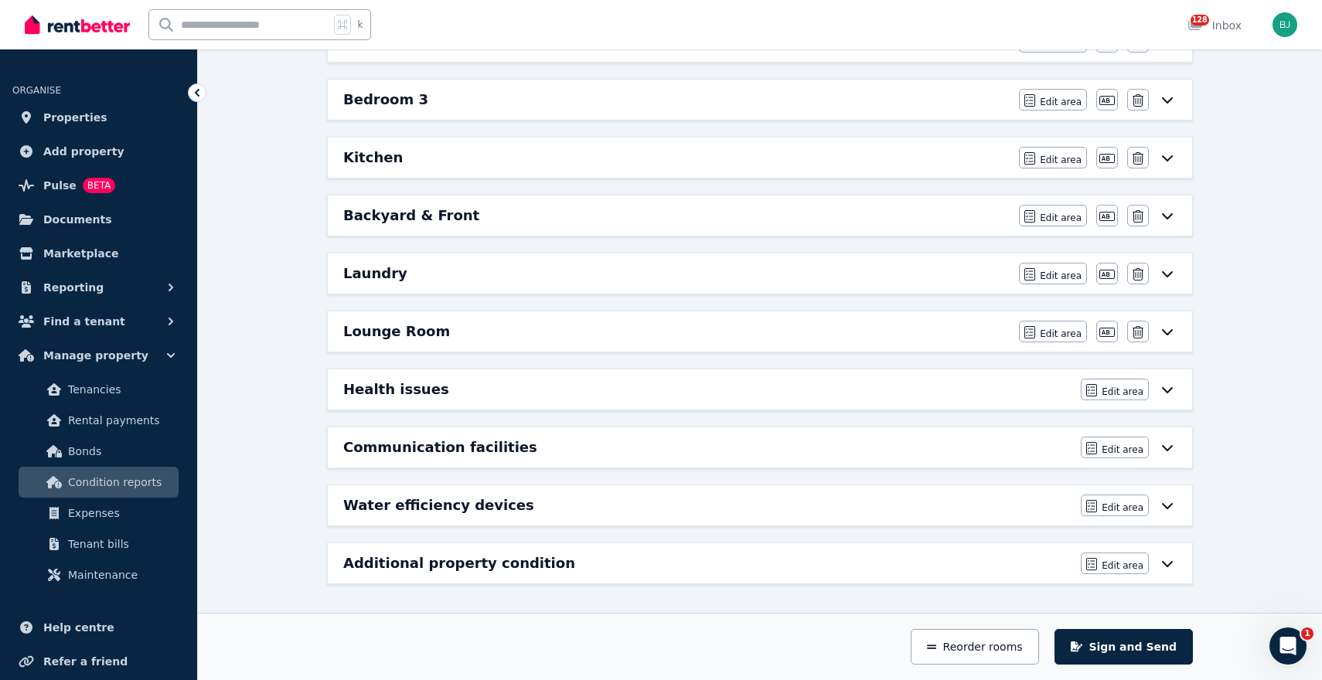
scroll to position [369, 0]
click at [962, 97] on div "Bedroom 3" at bounding box center [676, 100] width 666 height 22
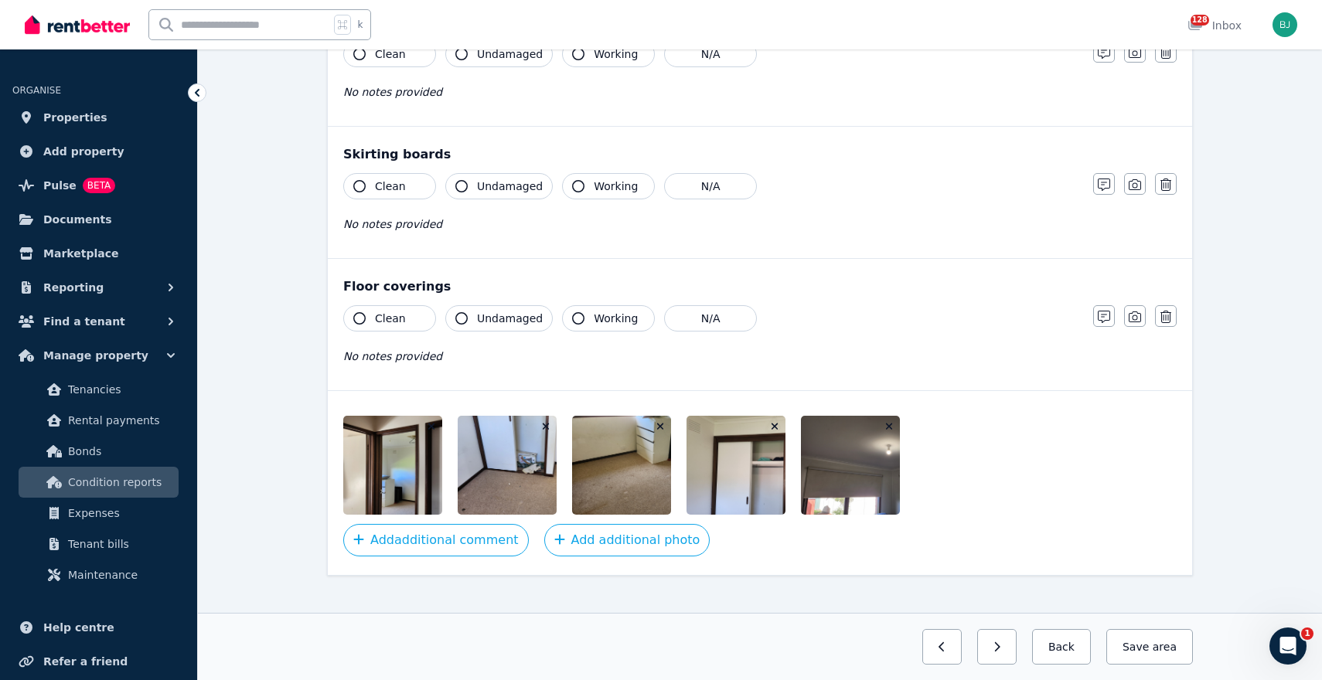
scroll to position [1055, 0]
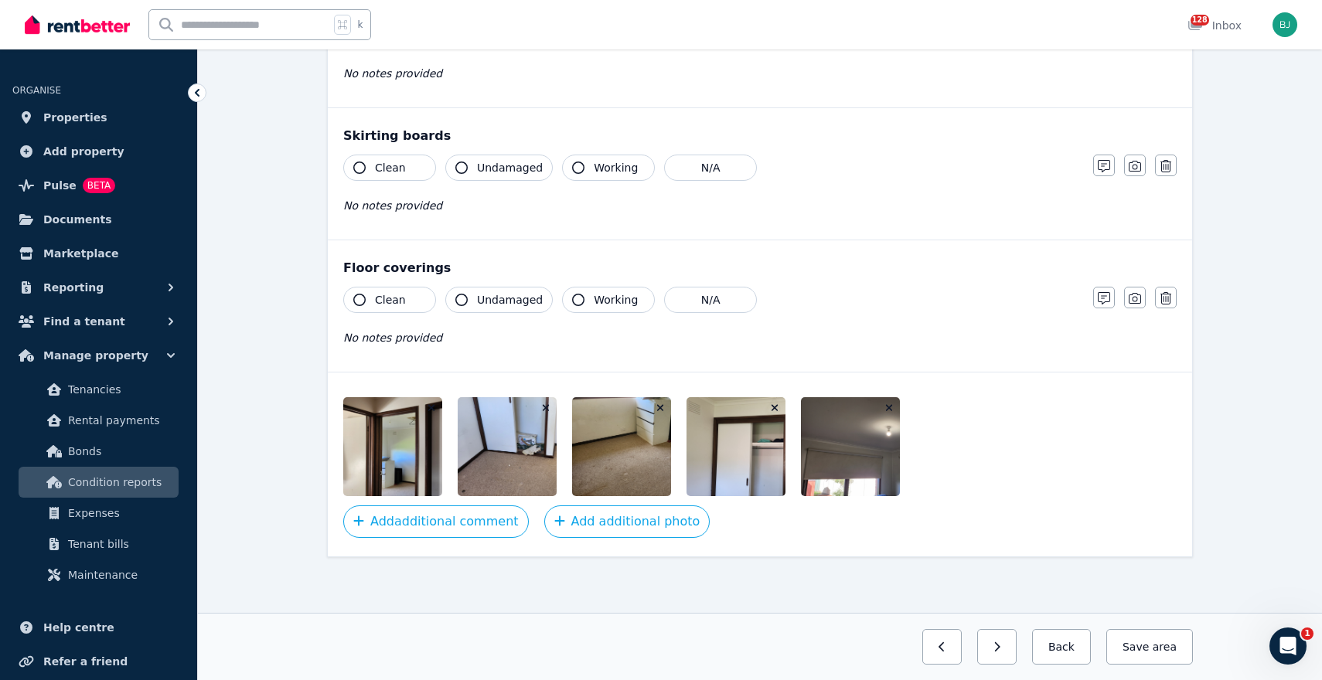
click at [386, 301] on span "Clean" at bounding box center [390, 299] width 31 height 15
click at [498, 297] on span "Undamaged" at bounding box center [510, 299] width 66 height 15
click at [610, 297] on span "Working" at bounding box center [616, 299] width 44 height 15
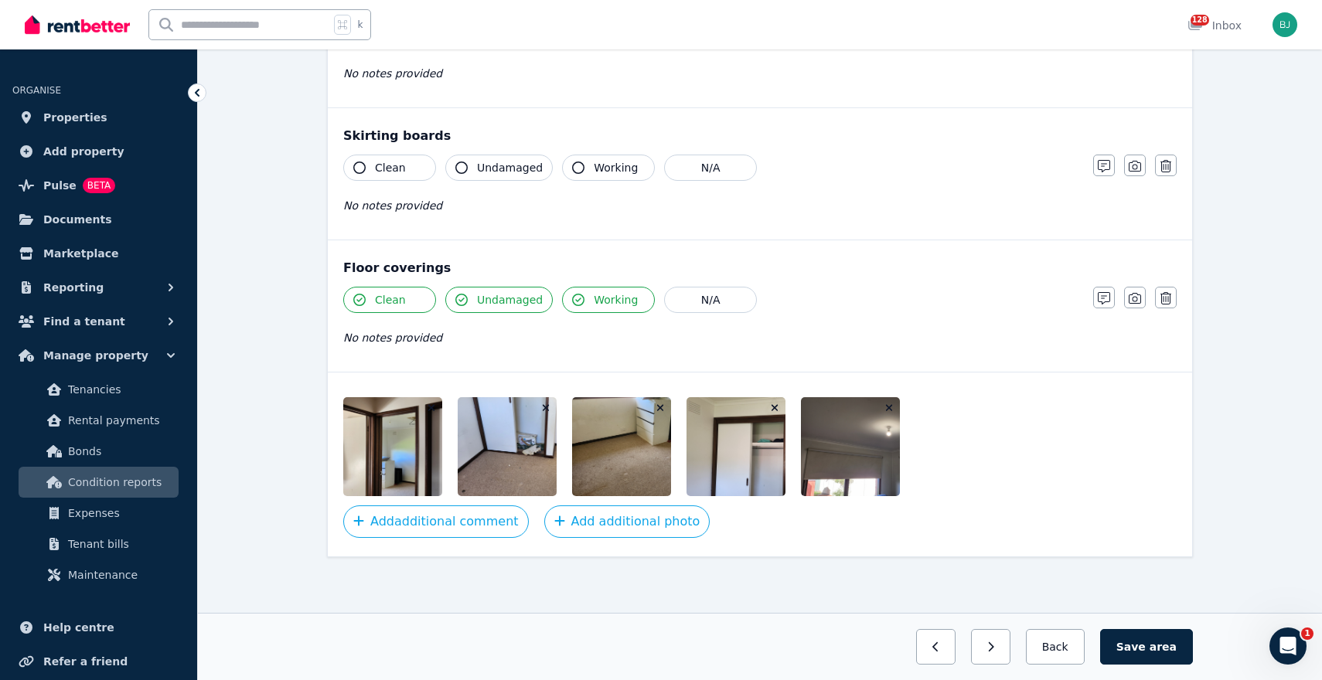
click at [597, 162] on span "Working" at bounding box center [616, 167] width 44 height 15
click at [516, 164] on span "Undamaged" at bounding box center [510, 167] width 66 height 15
click at [393, 163] on span "Clean" at bounding box center [390, 167] width 31 height 15
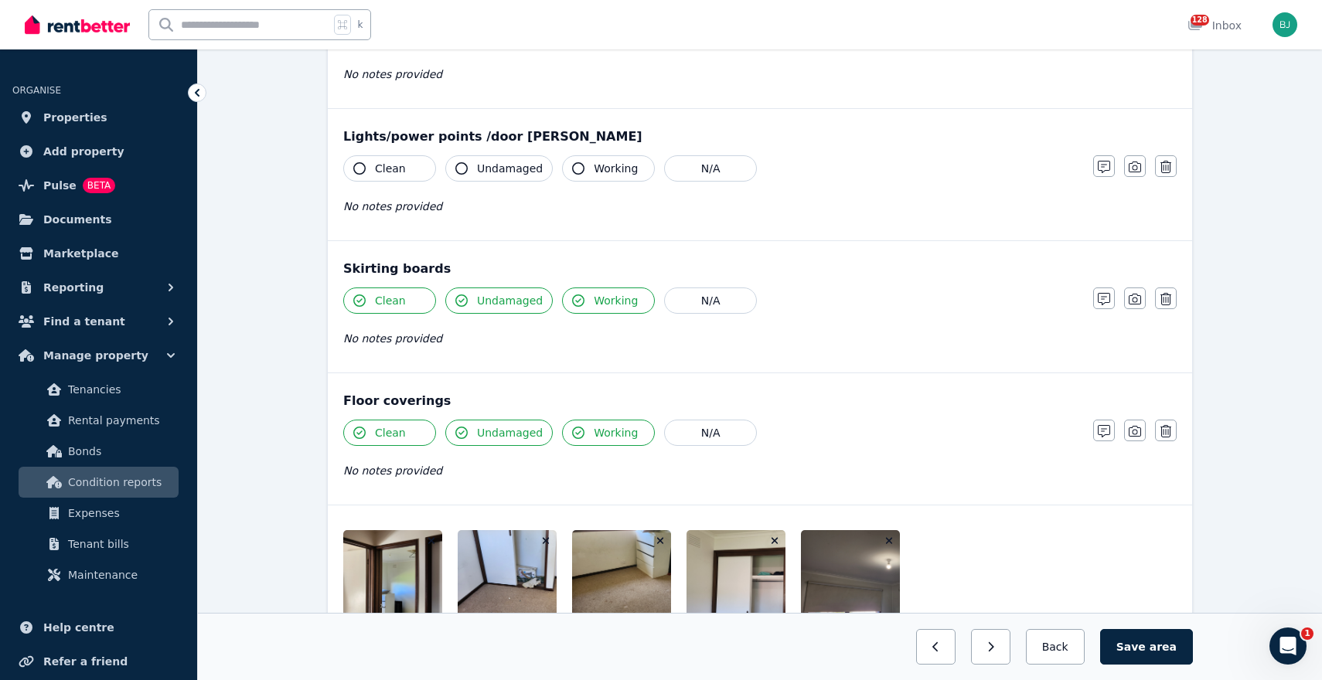
scroll to position [863, 0]
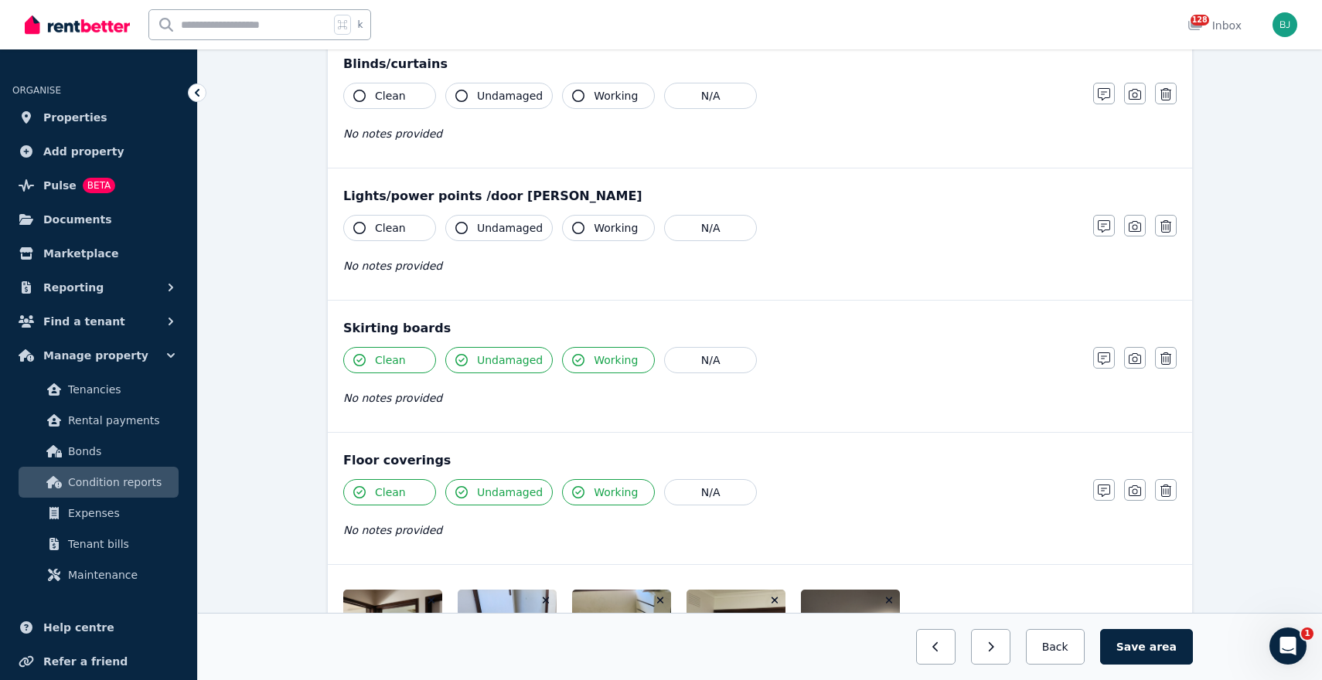
click at [390, 223] on span "Clean" at bounding box center [390, 227] width 31 height 15
click at [486, 230] on span "Undamaged" at bounding box center [510, 227] width 66 height 15
click at [605, 230] on span "Working" at bounding box center [616, 227] width 44 height 15
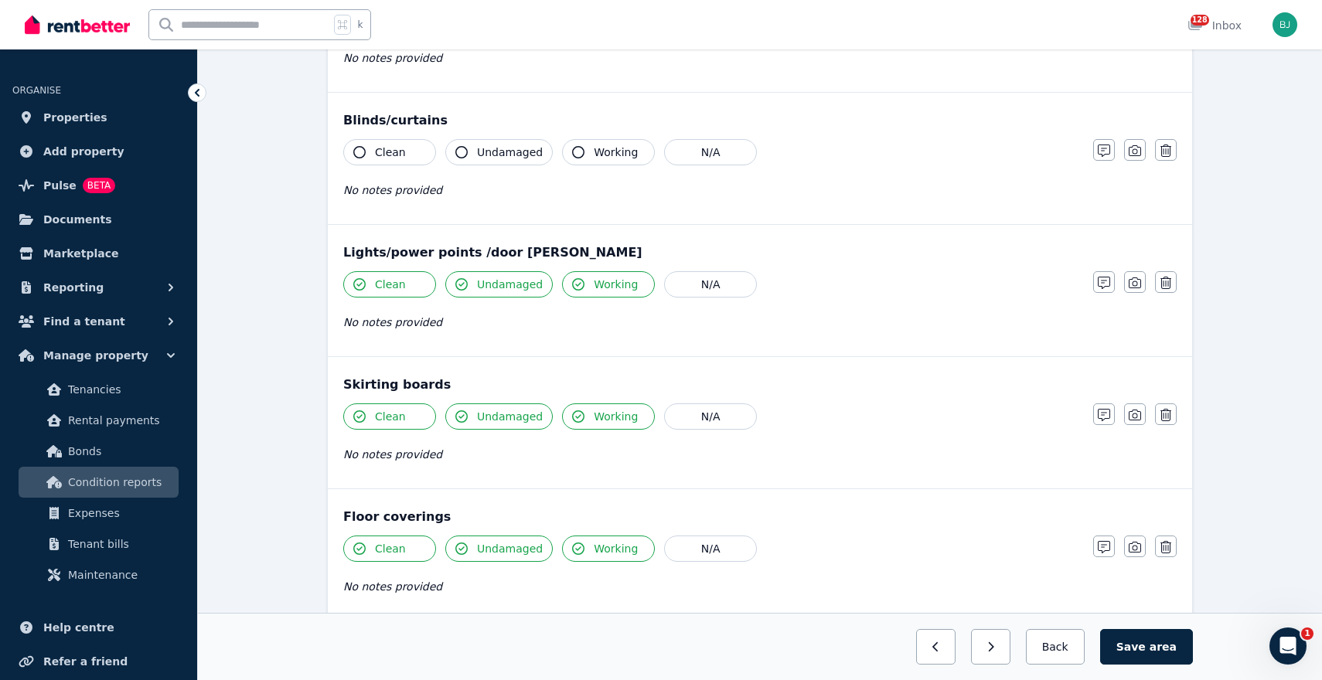
scroll to position [800, 0]
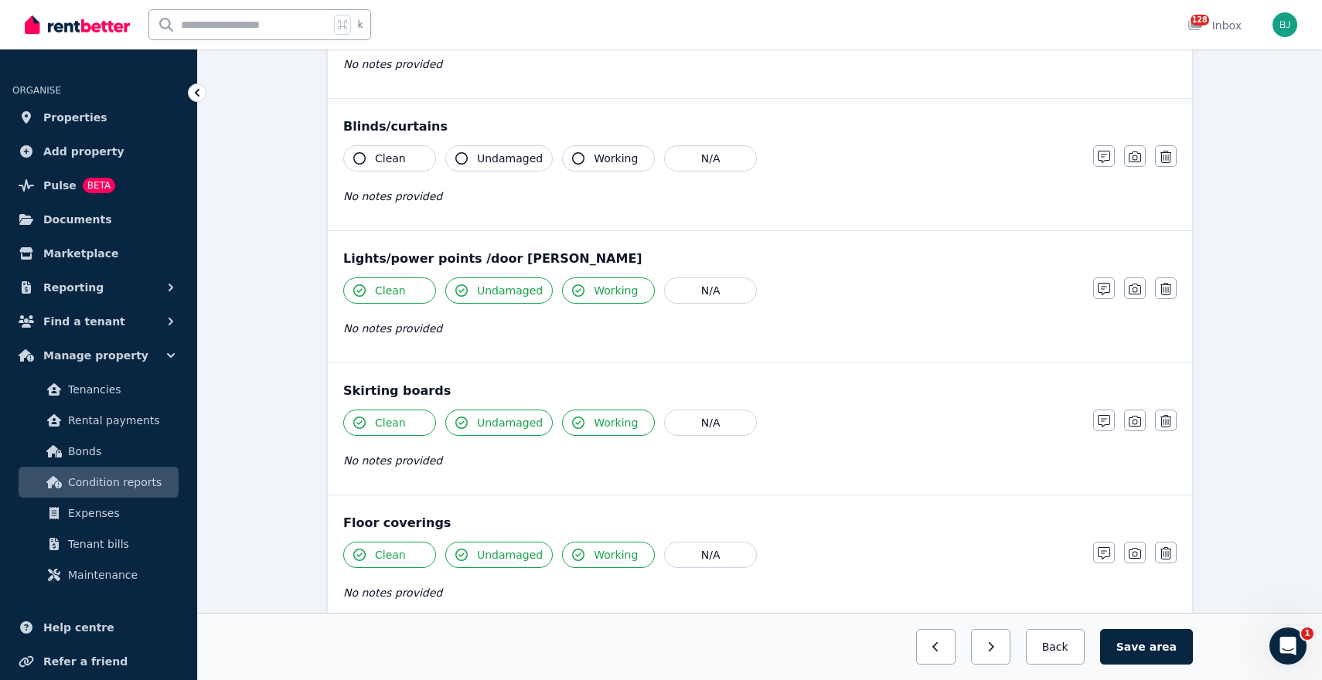
click at [598, 154] on span "Working" at bounding box center [616, 158] width 44 height 15
click at [492, 146] on button "Undamaged" at bounding box center [498, 158] width 107 height 26
click at [383, 157] on span "Clean" at bounding box center [390, 158] width 31 height 15
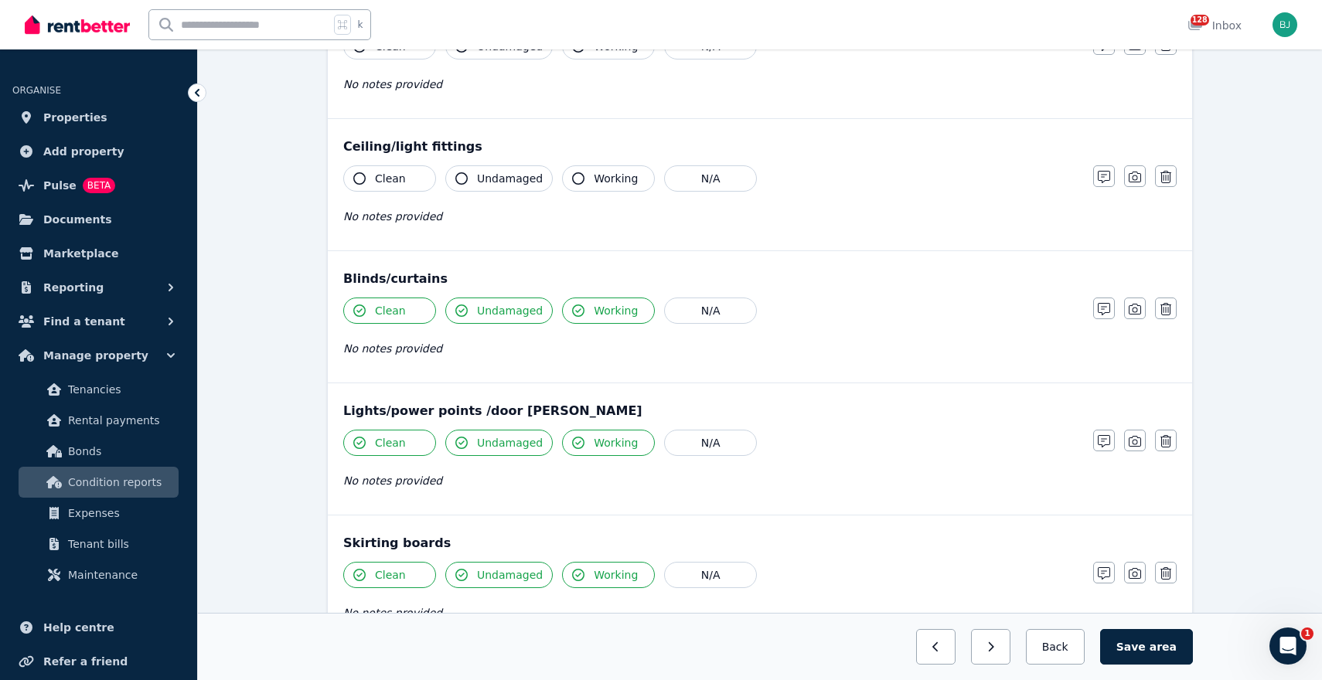
scroll to position [497, 0]
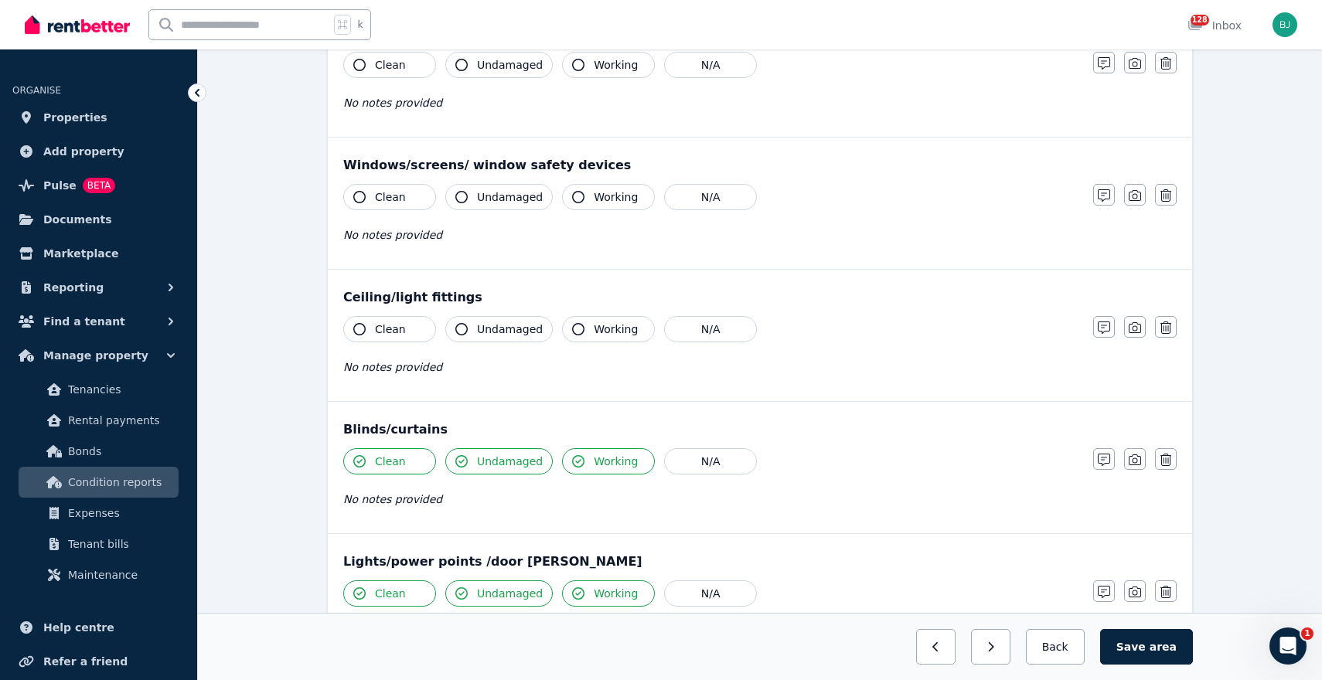
click at [600, 349] on div "Clean Undamaged Working N/A No notes provided" at bounding box center [710, 354] width 734 height 76
click at [600, 332] on span "Working" at bounding box center [616, 329] width 44 height 15
click at [519, 332] on span "Undamaged" at bounding box center [510, 329] width 66 height 15
click at [411, 333] on button "Clean" at bounding box center [389, 329] width 93 height 26
click at [393, 199] on span "Clean" at bounding box center [390, 196] width 31 height 15
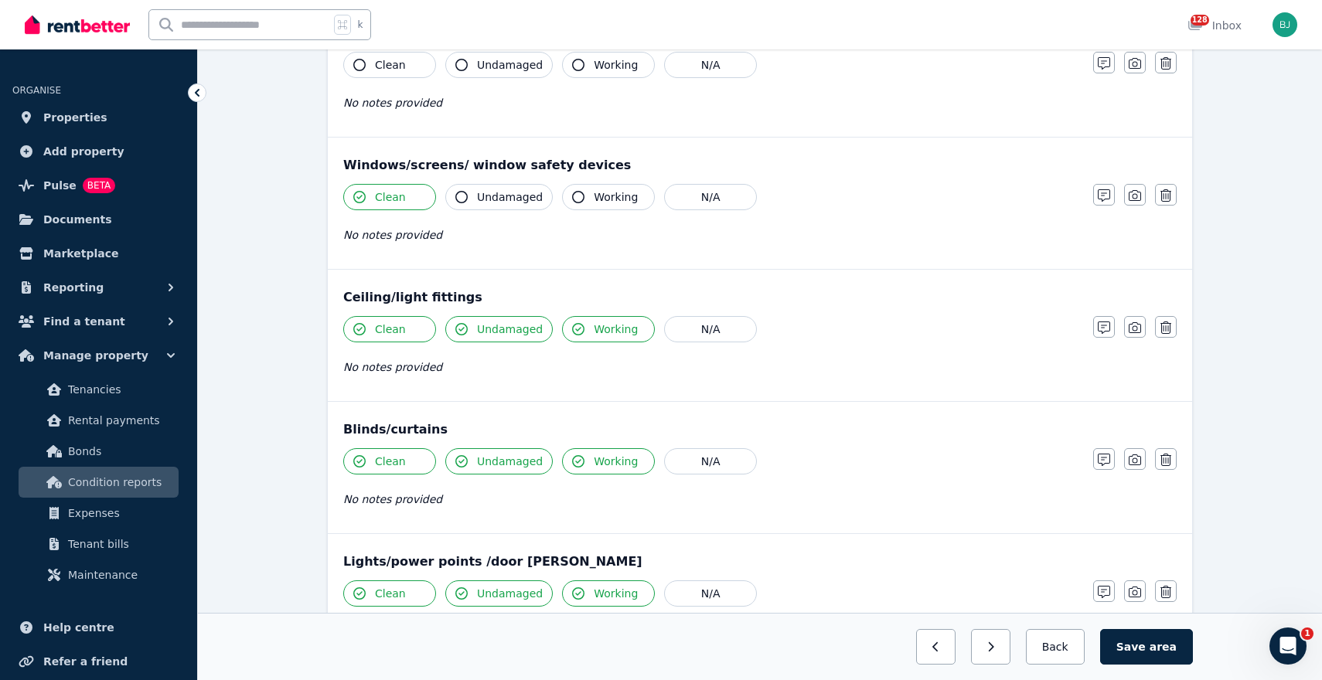
click at [483, 189] on span "Undamaged" at bounding box center [510, 196] width 66 height 15
click at [583, 189] on button "Working" at bounding box center [608, 197] width 93 height 26
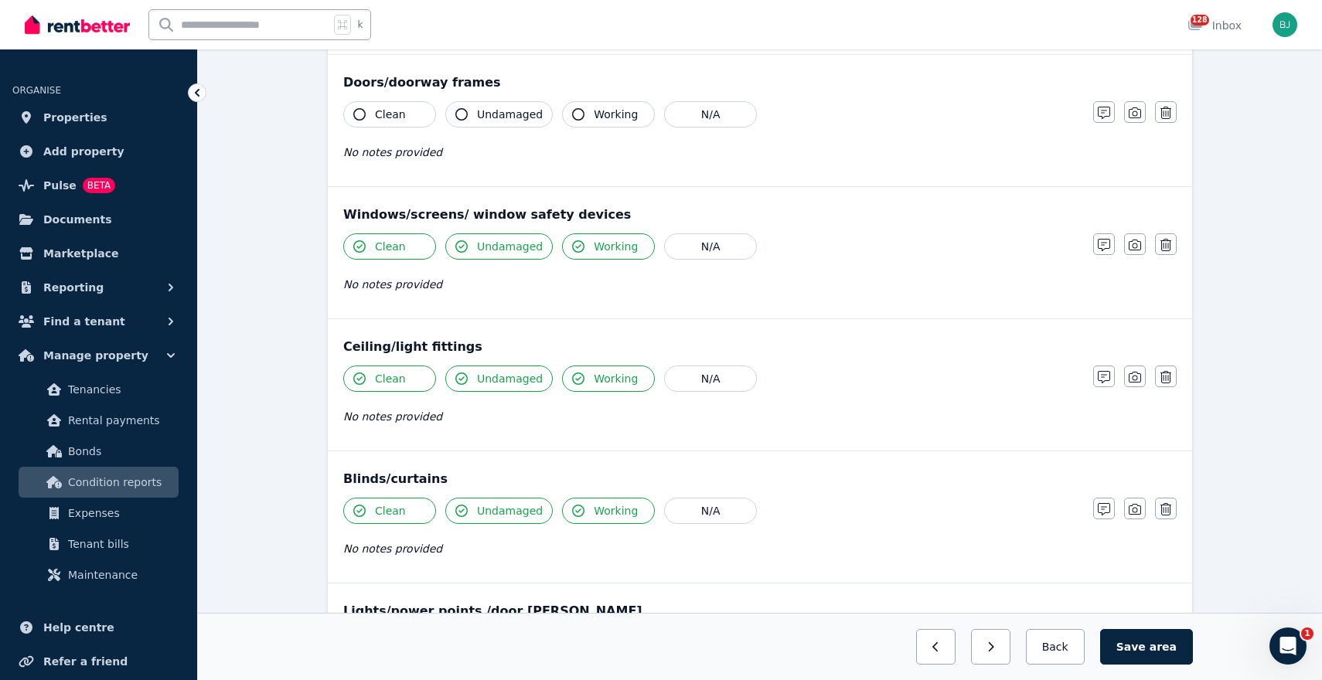
scroll to position [448, 0]
click at [615, 122] on button "Working" at bounding box center [608, 113] width 93 height 26
click at [485, 118] on span "Undamaged" at bounding box center [510, 113] width 66 height 15
click at [376, 110] on span "Clean" at bounding box center [390, 113] width 31 height 15
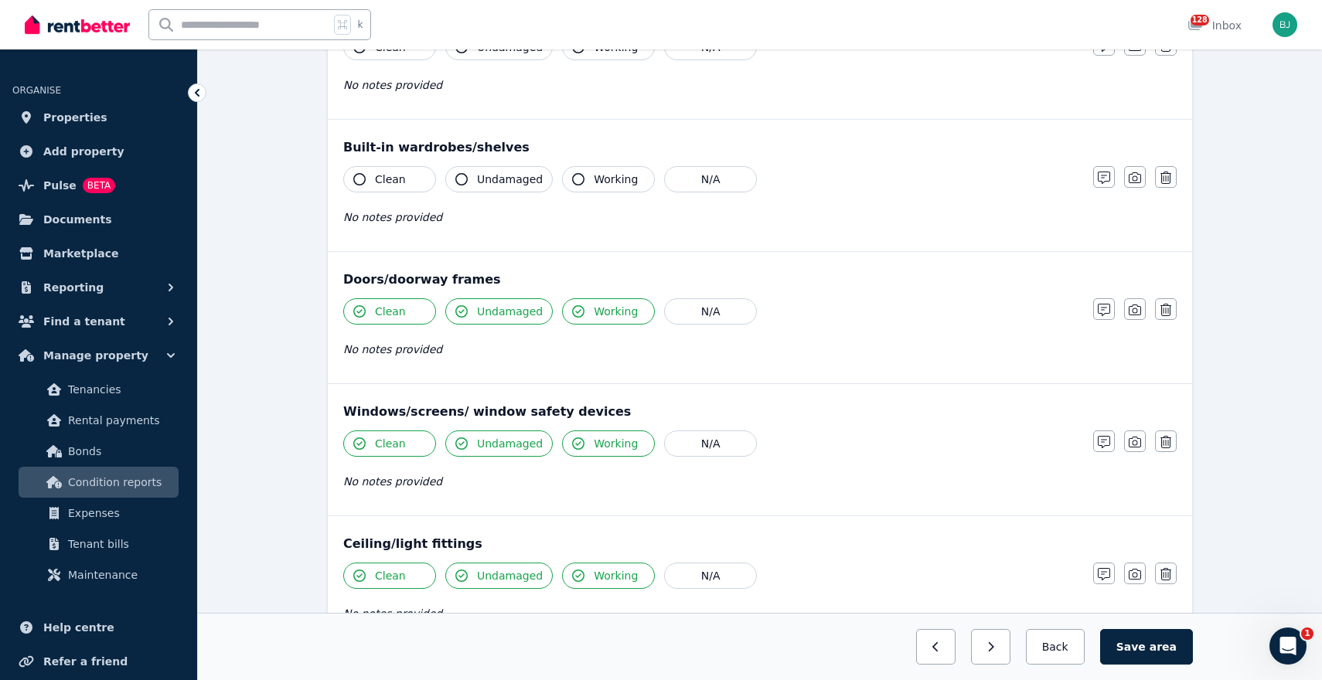
click at [379, 188] on button "Clean" at bounding box center [389, 179] width 93 height 26
click at [499, 182] on span "Undamaged" at bounding box center [510, 179] width 66 height 15
click at [586, 175] on button "Working" at bounding box center [608, 179] width 93 height 26
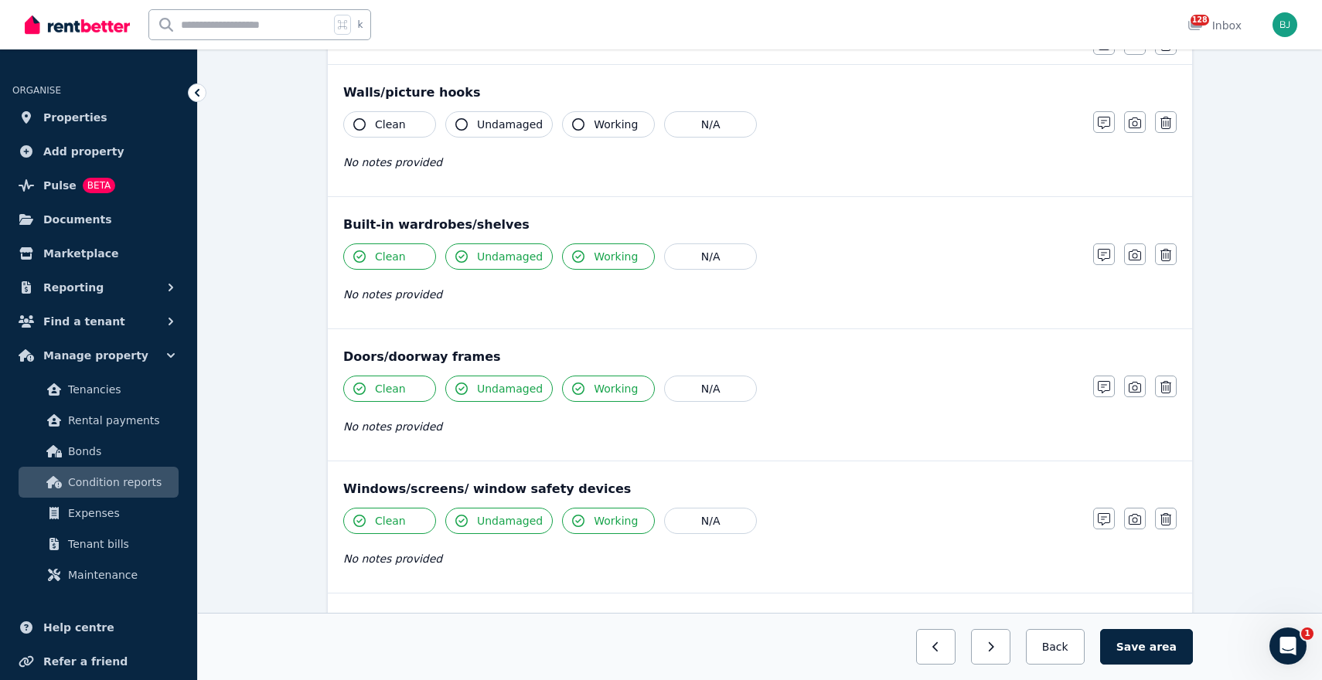
scroll to position [165, 0]
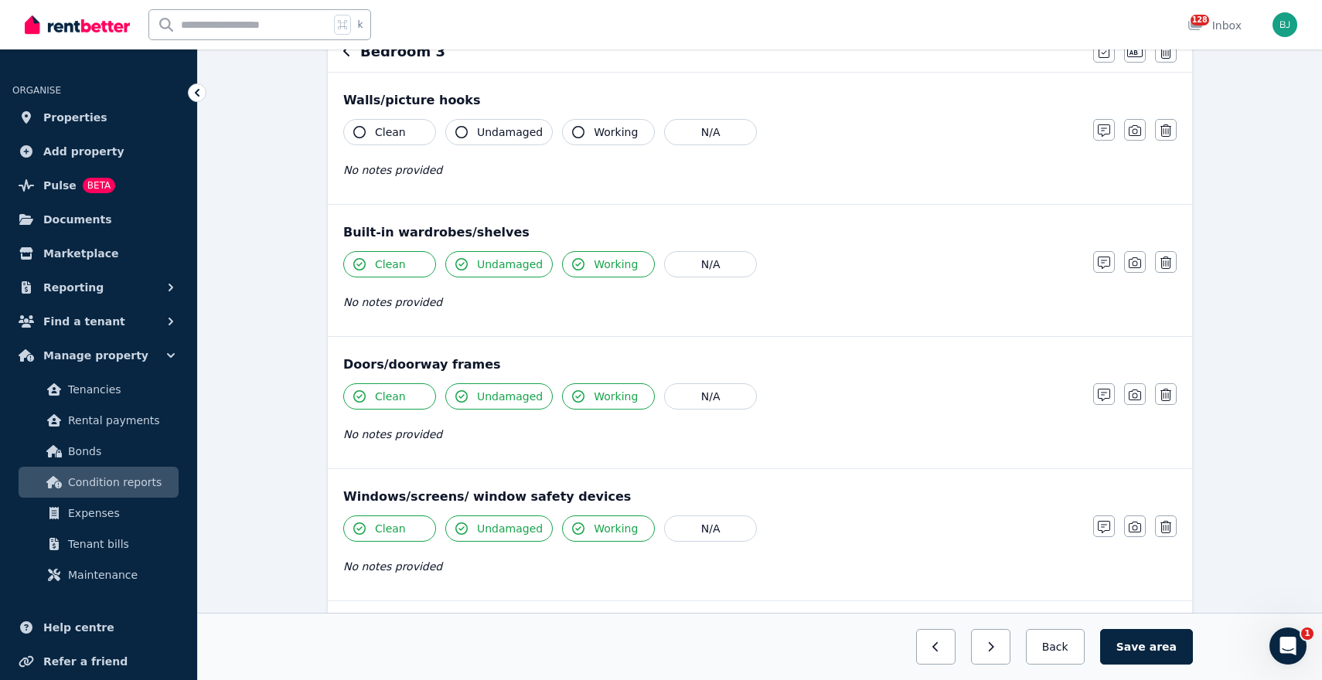
click at [610, 131] on span "Working" at bounding box center [616, 131] width 44 height 15
click at [475, 128] on button "Undamaged" at bounding box center [498, 132] width 107 height 26
click at [372, 126] on button "Clean" at bounding box center [389, 132] width 93 height 26
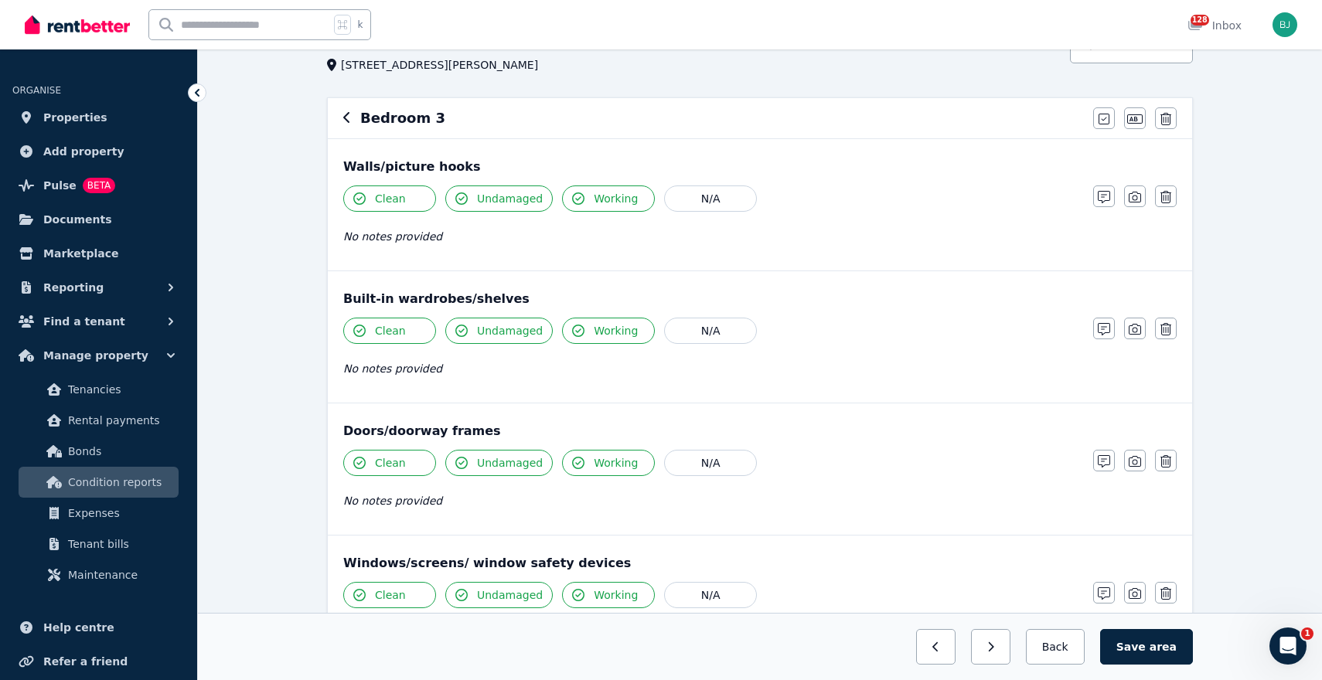
scroll to position [21, 0]
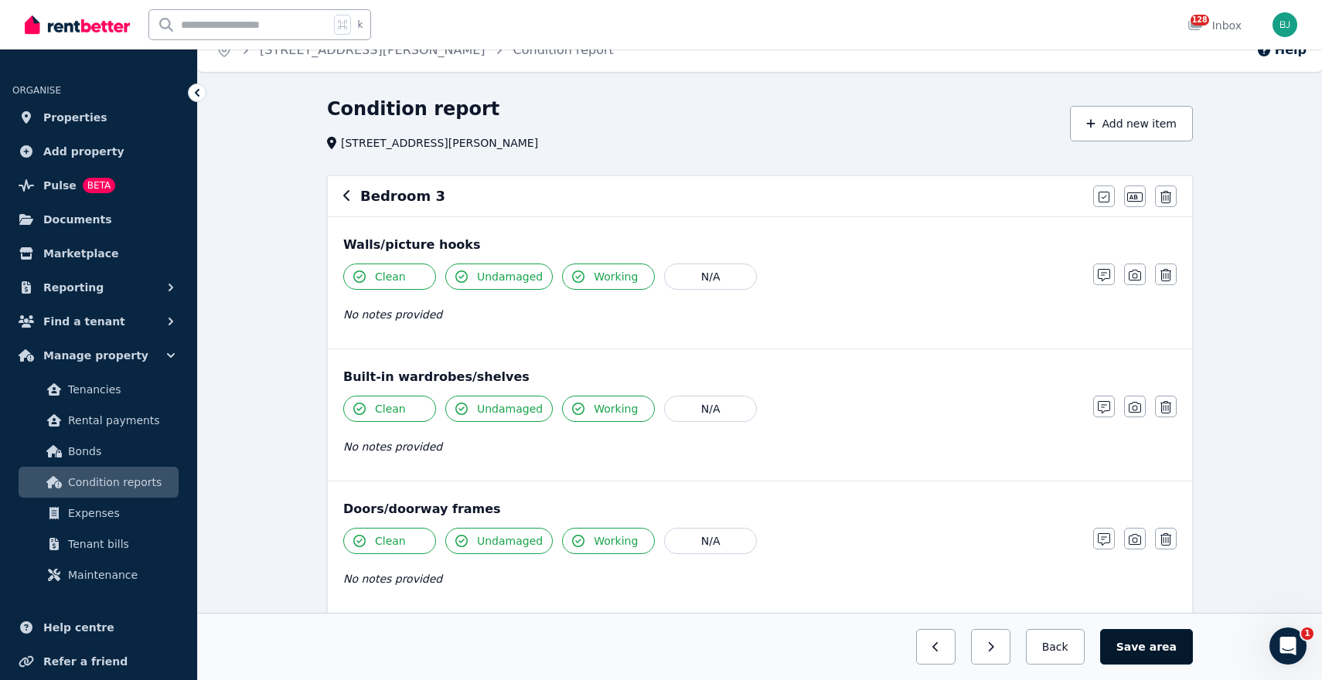
click at [1129, 638] on button "Save area" at bounding box center [1146, 647] width 93 height 36
click at [1068, 644] on button "Back" at bounding box center [1055, 647] width 72 height 36
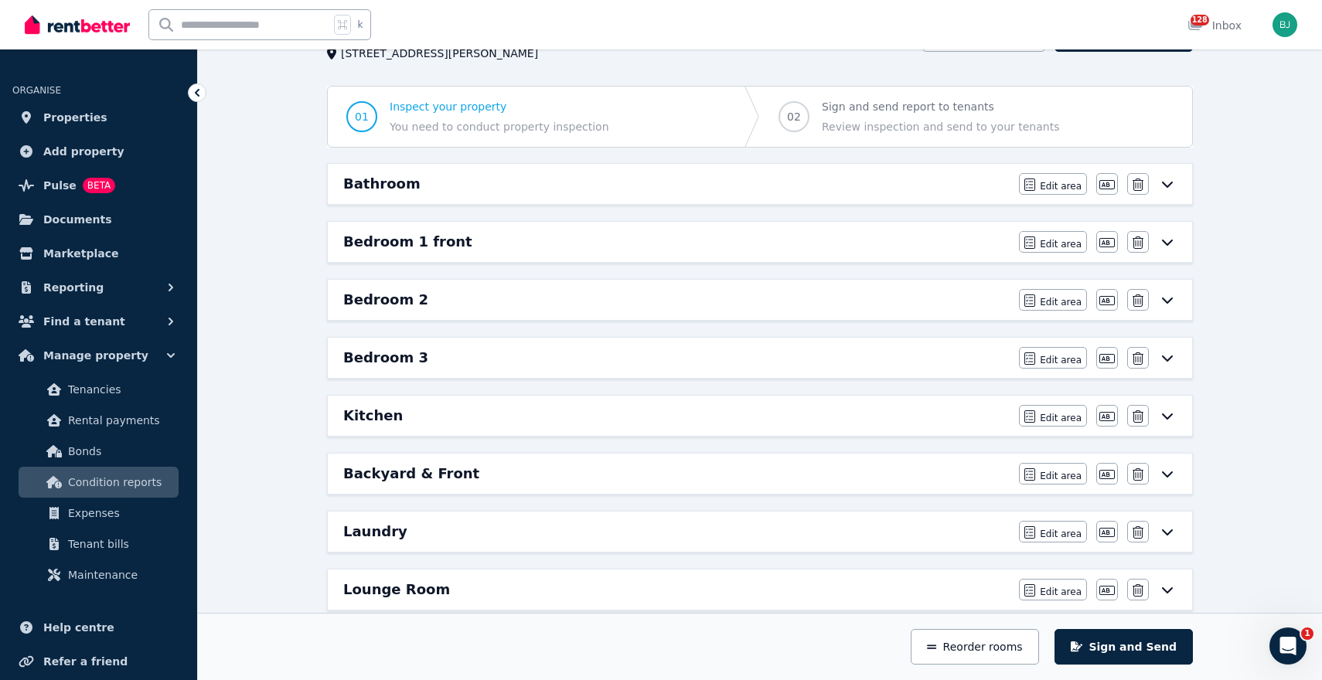
scroll to position [119, 0]
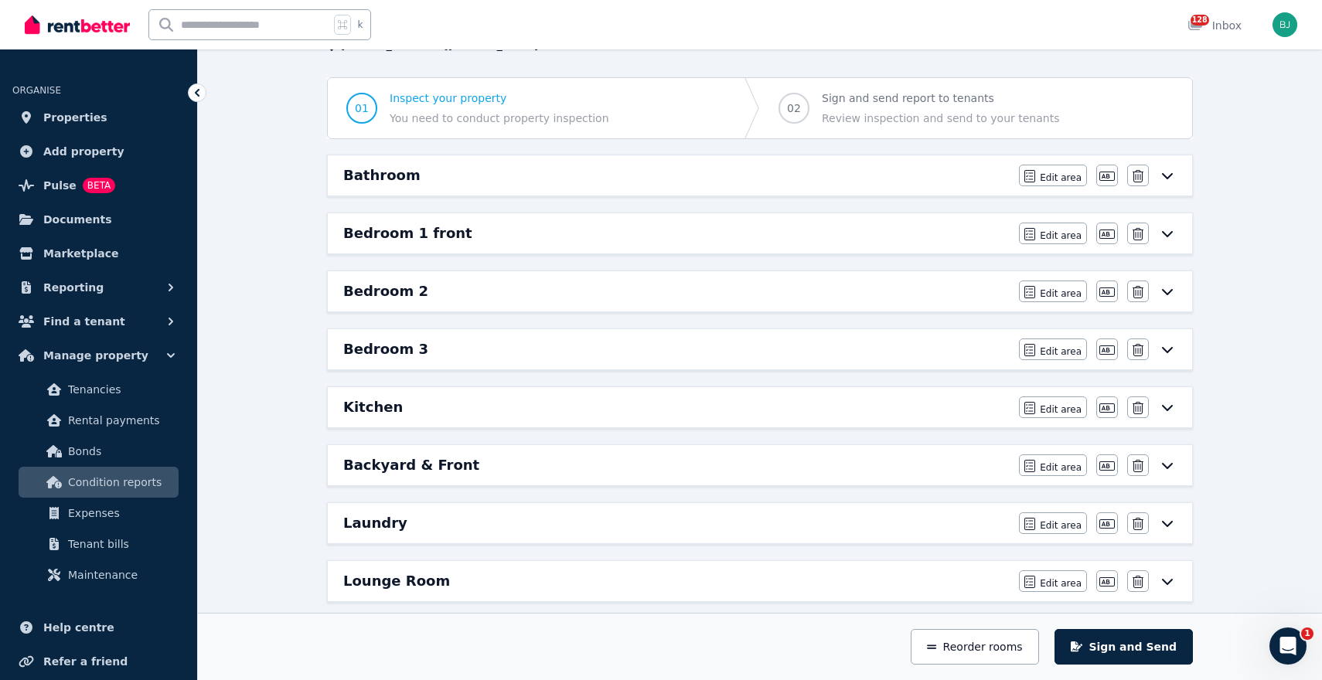
click at [799, 409] on div "Kitchen" at bounding box center [676, 408] width 666 height 22
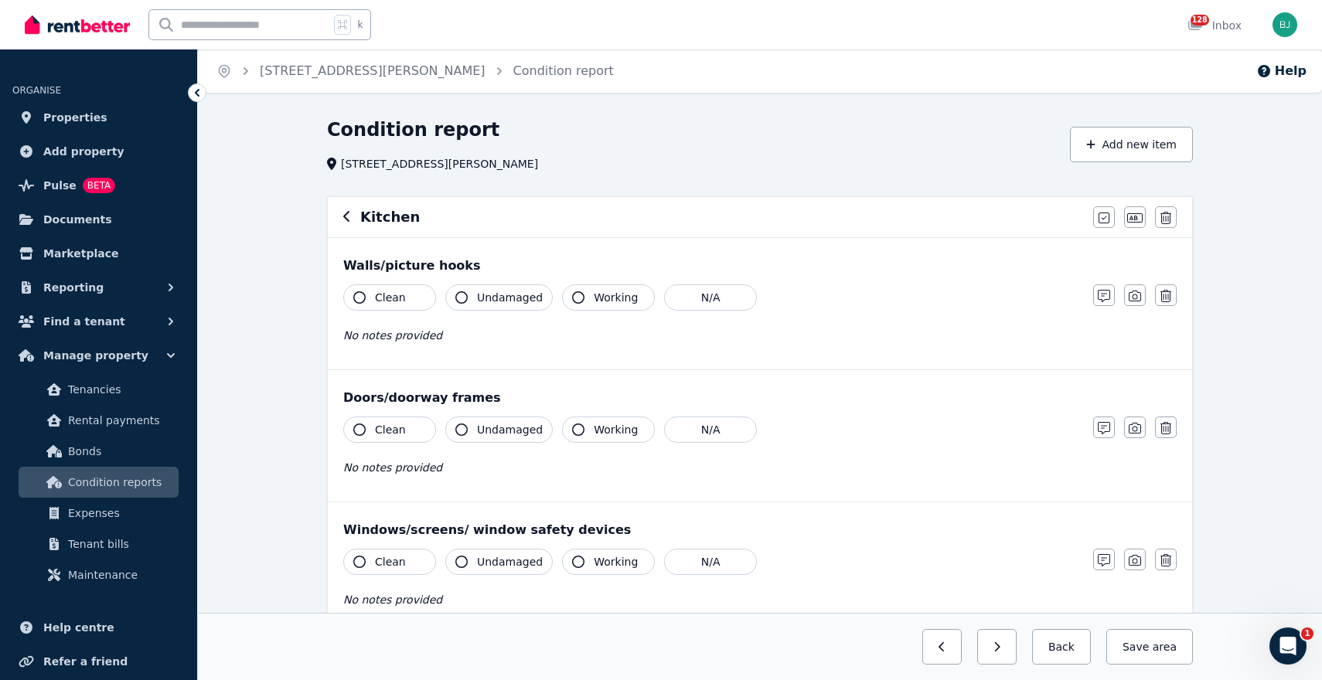
click at [385, 284] on button "Clean" at bounding box center [389, 297] width 93 height 26
click at [503, 298] on span "Undamaged" at bounding box center [510, 297] width 66 height 15
click at [605, 290] on span "Working" at bounding box center [616, 297] width 44 height 15
click at [413, 421] on button "Clean" at bounding box center [389, 430] width 93 height 26
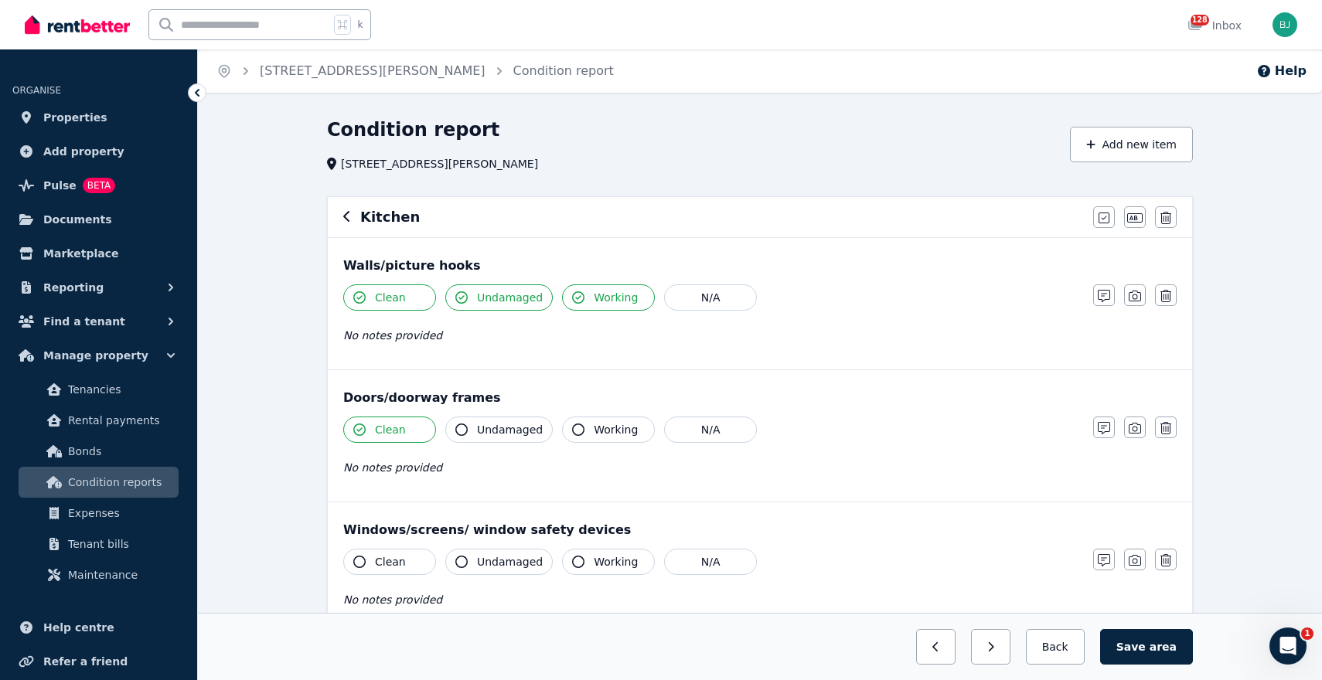
click at [520, 432] on span "Undamaged" at bounding box center [510, 429] width 66 height 15
click at [604, 428] on span "Working" at bounding box center [616, 429] width 44 height 15
click at [409, 556] on button "Clean" at bounding box center [389, 562] width 93 height 26
click at [493, 566] on span "Undamaged" at bounding box center [510, 561] width 66 height 15
click at [628, 553] on button "Working" at bounding box center [608, 562] width 93 height 26
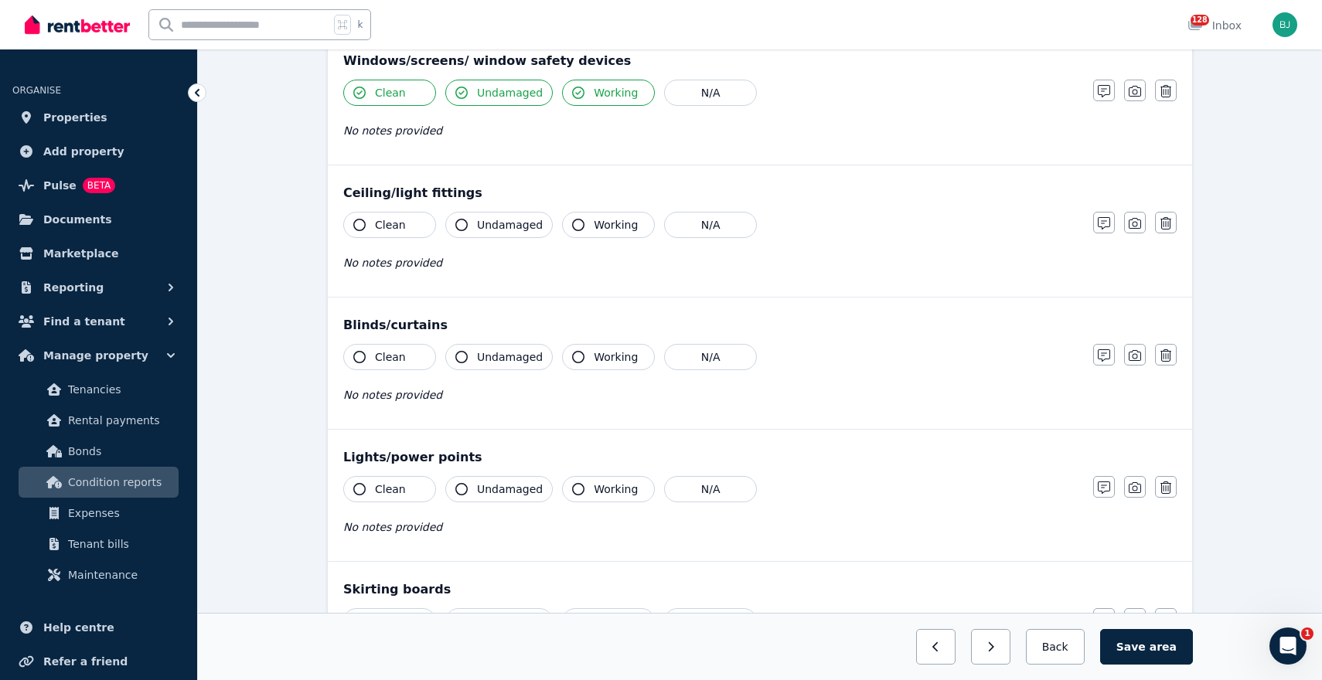
scroll to position [470, 0]
click at [404, 223] on button "Clean" at bounding box center [389, 224] width 93 height 26
click at [510, 218] on span "Undamaged" at bounding box center [510, 223] width 66 height 15
click at [619, 227] on span "Working" at bounding box center [616, 223] width 44 height 15
click at [518, 356] on span "Undamaged" at bounding box center [510, 356] width 66 height 15
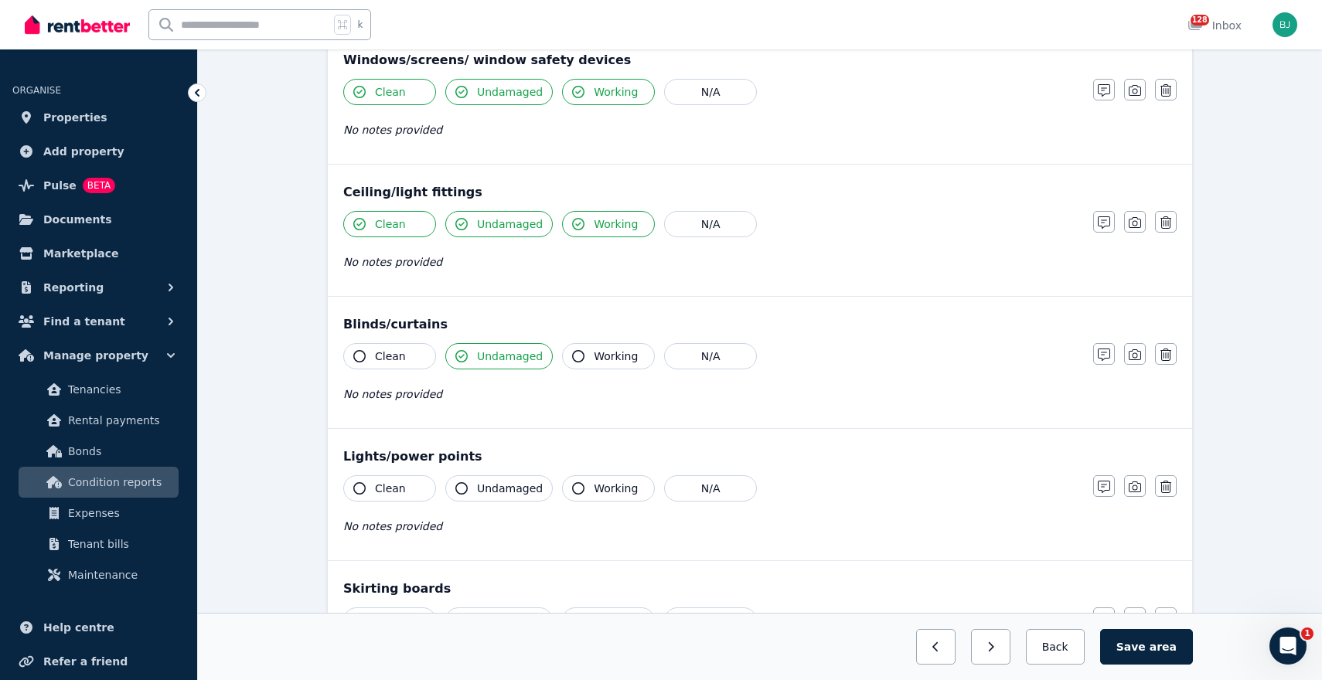
click at [623, 368] on button "Working" at bounding box center [608, 356] width 93 height 26
click at [380, 353] on span "Clean" at bounding box center [390, 356] width 31 height 15
click at [393, 489] on span "Clean" at bounding box center [390, 488] width 31 height 15
click at [509, 489] on span "Undamaged" at bounding box center [510, 488] width 66 height 15
click at [597, 483] on span "Working" at bounding box center [616, 488] width 44 height 15
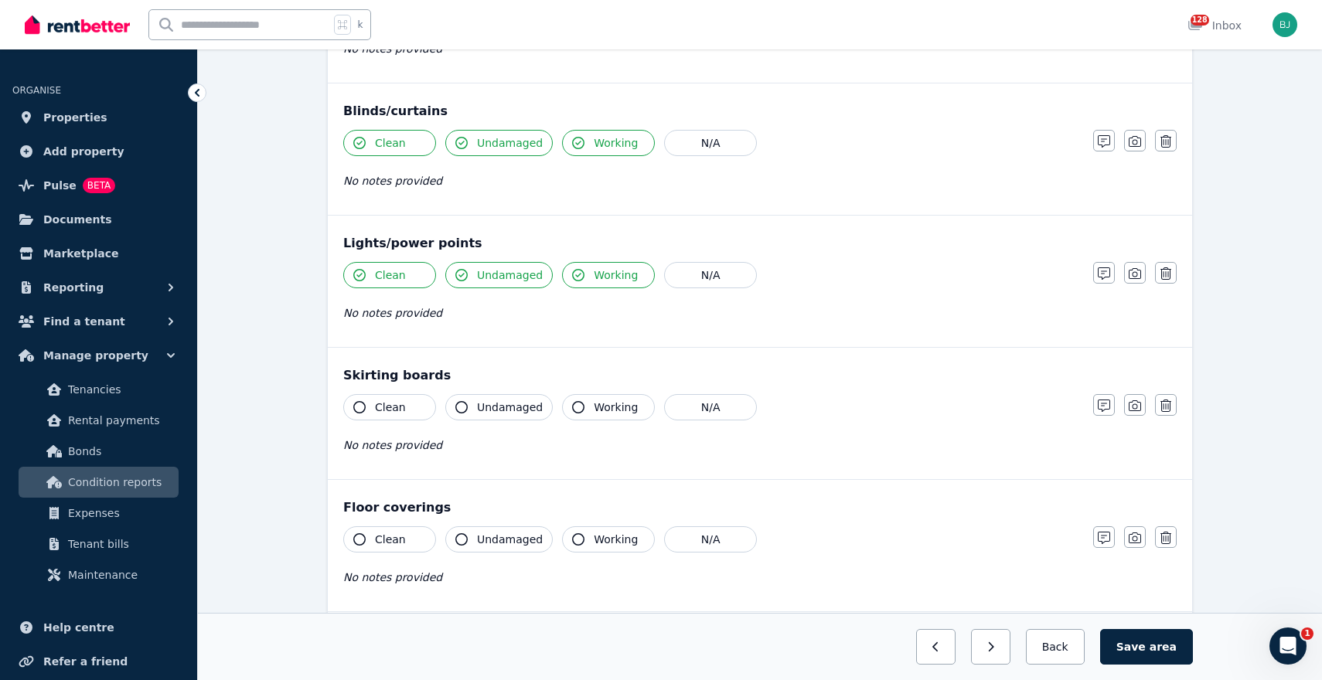
scroll to position [688, 0]
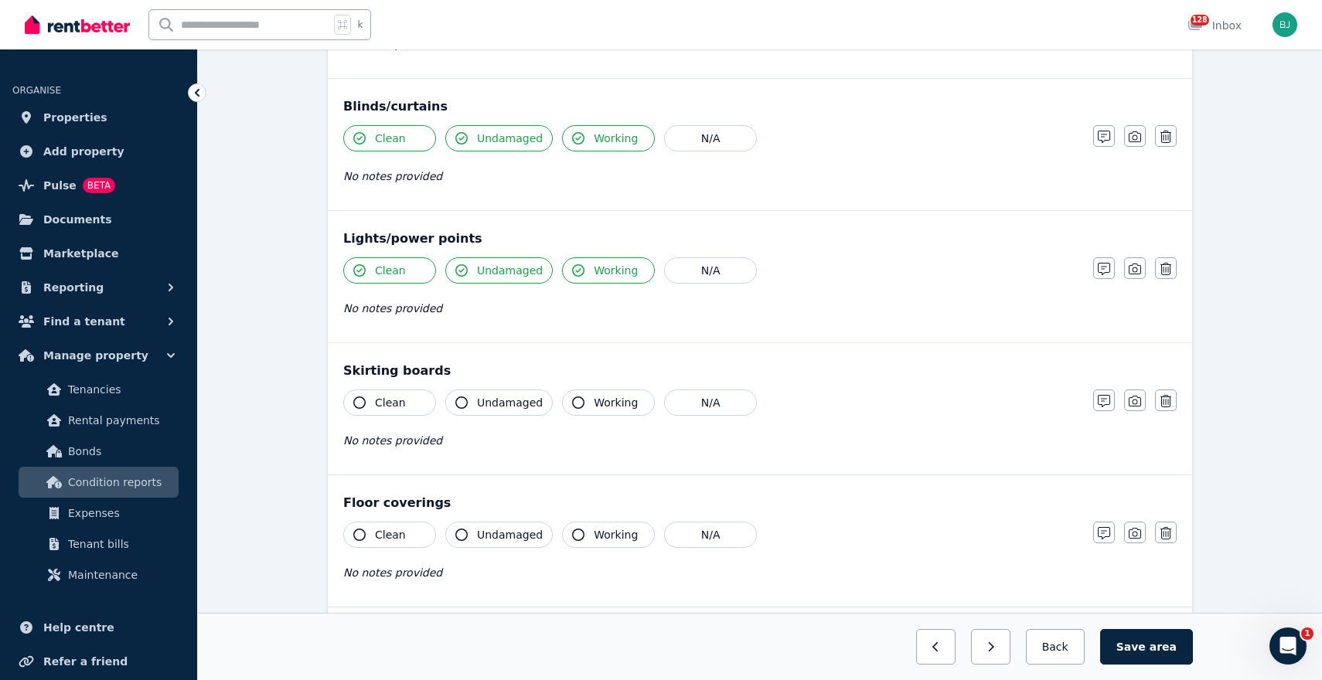
click at [402, 411] on button "Clean" at bounding box center [389, 403] width 93 height 26
click at [507, 411] on button "Undamaged" at bounding box center [498, 403] width 107 height 26
click at [607, 393] on button "Working" at bounding box center [608, 403] width 93 height 26
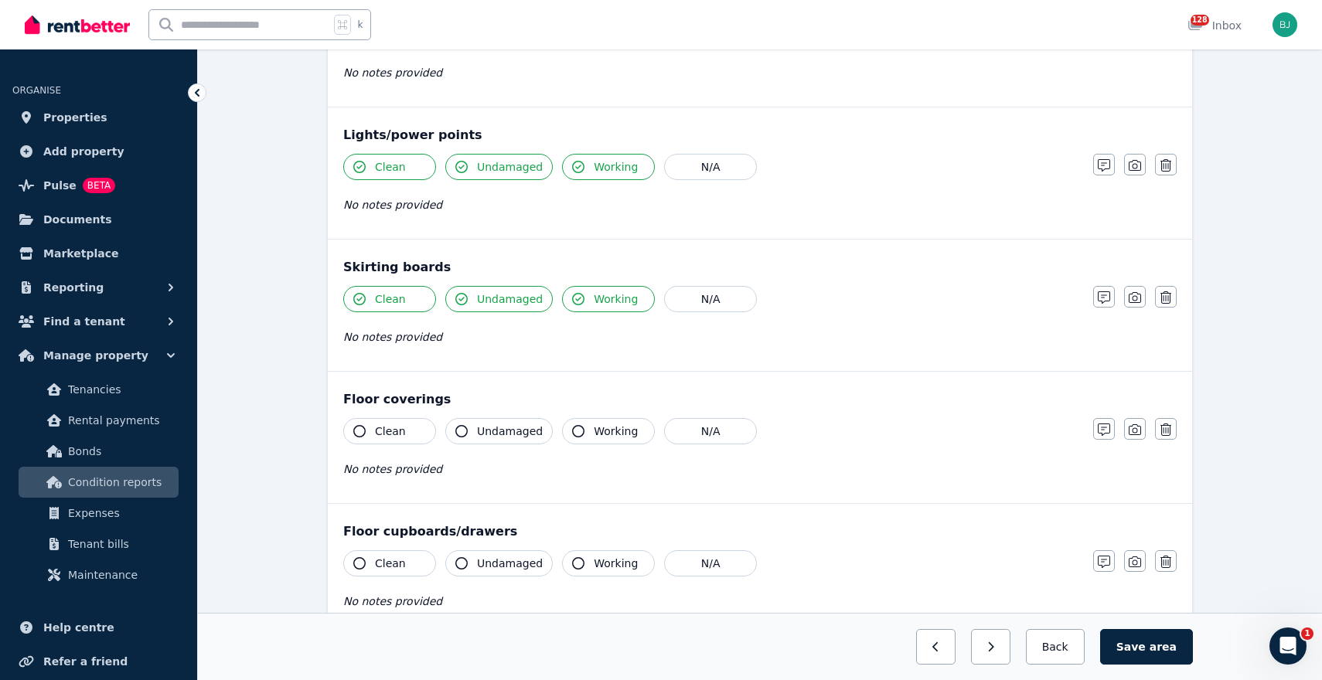
scroll to position [816, 0]
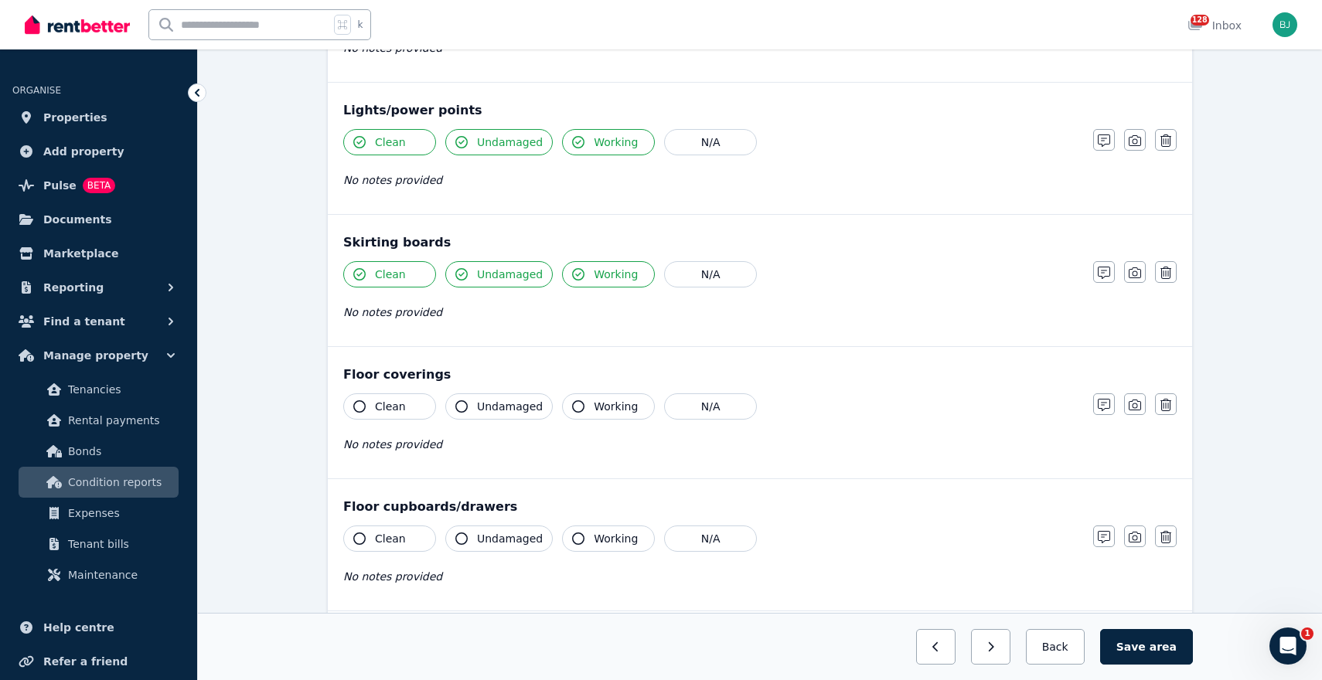
click at [390, 398] on button "Clean" at bounding box center [389, 406] width 93 height 26
click at [500, 405] on span "Undamaged" at bounding box center [510, 406] width 66 height 15
click at [631, 389] on div "Floor coverings Clean Undamaged Working N/A No notes provided Notes Photo Delete" at bounding box center [760, 412] width 864 height 131
click at [631, 417] on button "Working" at bounding box center [608, 406] width 93 height 26
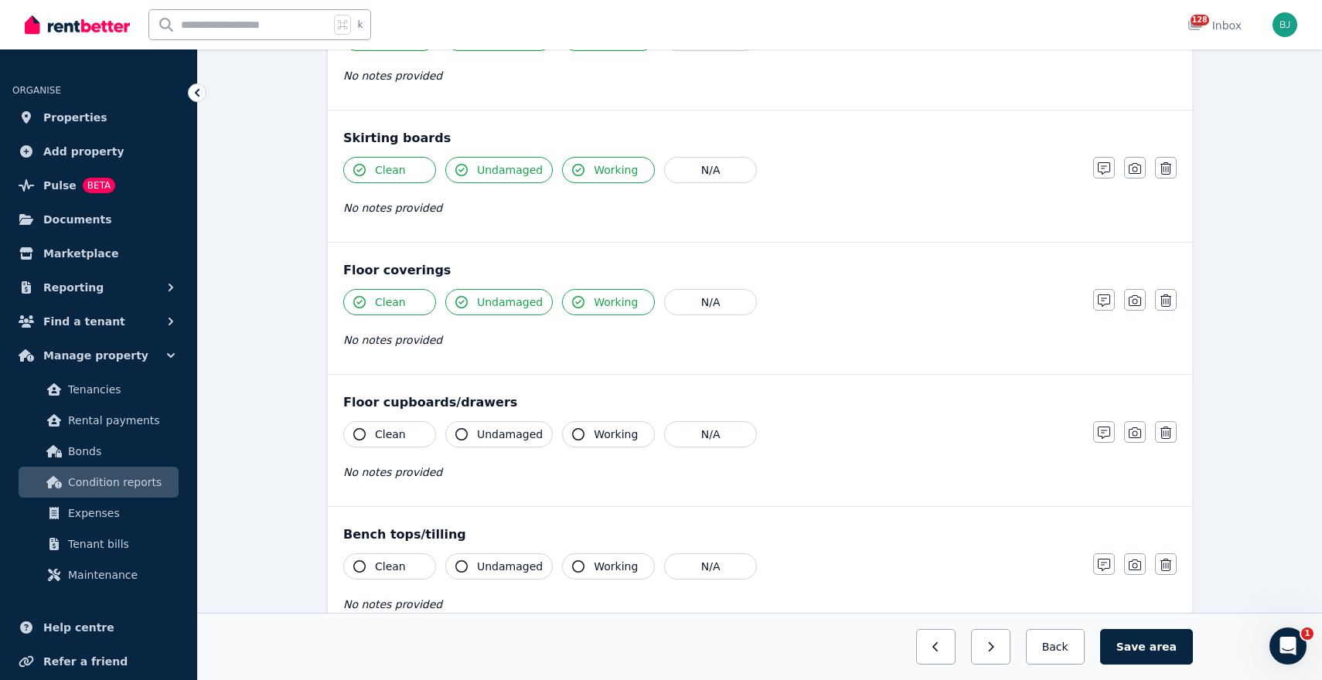
scroll to position [924, 0]
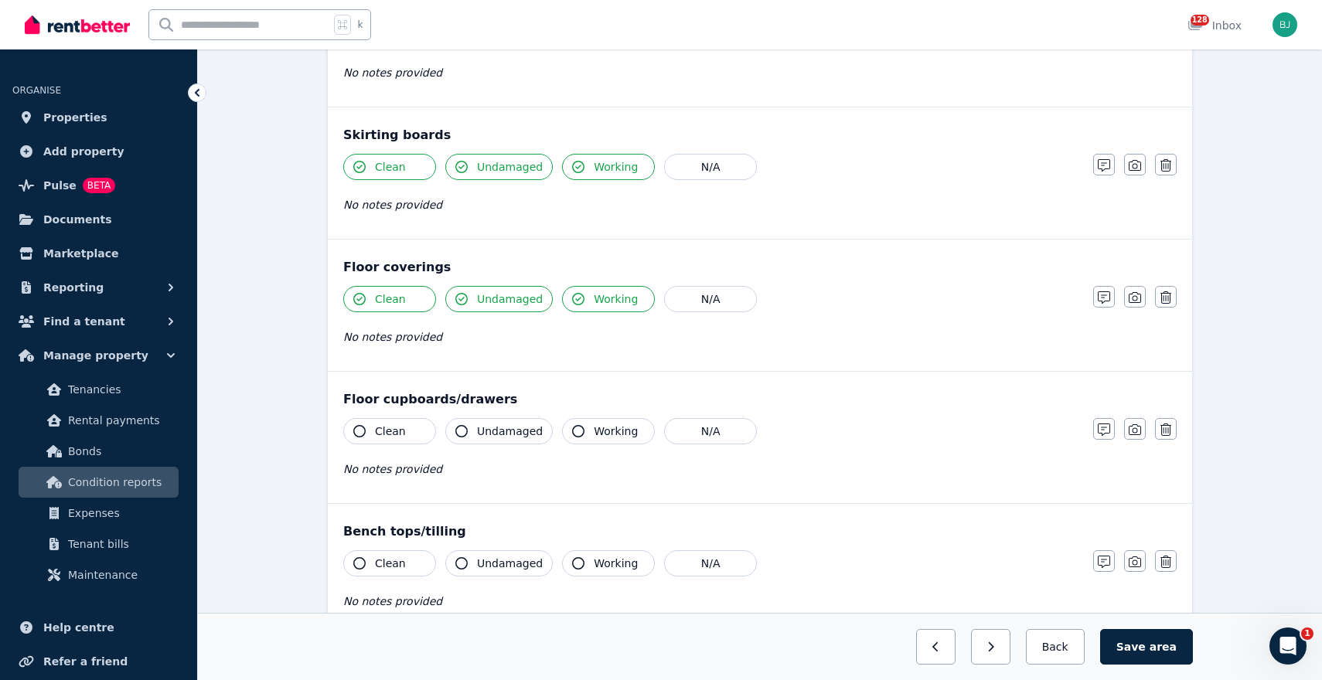
click at [594, 424] on span "Working" at bounding box center [616, 431] width 44 height 15
click at [487, 429] on span "Undamaged" at bounding box center [510, 431] width 66 height 15
click at [406, 428] on button "Clean" at bounding box center [389, 431] width 93 height 26
click at [398, 574] on button "Clean" at bounding box center [389, 563] width 93 height 26
click at [486, 564] on span "Undamaged" at bounding box center [510, 563] width 66 height 15
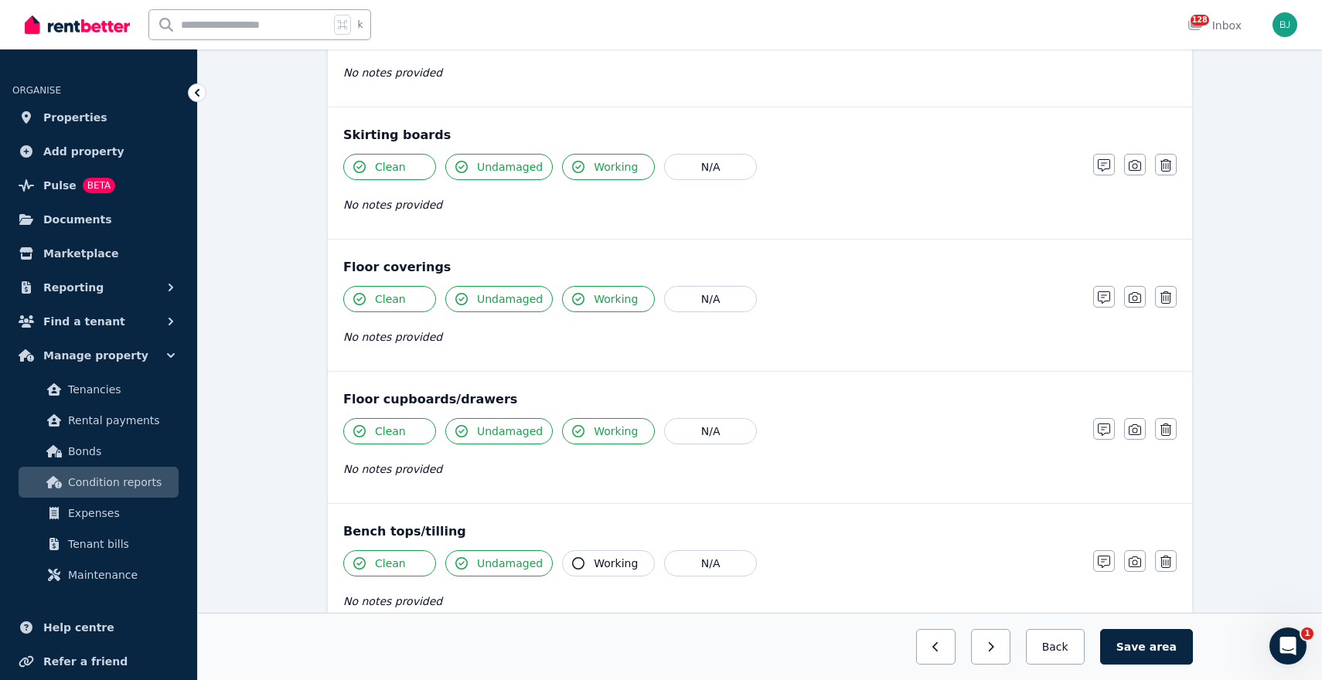
click at [603, 560] on span "Working" at bounding box center [616, 563] width 44 height 15
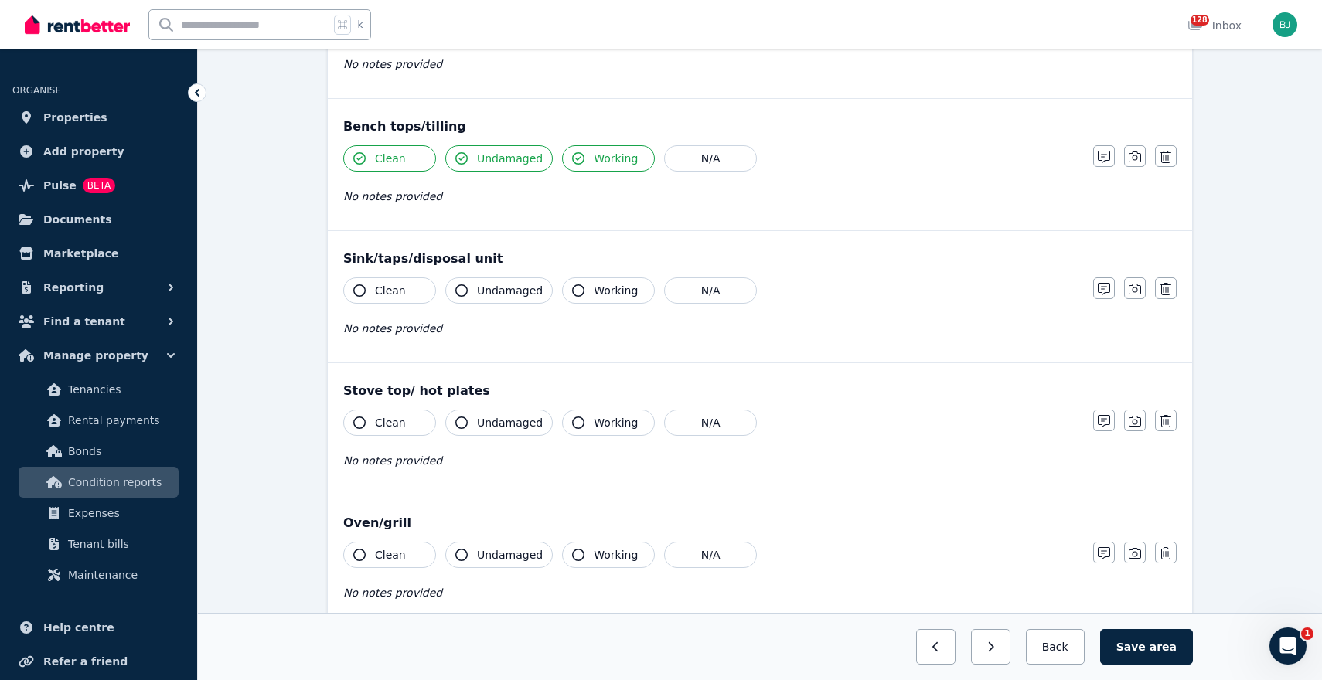
scroll to position [1335, 0]
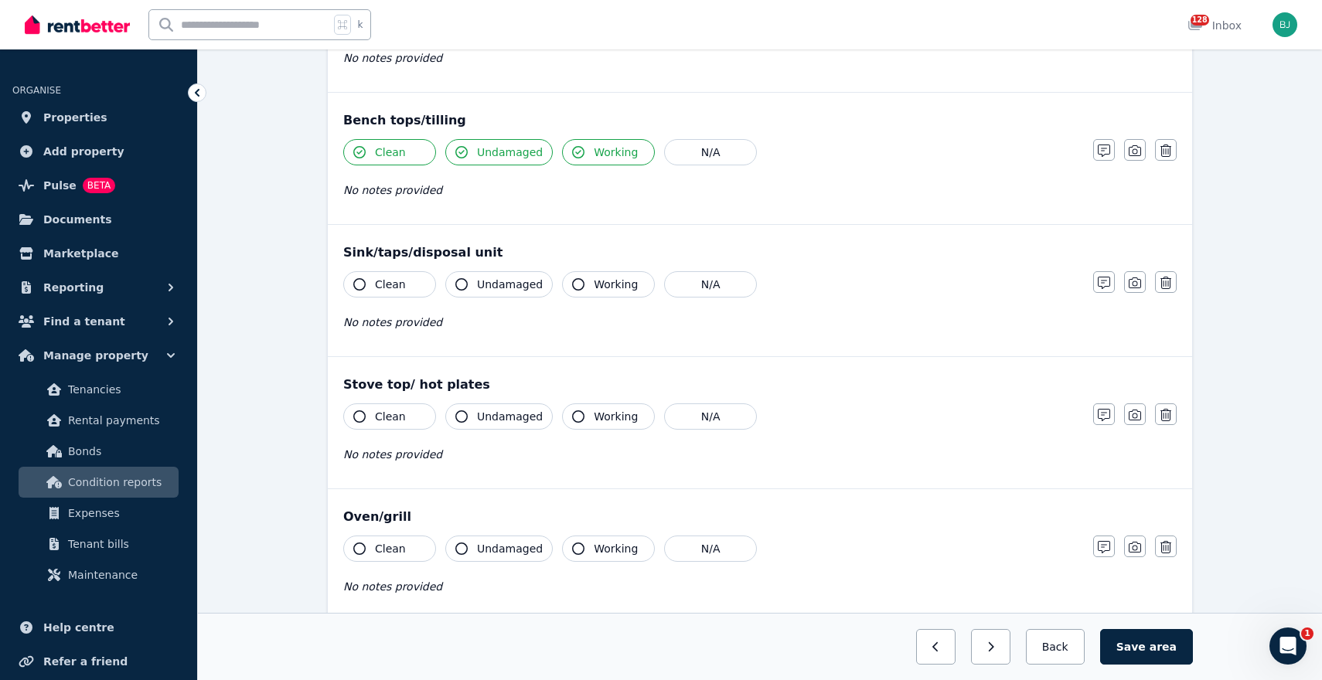
click at [391, 278] on span "Clean" at bounding box center [390, 284] width 31 height 15
click at [489, 273] on button "Undamaged" at bounding box center [498, 284] width 107 height 26
click at [636, 292] on button "Working" at bounding box center [608, 284] width 93 height 26
click at [496, 155] on span "Undamaged" at bounding box center [510, 152] width 66 height 15
click at [404, 419] on button "Clean" at bounding box center [389, 417] width 93 height 26
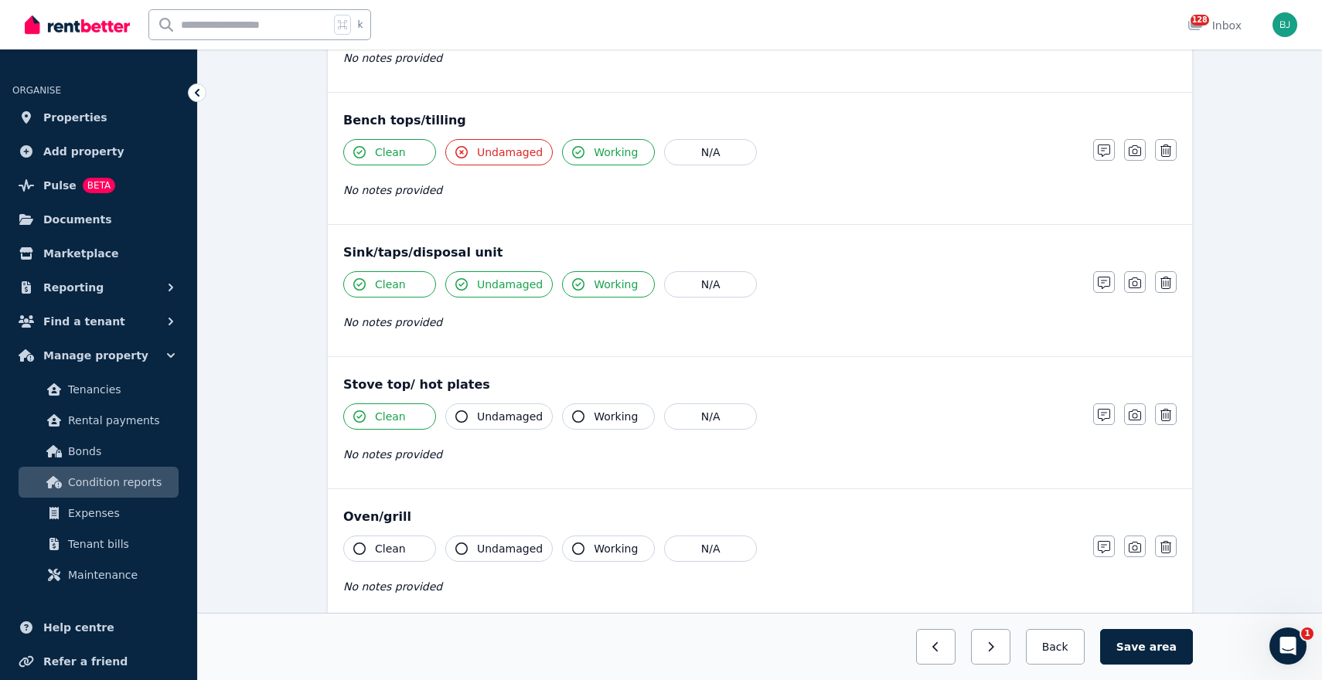
click at [517, 418] on span "Undamaged" at bounding box center [510, 416] width 66 height 15
click at [615, 417] on span "Working" at bounding box center [616, 416] width 44 height 15
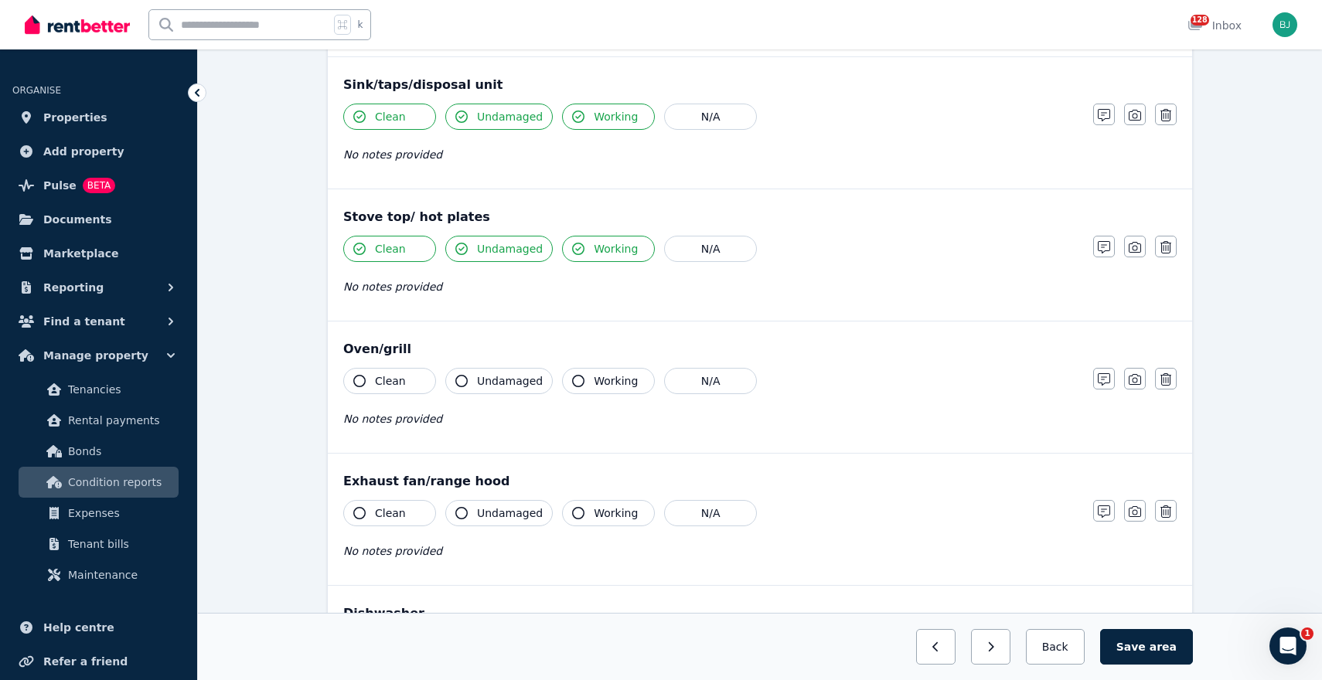
scroll to position [1507, 0]
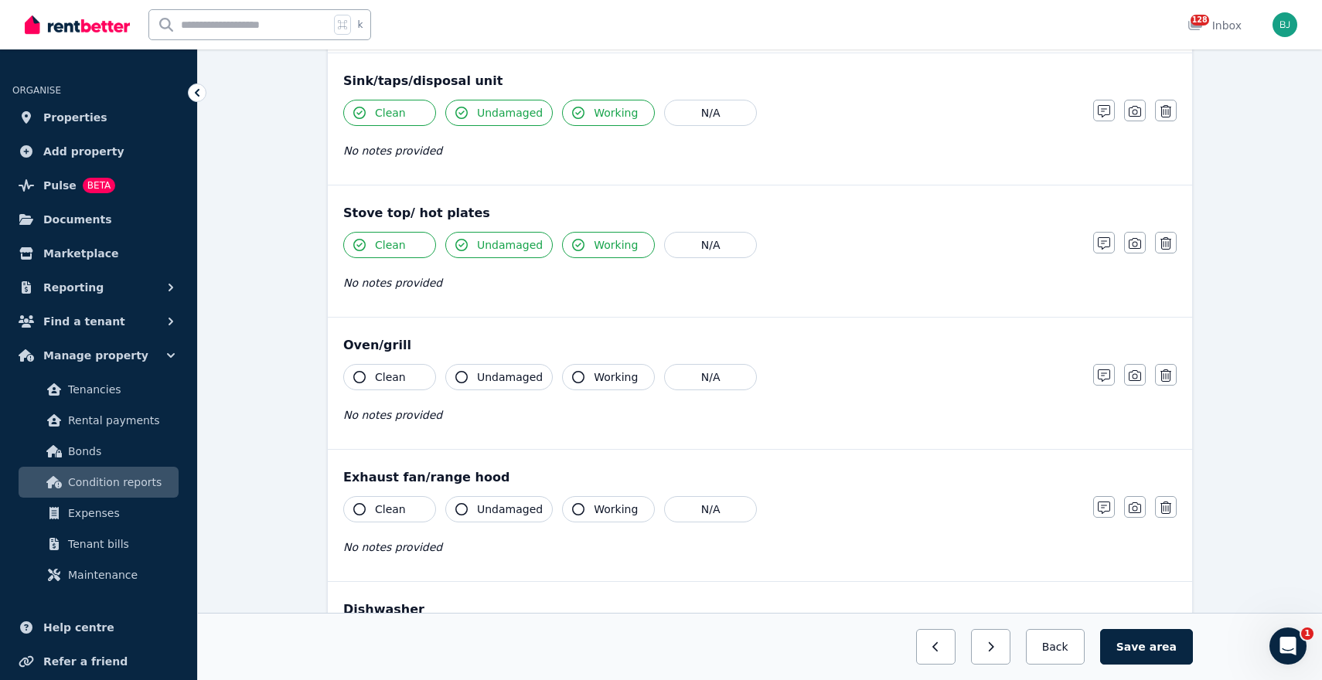
click at [399, 372] on span "Clean" at bounding box center [390, 377] width 31 height 15
click at [512, 377] on span "Undamaged" at bounding box center [510, 377] width 66 height 15
click at [605, 375] on span "Working" at bounding box center [616, 377] width 44 height 15
click at [388, 378] on span "Clean" at bounding box center [390, 377] width 31 height 15
click at [396, 254] on button "Clean" at bounding box center [389, 245] width 93 height 26
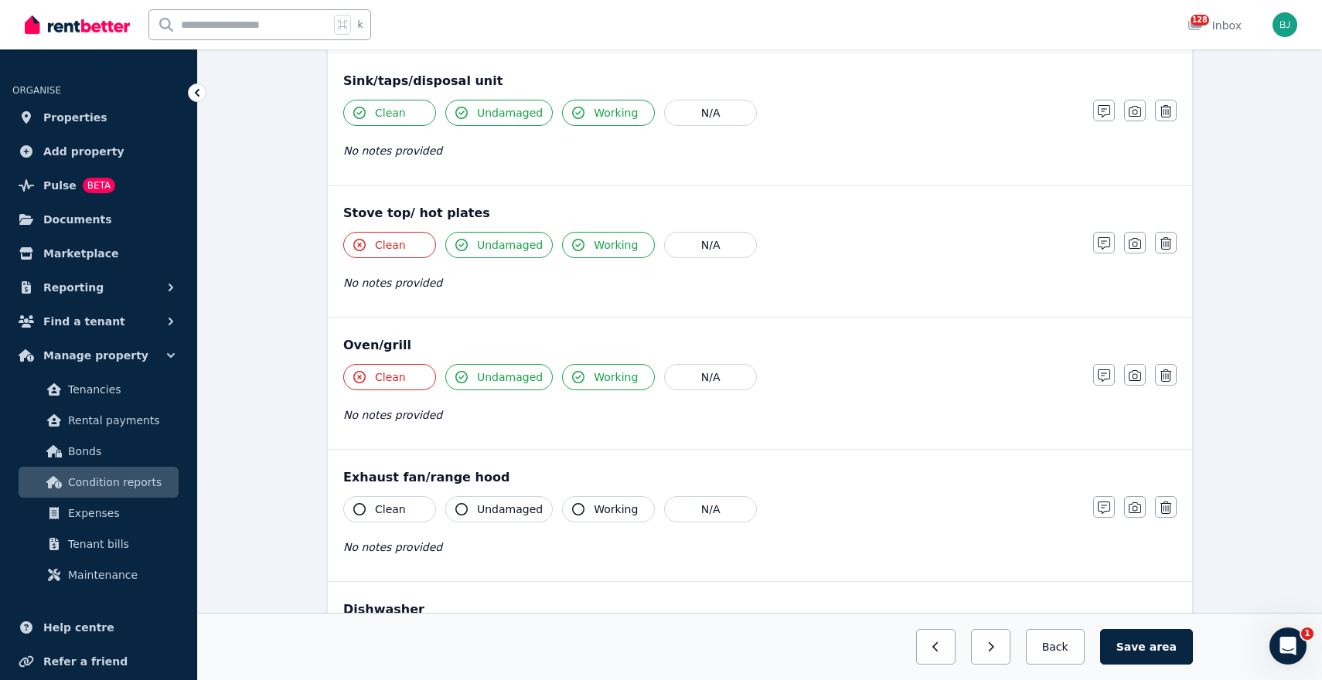
click at [386, 107] on span "Clean" at bounding box center [390, 112] width 31 height 15
click at [378, 509] on span "Clean" at bounding box center [390, 509] width 31 height 15
click at [390, 509] on span "Clean" at bounding box center [390, 509] width 31 height 15
click at [513, 510] on span "Undamaged" at bounding box center [510, 509] width 66 height 15
click at [607, 507] on span "Working" at bounding box center [616, 509] width 44 height 15
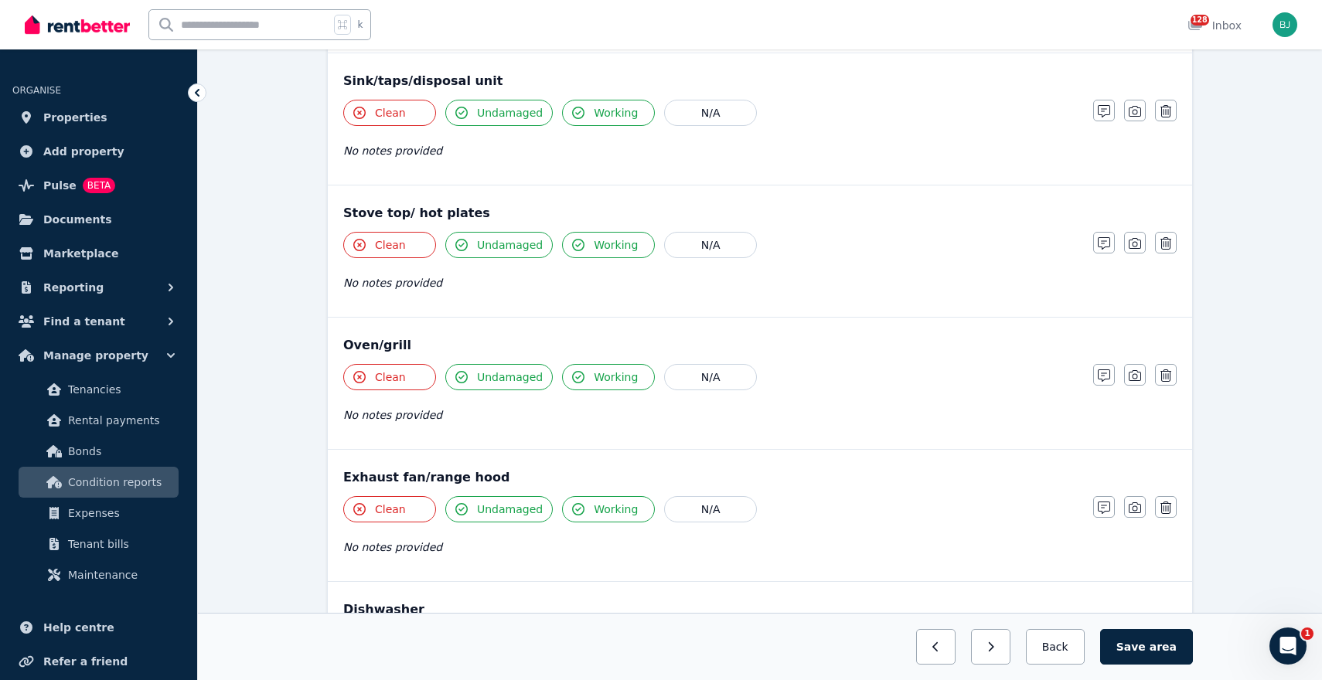
scroll to position [1848, 0]
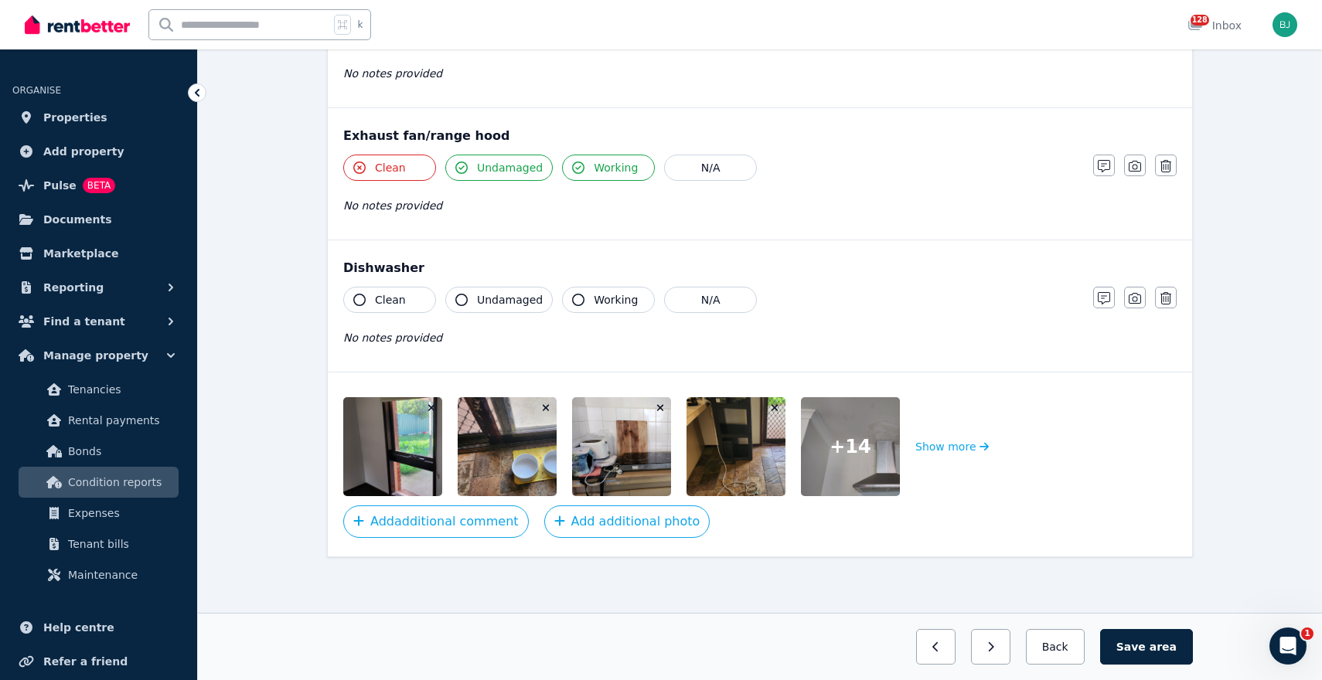
click at [408, 299] on button "Clean" at bounding box center [389, 300] width 93 height 26
click at [482, 298] on span "Undamaged" at bounding box center [510, 299] width 66 height 15
click at [627, 294] on span "Working" at bounding box center [616, 299] width 44 height 15
click at [499, 295] on span "Undamaged" at bounding box center [510, 299] width 66 height 15
click at [567, 298] on button "Working" at bounding box center [608, 300] width 93 height 26
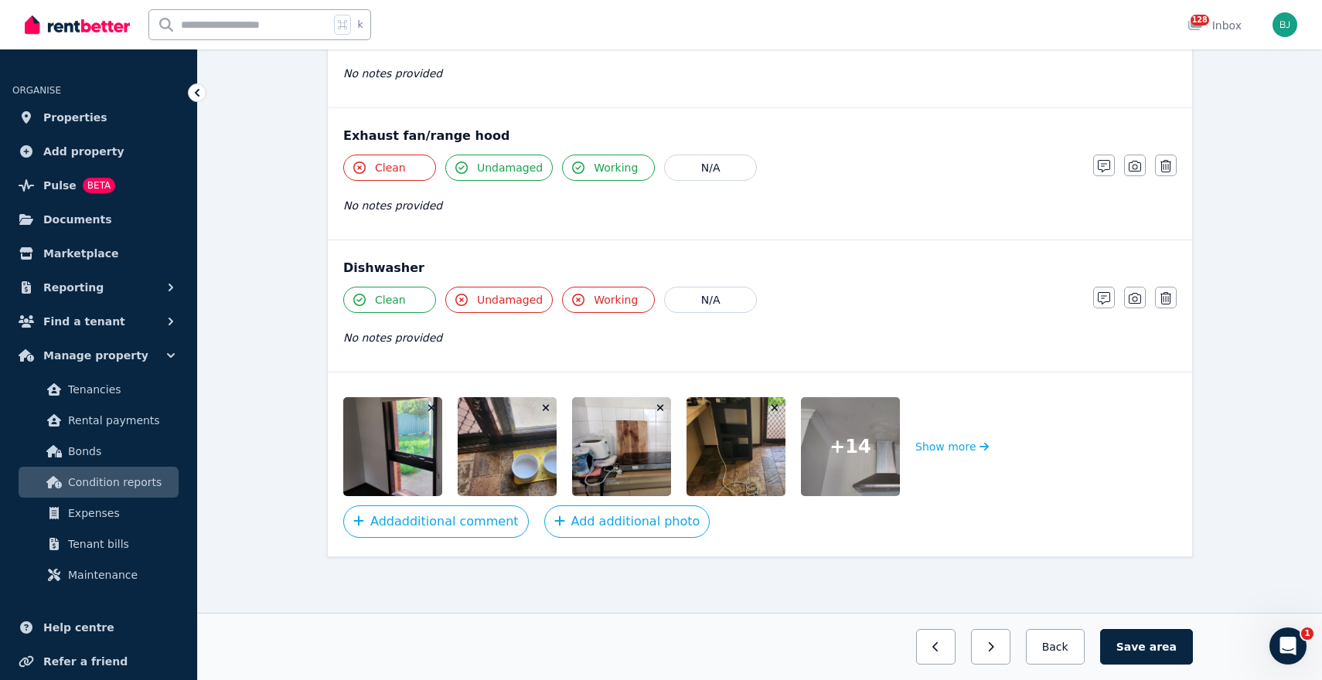
click at [381, 306] on span "Clean" at bounding box center [390, 299] width 31 height 15
click at [949, 450] on button "Show more" at bounding box center [951, 446] width 73 height 99
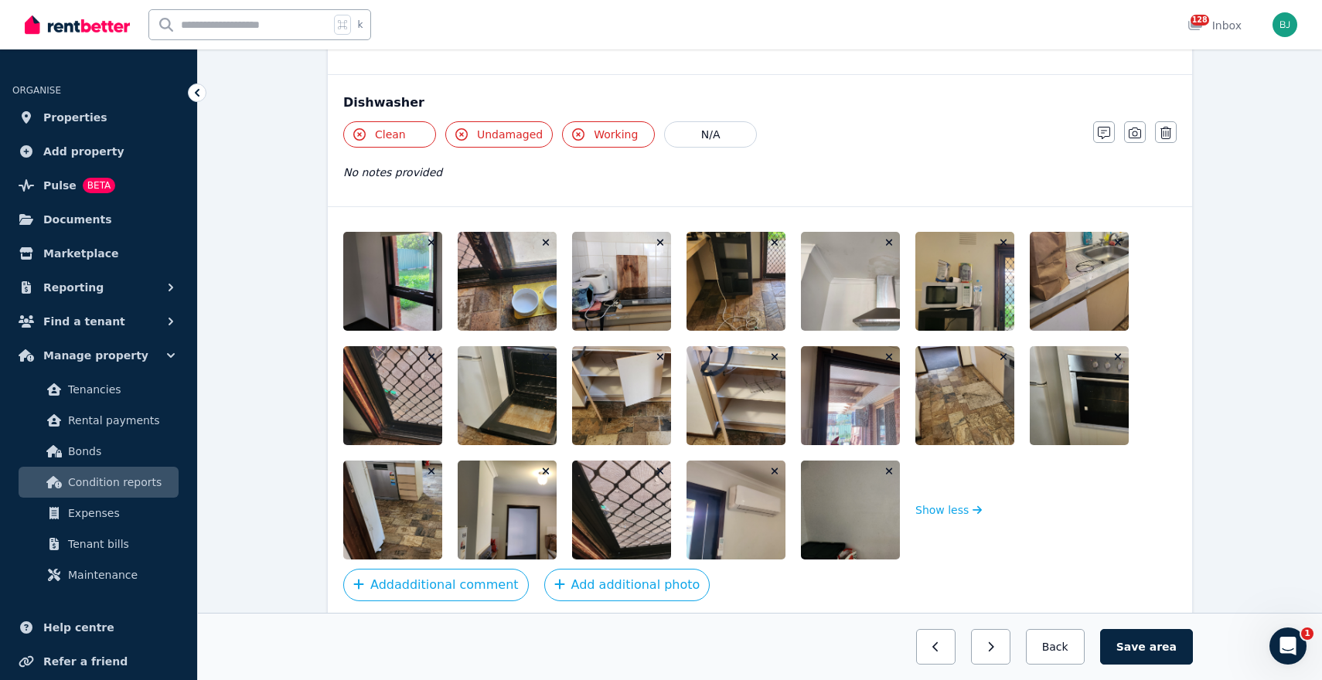
scroll to position [2077, 0]
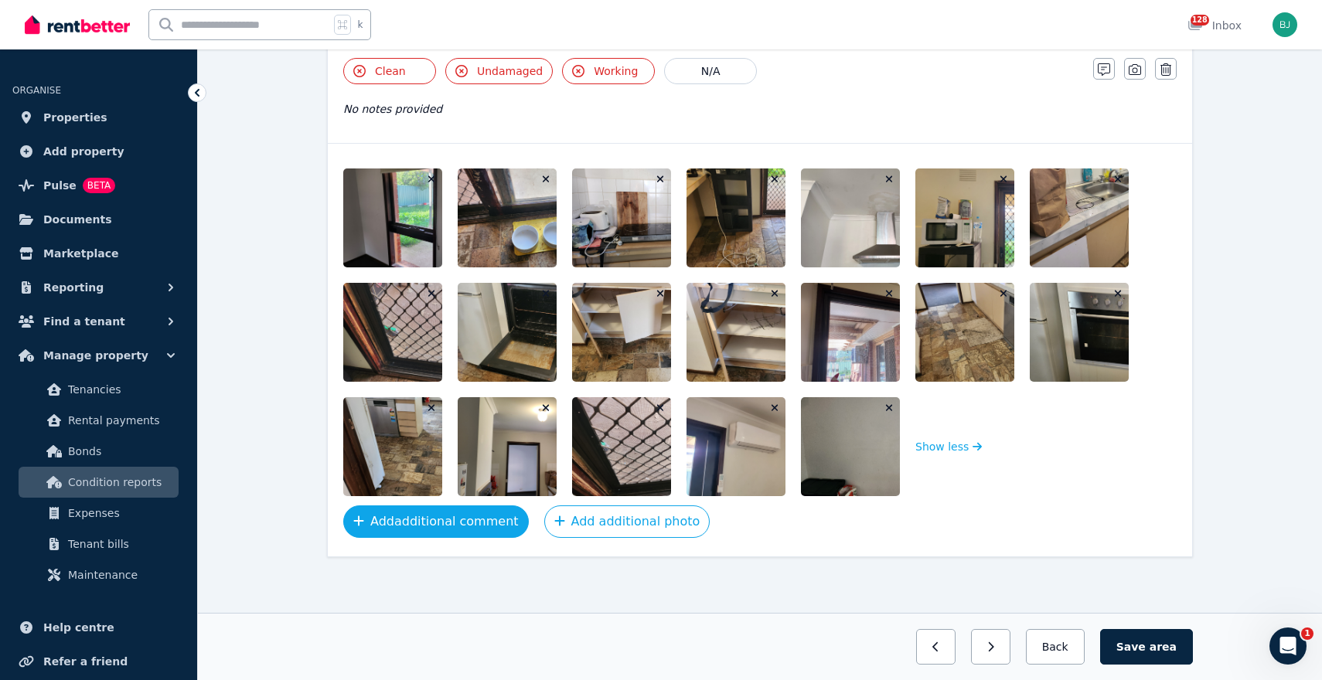
click at [449, 520] on button "Add additional comment" at bounding box center [436, 522] width 186 height 32
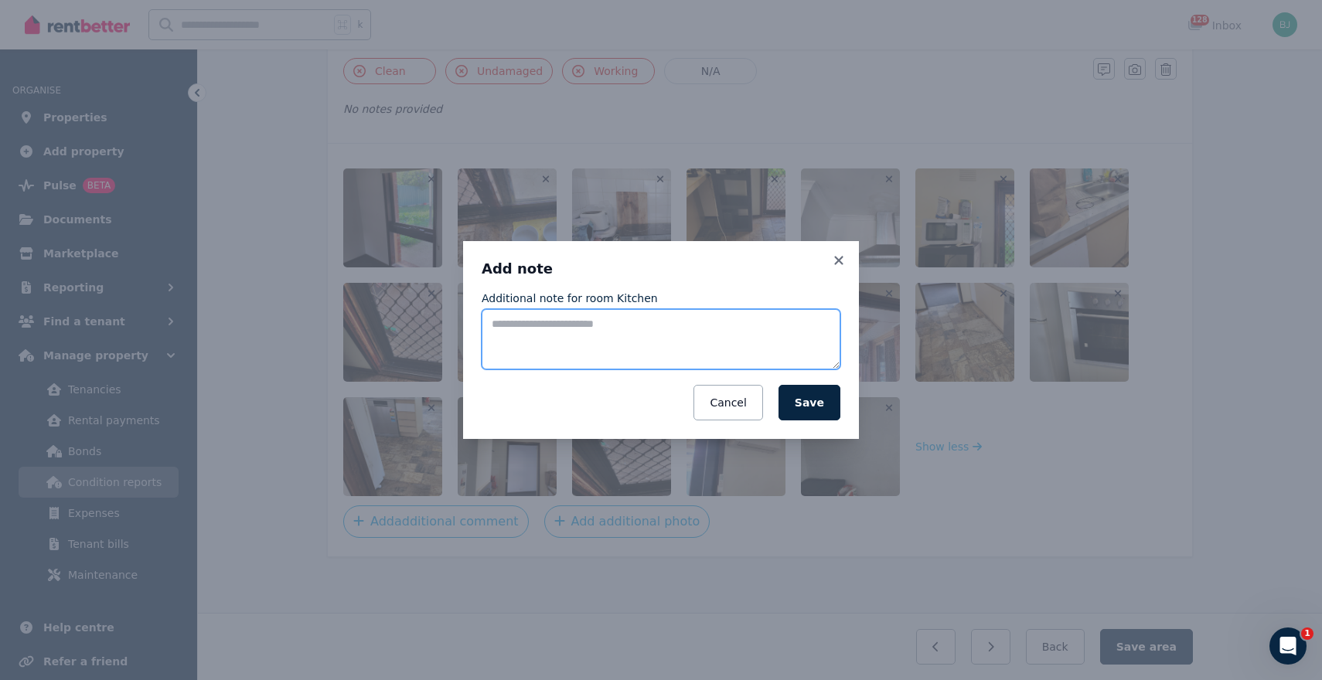
click at [560, 325] on textarea "Additional note for room Kitchen" at bounding box center [661, 339] width 359 height 60
click at [523, 342] on textarea "Additional note for room Kitchen" at bounding box center [661, 339] width 359 height 60
click at [527, 336] on textarea "**********" at bounding box center [661, 339] width 359 height 60
click at [557, 339] on textarea "**********" at bounding box center [661, 339] width 359 height 60
type textarea "**********"
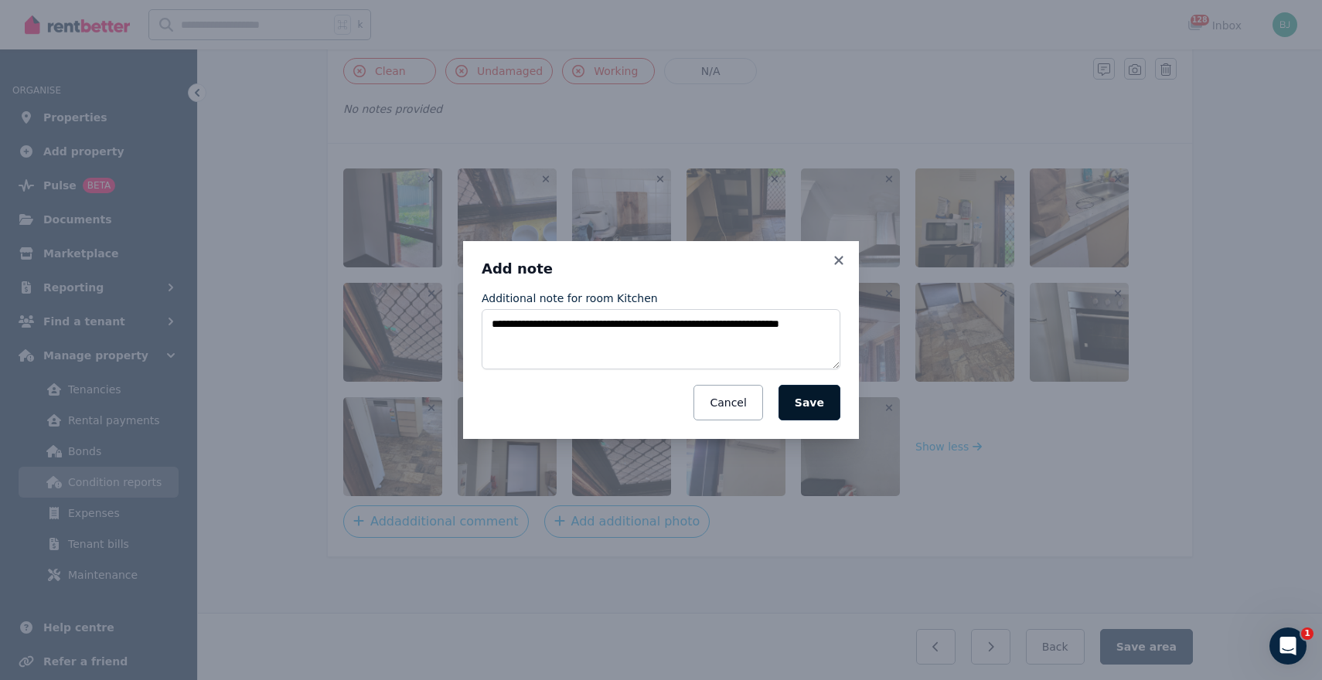
click at [828, 403] on button "Save" at bounding box center [809, 403] width 62 height 36
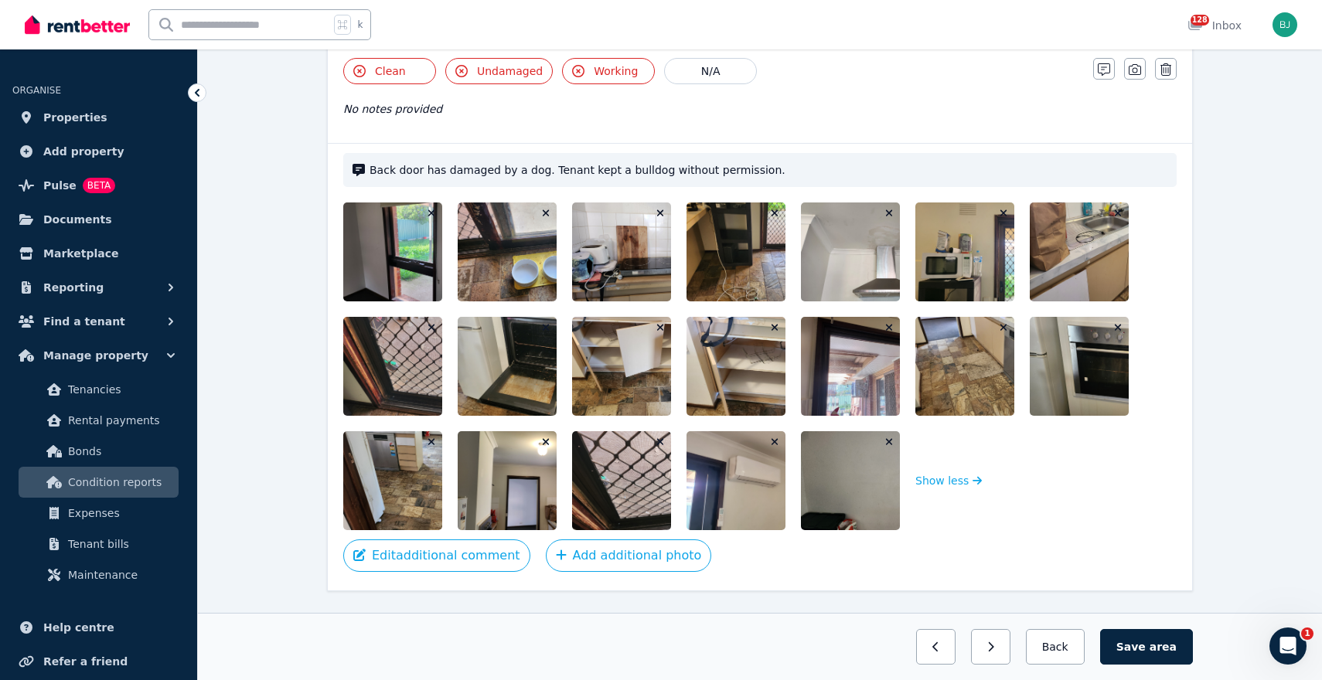
click at [384, 373] on img at bounding box center [430, 366] width 175 height 99
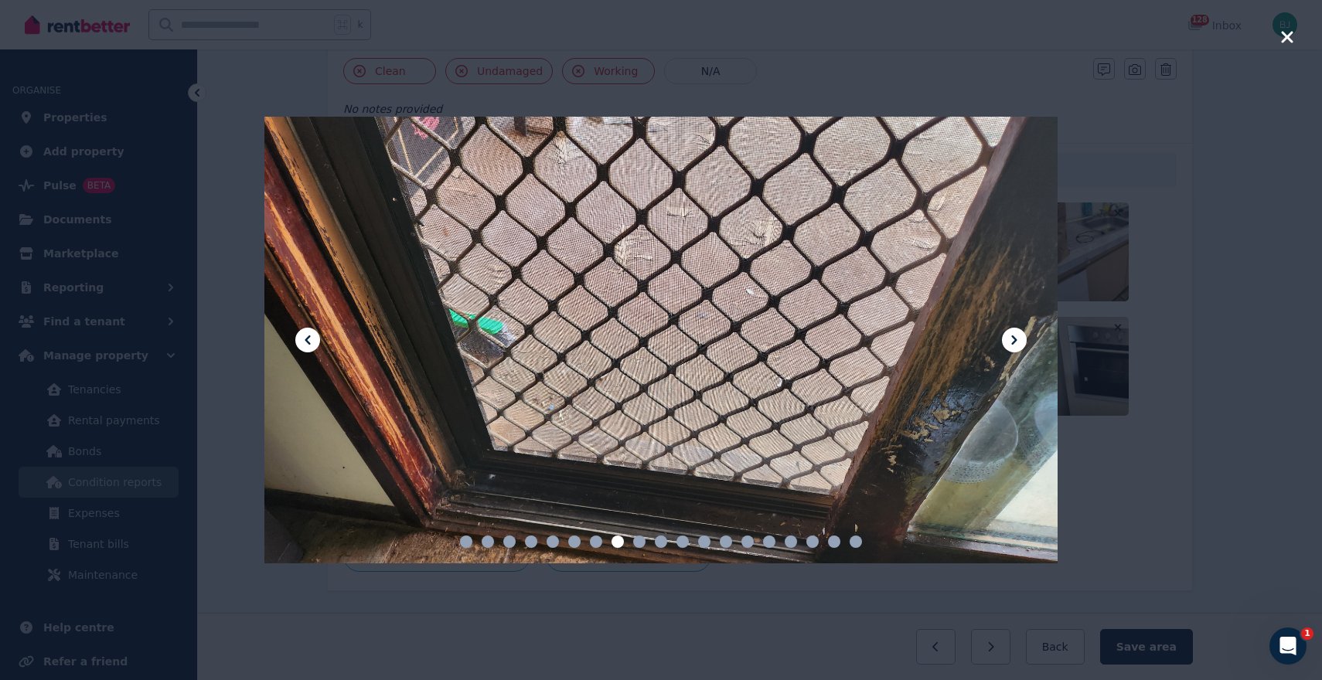
click at [1286, 41] on icon "button" at bounding box center [1287, 37] width 14 height 19
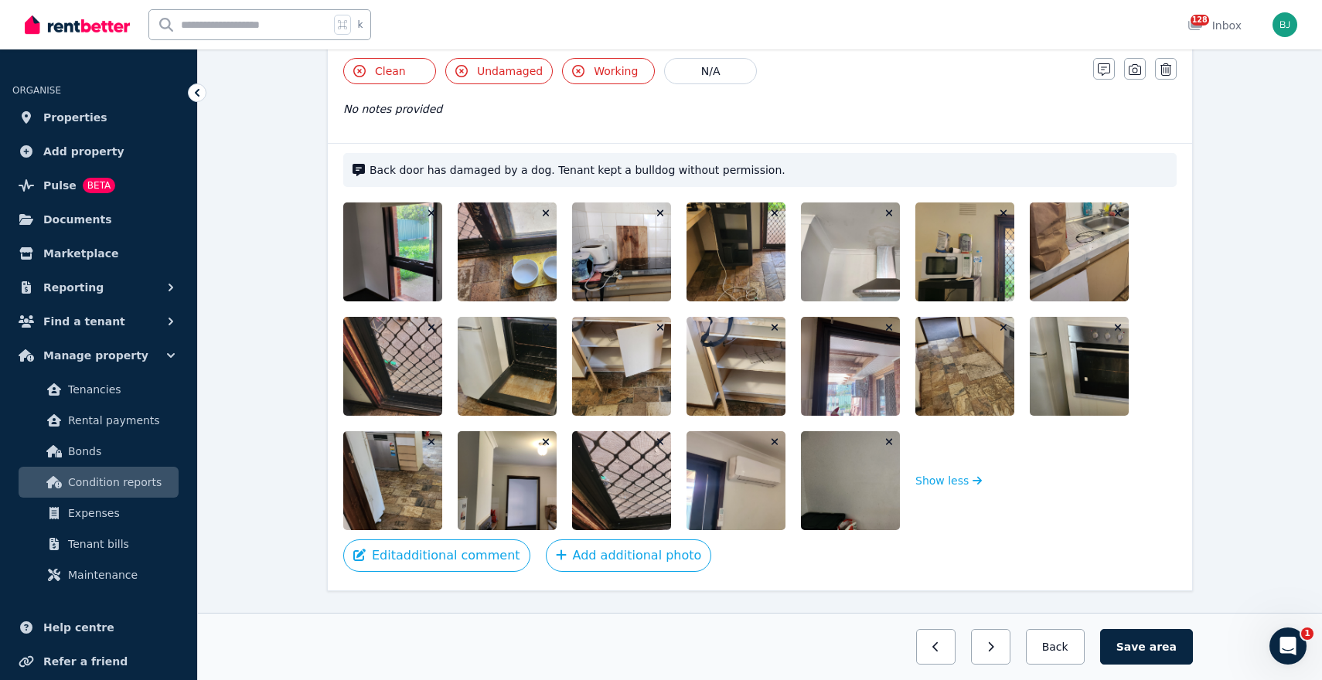
click at [637, 479] on img at bounding box center [659, 480] width 175 height 99
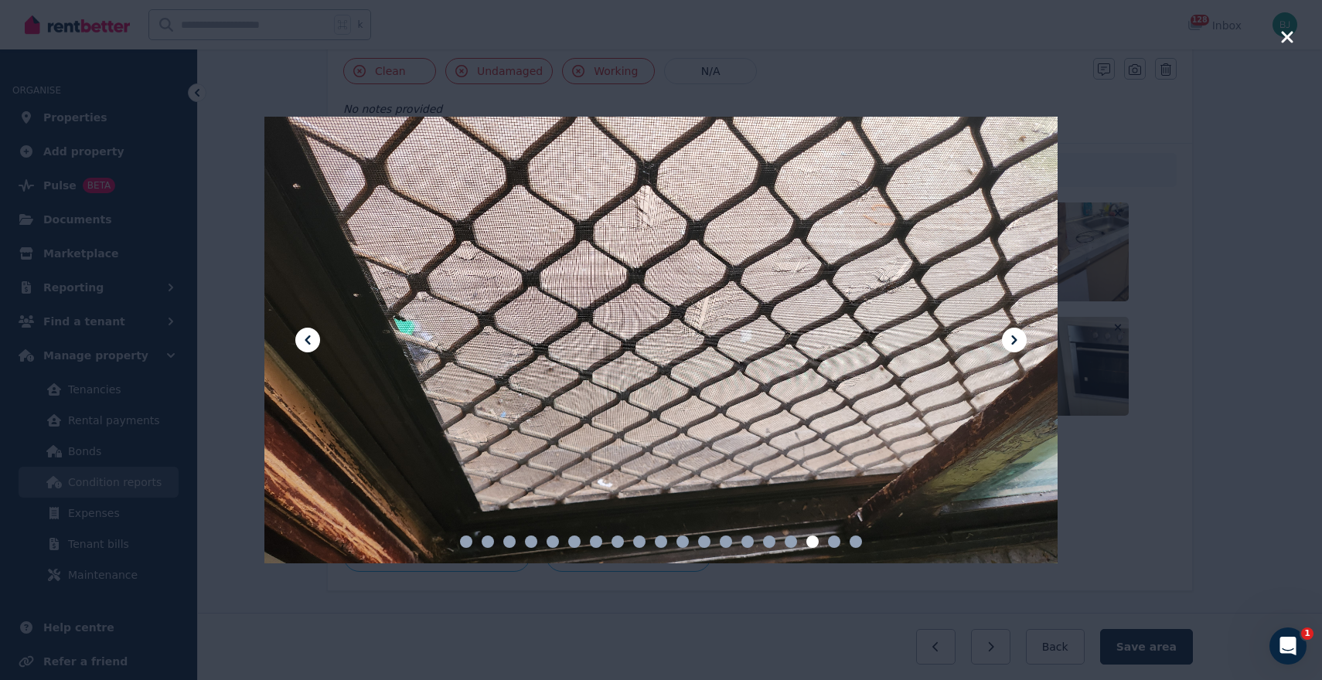
click at [1287, 36] on icon "button" at bounding box center [1287, 37] width 12 height 12
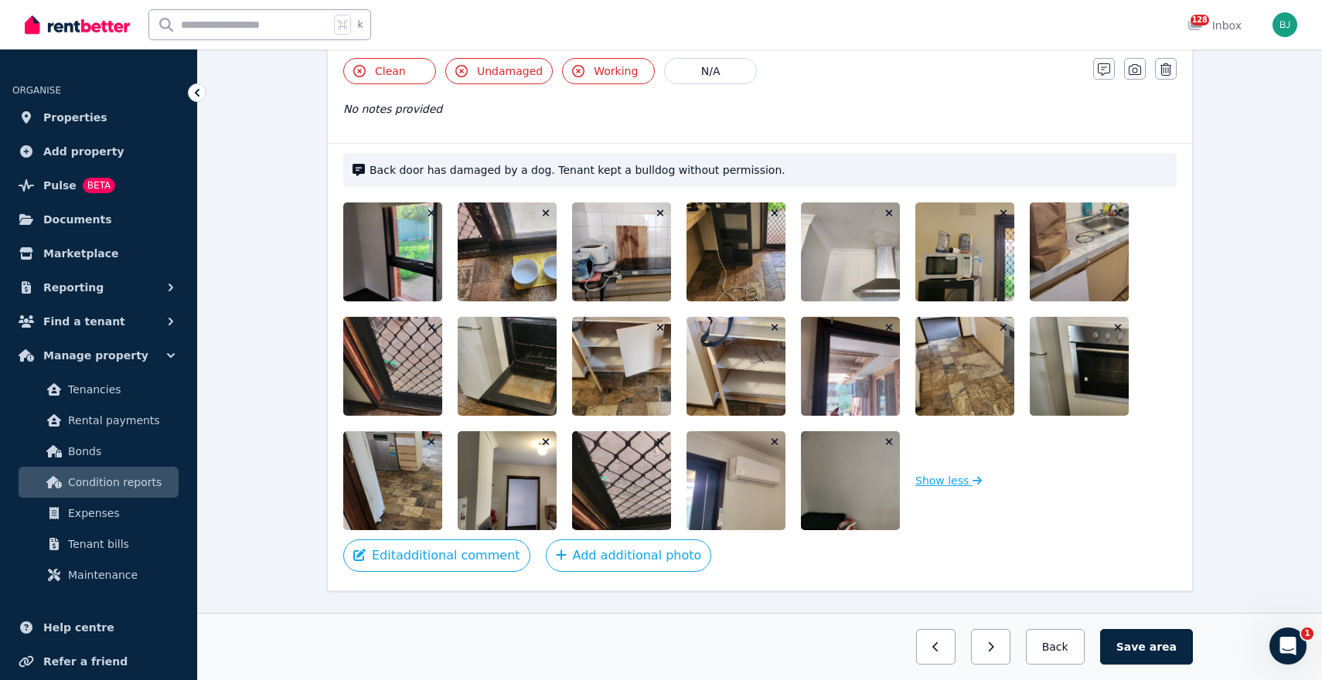
click at [972, 480] on icon "button" at bounding box center [976, 480] width 9 height 9
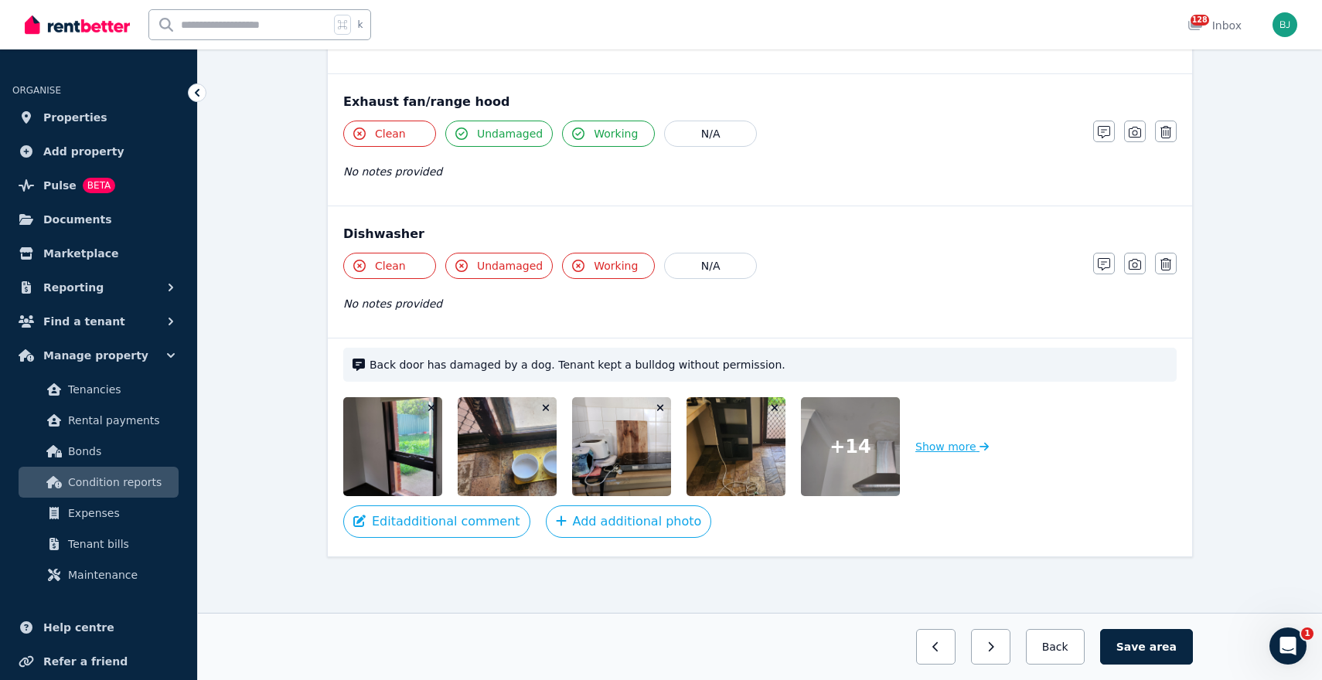
click at [936, 441] on button "Show more" at bounding box center [951, 446] width 73 height 99
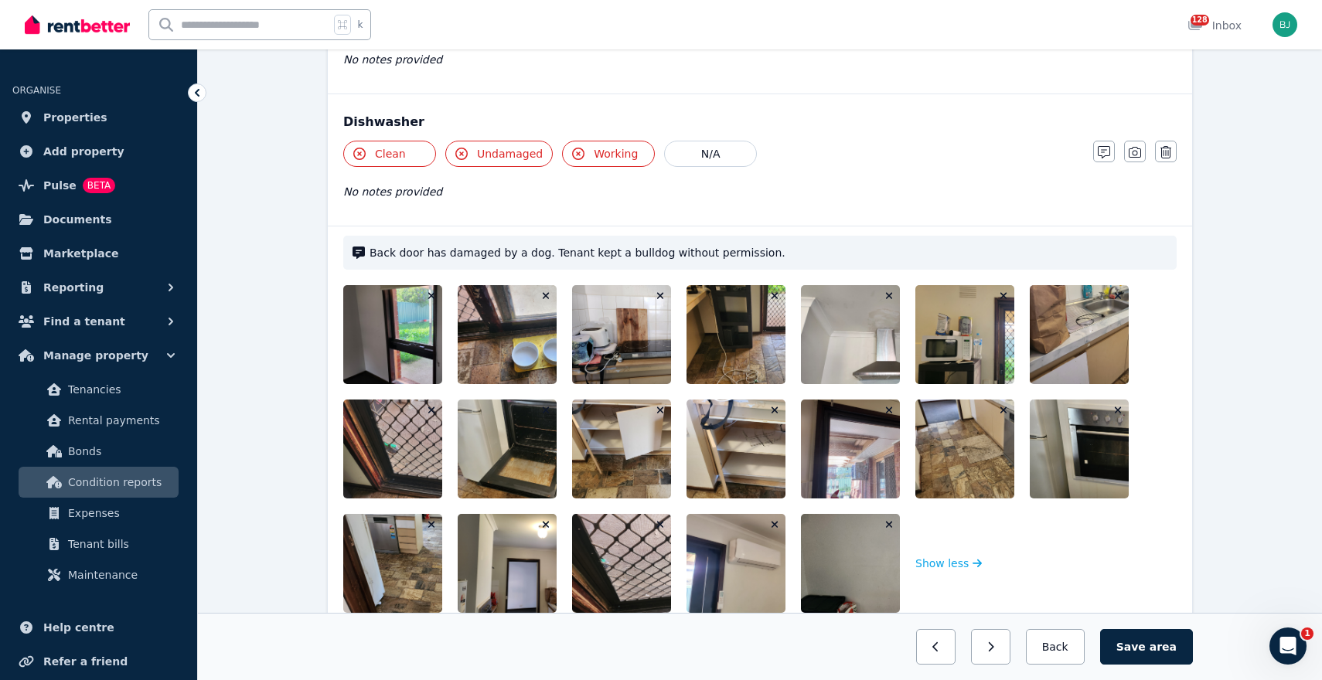
scroll to position [1991, 0]
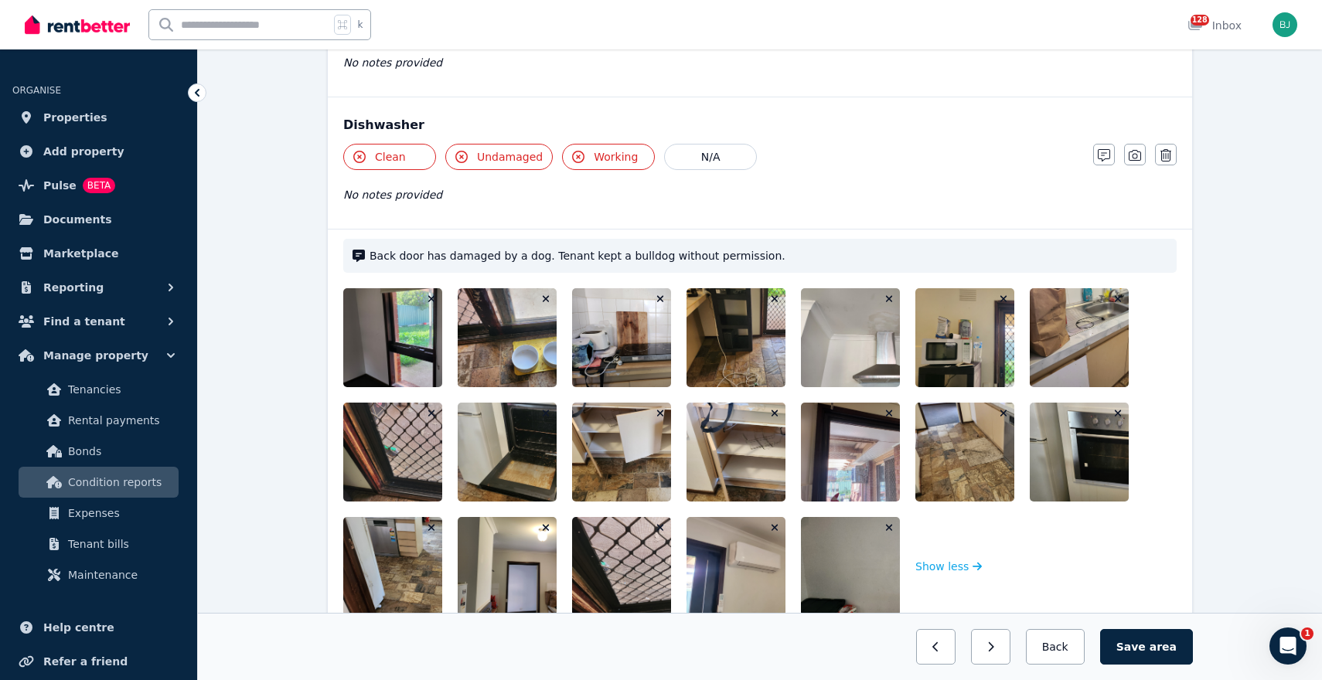
click at [622, 342] on img at bounding box center [659, 337] width 175 height 99
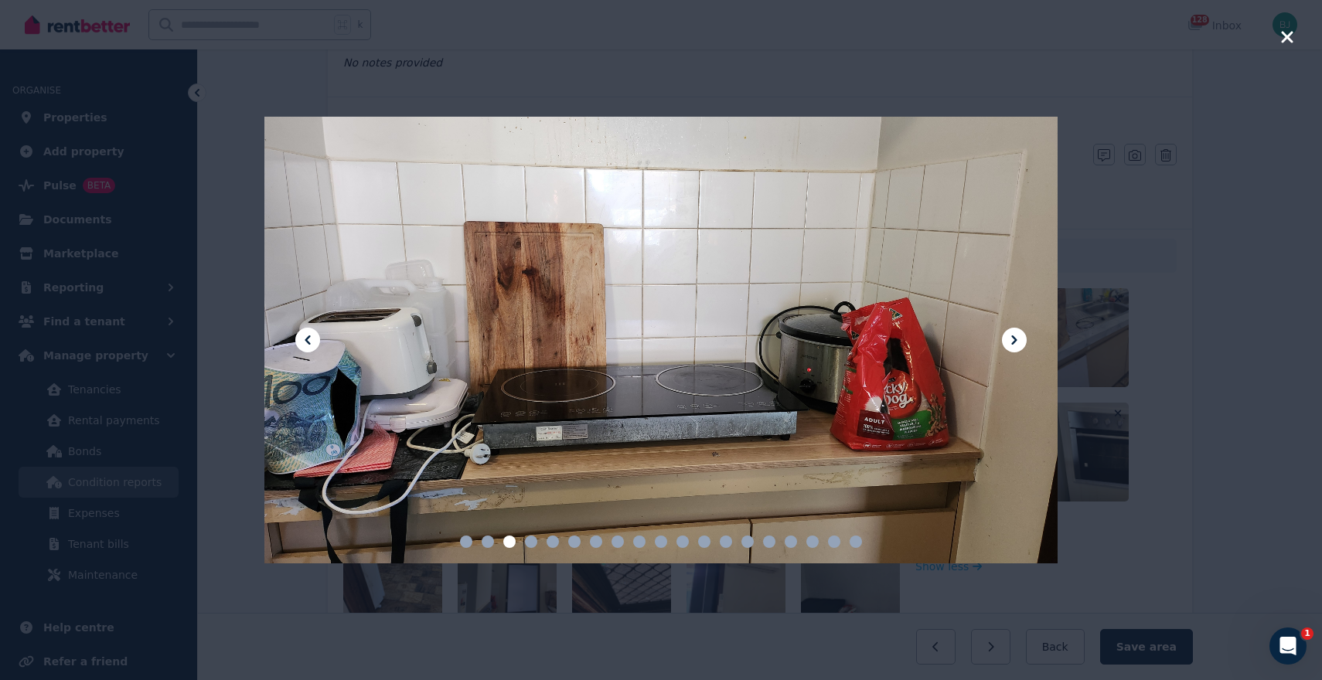
click at [1286, 39] on icon "button" at bounding box center [1287, 37] width 14 height 19
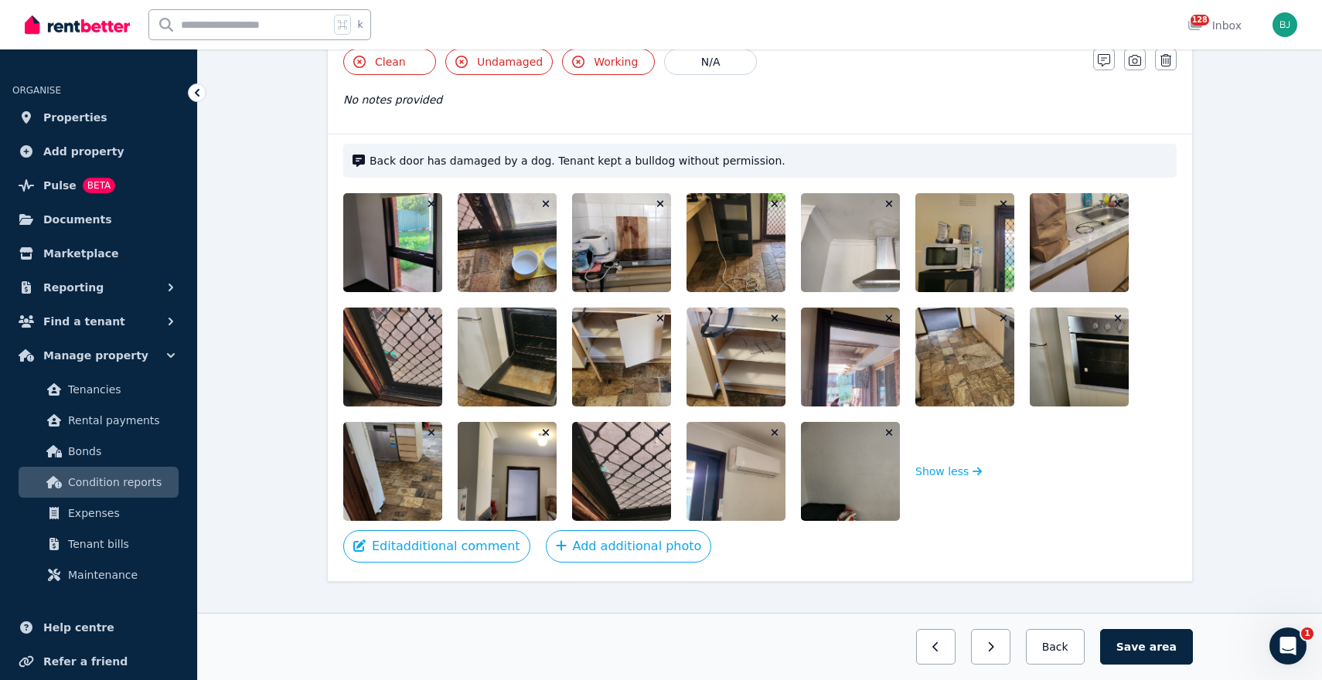
scroll to position [2111, 0]
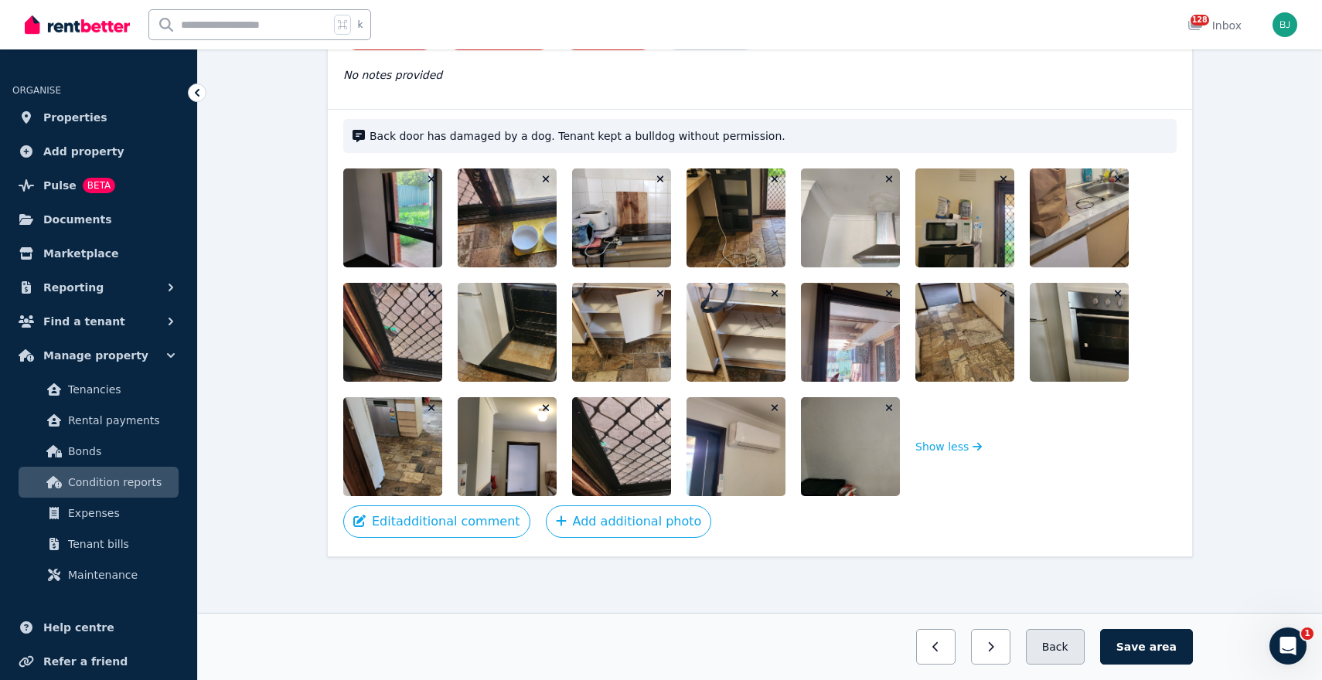
click at [1067, 645] on button "Back" at bounding box center [1055, 647] width 59 height 36
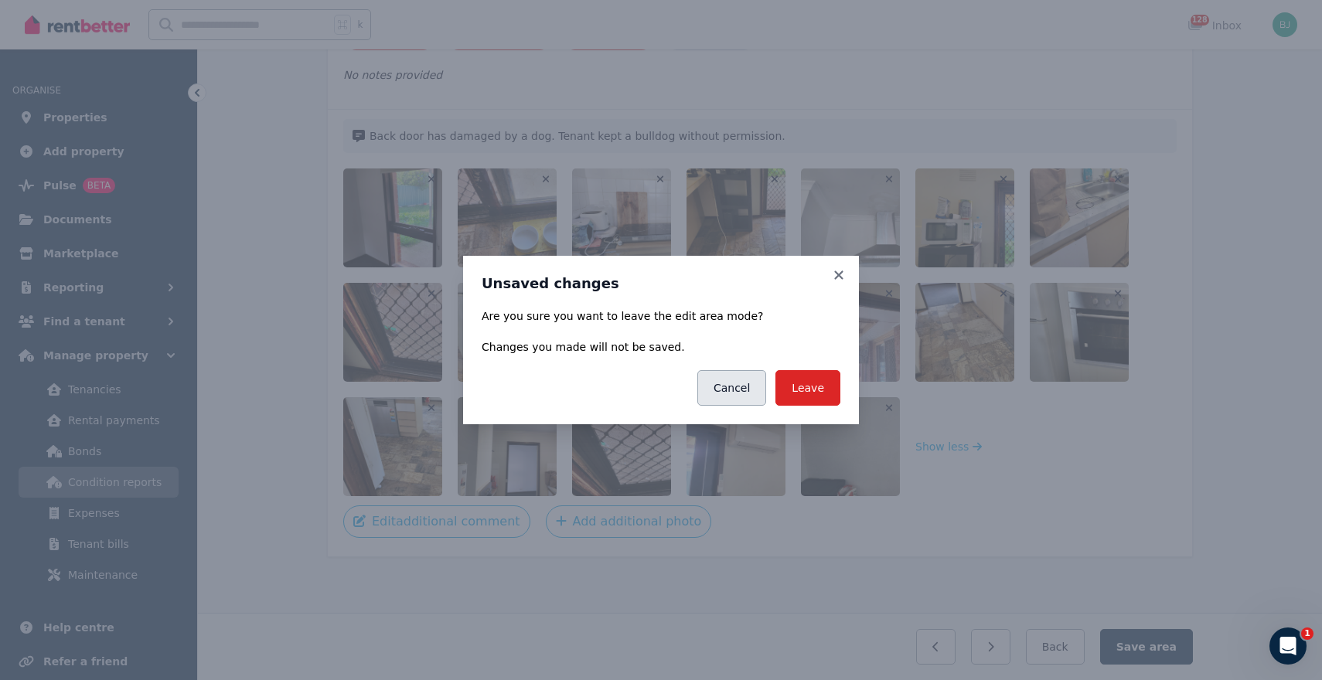
click at [728, 387] on button "Cancel" at bounding box center [731, 388] width 69 height 36
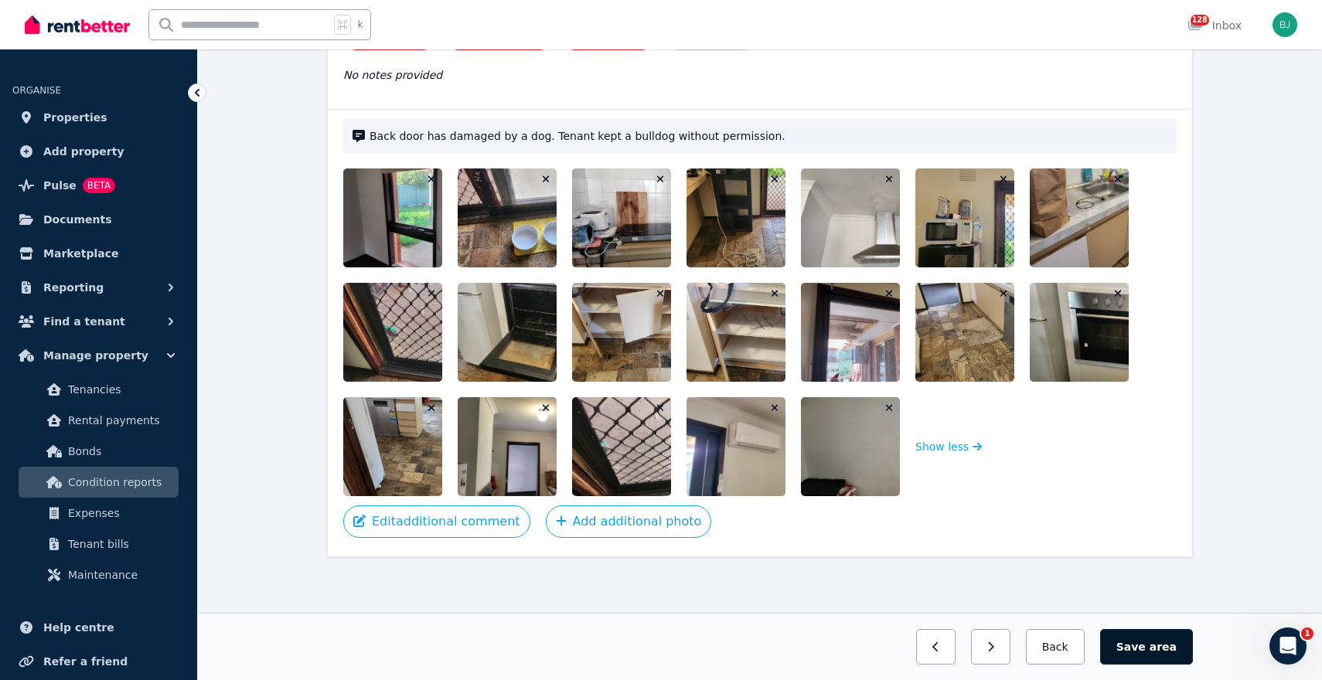
click at [1144, 645] on button "Save area" at bounding box center [1146, 647] width 93 height 36
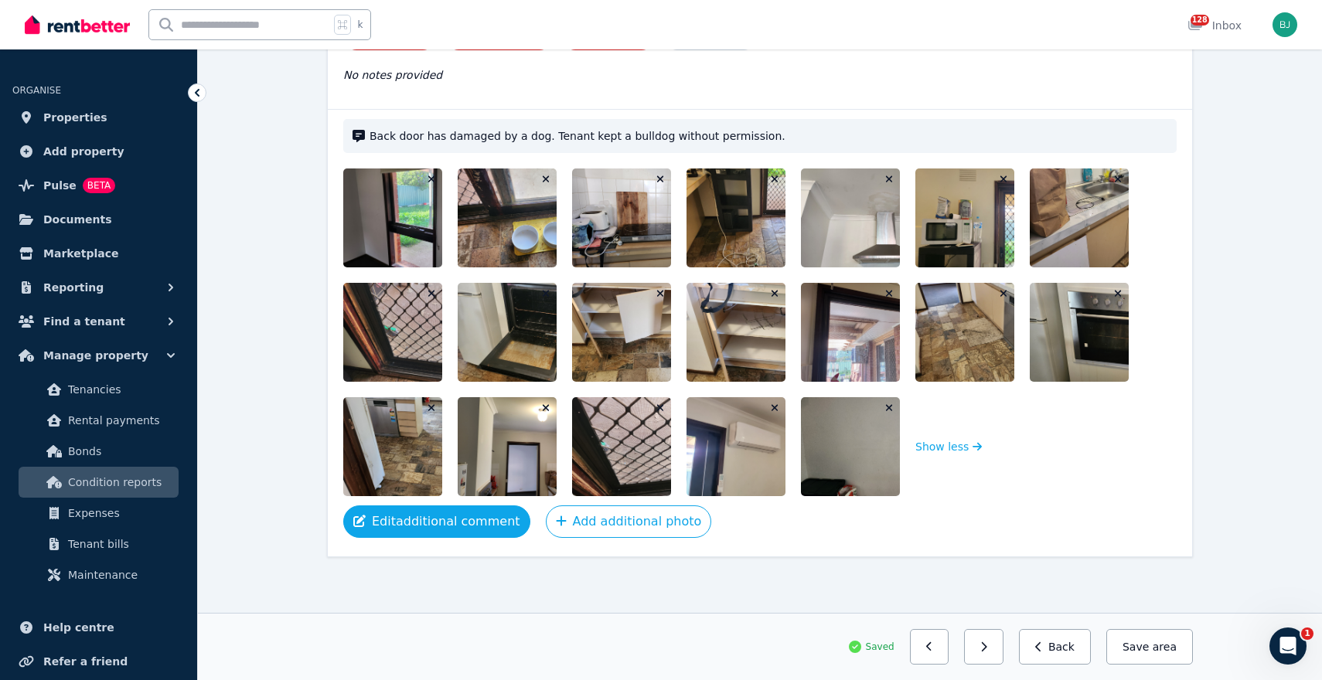
click at [451, 519] on button "Edit additional comment" at bounding box center [436, 522] width 187 height 32
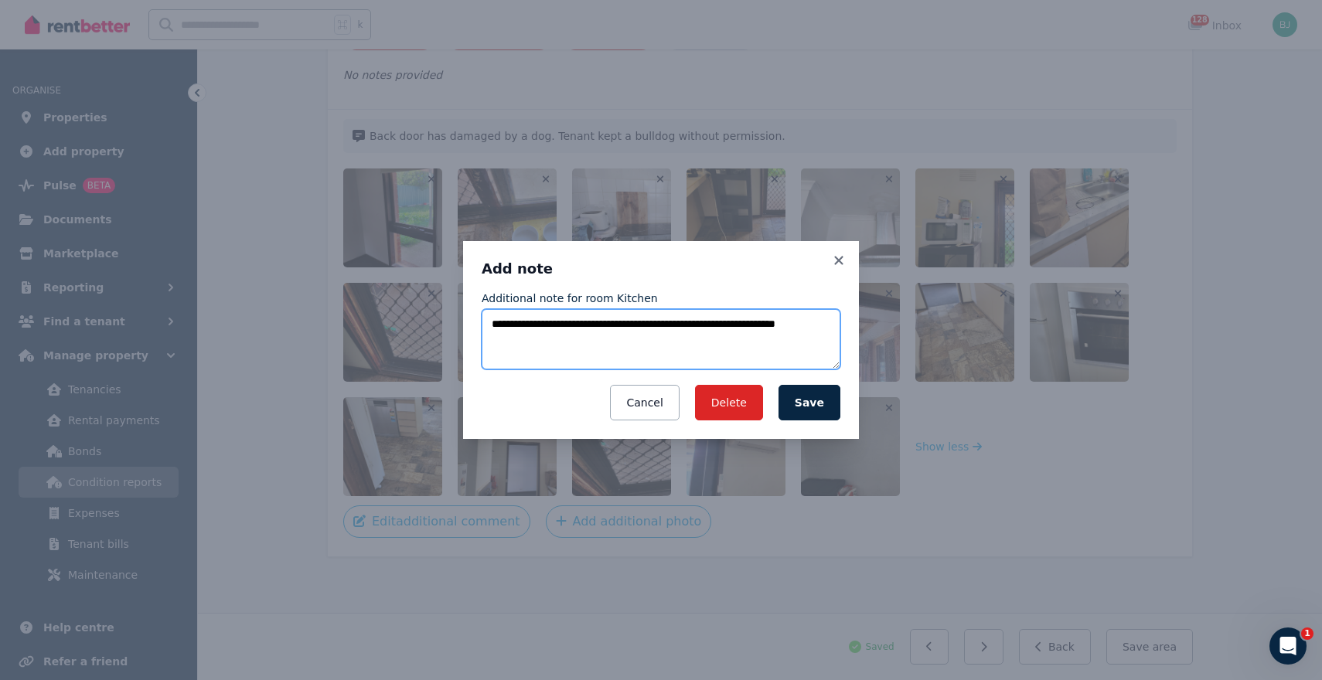
click at [560, 353] on textarea "**********" at bounding box center [661, 339] width 359 height 60
type textarea "**********"
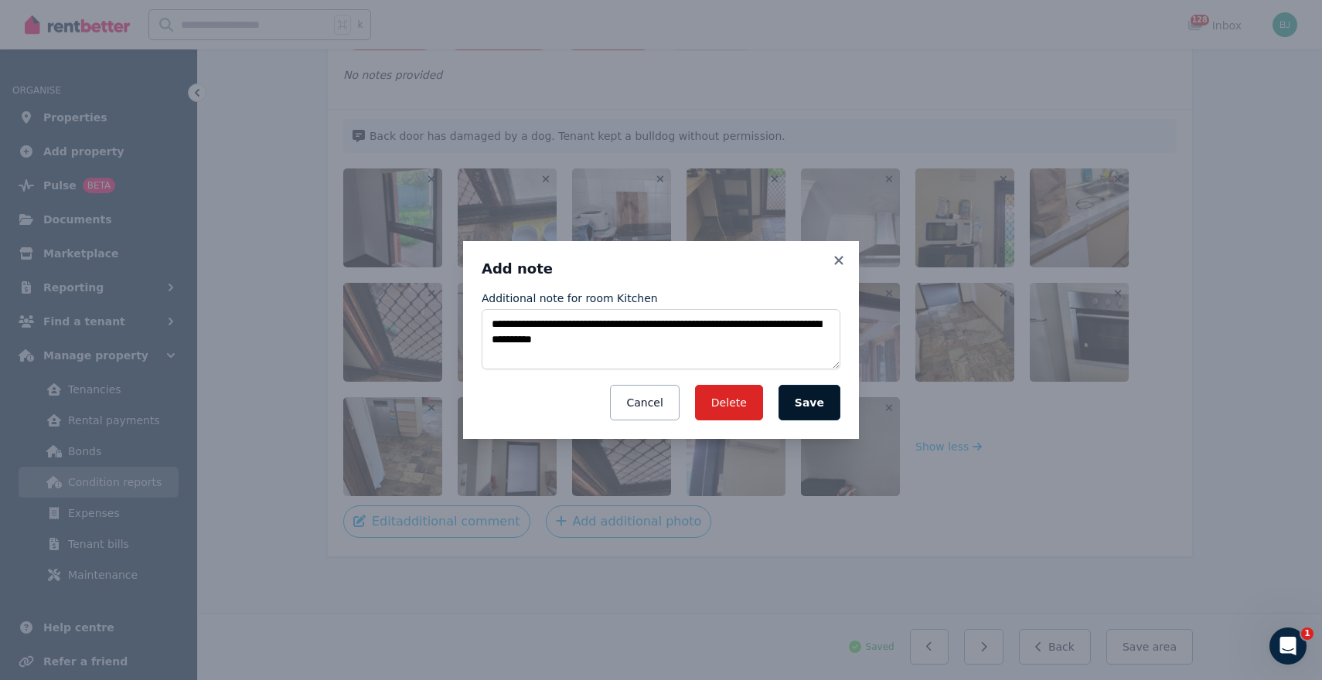
click at [826, 400] on button "Save" at bounding box center [809, 403] width 62 height 36
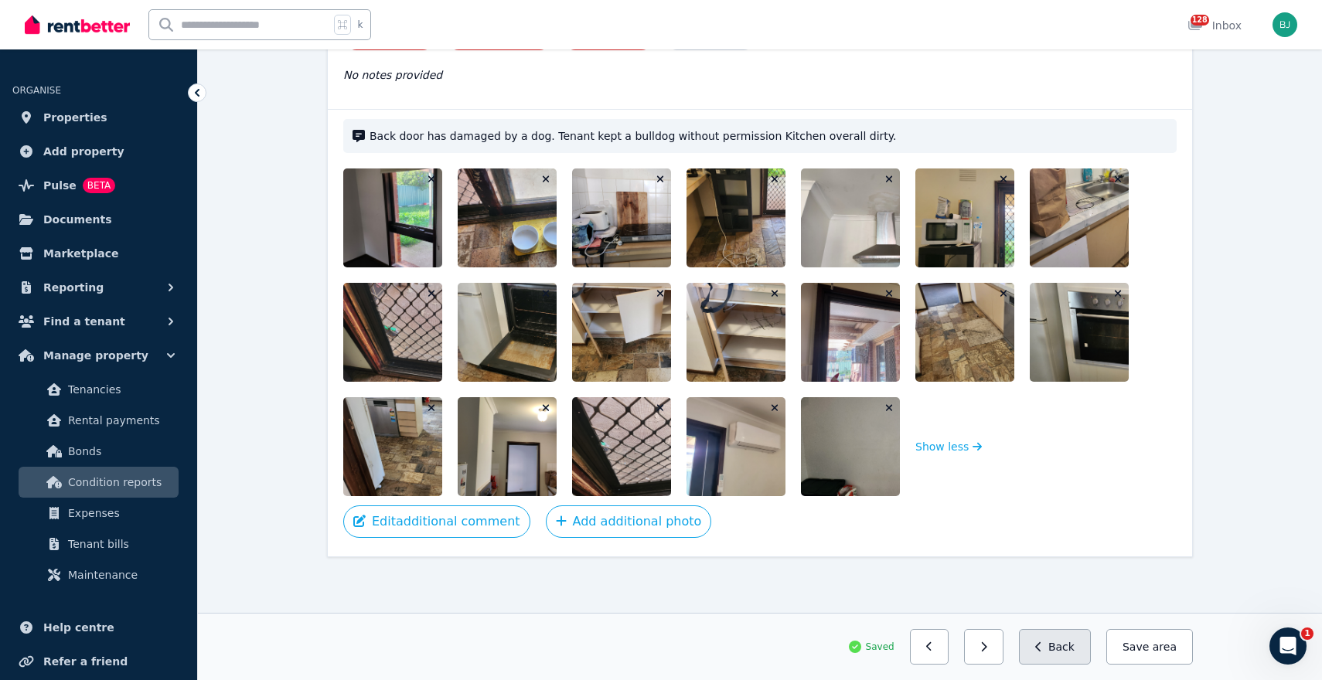
click at [1060, 644] on button "Back" at bounding box center [1055, 647] width 72 height 36
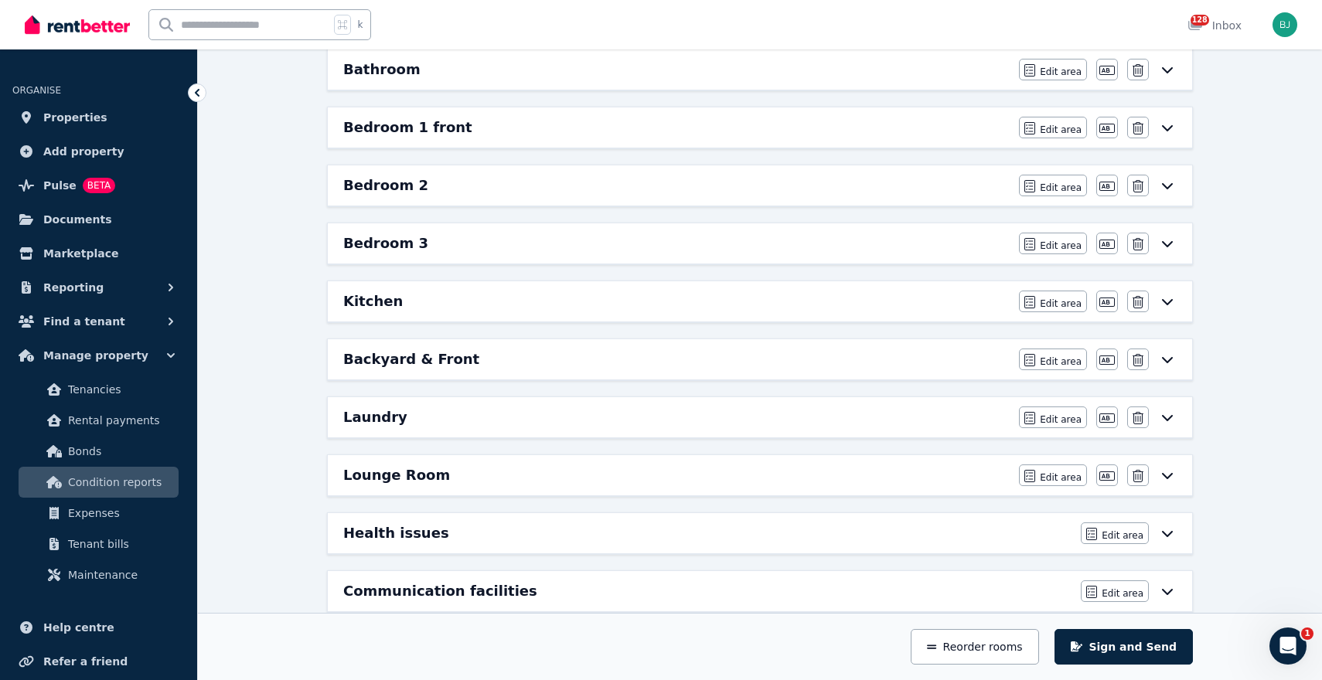
scroll to position [227, 0]
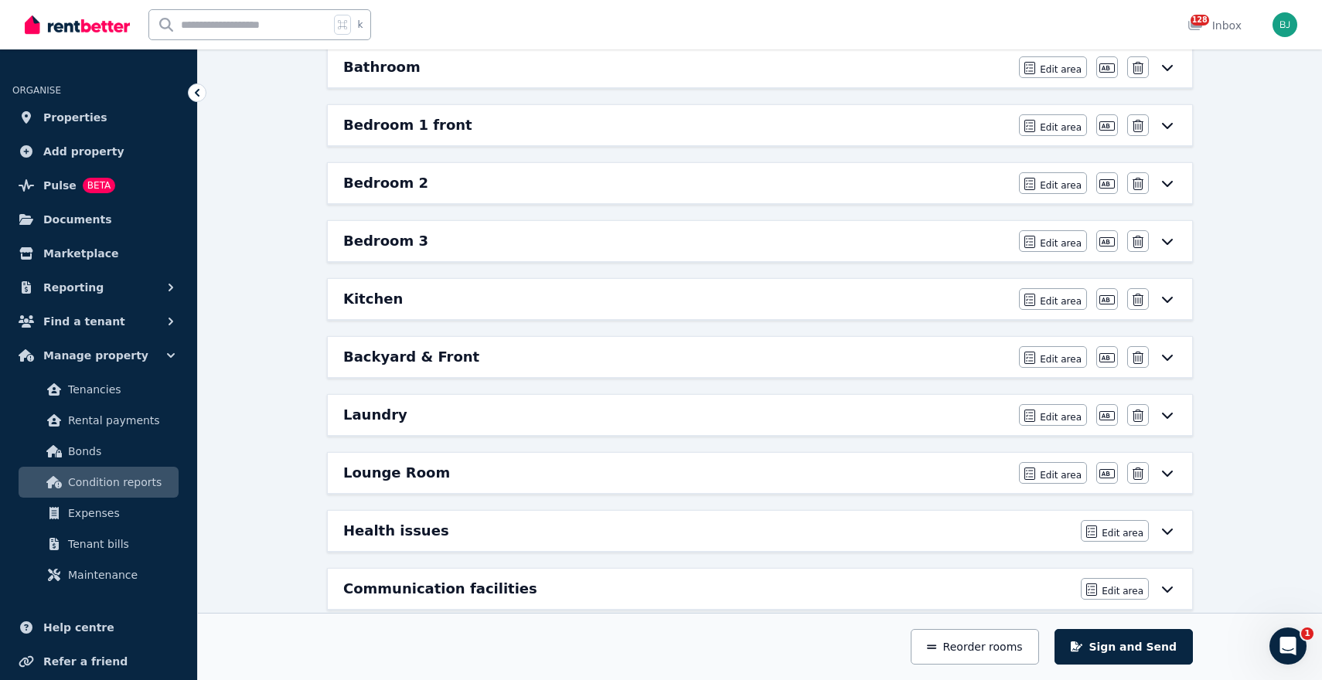
click at [891, 352] on div "Backyard & Front" at bounding box center [676, 357] width 666 height 22
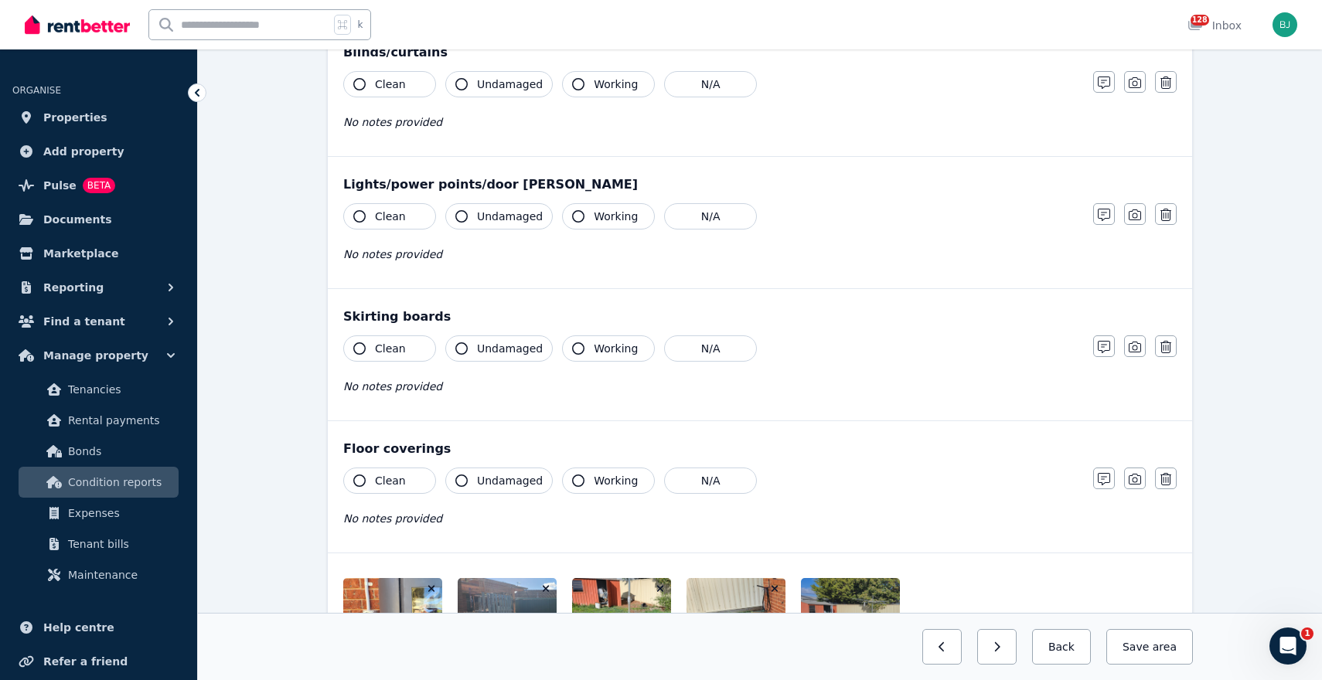
scroll to position [923, 0]
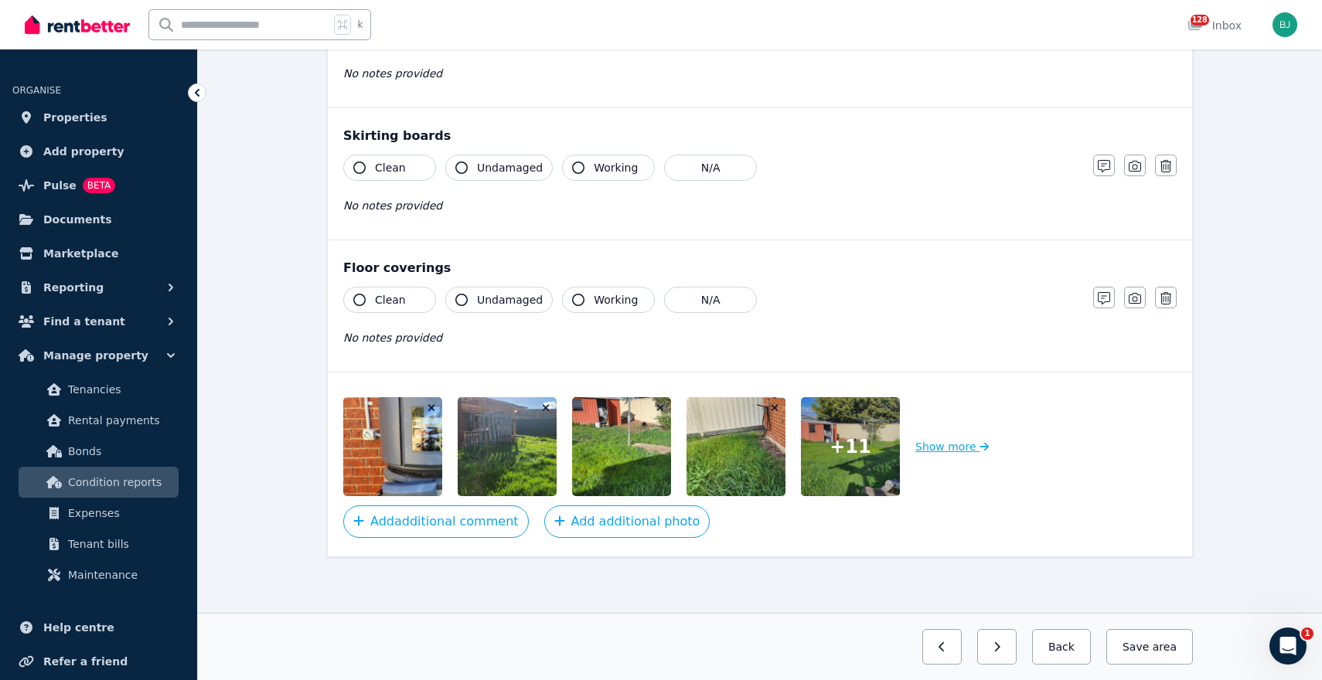
click at [942, 449] on button "Show more" at bounding box center [951, 446] width 73 height 99
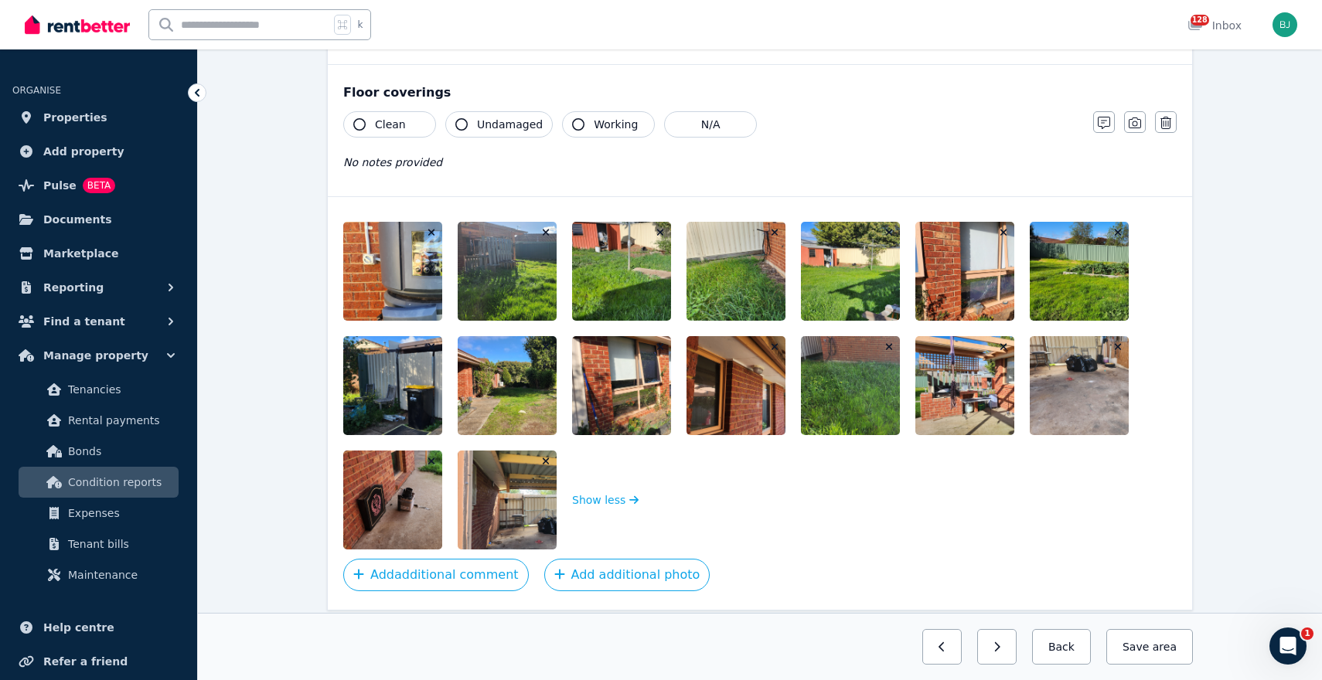
scroll to position [1109, 0]
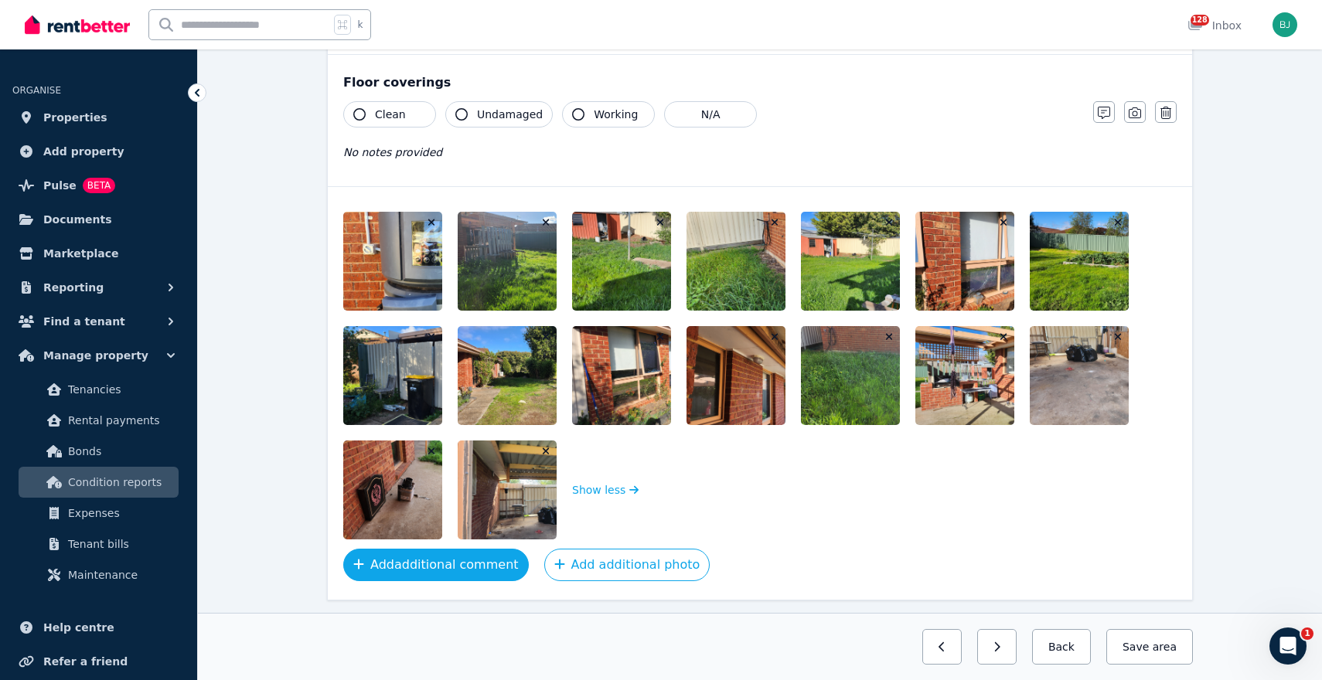
click at [458, 561] on button "Add additional comment" at bounding box center [436, 565] width 186 height 32
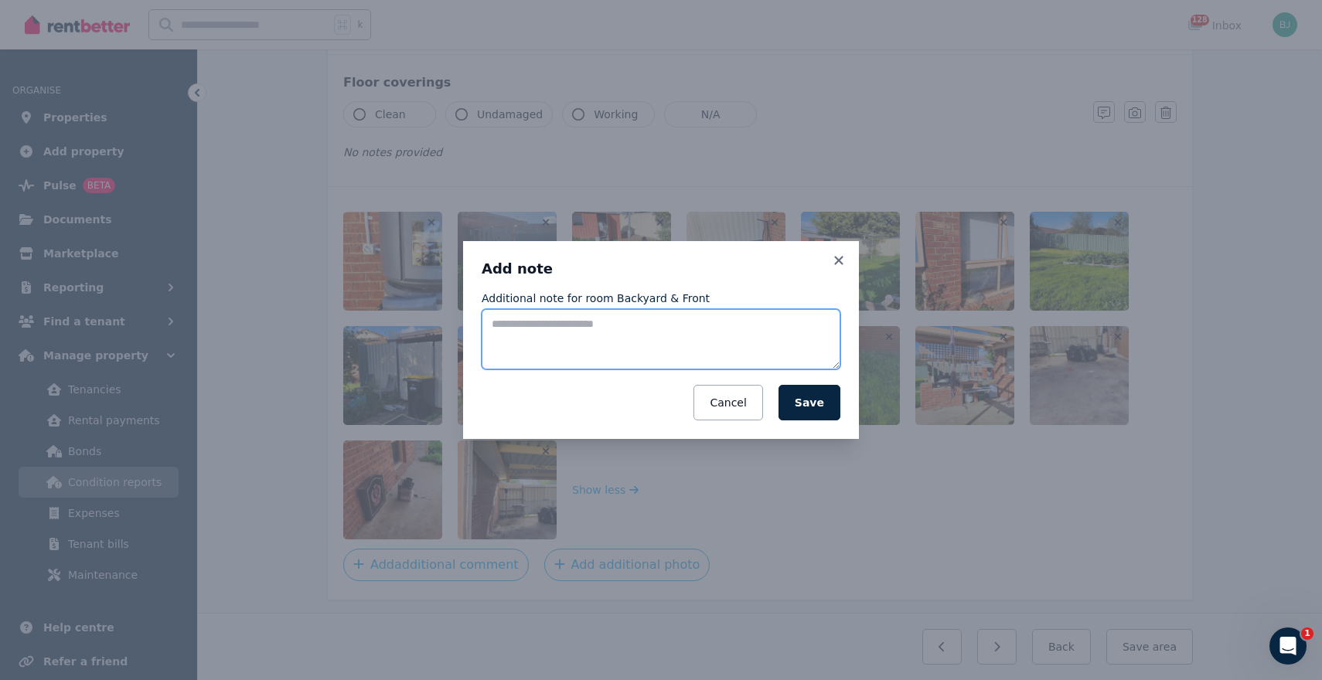
click at [606, 312] on textarea "Additional note for room Backyard & Front" at bounding box center [661, 339] width 359 height 60
type textarea "**********"
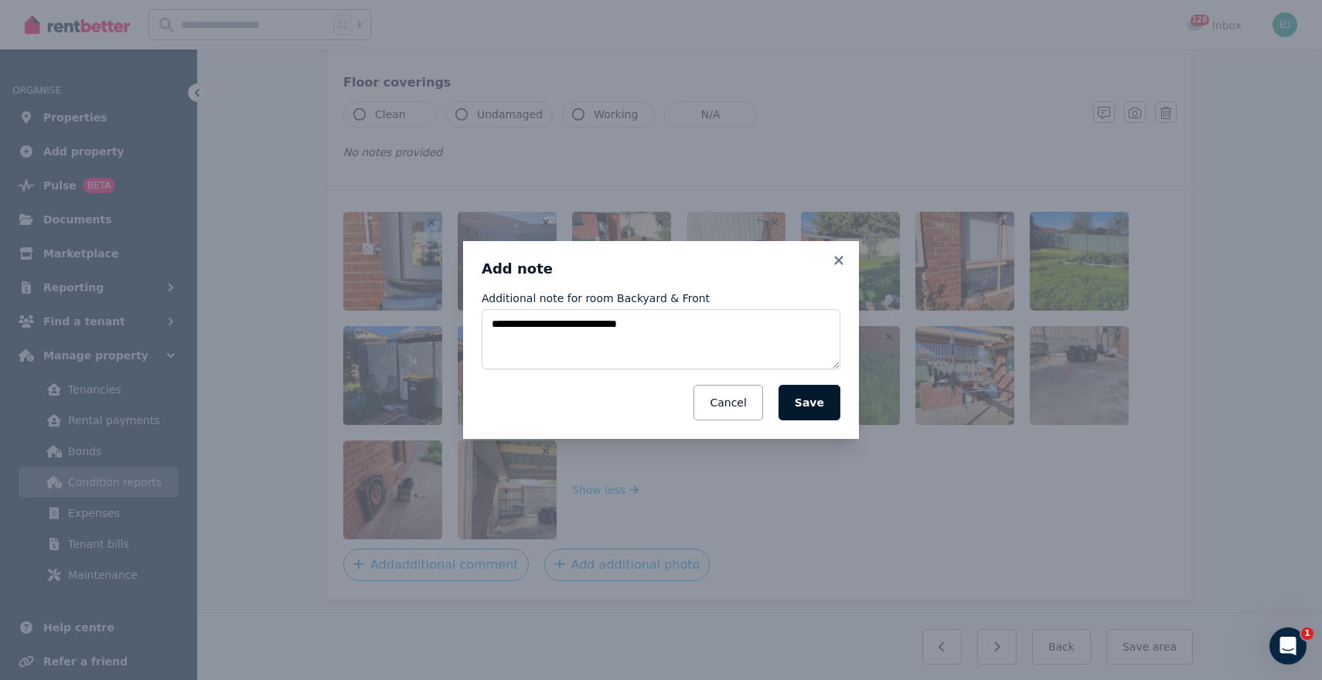
click at [809, 404] on button "Save" at bounding box center [809, 403] width 62 height 36
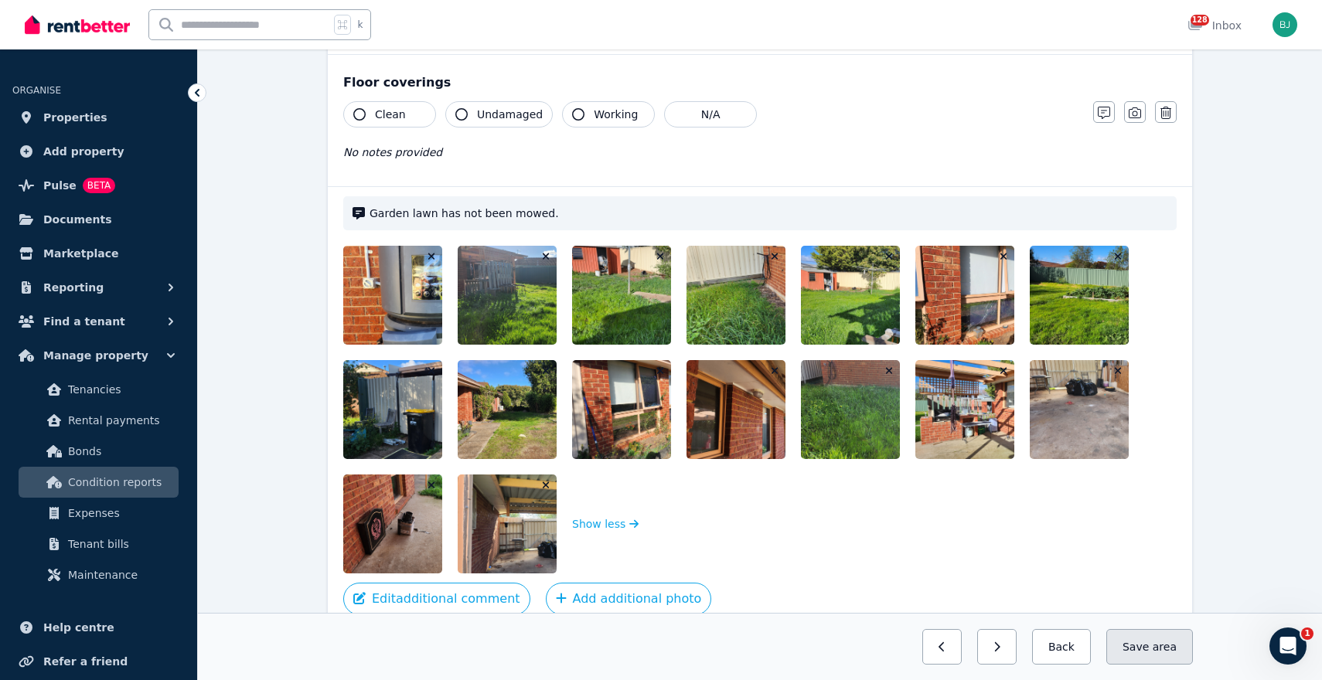
click at [1163, 646] on span "area" at bounding box center [1165, 646] width 24 height 15
click at [1081, 645] on button "Back" at bounding box center [1055, 647] width 72 height 36
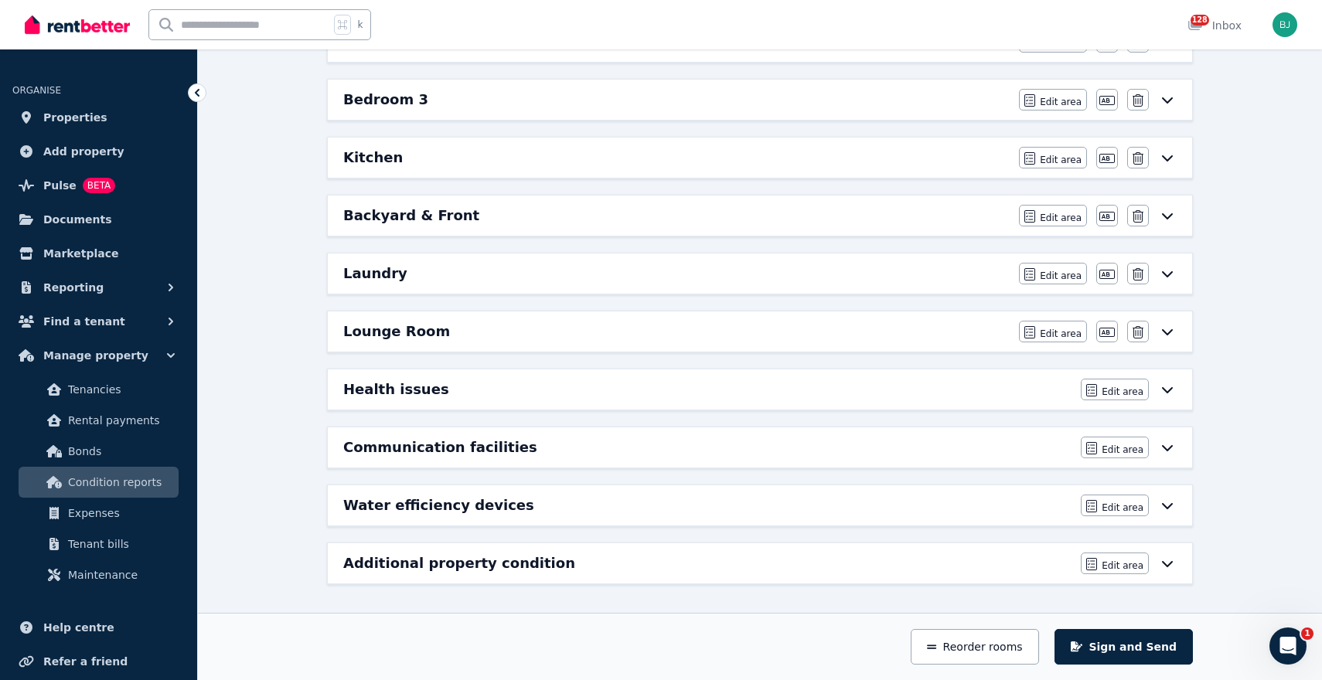
click at [950, 332] on div "Lounge Room" at bounding box center [676, 332] width 666 height 22
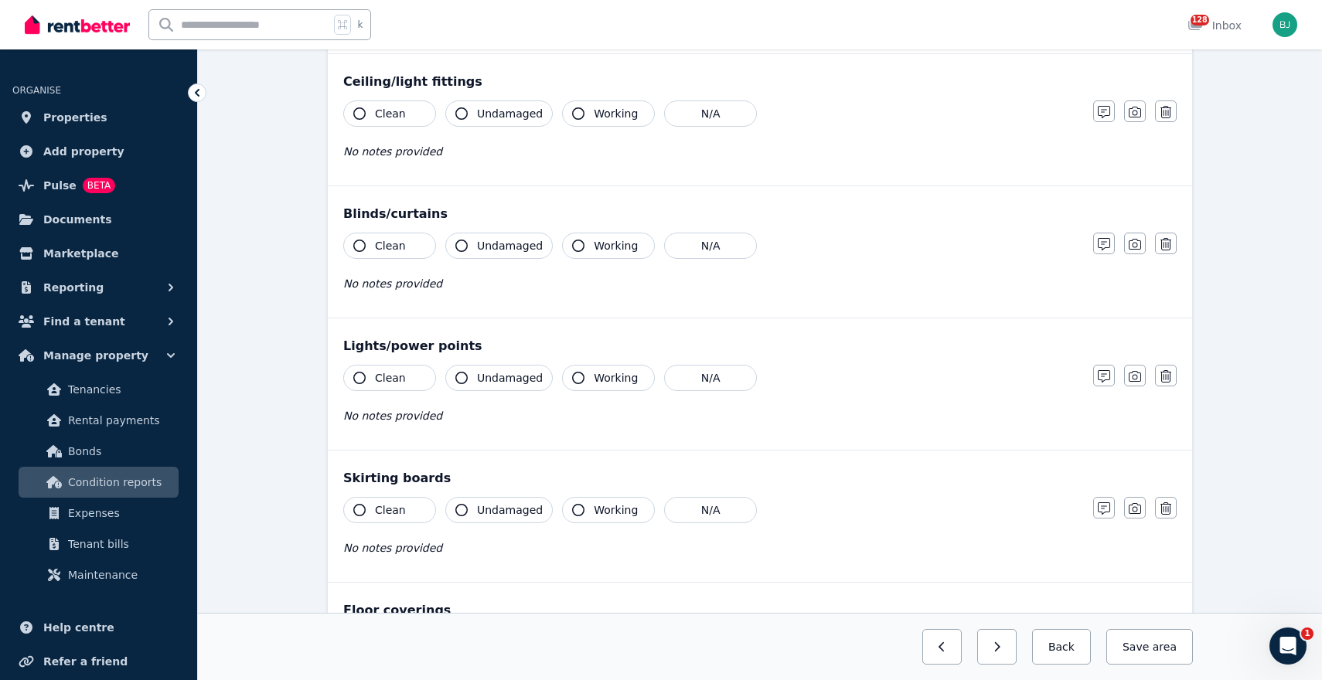
scroll to position [923, 0]
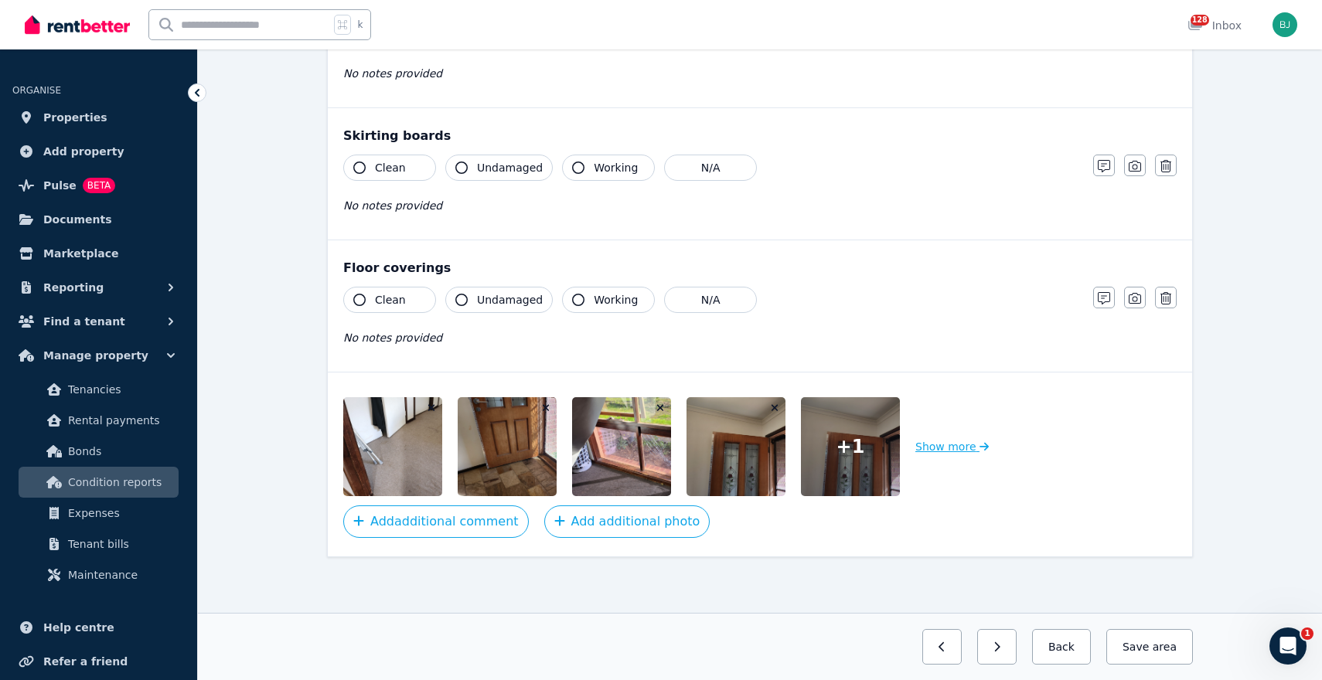
click at [937, 443] on button "Show more" at bounding box center [951, 446] width 73 height 99
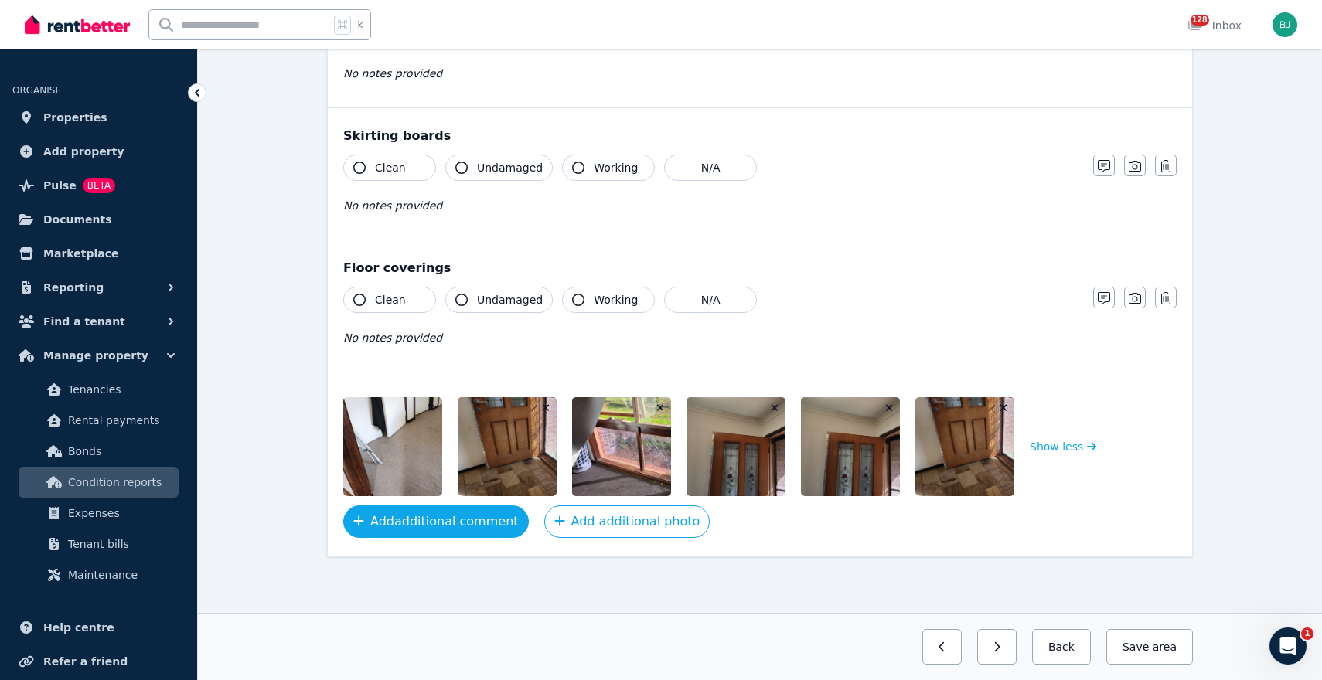
click at [451, 520] on button "Add additional comment" at bounding box center [436, 522] width 186 height 32
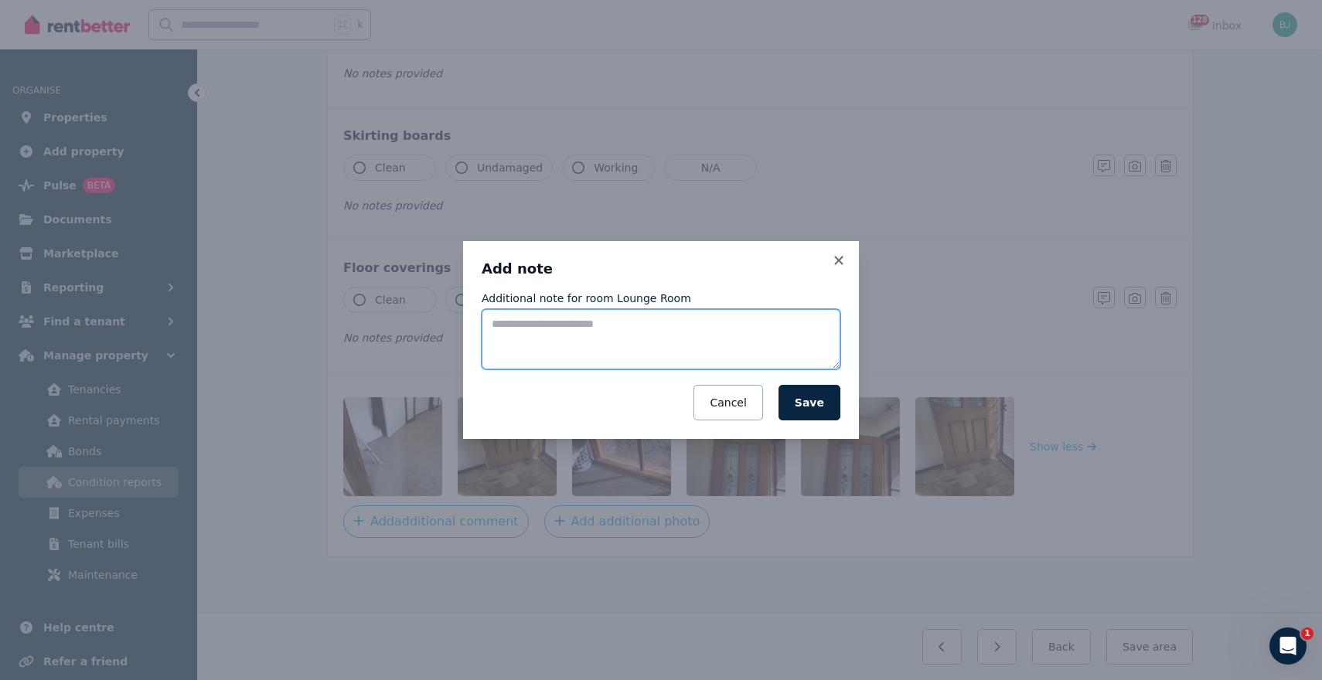
click at [547, 329] on textarea "Additional note for room Lounge Room" at bounding box center [661, 339] width 359 height 60
type textarea "**********"
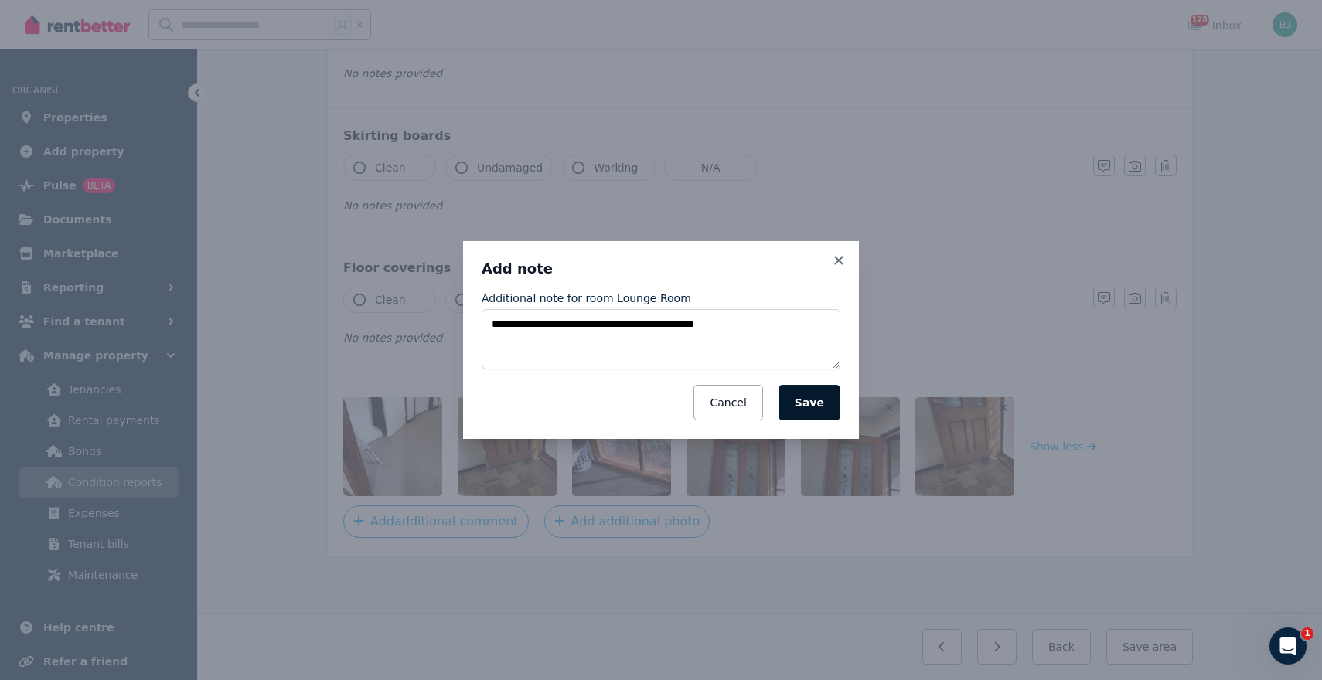
click at [826, 407] on button "Save" at bounding box center [809, 403] width 62 height 36
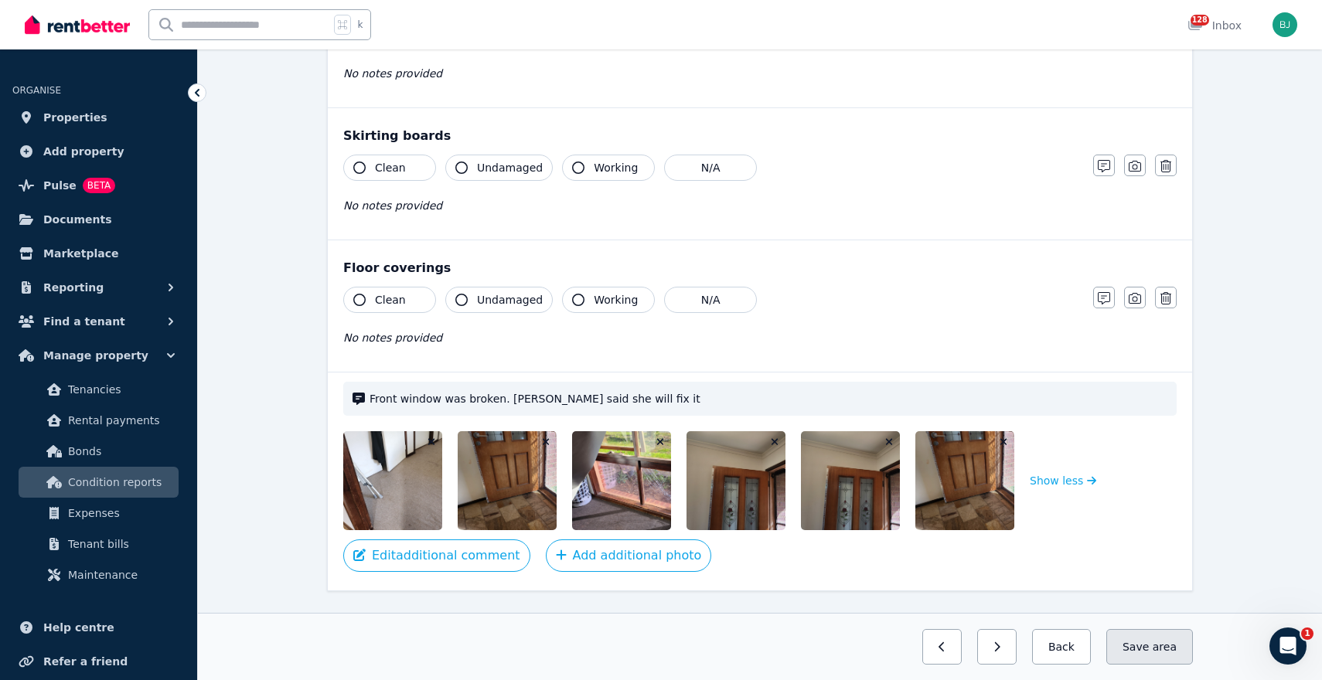
click at [1150, 649] on button "Save area" at bounding box center [1149, 647] width 87 height 36
click at [79, 115] on span "Properties" at bounding box center [75, 117] width 64 height 19
